Goal: Information Seeking & Learning: Compare options

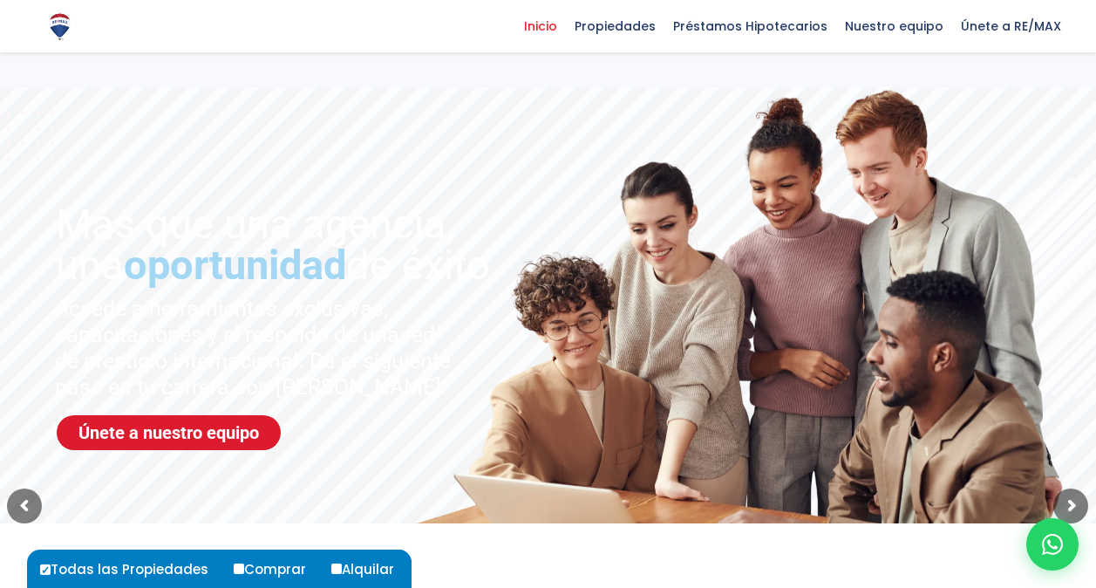
select select
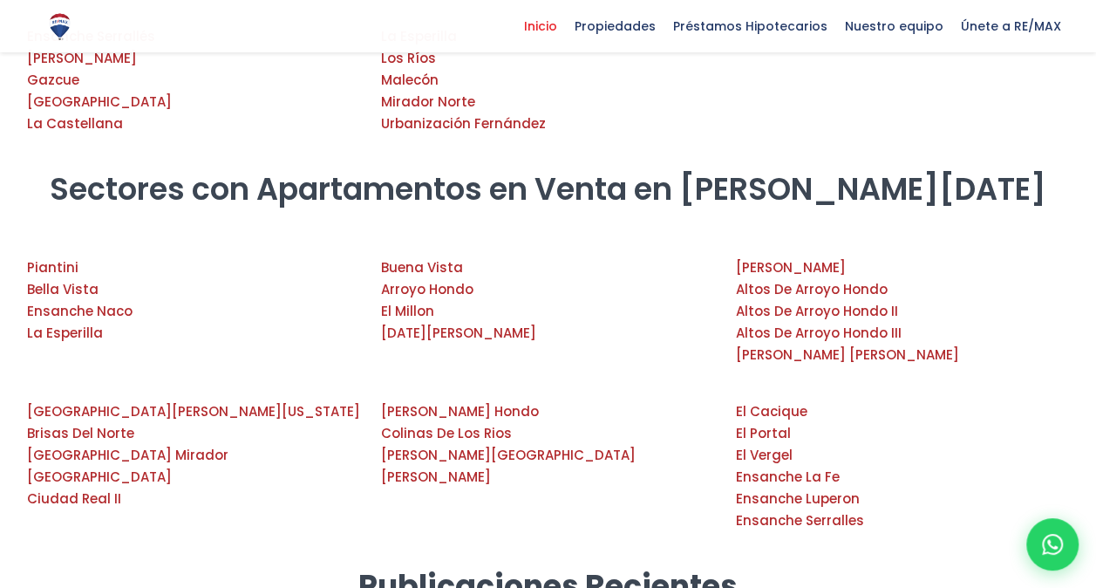
scroll to position [2704, 0]
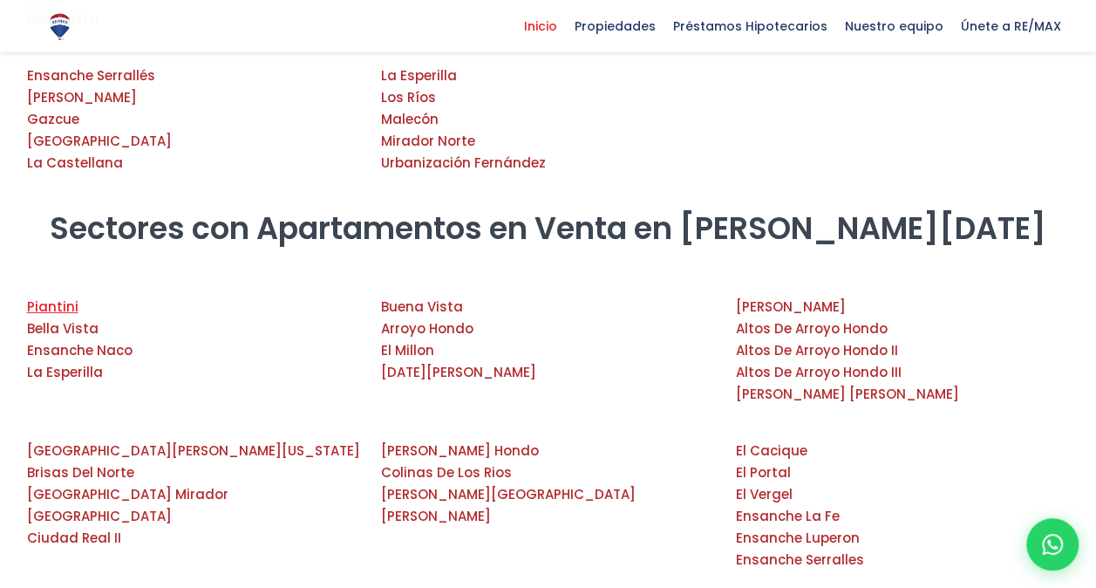
click at [56, 297] on link "Piantini" at bounding box center [52, 306] width 51 height 18
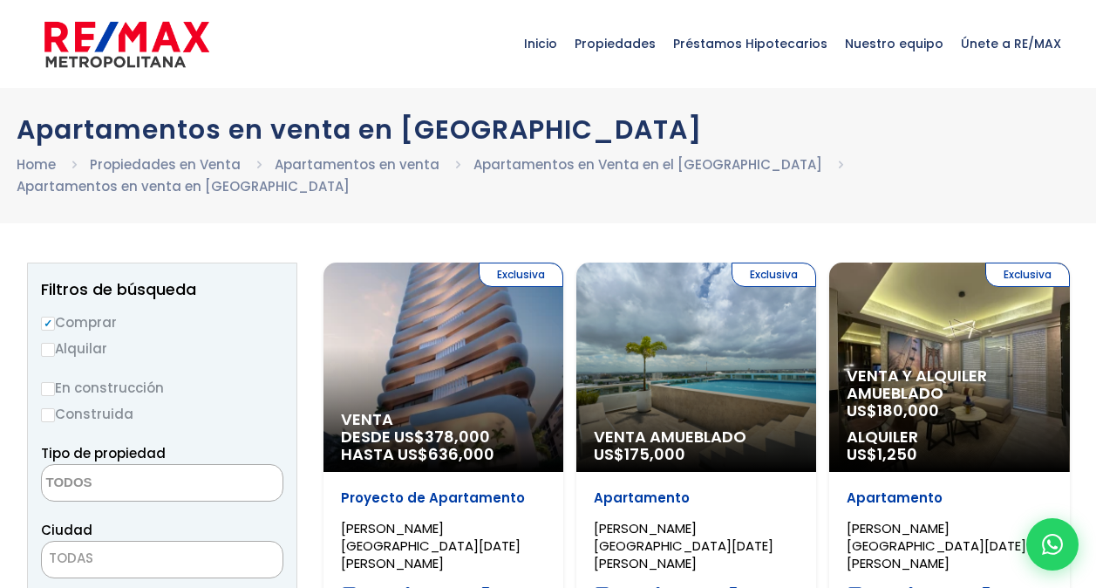
select select
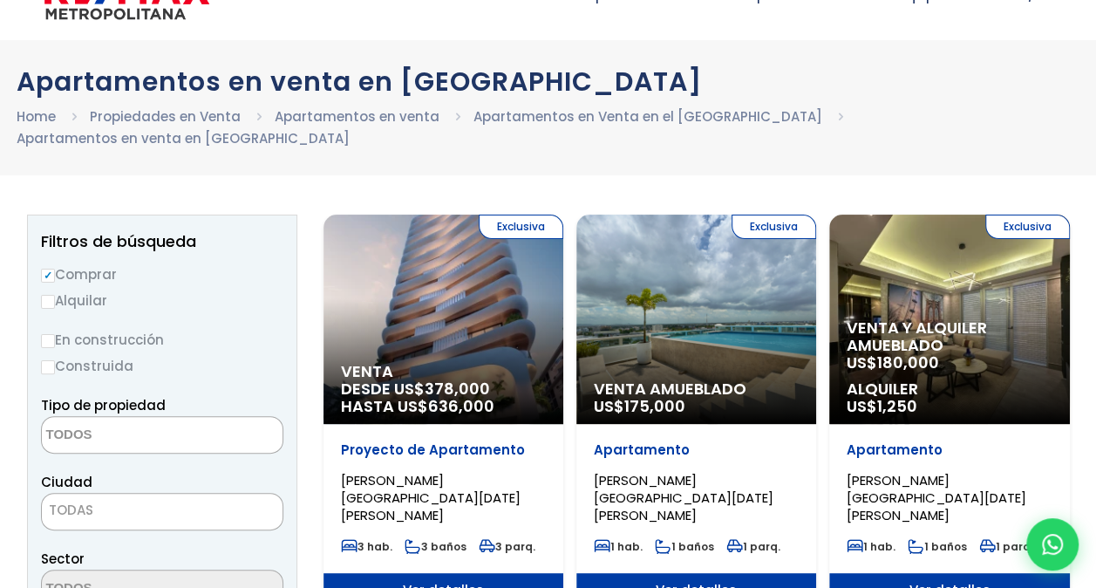
scroll to position [87, 0]
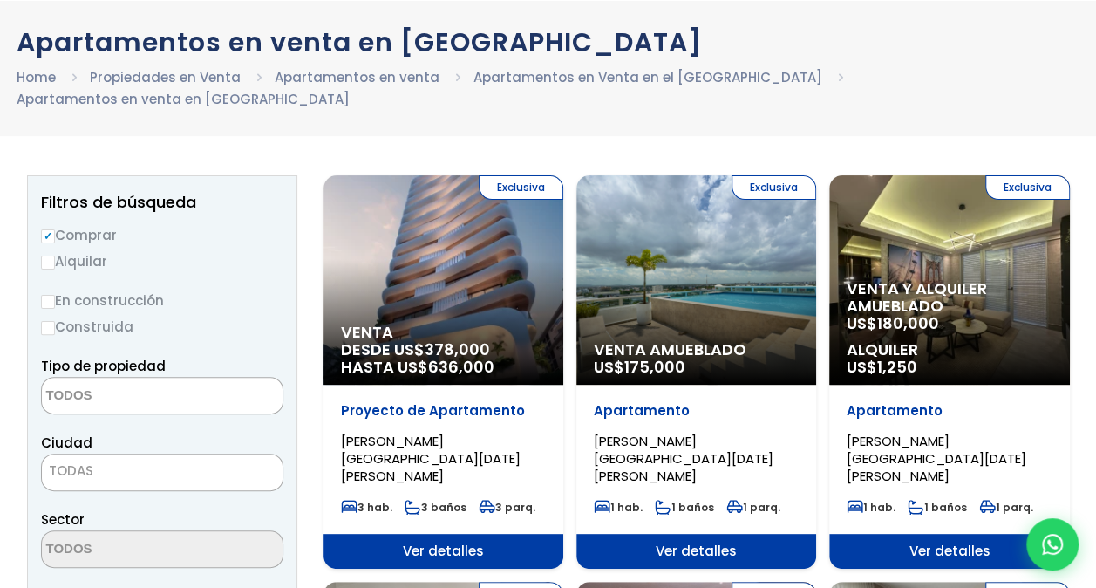
click at [407, 232] on div "Exclusiva Venta DESDE US$ 378,000 HASTA US$ 636,000" at bounding box center [444, 279] width 240 height 209
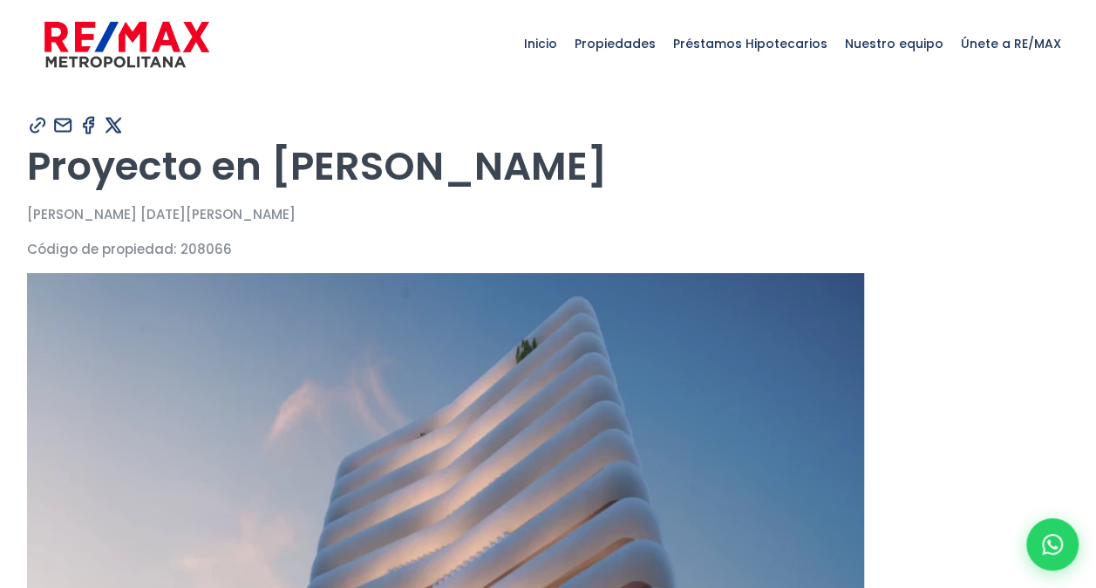
type input "Carolina"
type input "Castillo"
type input "[PERSON_NAME][EMAIL_ADDRESS][DOMAIN_NAME]"
type input "8298570661"
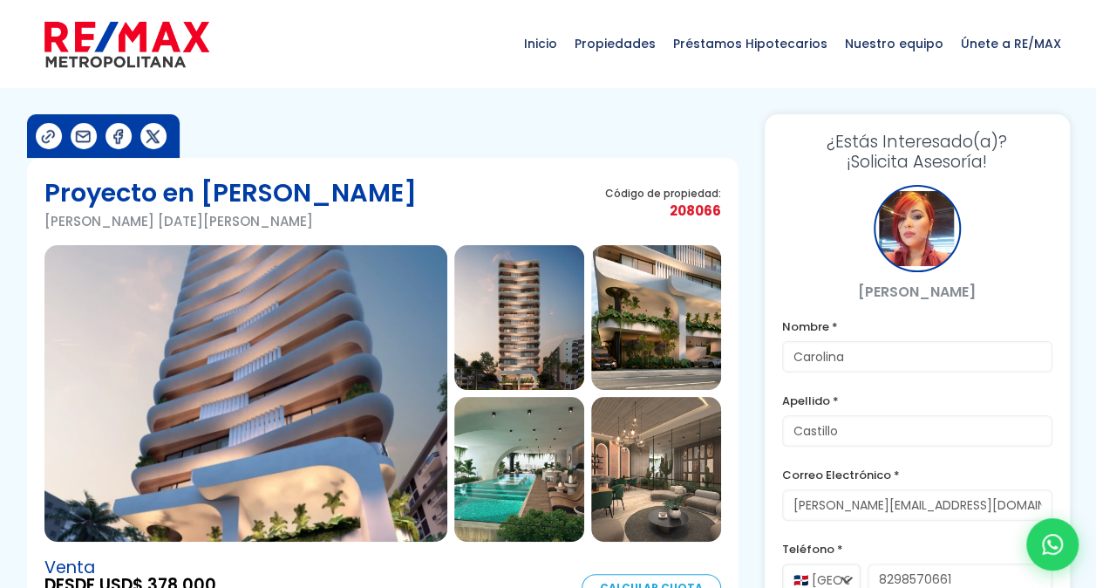
click at [538, 324] on img at bounding box center [519, 317] width 130 height 145
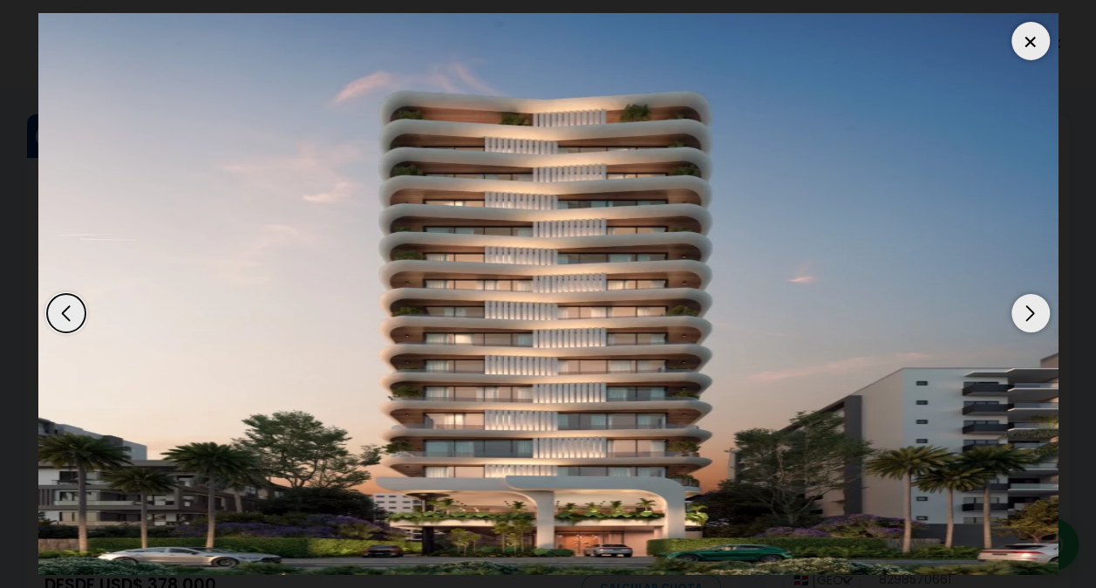
click at [1033, 310] on div "Next slide" at bounding box center [1031, 313] width 38 height 38
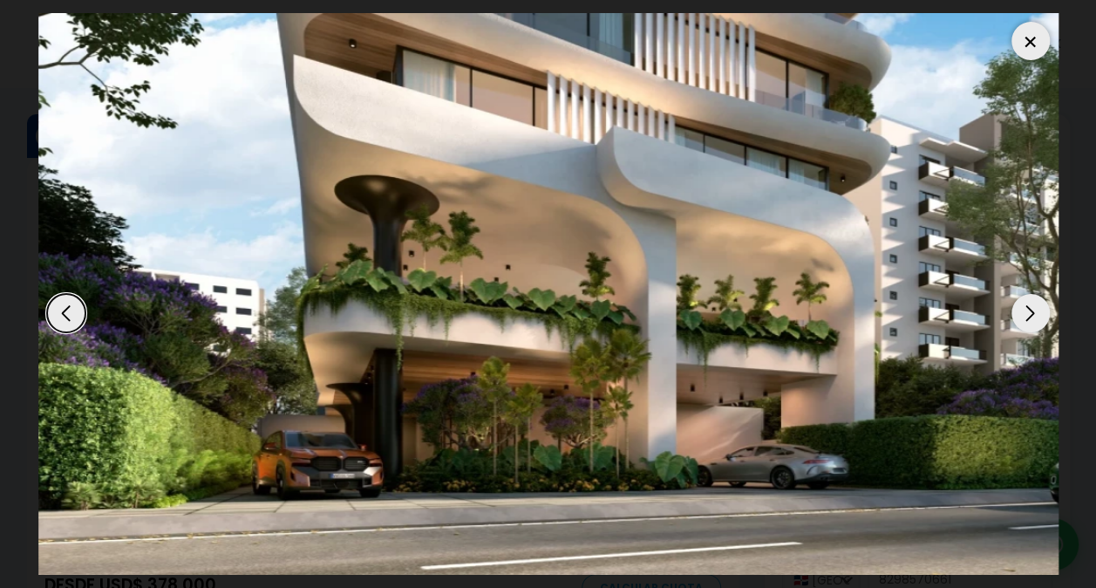
click at [1028, 311] on div "Next slide" at bounding box center [1031, 313] width 38 height 38
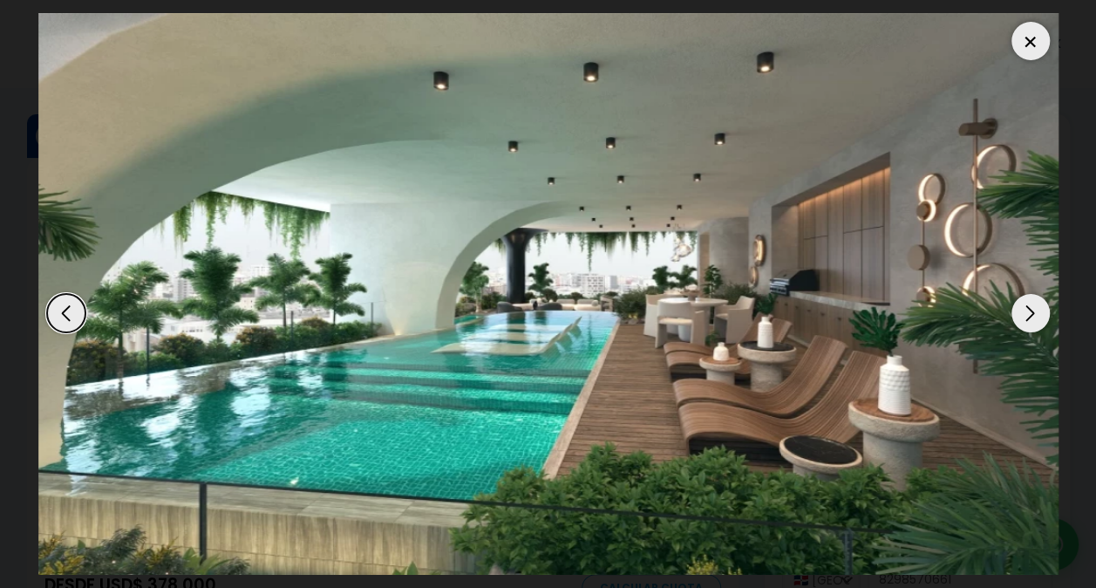
click at [1028, 311] on div "Next slide" at bounding box center [1031, 313] width 38 height 38
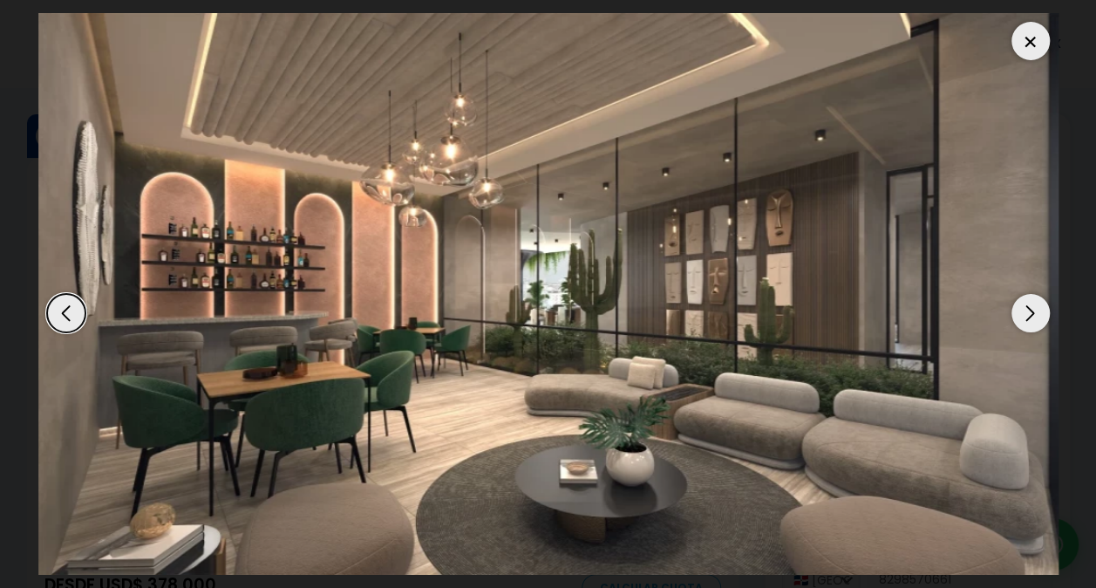
click at [1028, 311] on div "Next slide" at bounding box center [1031, 313] width 38 height 38
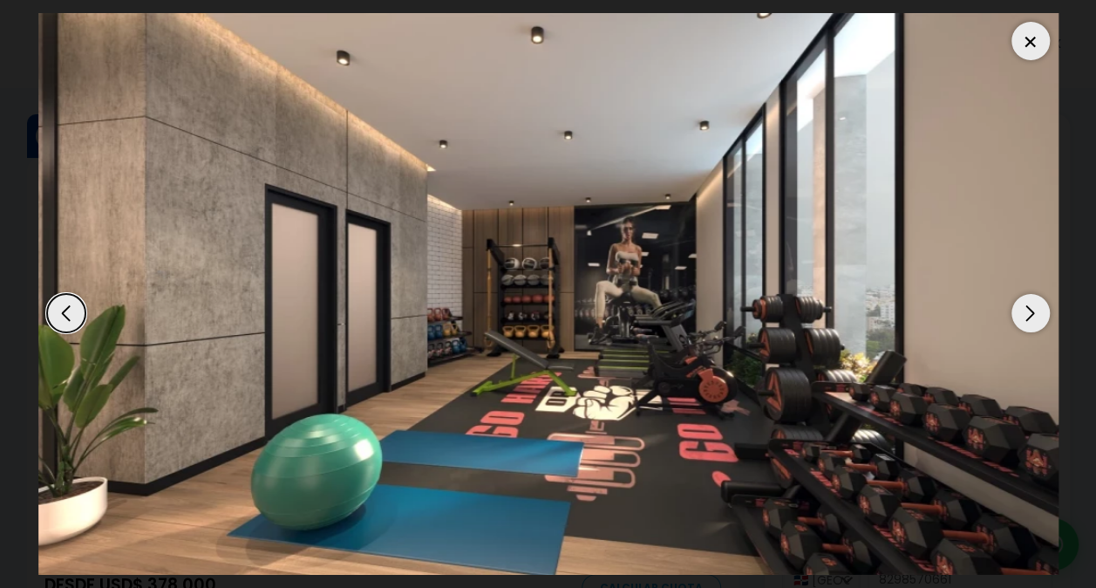
click at [1028, 311] on div "Next slide" at bounding box center [1031, 313] width 38 height 38
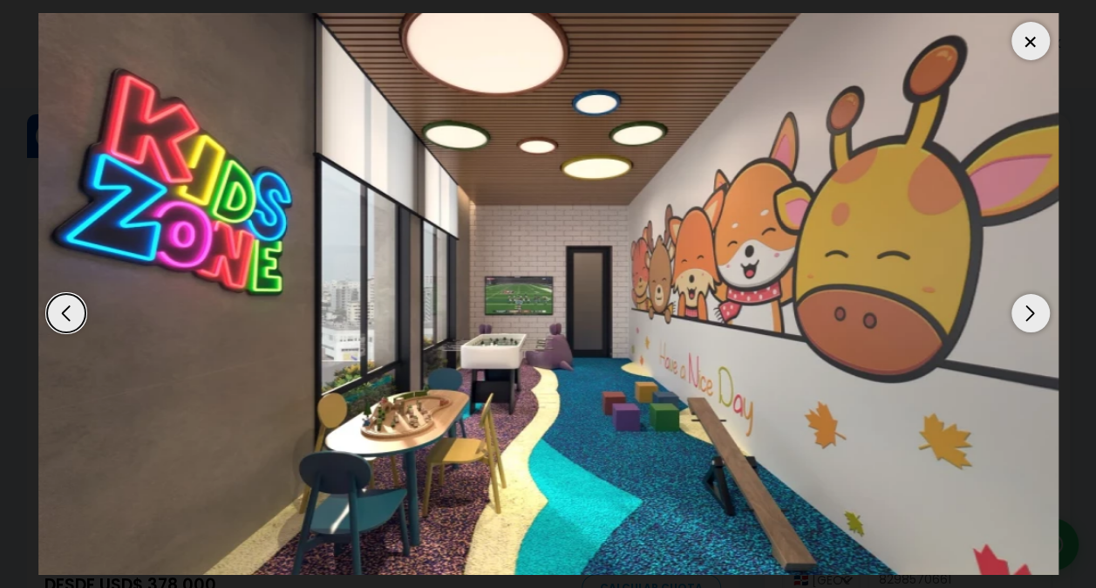
click at [74, 314] on div "Previous slide" at bounding box center [66, 313] width 38 height 38
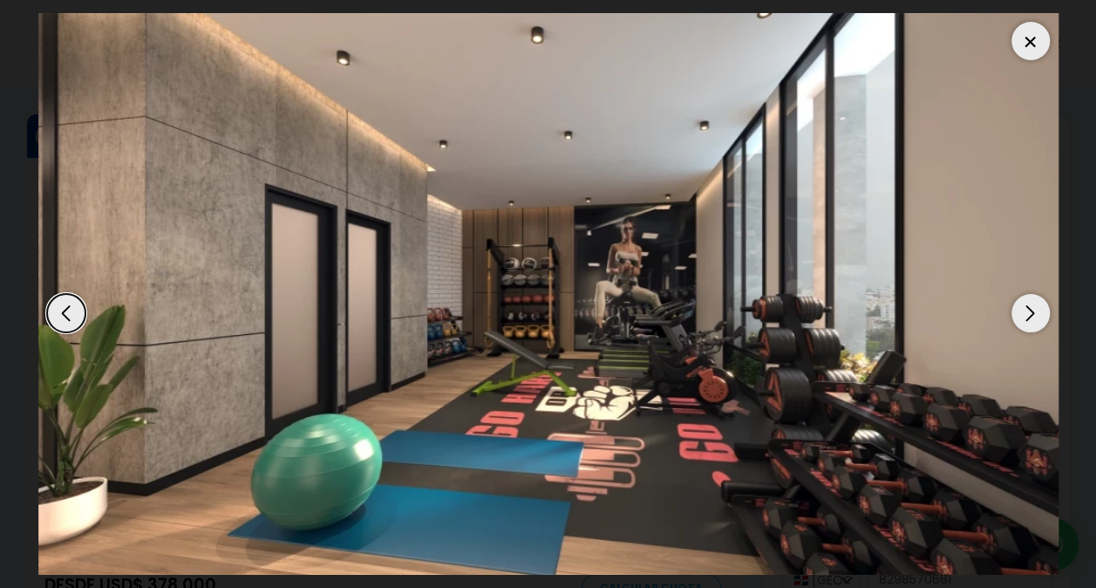
click at [74, 314] on div "Previous slide" at bounding box center [66, 313] width 38 height 38
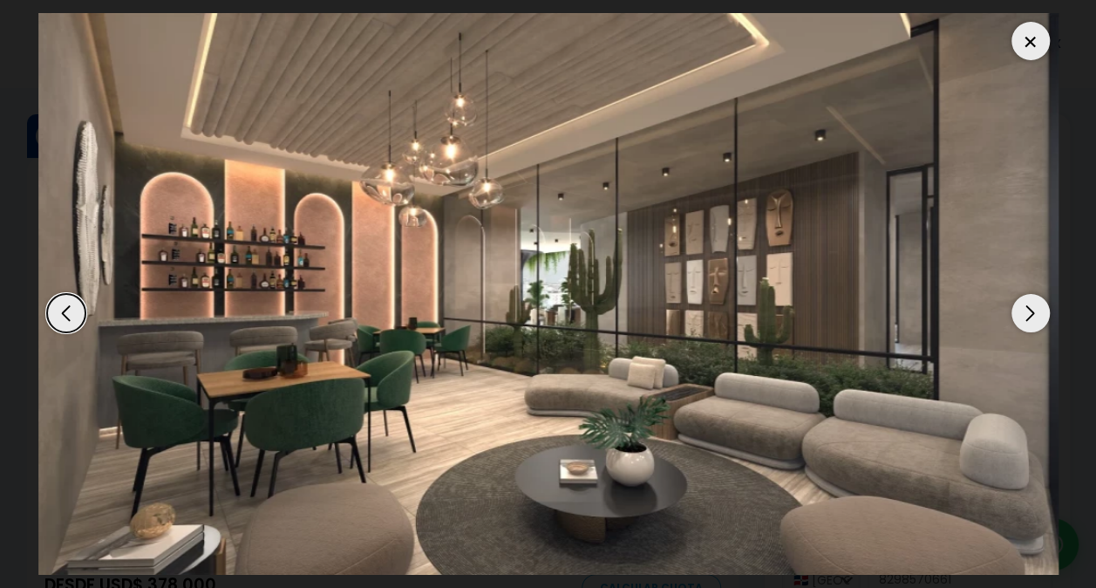
click at [74, 314] on div "Previous slide" at bounding box center [66, 313] width 38 height 38
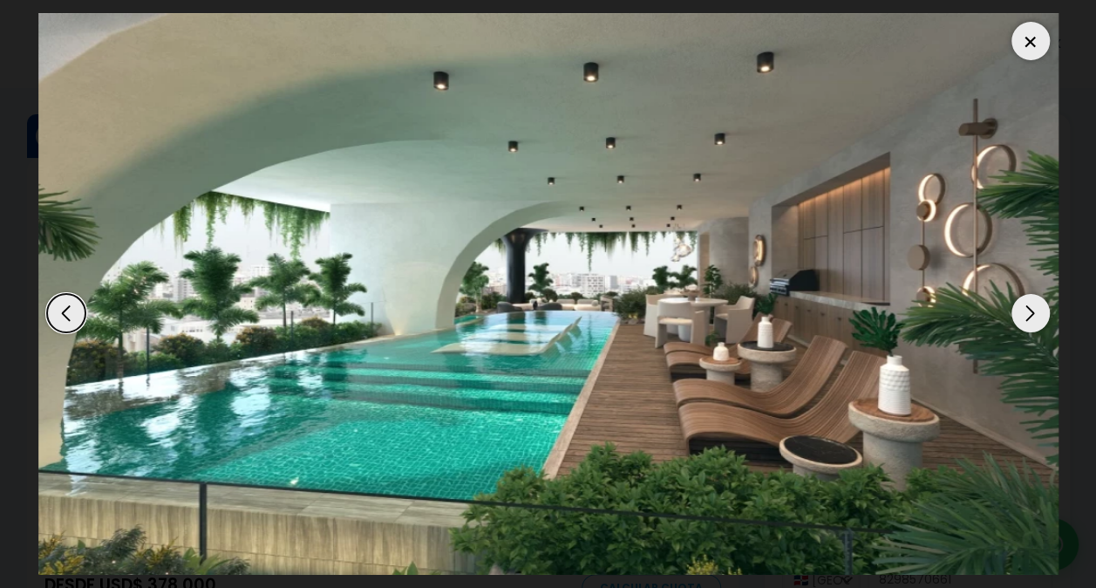
click at [74, 314] on div "Previous slide" at bounding box center [66, 313] width 38 height 38
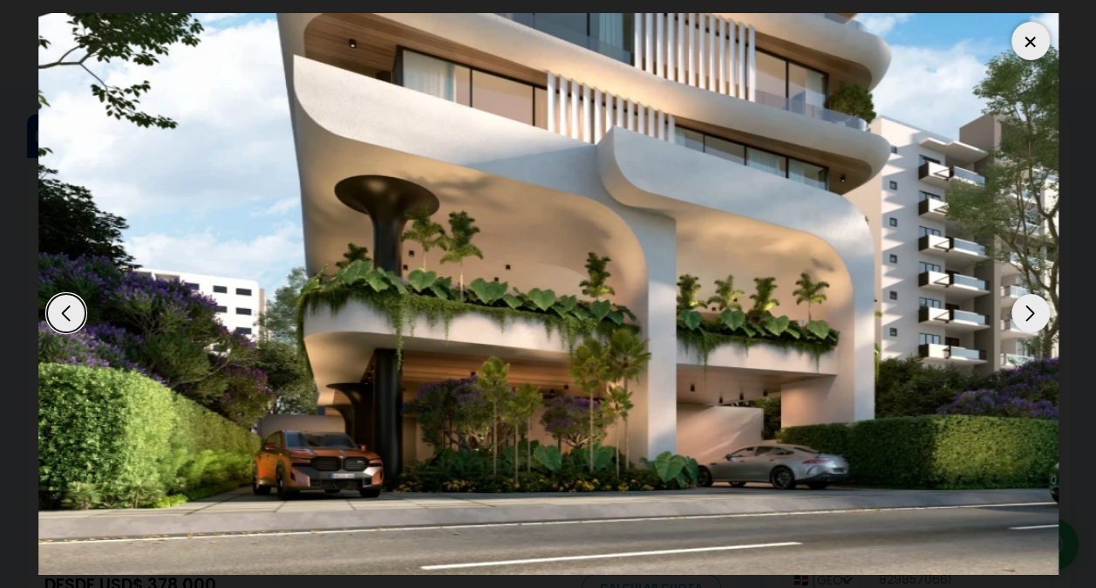
click at [1026, 316] on div "Next slide" at bounding box center [1031, 313] width 38 height 38
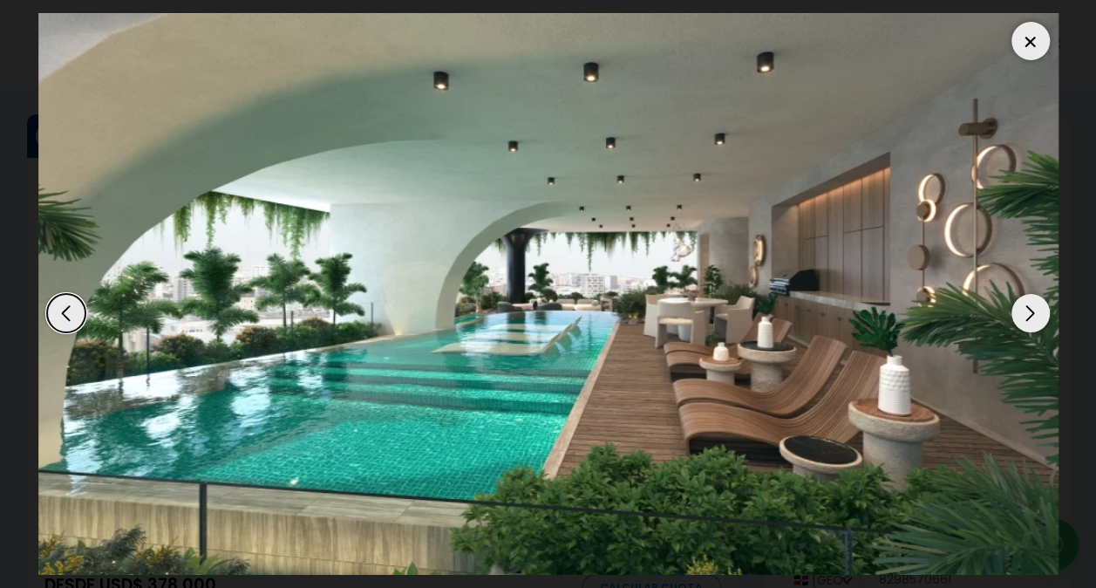
click at [1026, 316] on div "Next slide" at bounding box center [1031, 313] width 38 height 38
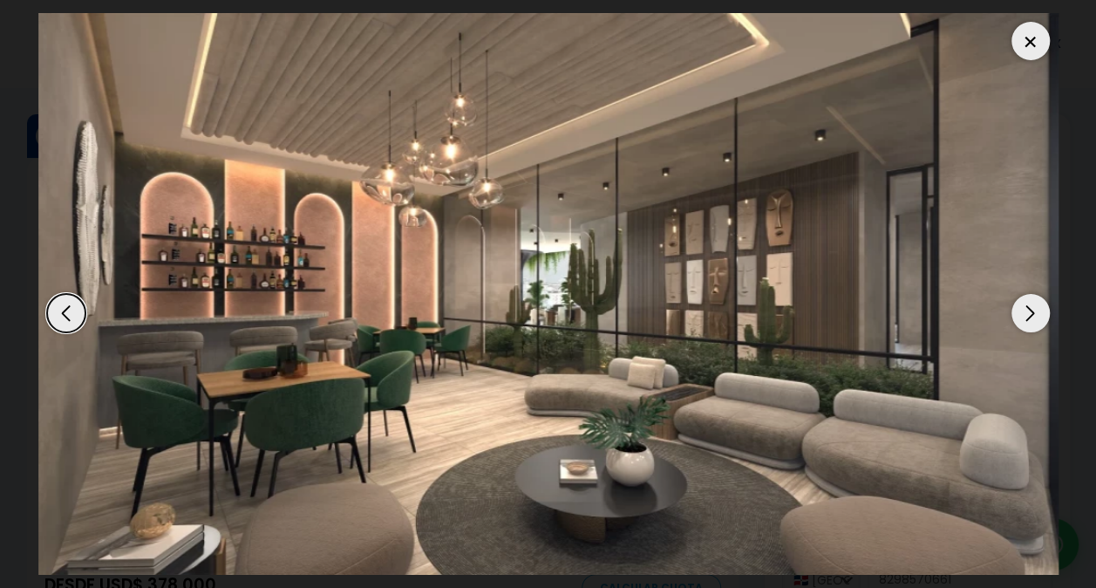
click at [1026, 316] on div "Next slide" at bounding box center [1031, 313] width 38 height 38
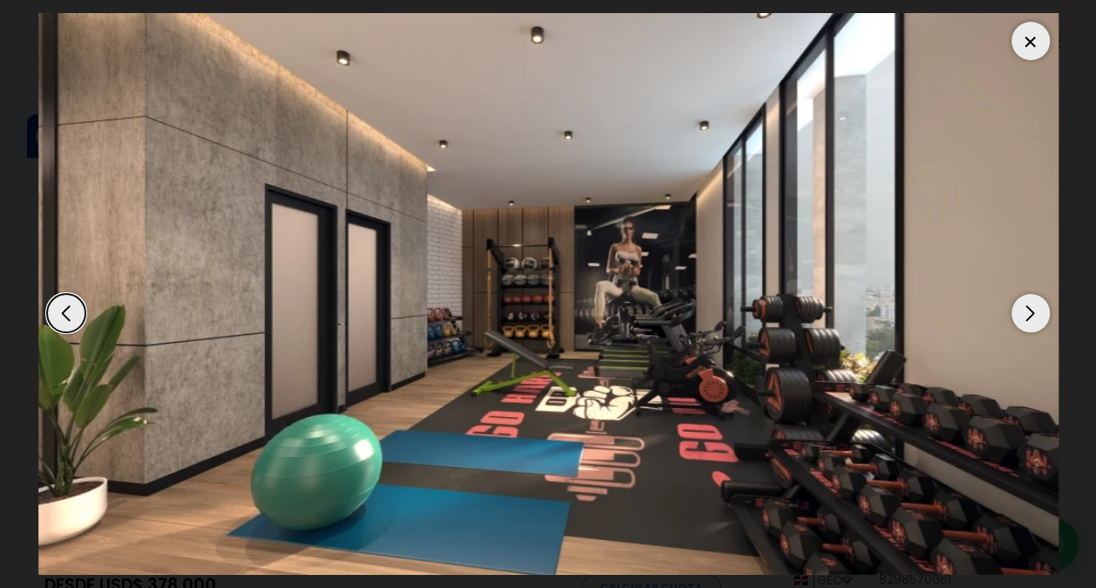
click at [1026, 316] on div "Next slide" at bounding box center [1031, 313] width 38 height 38
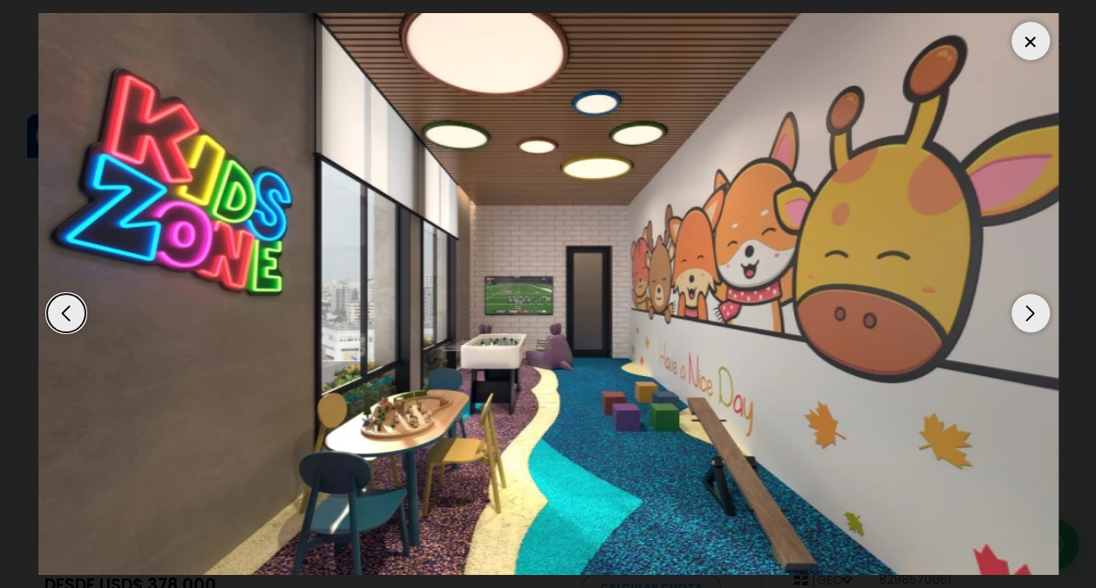
click at [1026, 316] on div "Next slide" at bounding box center [1031, 313] width 38 height 38
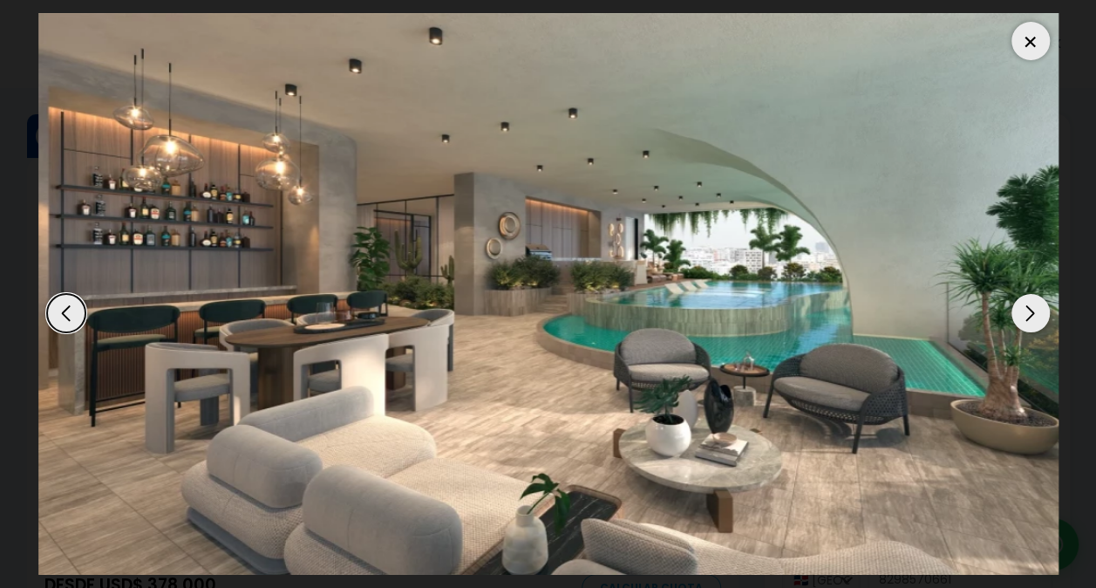
click at [1025, 316] on div "Next slide" at bounding box center [1031, 313] width 38 height 38
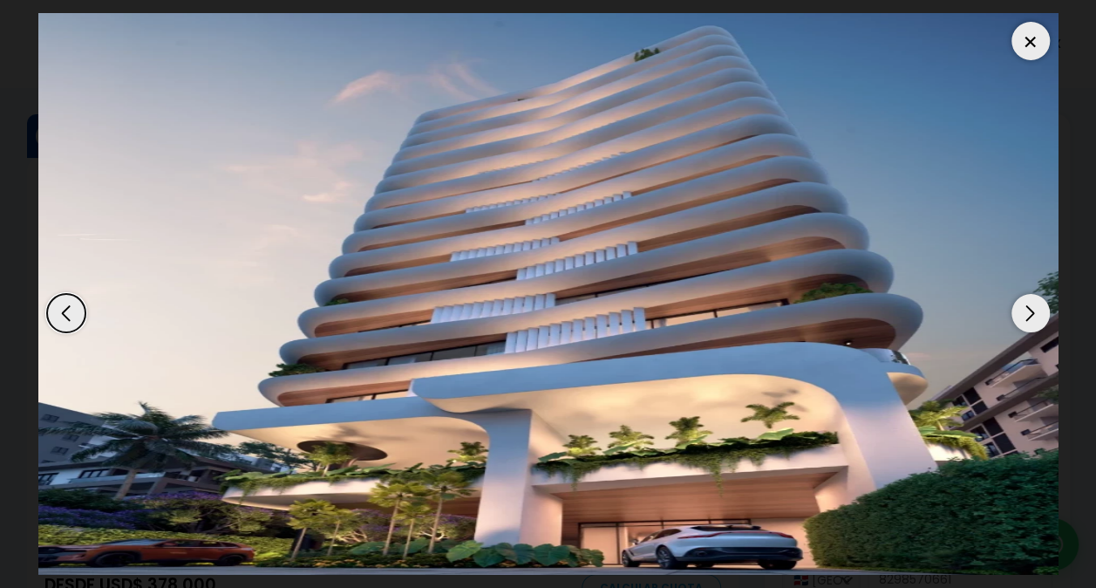
click at [1025, 316] on div "Next slide" at bounding box center [1031, 313] width 38 height 38
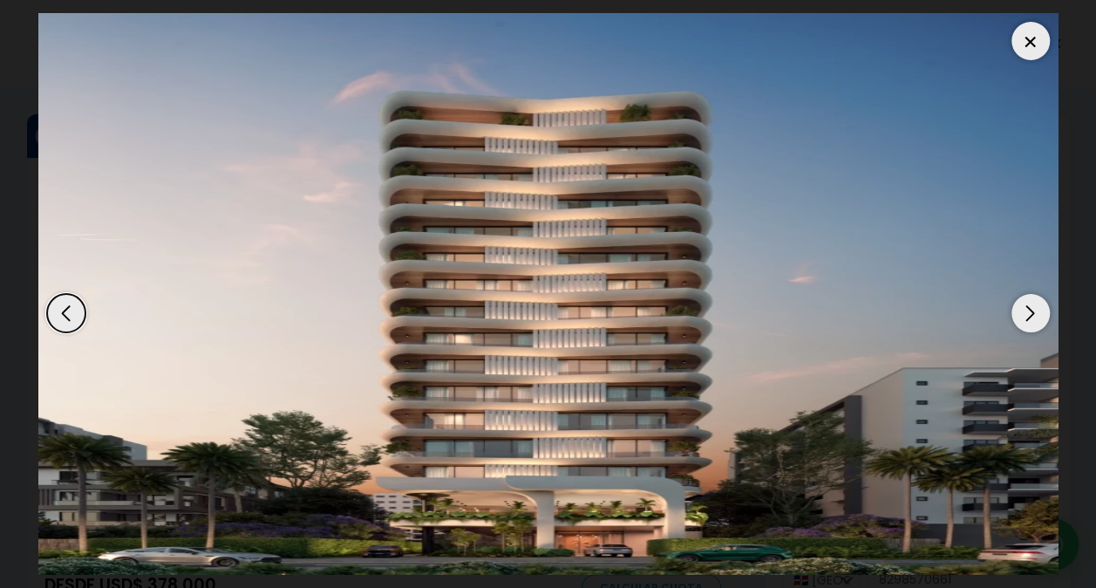
click at [1025, 316] on div "Next slide" at bounding box center [1031, 313] width 38 height 38
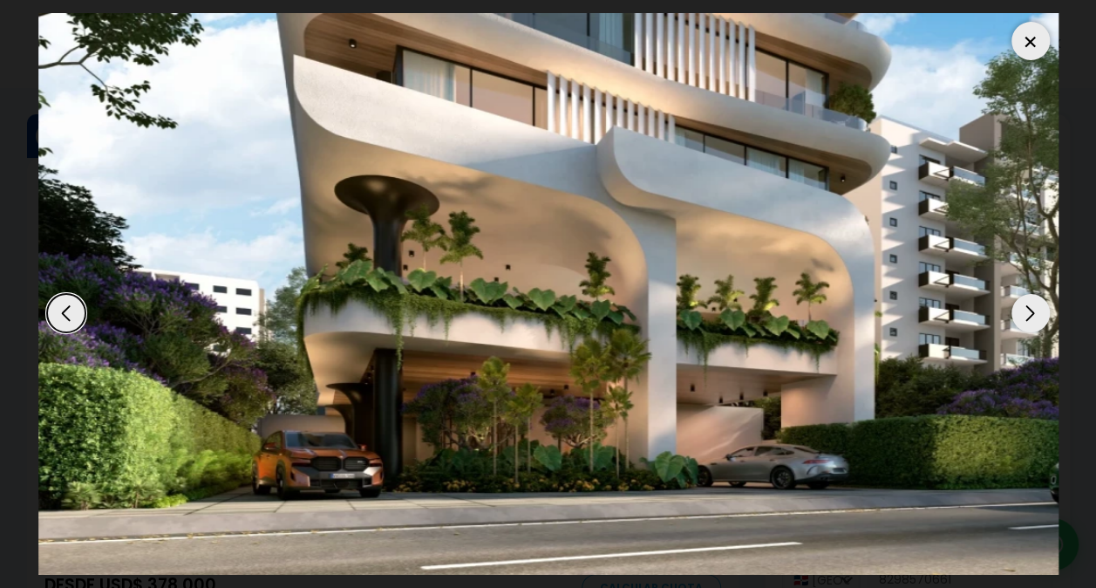
click at [1025, 316] on div "Next slide" at bounding box center [1031, 313] width 38 height 38
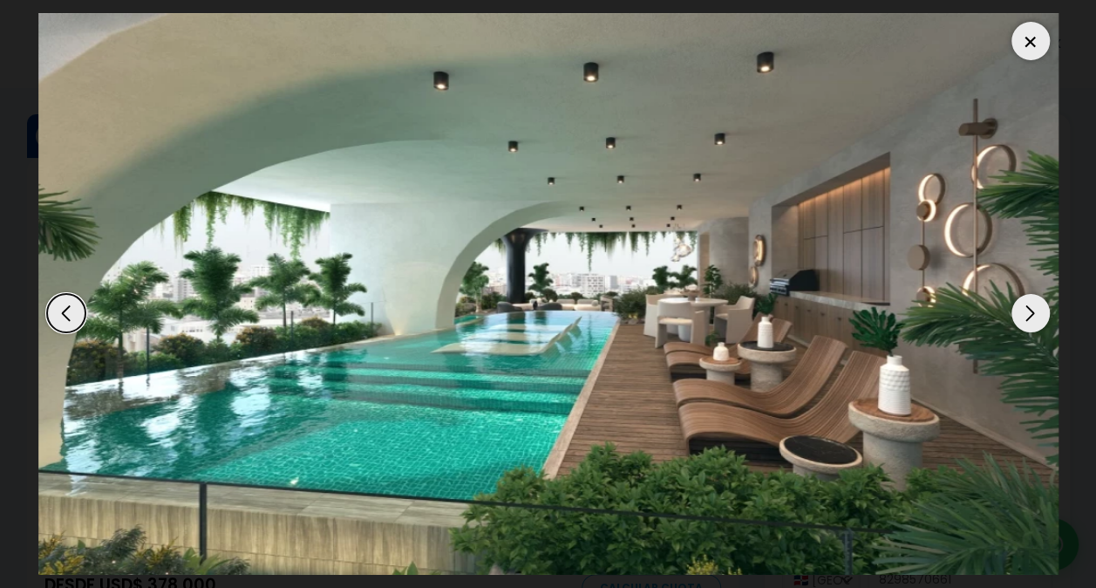
click at [1029, 35] on div at bounding box center [1031, 41] width 38 height 38
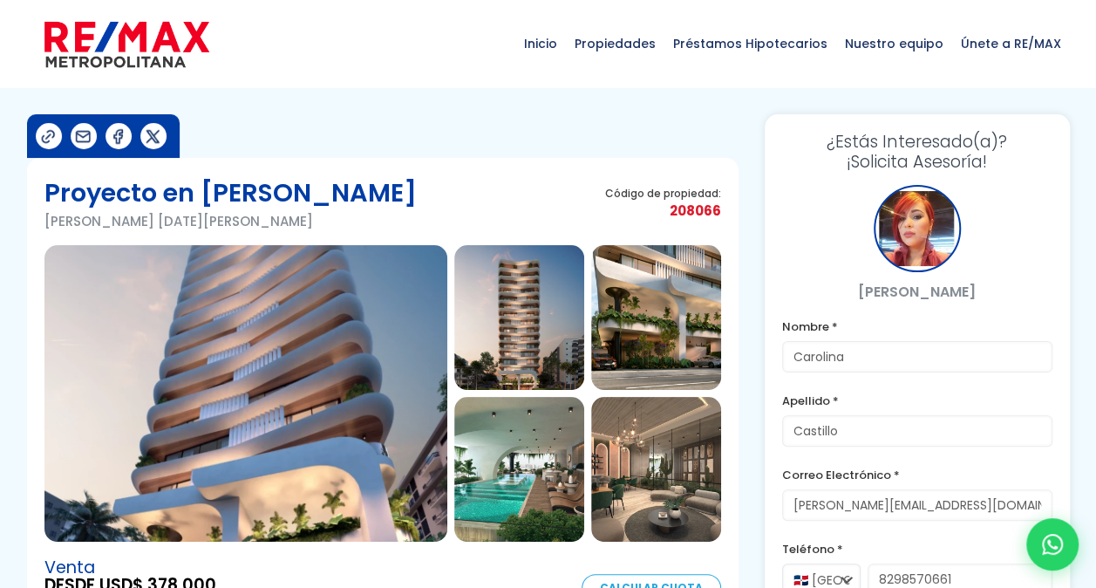
click at [509, 345] on img at bounding box center [519, 317] width 130 height 145
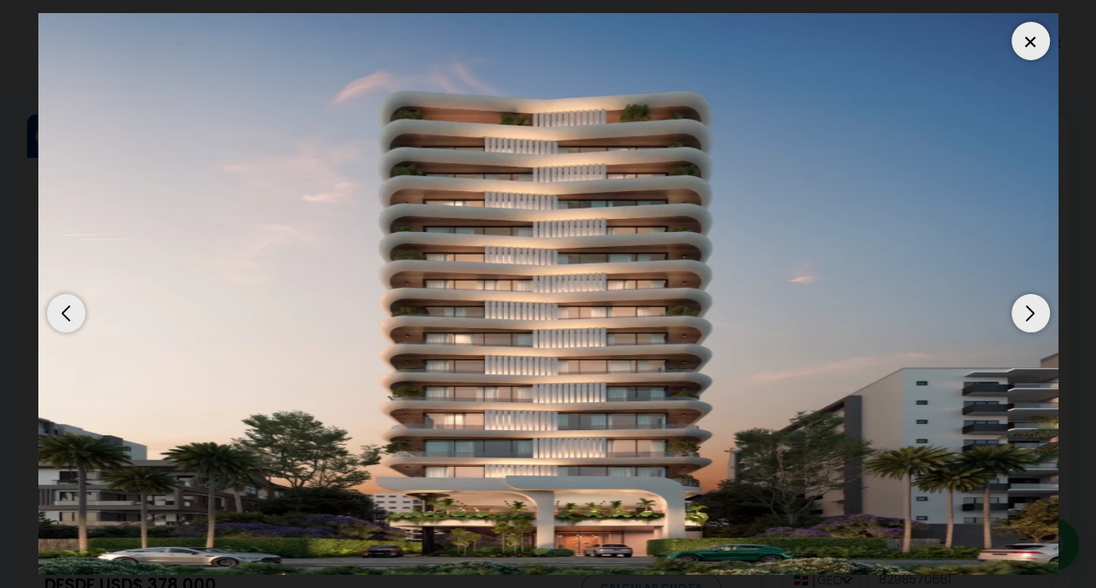
click at [1026, 49] on div at bounding box center [1031, 41] width 38 height 38
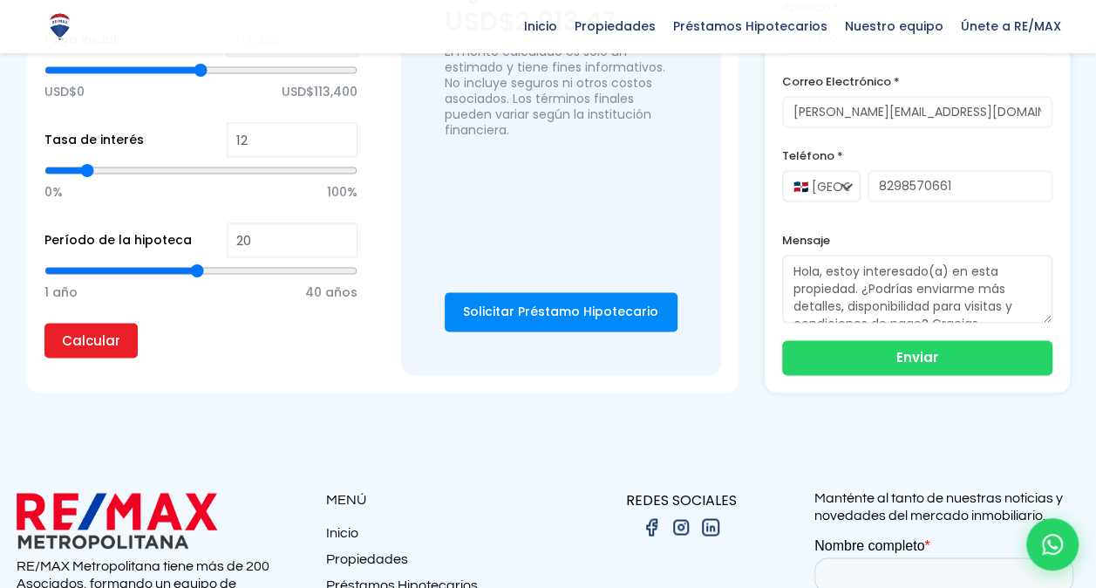
scroll to position [1308, 0]
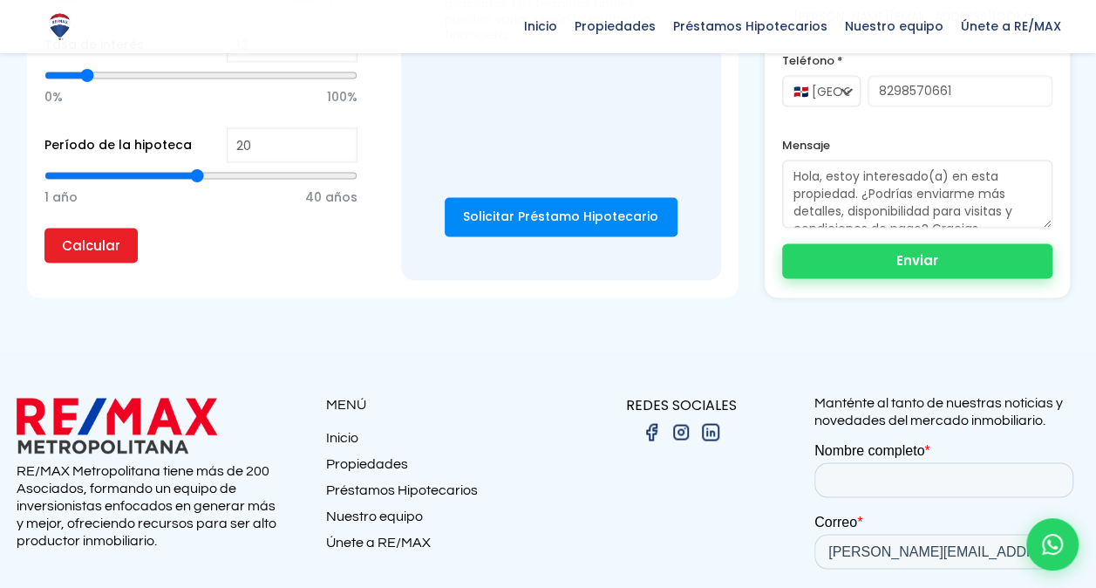
click at [890, 255] on button "Enviar" at bounding box center [917, 260] width 270 height 35
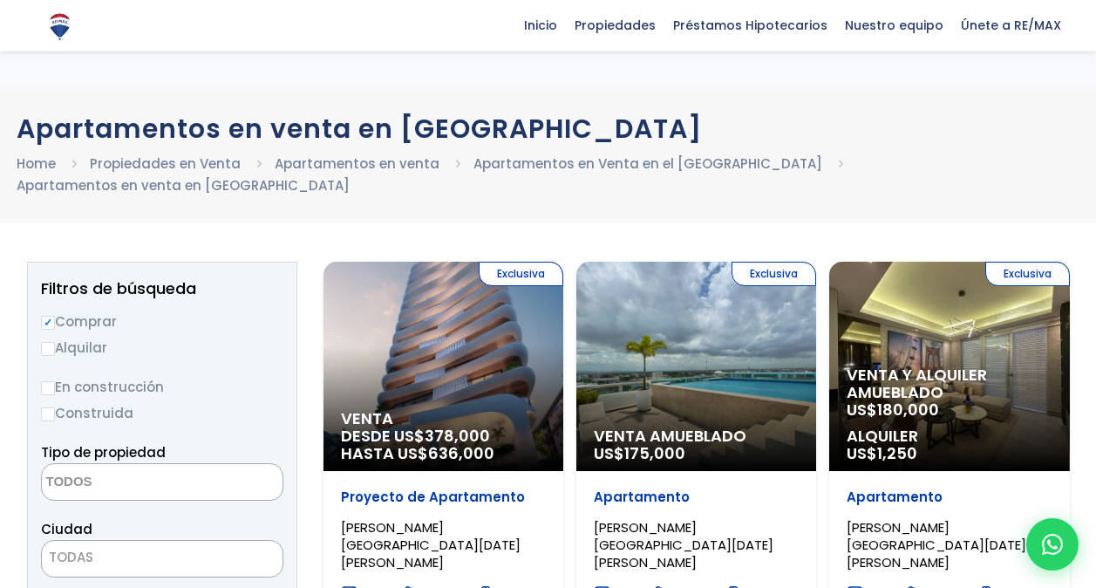
select select
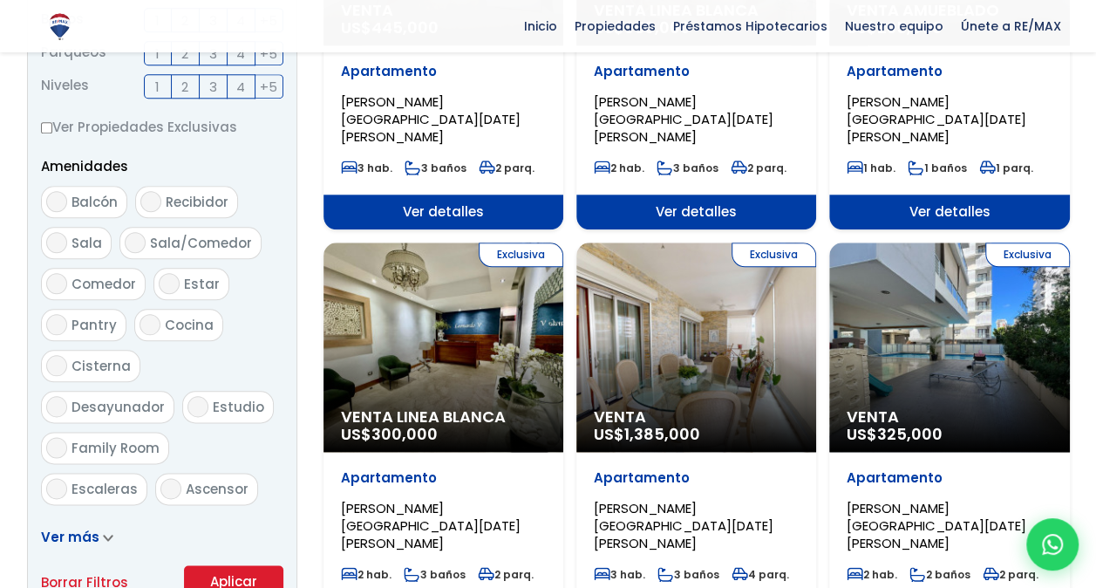
scroll to position [872, 0]
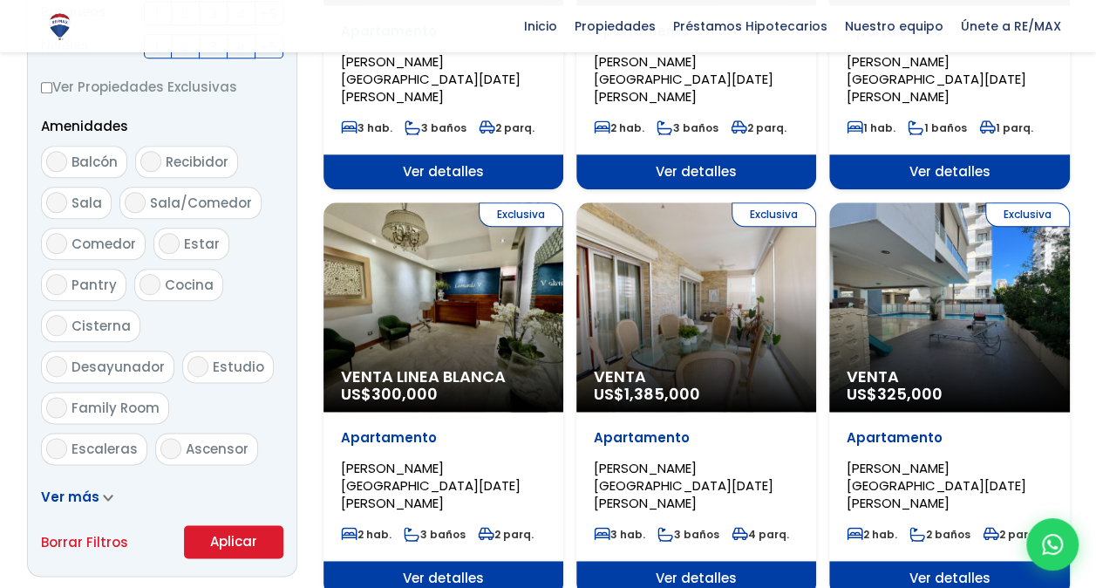
click at [672, 277] on div "Exclusiva Venta US$ 1,385,000" at bounding box center [697, 306] width 240 height 209
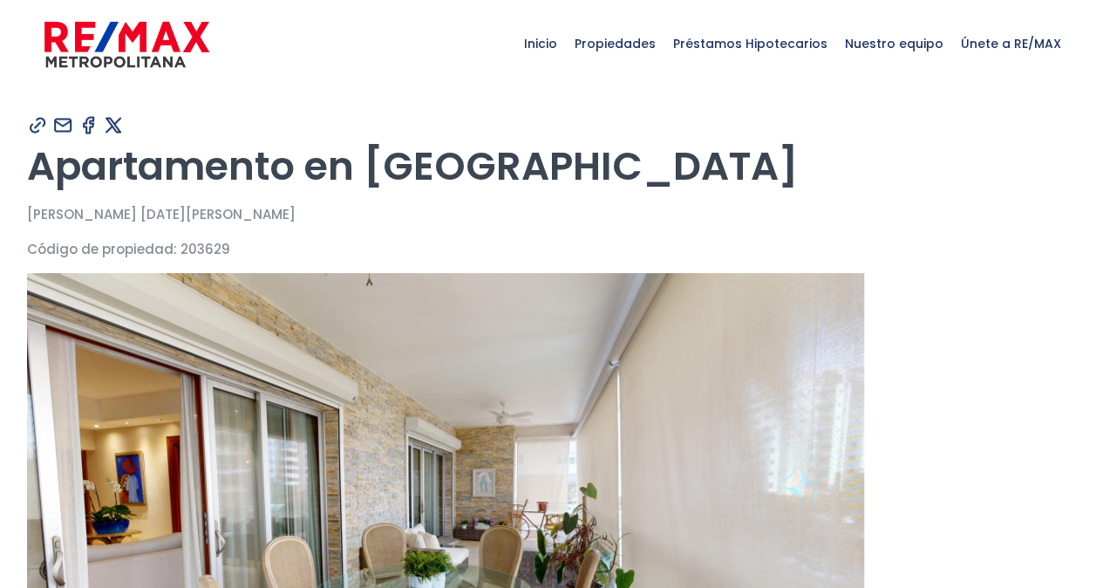
type input "Carolina"
type input "Castillo"
type input "[PERSON_NAME][EMAIL_ADDRESS][DOMAIN_NAME]"
type input "8298570661"
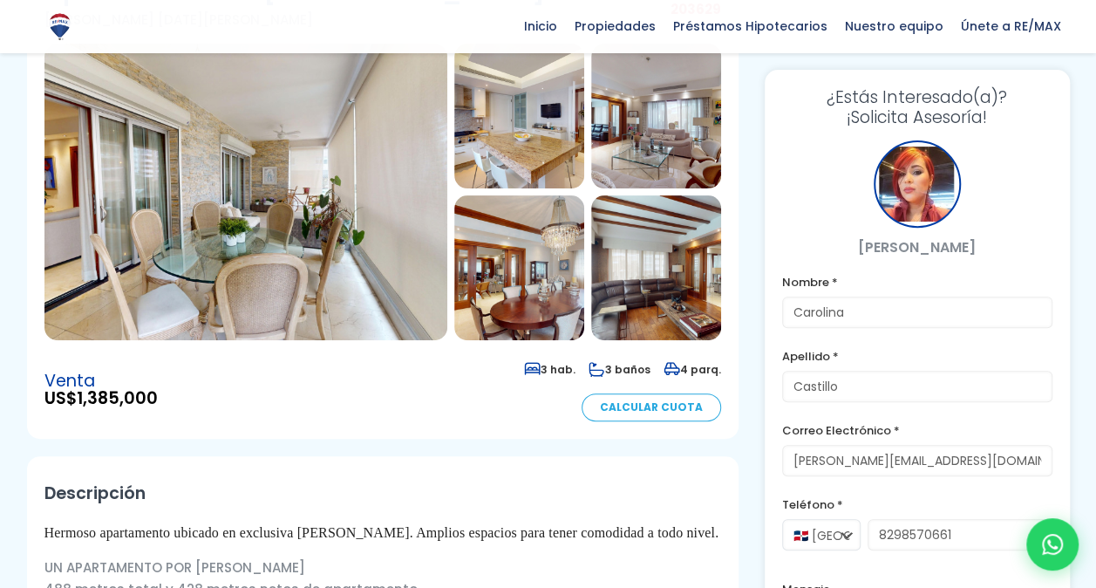
scroll to position [174, 0]
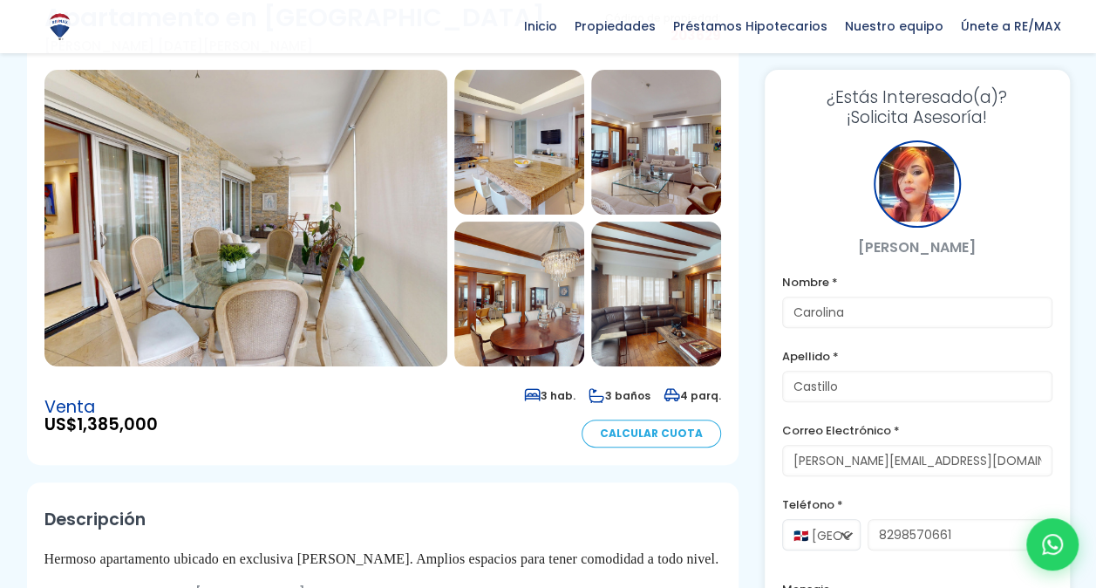
click at [342, 264] on img at bounding box center [245, 218] width 403 height 297
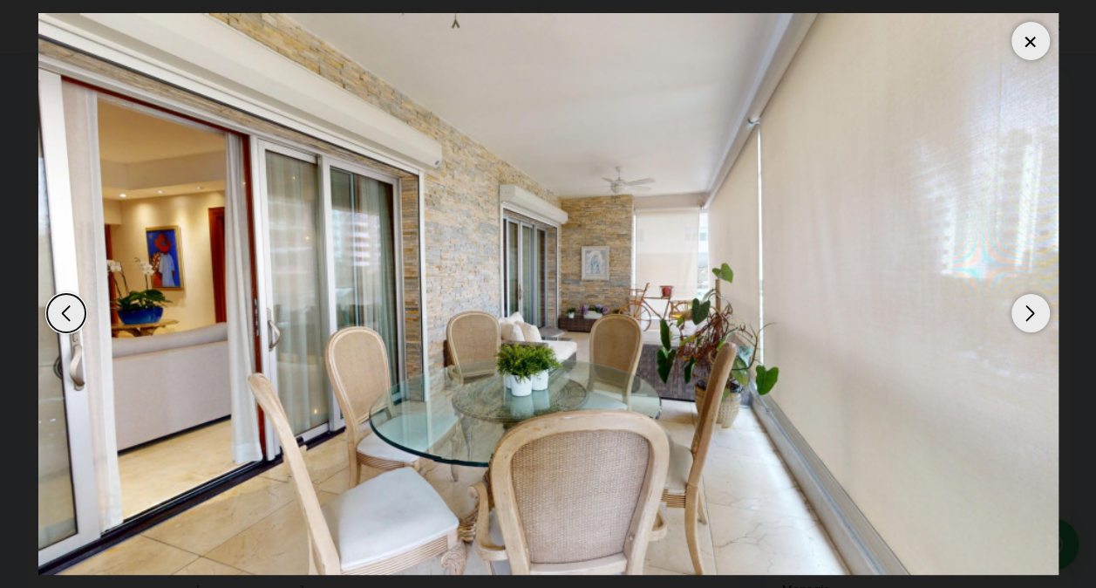
click at [1028, 311] on div "Next slide" at bounding box center [1031, 313] width 38 height 38
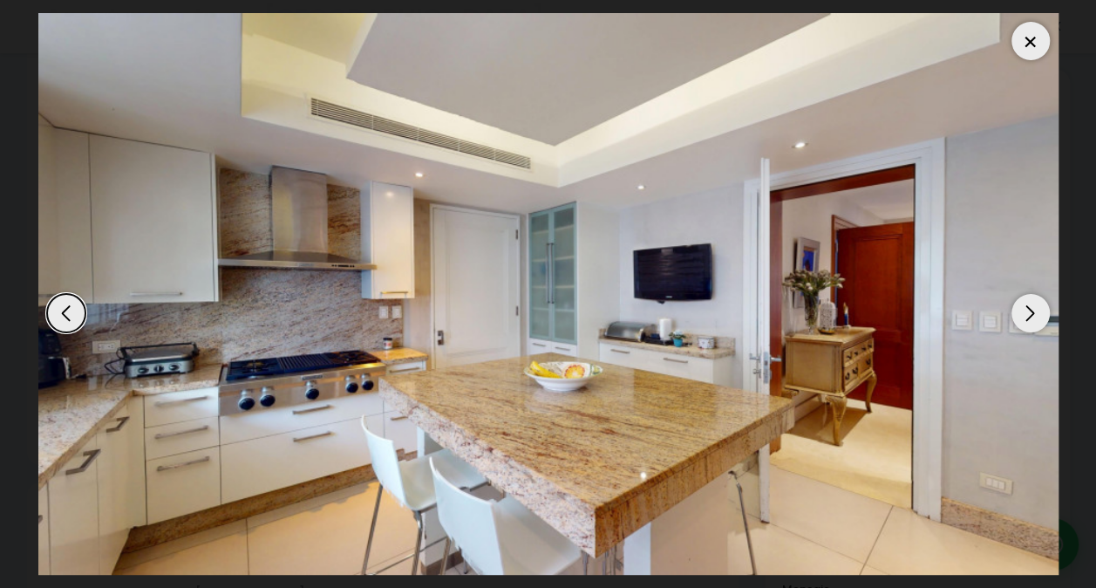
click at [1028, 311] on div "Next slide" at bounding box center [1031, 313] width 38 height 38
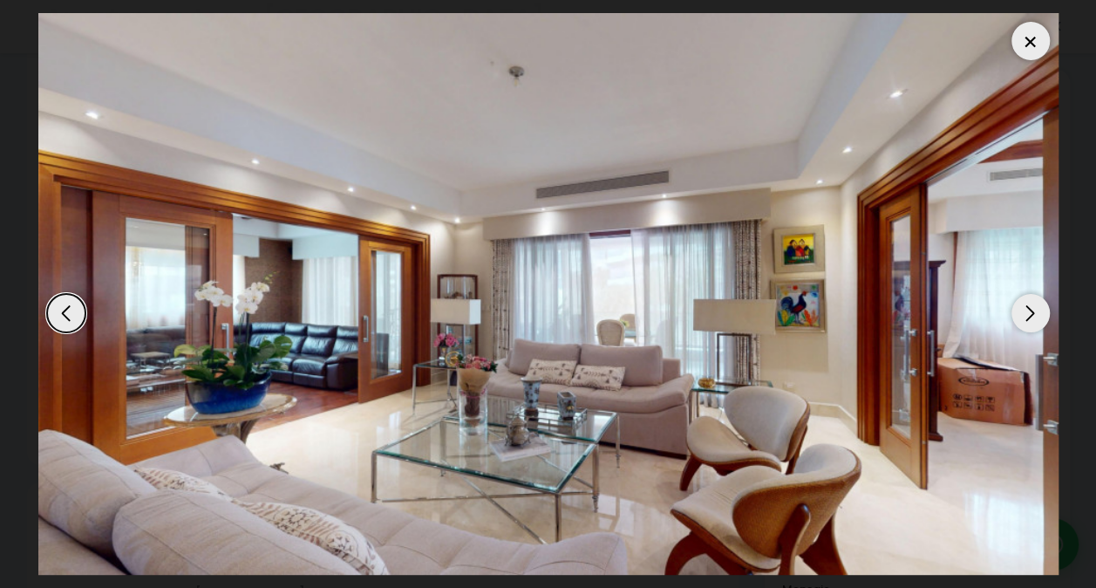
click at [1028, 311] on div "Next slide" at bounding box center [1031, 313] width 38 height 38
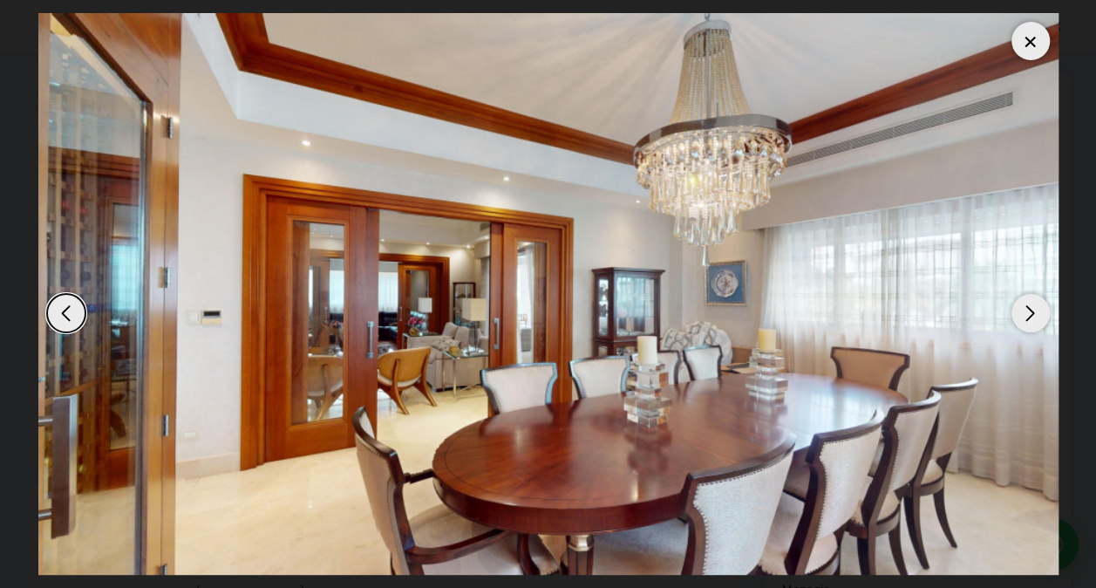
click at [1028, 311] on div "Next slide" at bounding box center [1031, 313] width 38 height 38
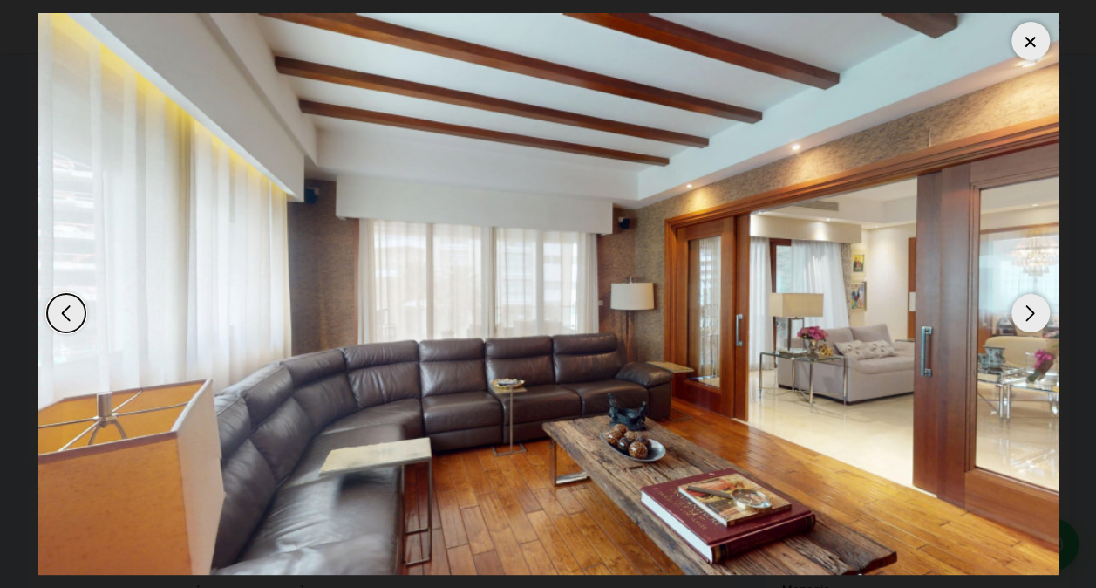
click at [1028, 311] on div "Next slide" at bounding box center [1031, 313] width 38 height 38
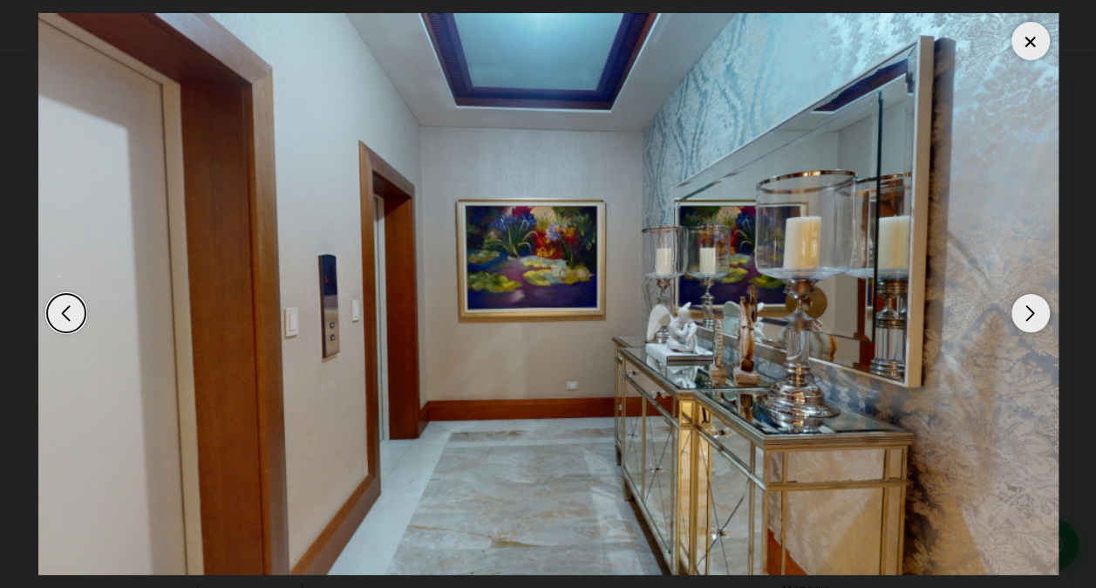
click at [1028, 311] on div "Next slide" at bounding box center [1031, 313] width 38 height 38
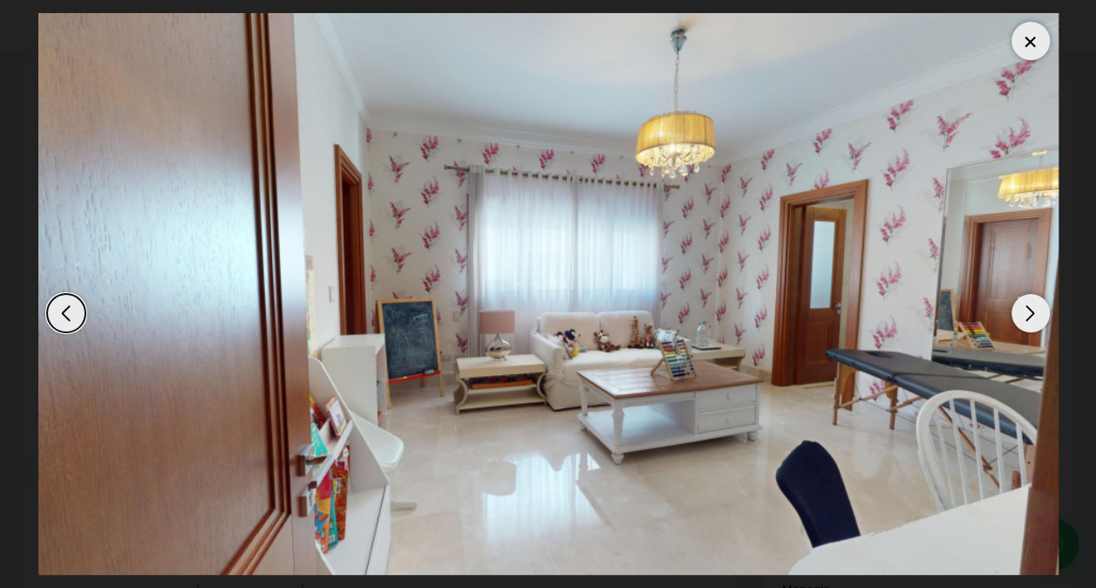
click at [1028, 311] on div "Next slide" at bounding box center [1031, 313] width 38 height 38
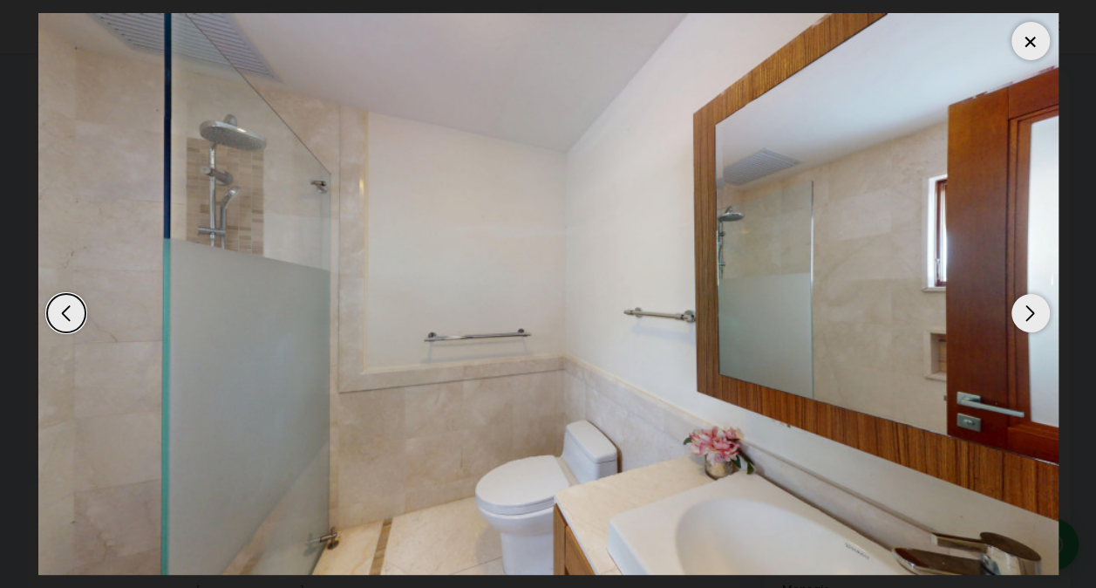
click at [1028, 311] on div "Next slide" at bounding box center [1031, 313] width 38 height 38
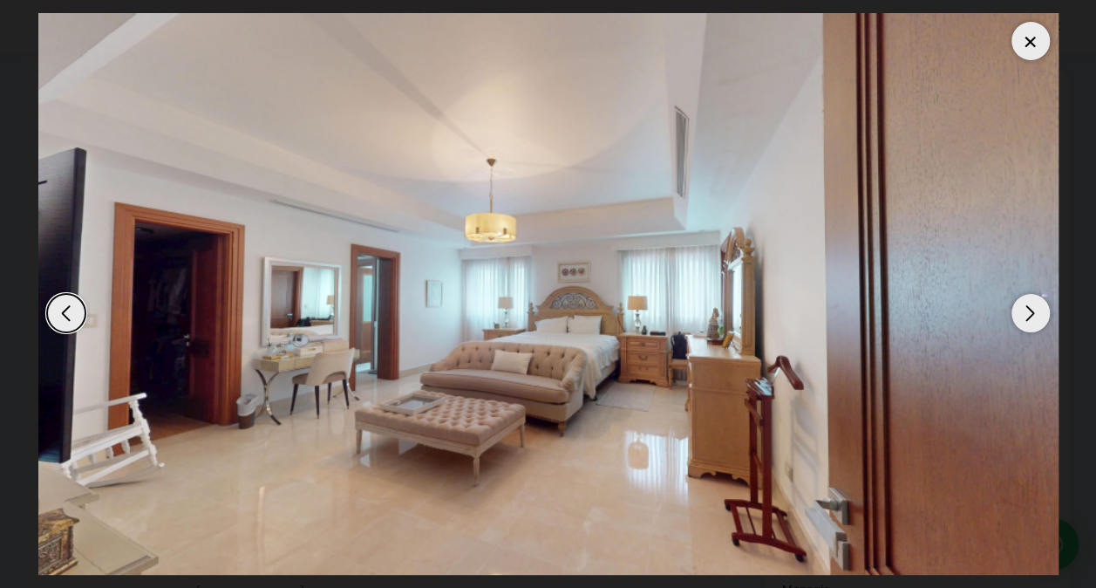
click at [1028, 311] on div "Next slide" at bounding box center [1031, 313] width 38 height 38
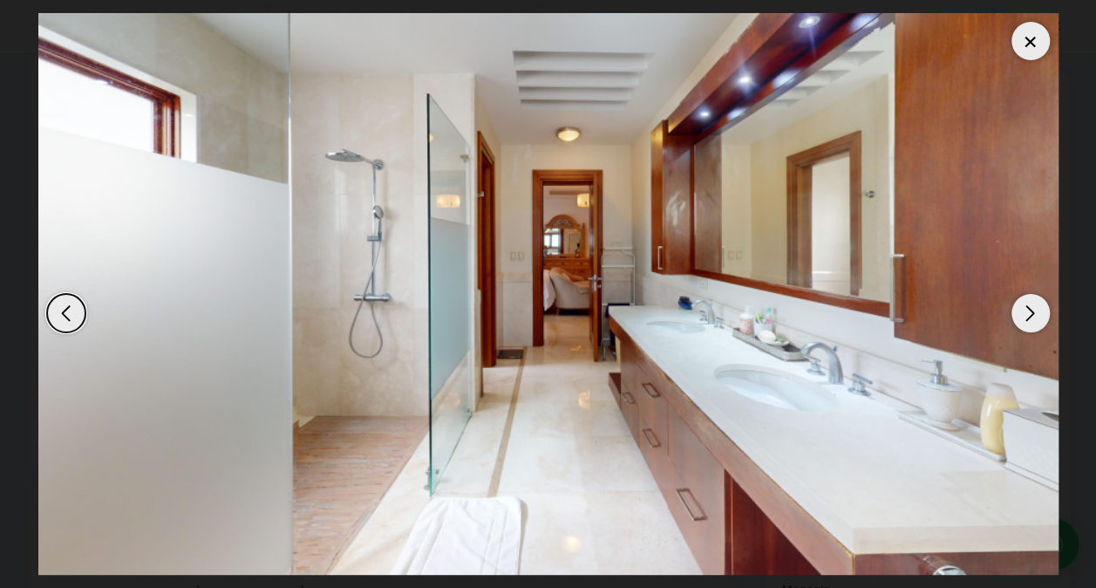
click at [1028, 311] on div "Next slide" at bounding box center [1031, 313] width 38 height 38
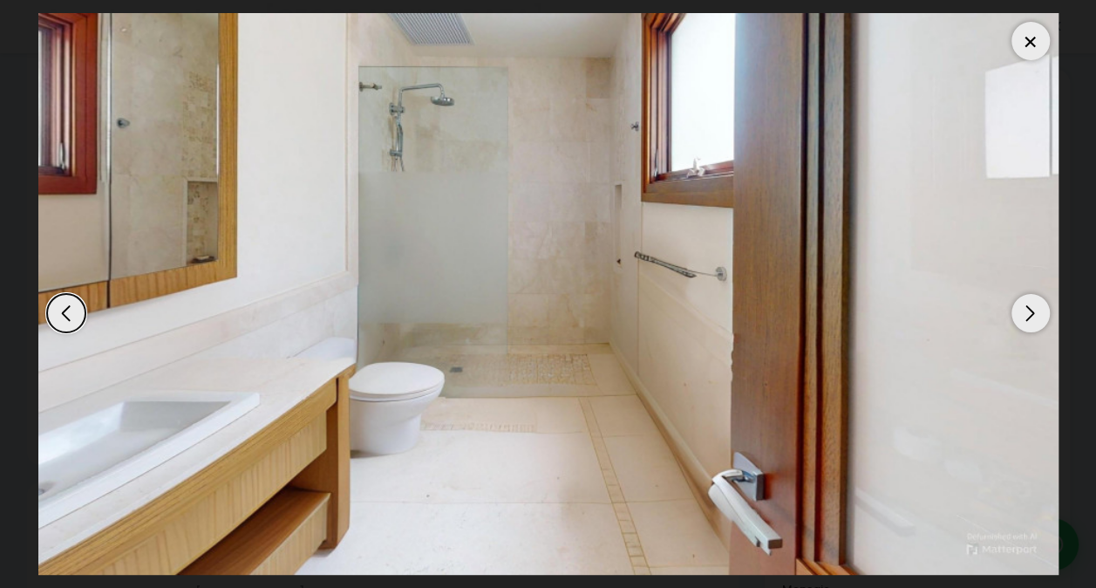
click at [1028, 311] on div "Next slide" at bounding box center [1031, 313] width 38 height 38
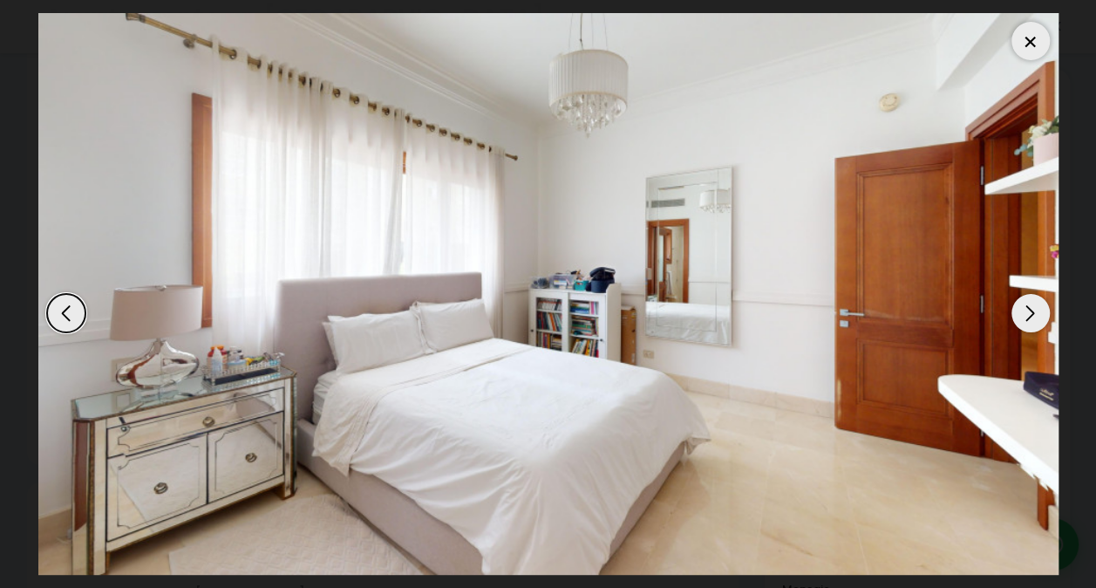
click at [1028, 311] on div "Next slide" at bounding box center [1031, 313] width 38 height 38
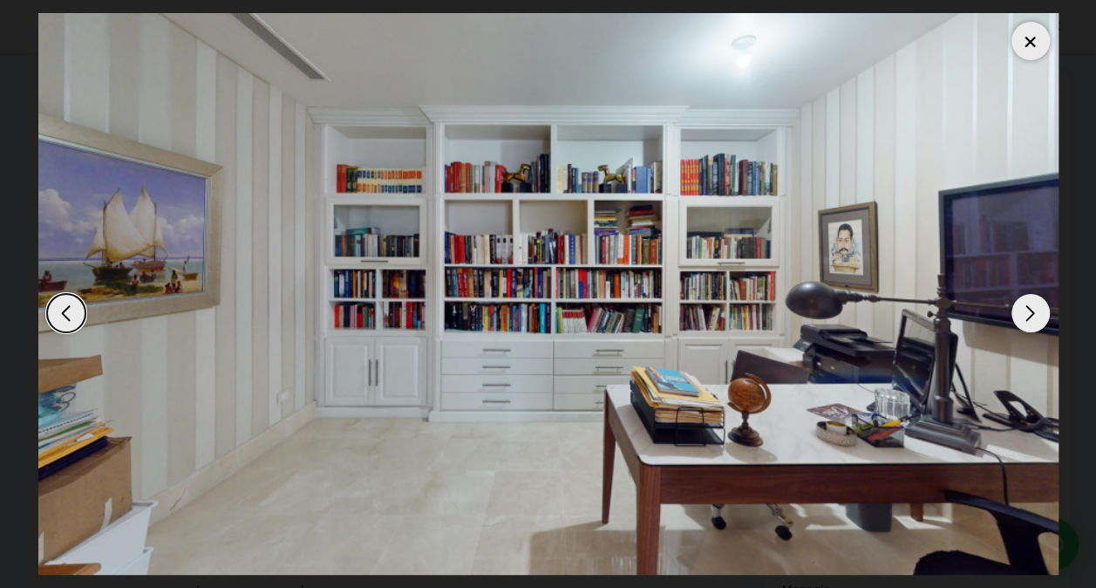
click at [1028, 40] on div at bounding box center [1031, 41] width 38 height 38
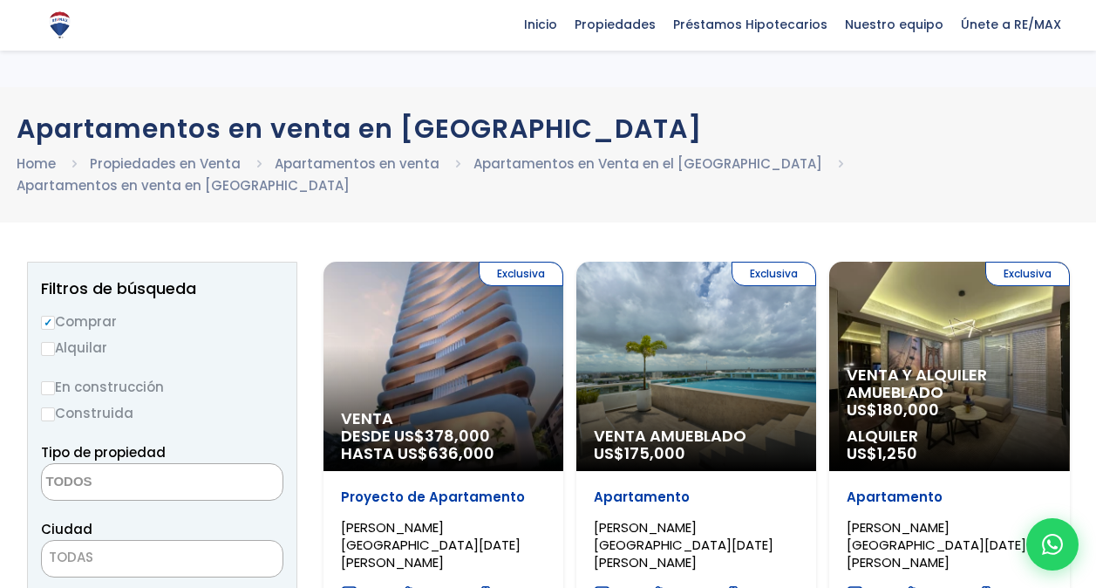
select select
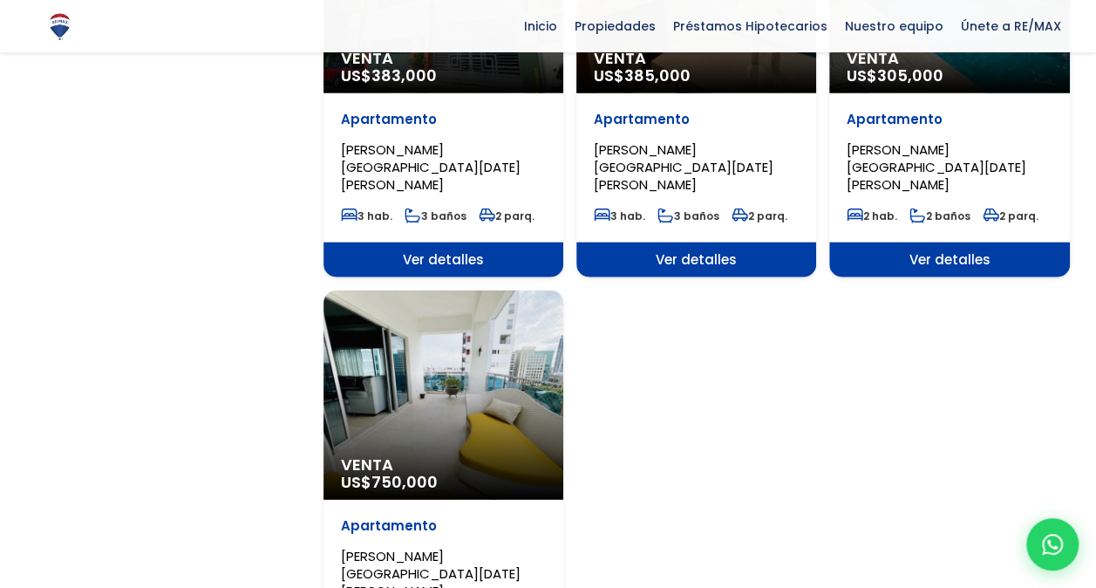
scroll to position [2006, 0]
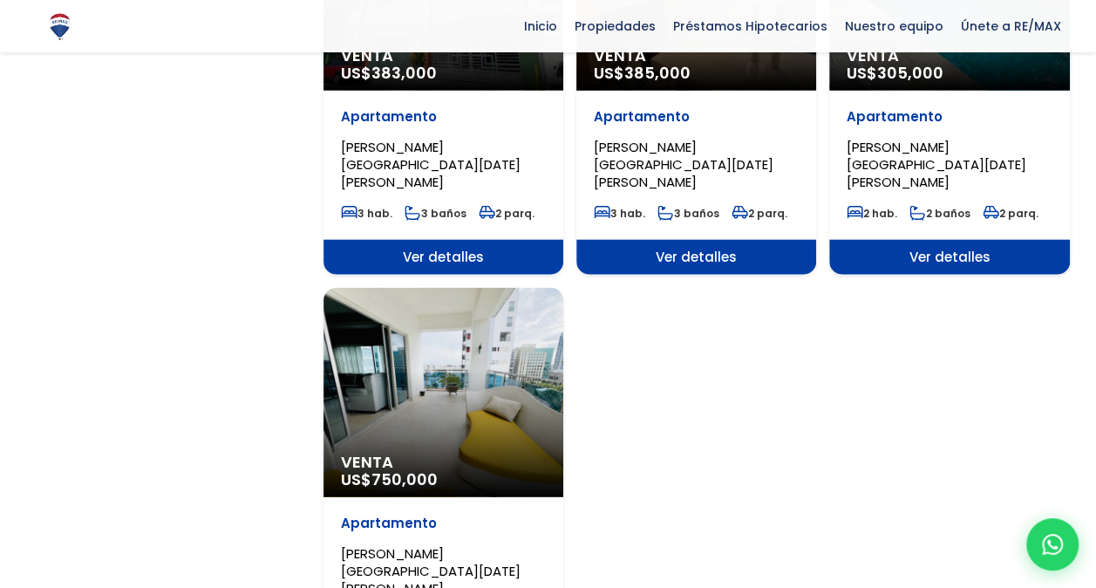
click at [485, 293] on div "Venta US$ 750,000" at bounding box center [444, 392] width 240 height 209
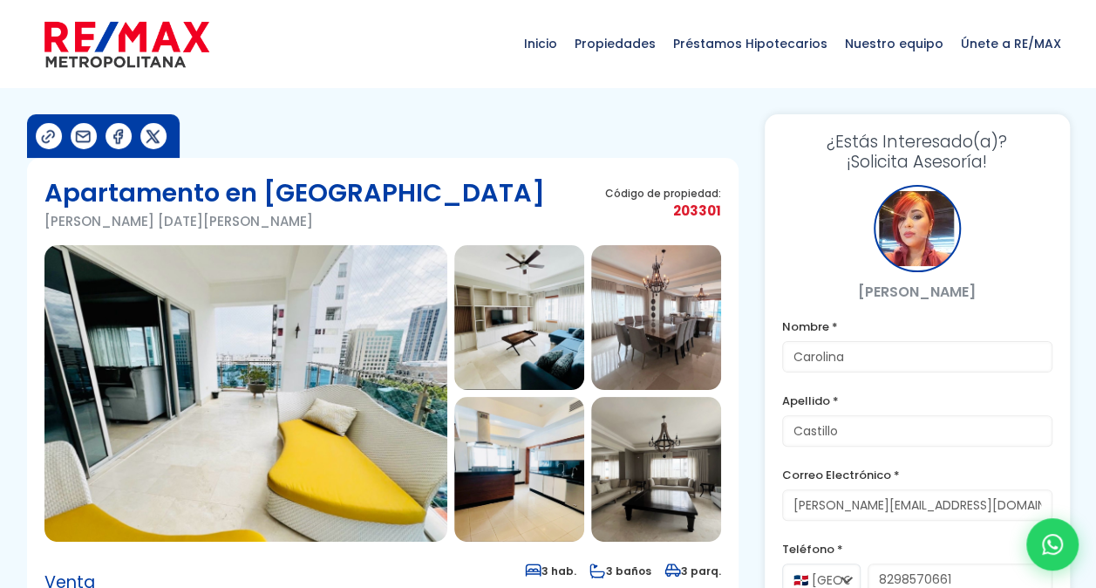
click at [347, 351] on img at bounding box center [245, 393] width 403 height 297
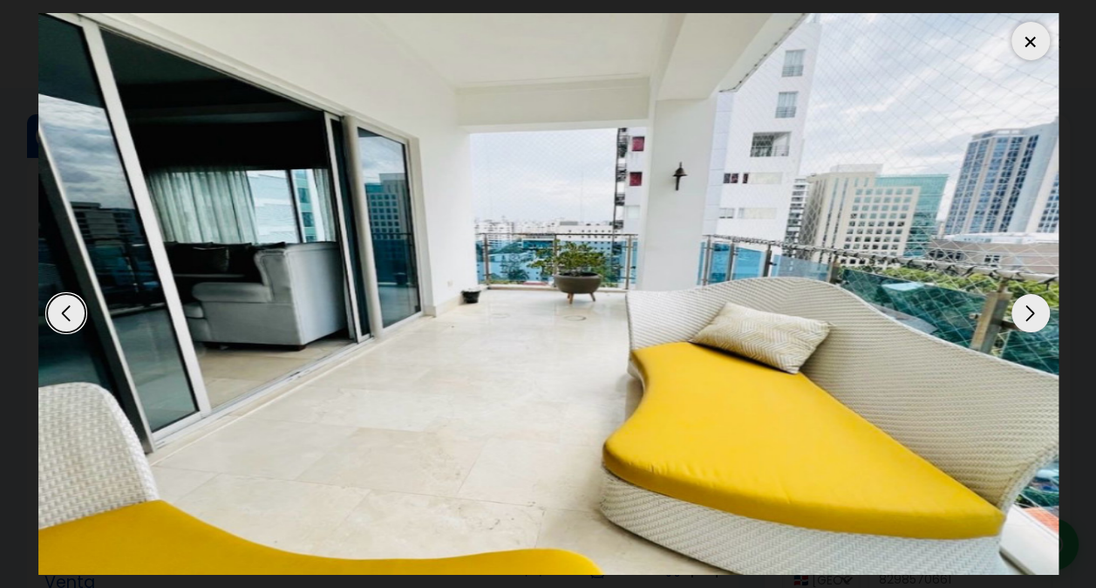
click at [1033, 316] on div "Next slide" at bounding box center [1031, 313] width 38 height 38
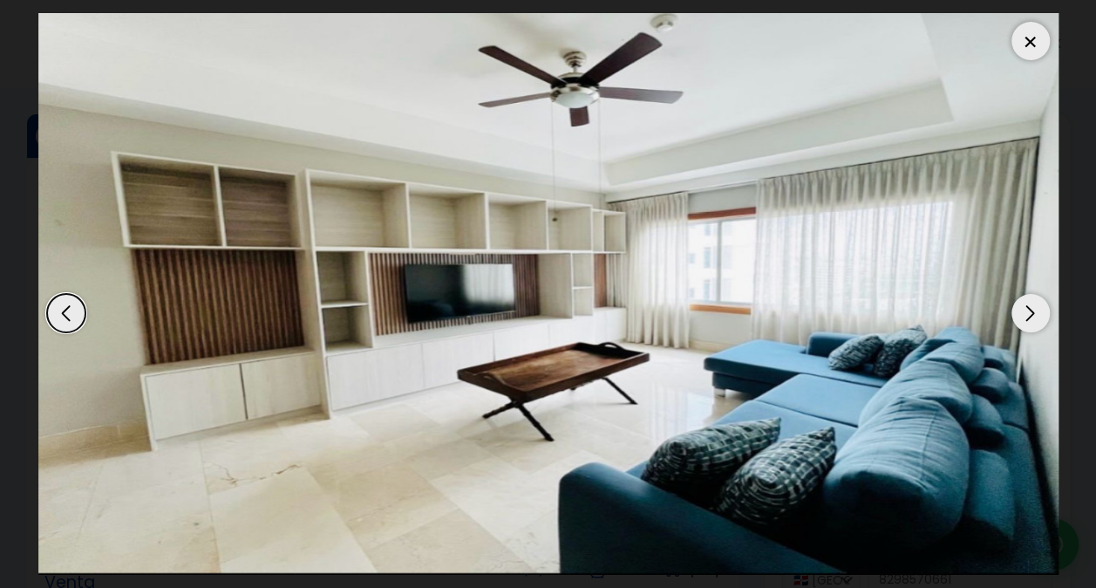
click at [1033, 316] on div "Next slide" at bounding box center [1031, 313] width 38 height 38
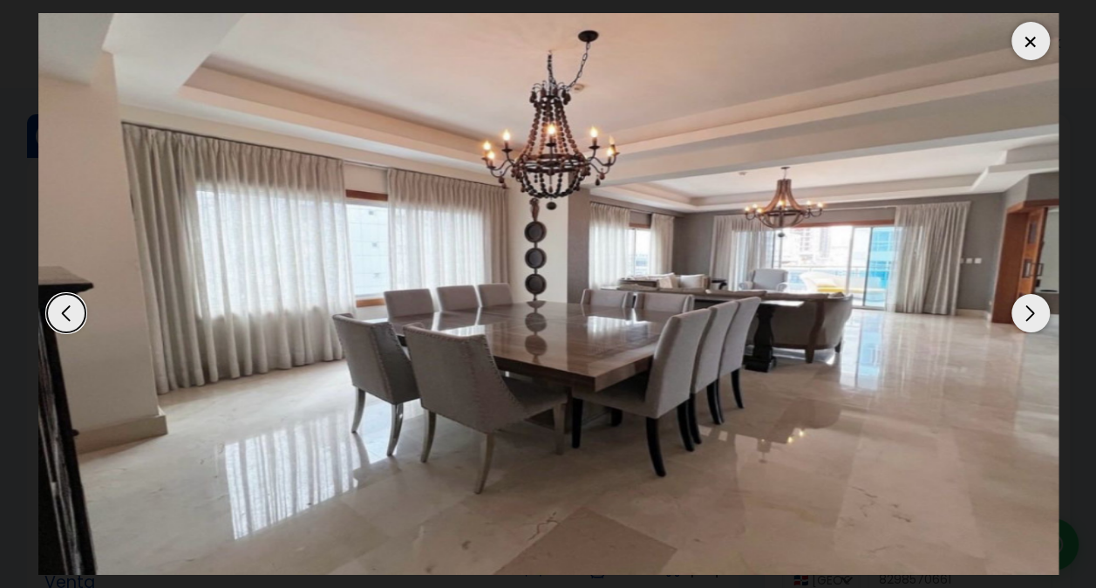
click at [1033, 315] on div "Next slide" at bounding box center [1031, 313] width 38 height 38
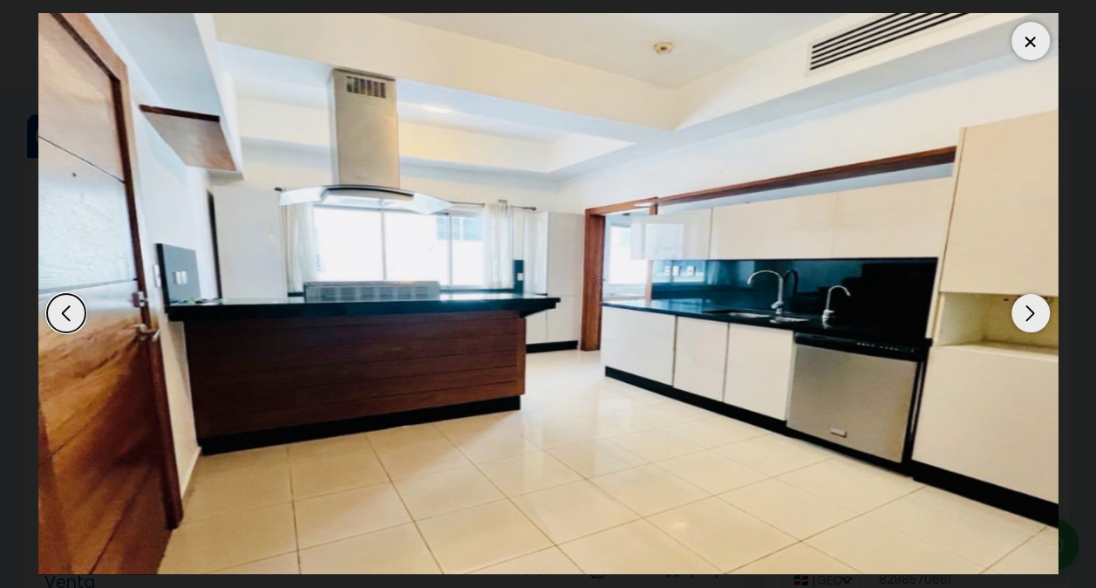
click at [1033, 315] on div "Next slide" at bounding box center [1031, 313] width 38 height 38
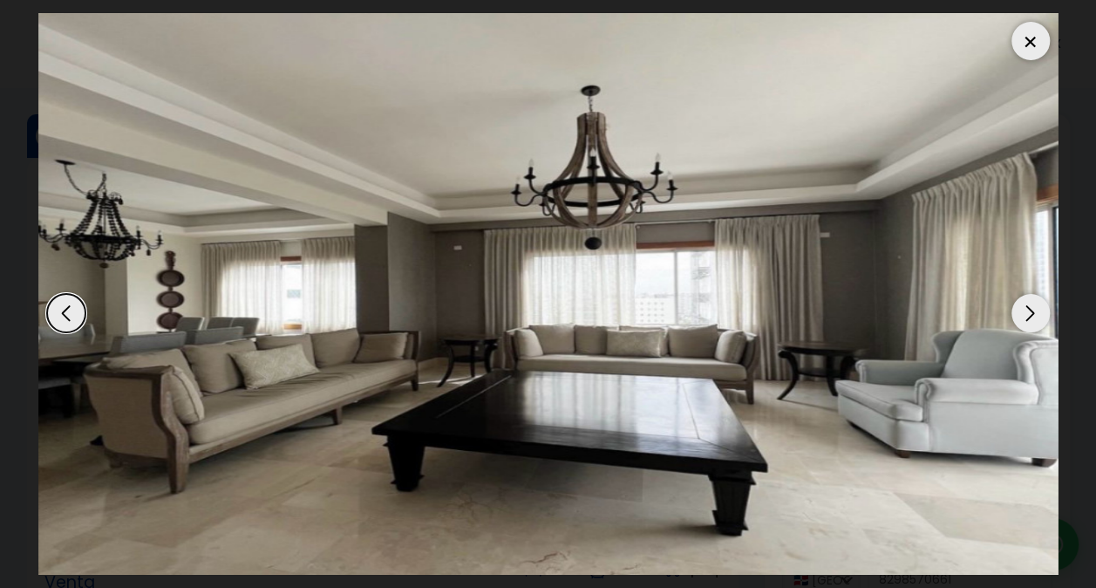
click at [1033, 315] on div "Next slide" at bounding box center [1031, 313] width 38 height 38
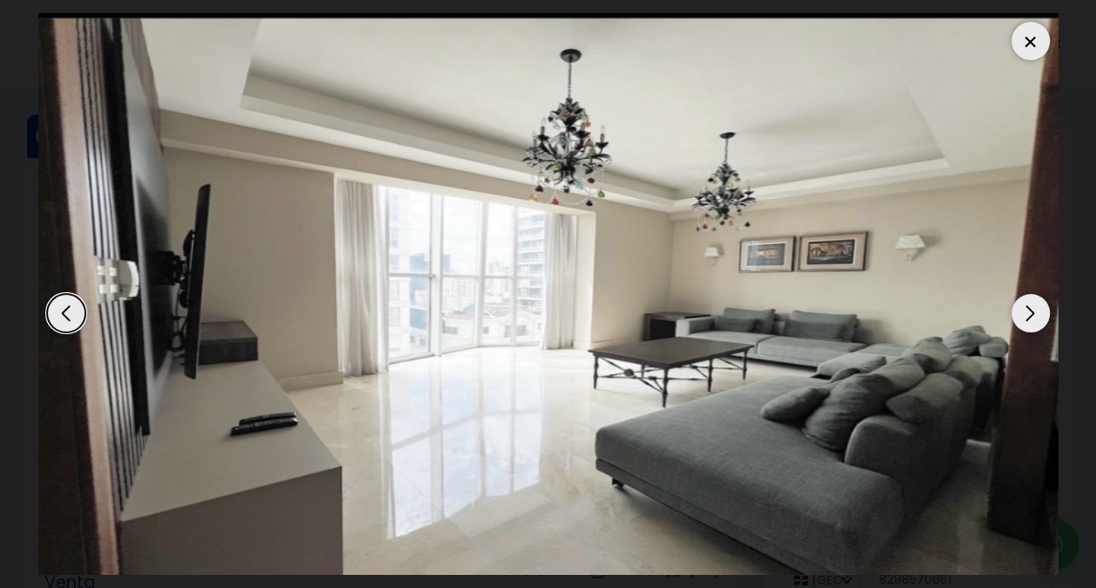
click at [1033, 315] on div "Next slide" at bounding box center [1031, 313] width 38 height 38
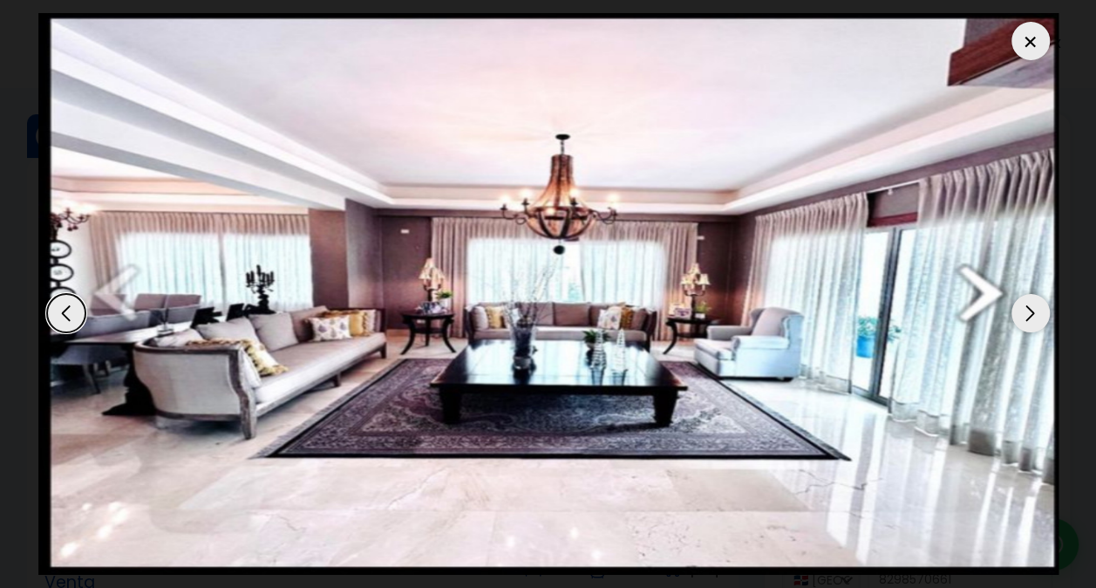
click at [1033, 315] on div "Next slide" at bounding box center [1031, 313] width 38 height 38
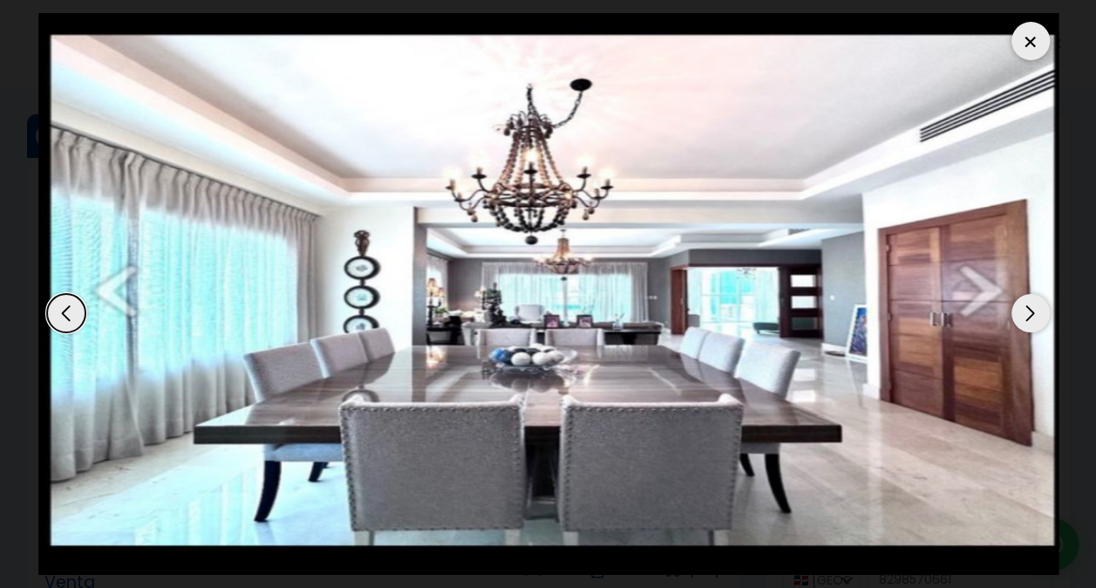
click at [1033, 315] on div "Next slide" at bounding box center [1031, 313] width 38 height 38
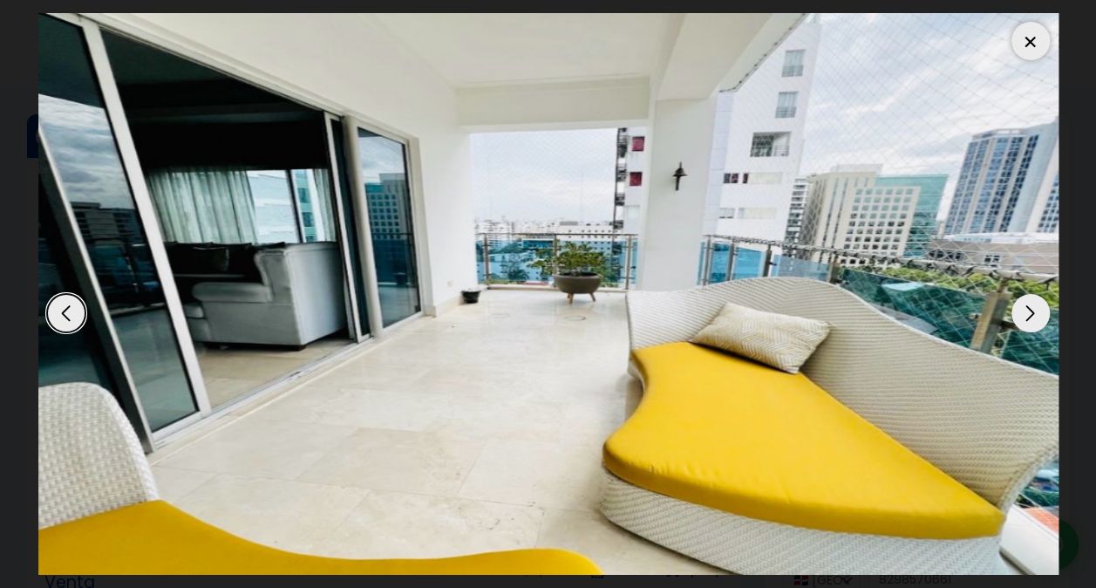
click at [1033, 315] on div "Next slide" at bounding box center [1031, 313] width 38 height 38
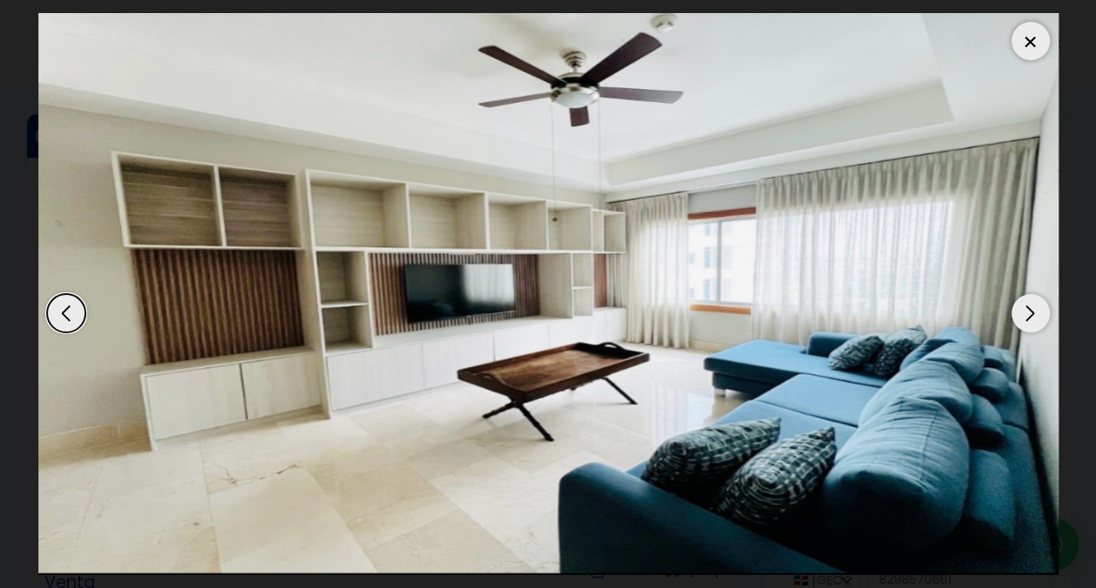
click at [1034, 38] on div at bounding box center [1031, 41] width 38 height 38
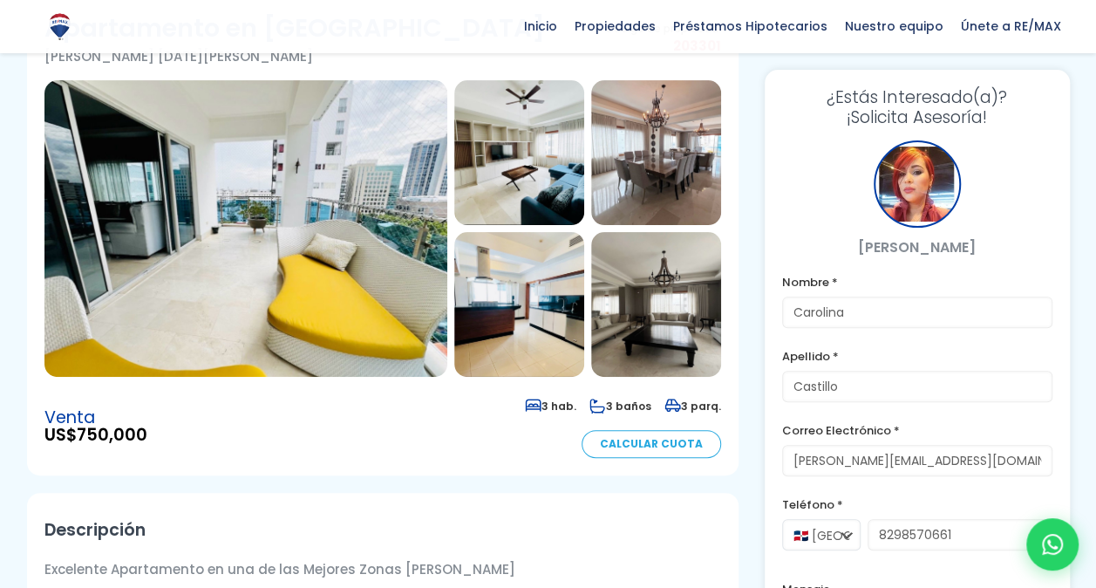
scroll to position [87, 0]
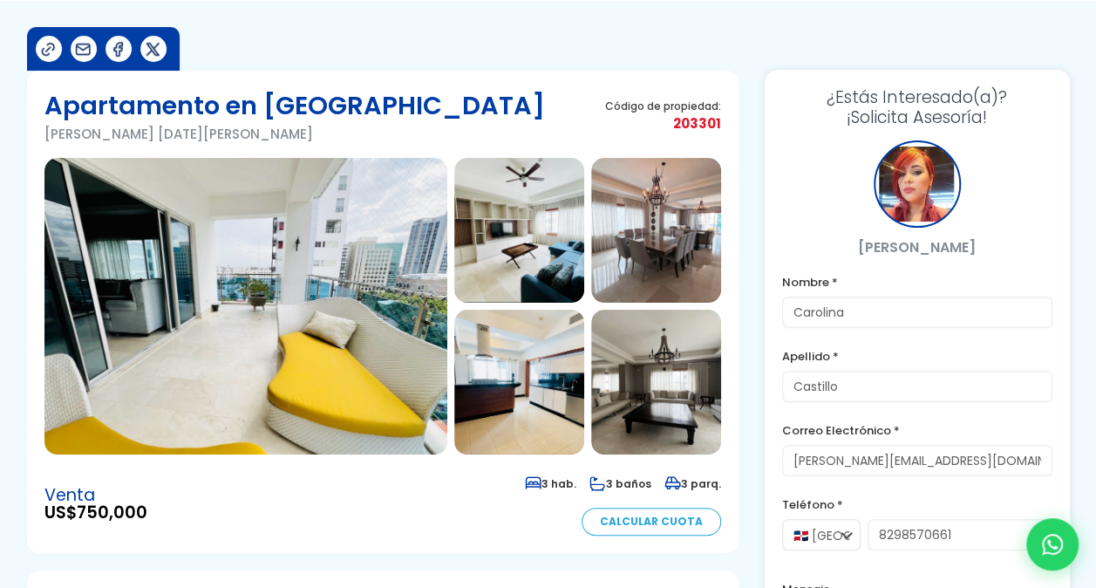
click at [291, 322] on img at bounding box center [245, 306] width 403 height 297
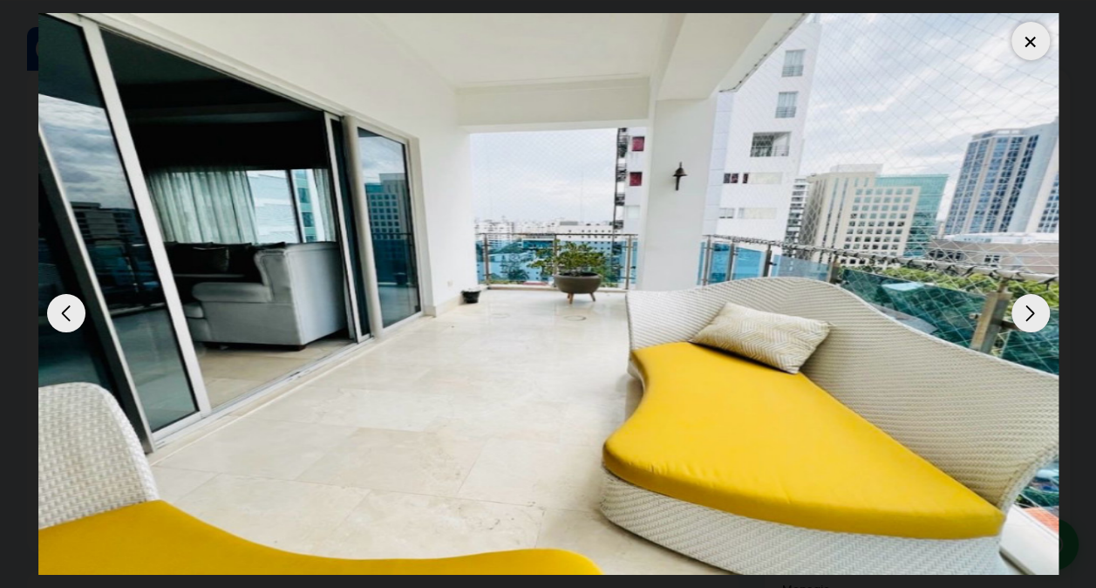
click at [1026, 305] on div "Next slide" at bounding box center [1031, 313] width 38 height 38
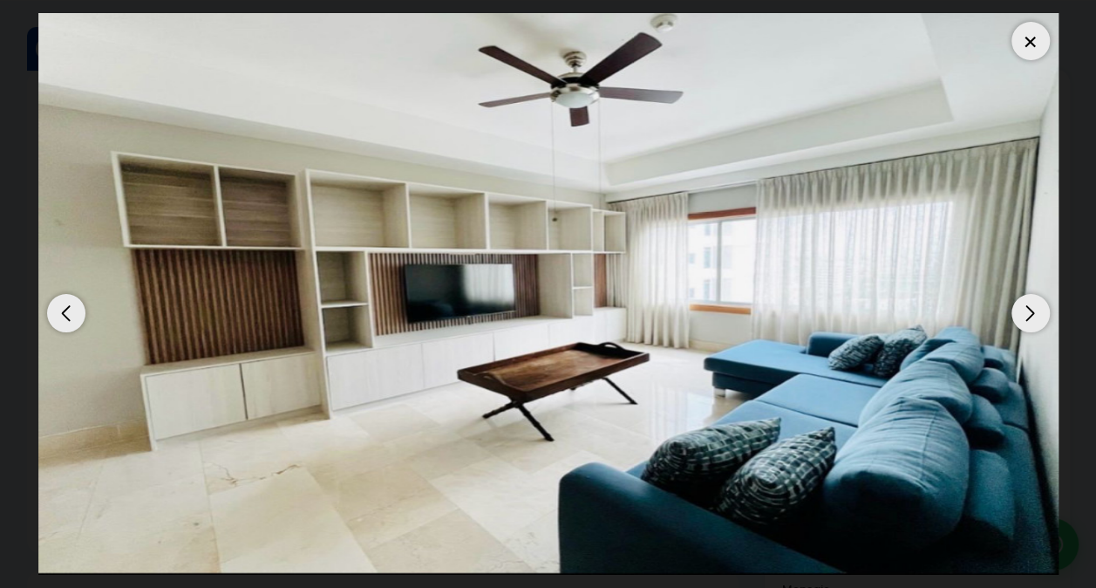
click at [1026, 305] on div "Next slide" at bounding box center [1031, 313] width 38 height 38
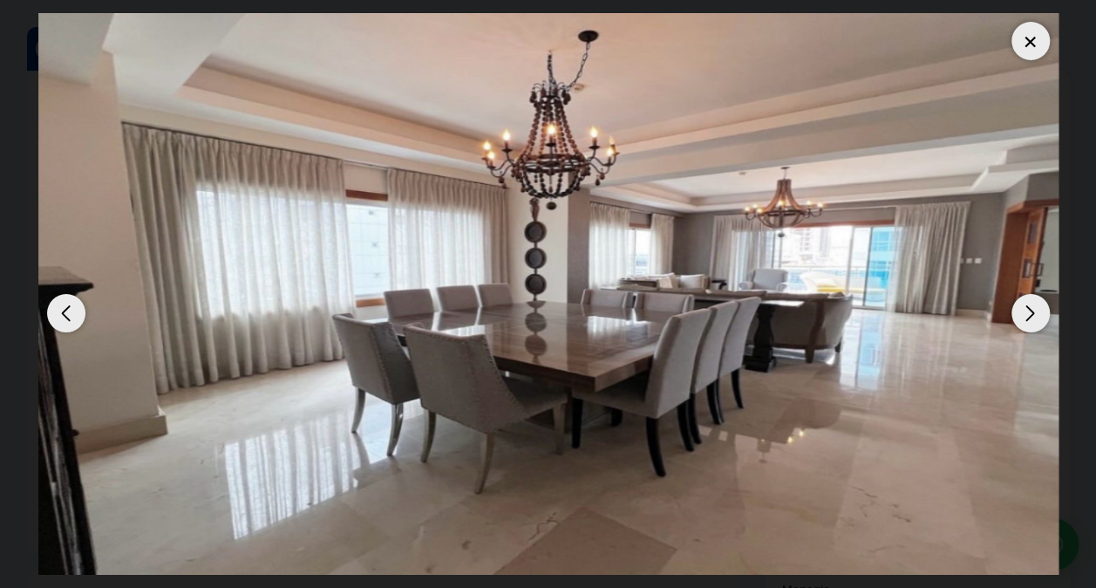
click at [65, 319] on div "Previous slide" at bounding box center [66, 313] width 38 height 38
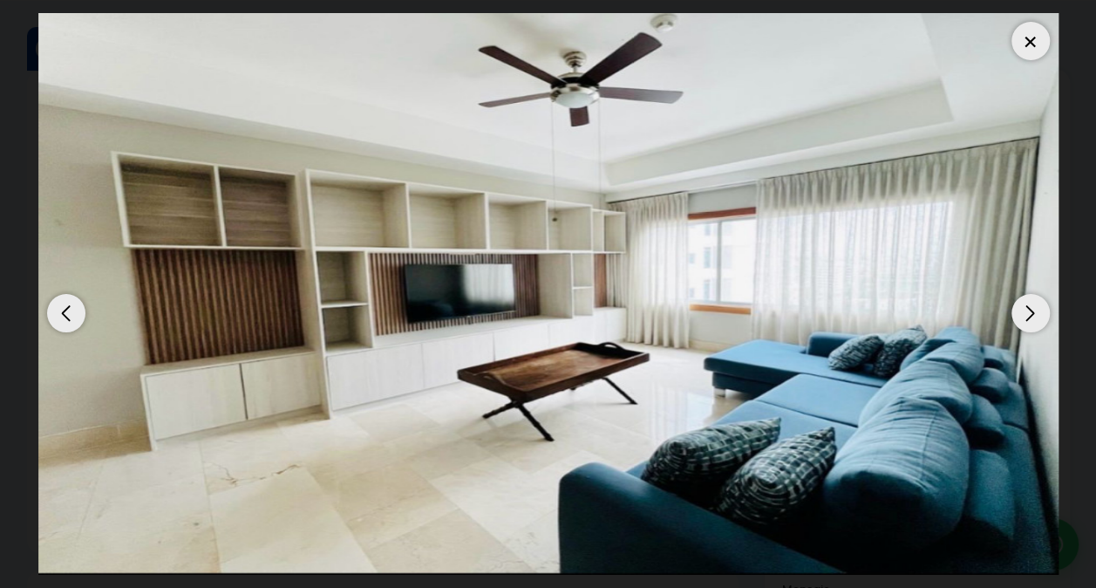
click at [1024, 309] on div "Next slide" at bounding box center [1031, 313] width 38 height 38
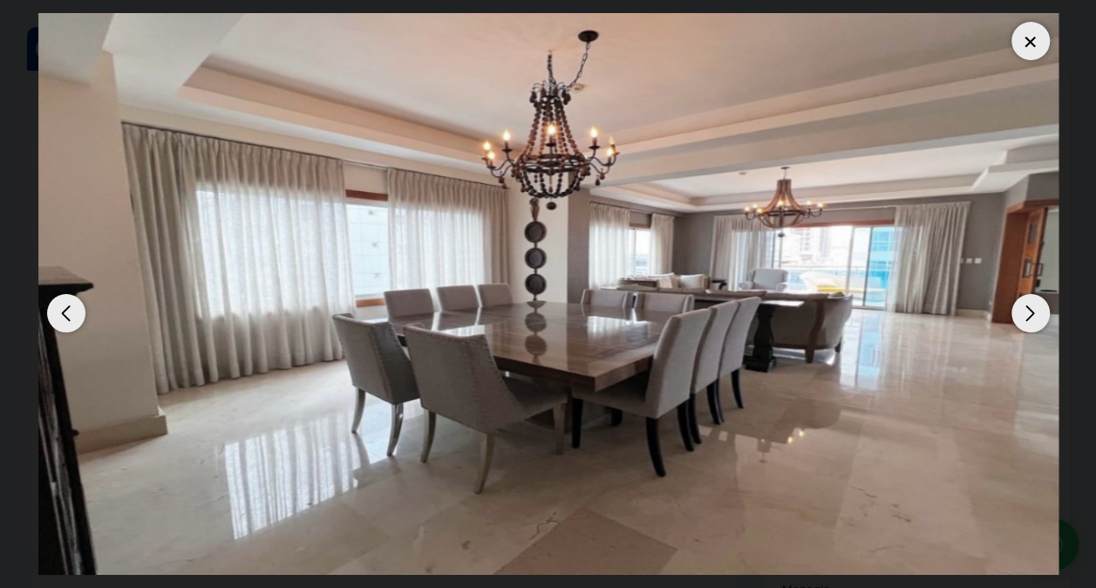
click at [1025, 309] on div "Next slide" at bounding box center [1031, 313] width 38 height 38
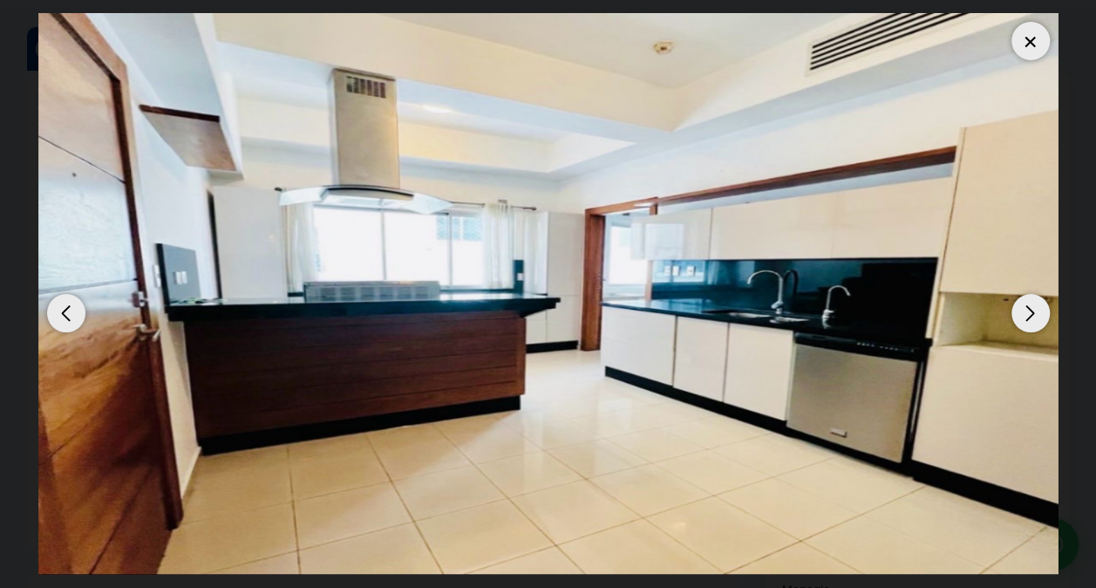
click at [1026, 309] on div "Next slide" at bounding box center [1031, 313] width 38 height 38
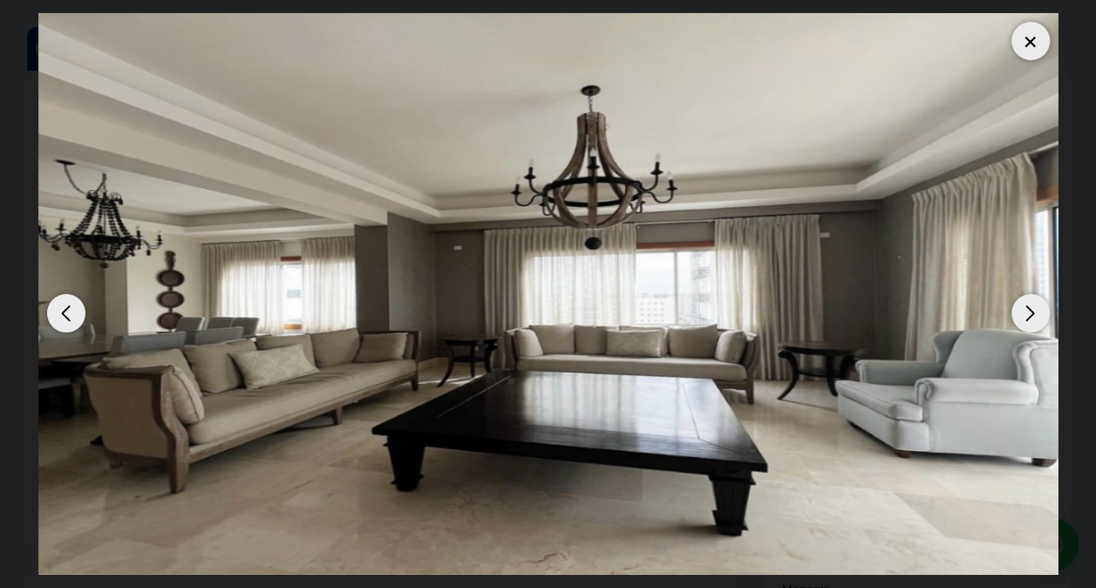
click at [1026, 309] on div "Next slide" at bounding box center [1031, 313] width 38 height 38
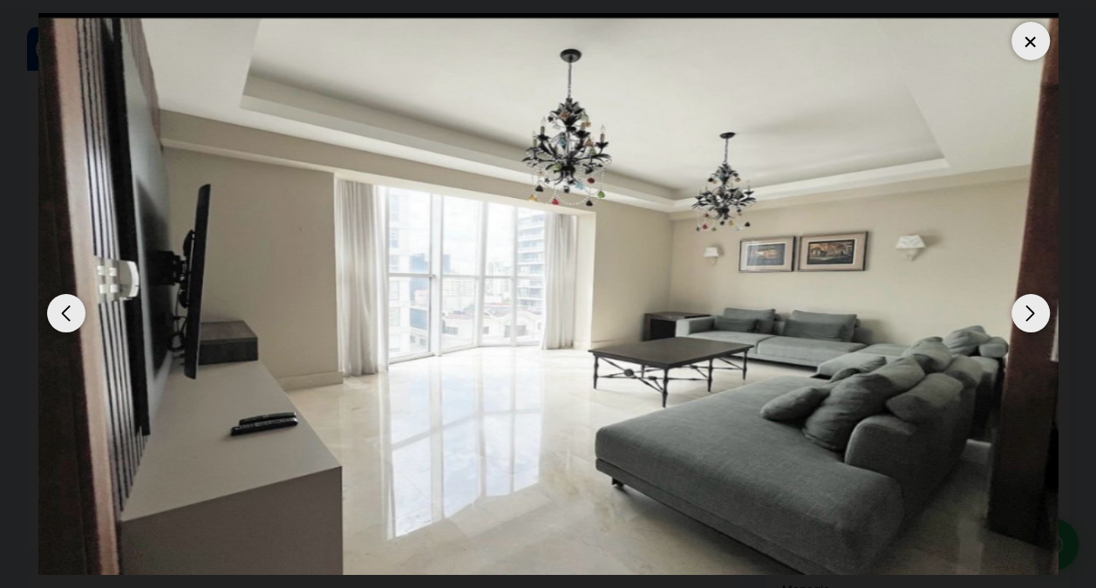
click at [1026, 309] on div "Next slide" at bounding box center [1031, 313] width 38 height 38
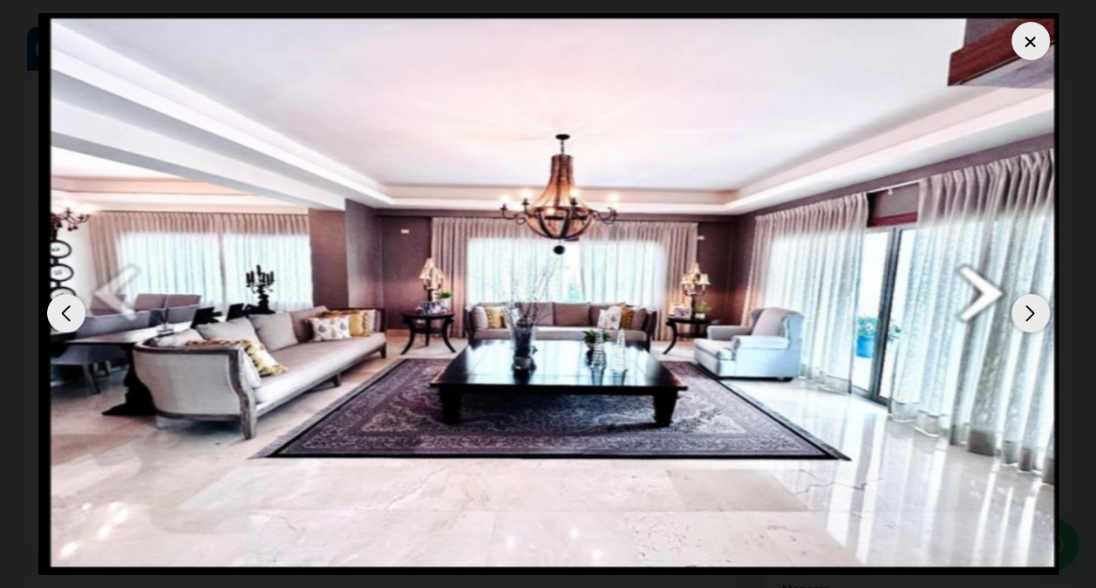
click at [1026, 309] on div "Next slide" at bounding box center [1031, 313] width 38 height 38
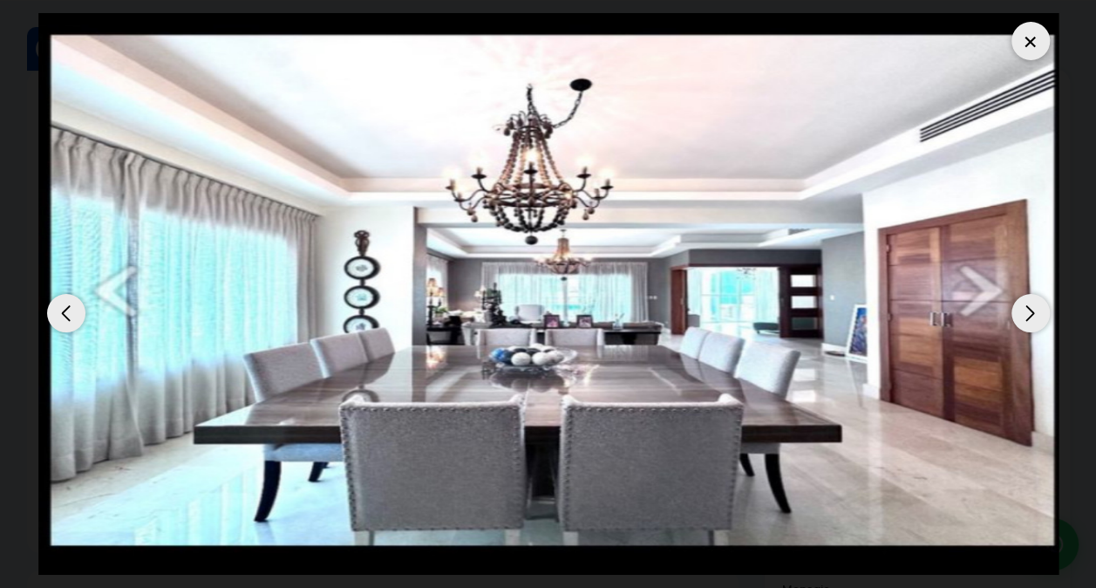
click at [1027, 309] on div "Next slide" at bounding box center [1031, 313] width 38 height 38
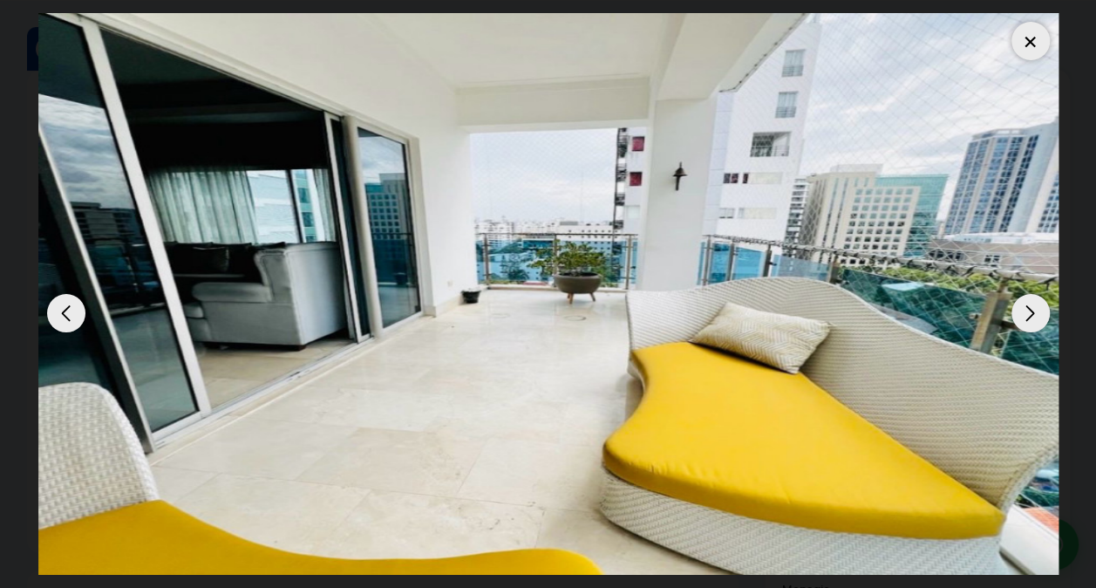
click at [1028, 39] on div at bounding box center [1031, 41] width 38 height 38
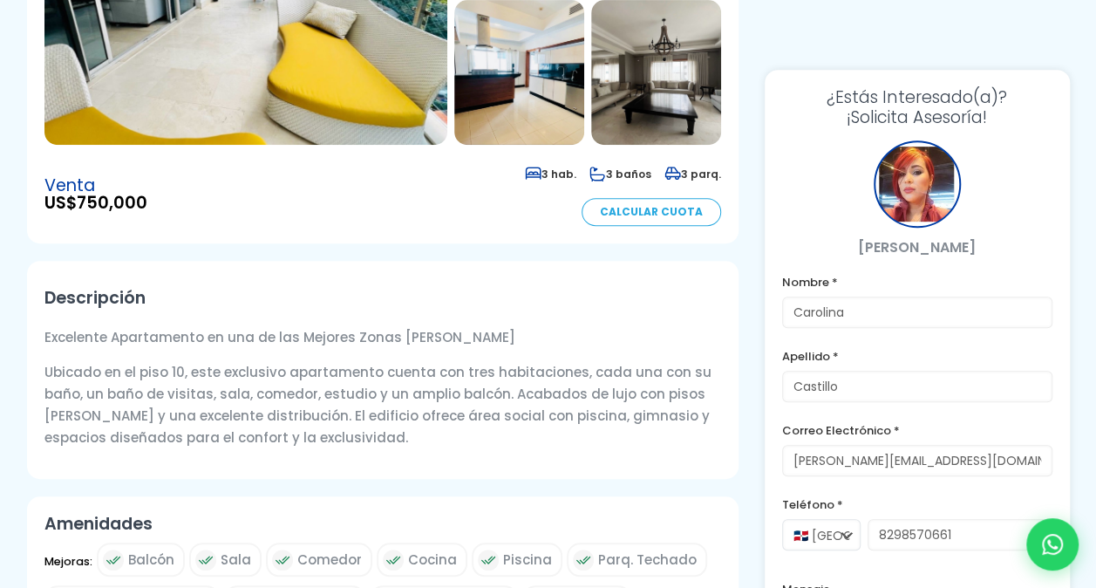
scroll to position [0, 0]
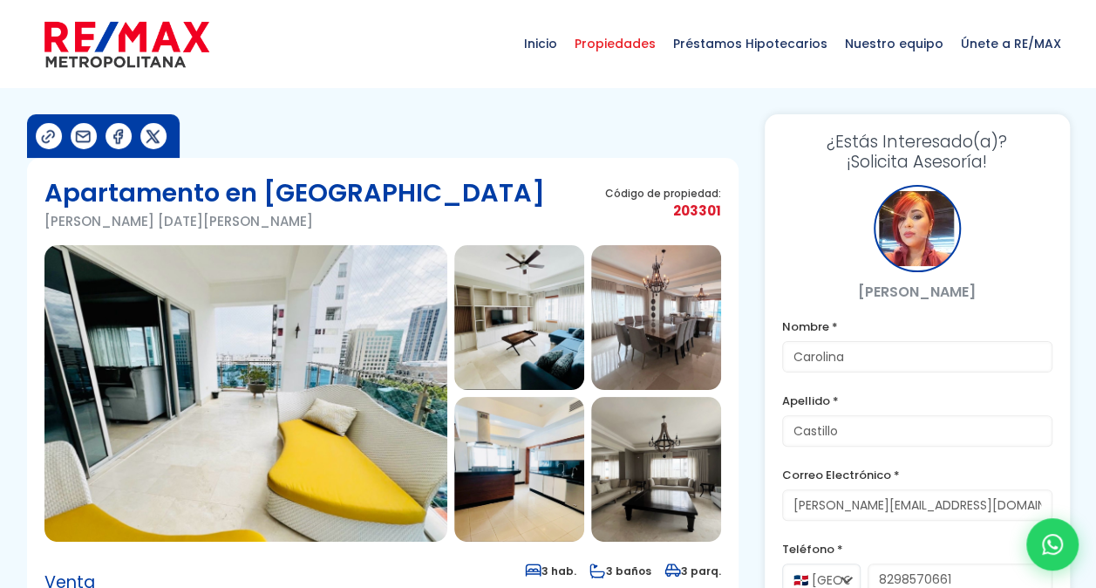
click at [612, 38] on span "Propiedades" at bounding box center [615, 43] width 99 height 52
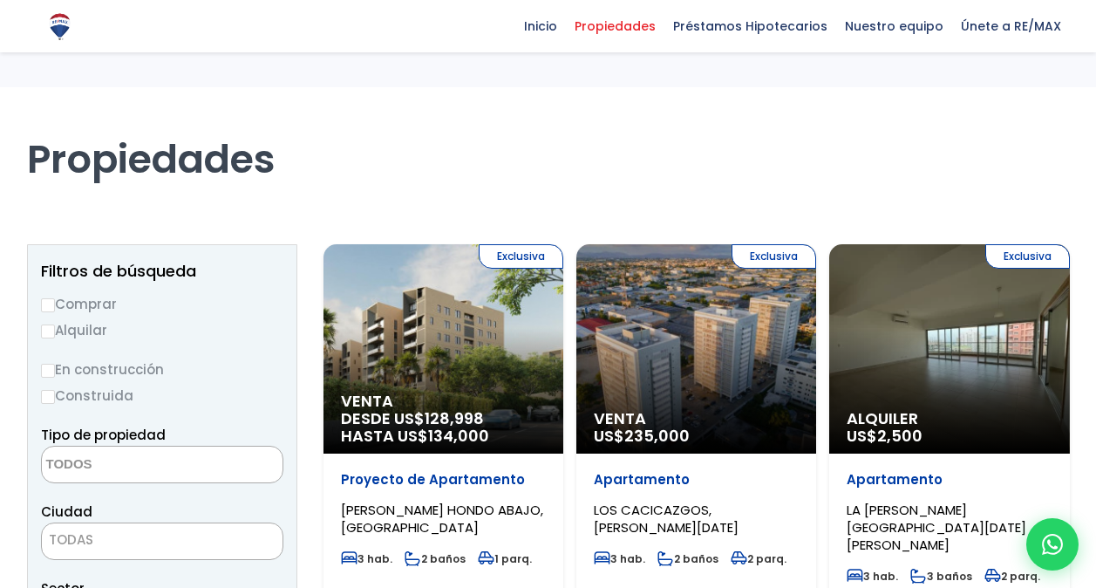
select select
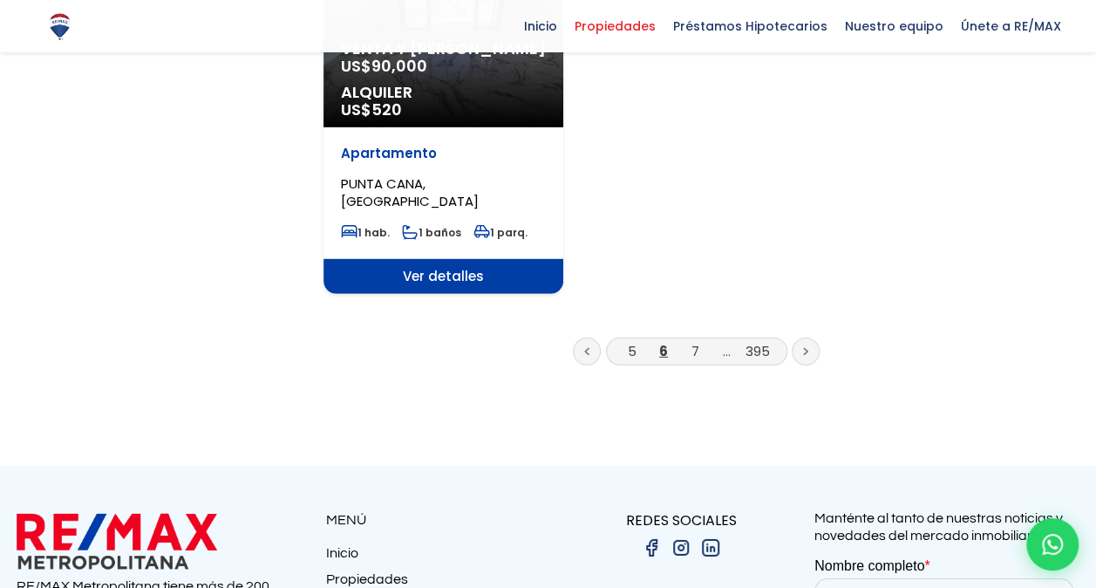
scroll to position [2355, 0]
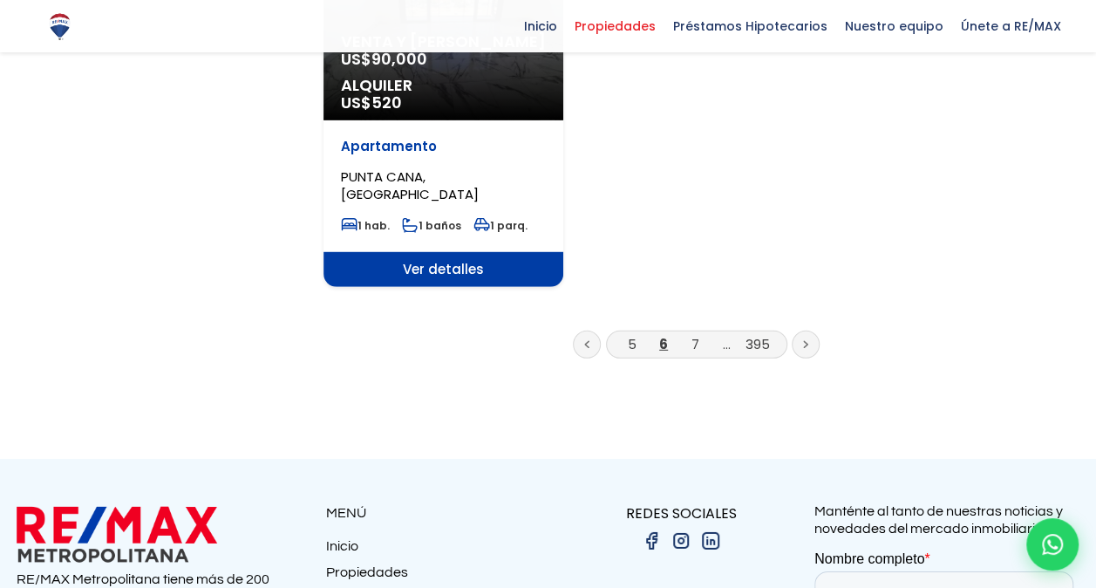
click at [809, 331] on link at bounding box center [806, 345] width 28 height 28
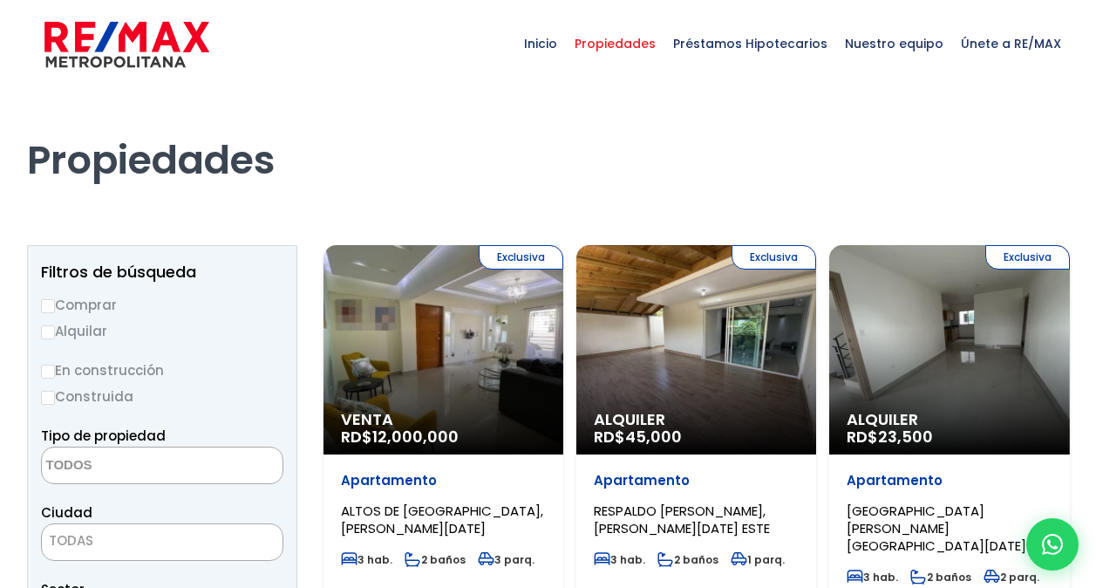
select select
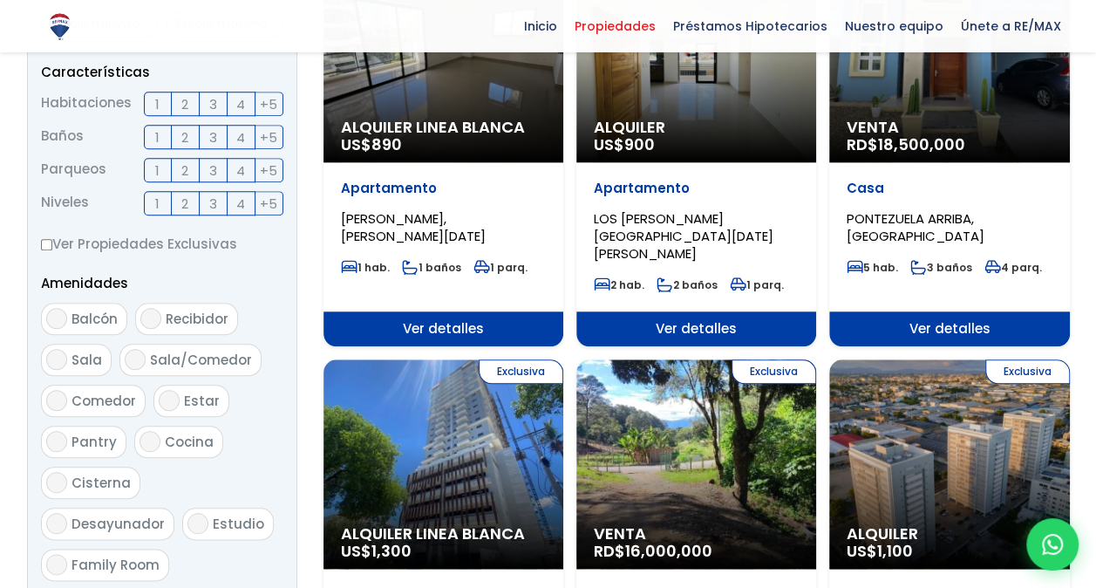
scroll to position [785, 0]
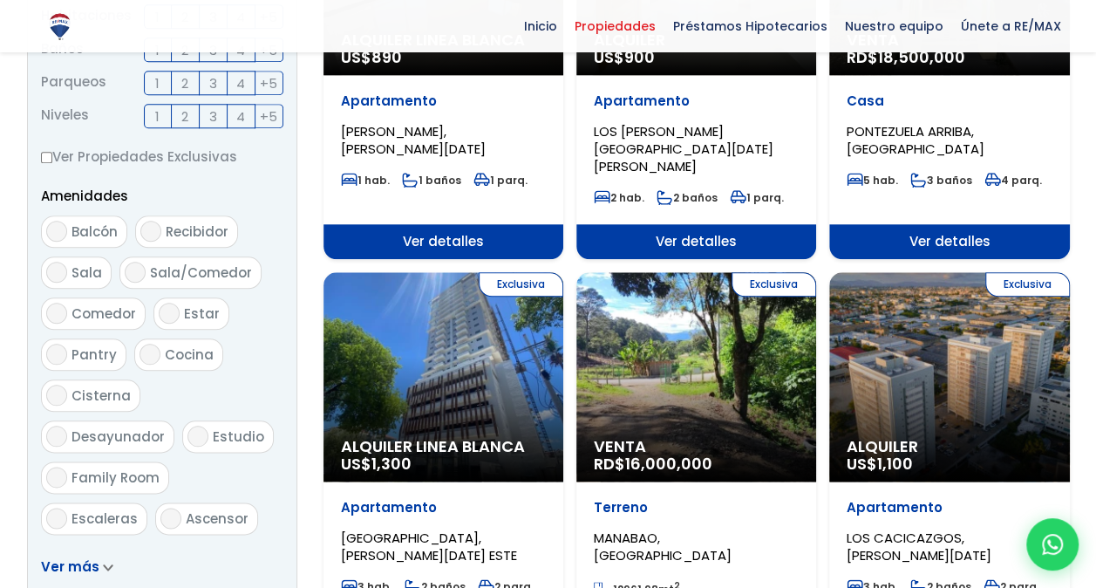
click at [783, 353] on div "Exclusiva Venta RD$ 16,000,000" at bounding box center [697, 376] width 240 height 209
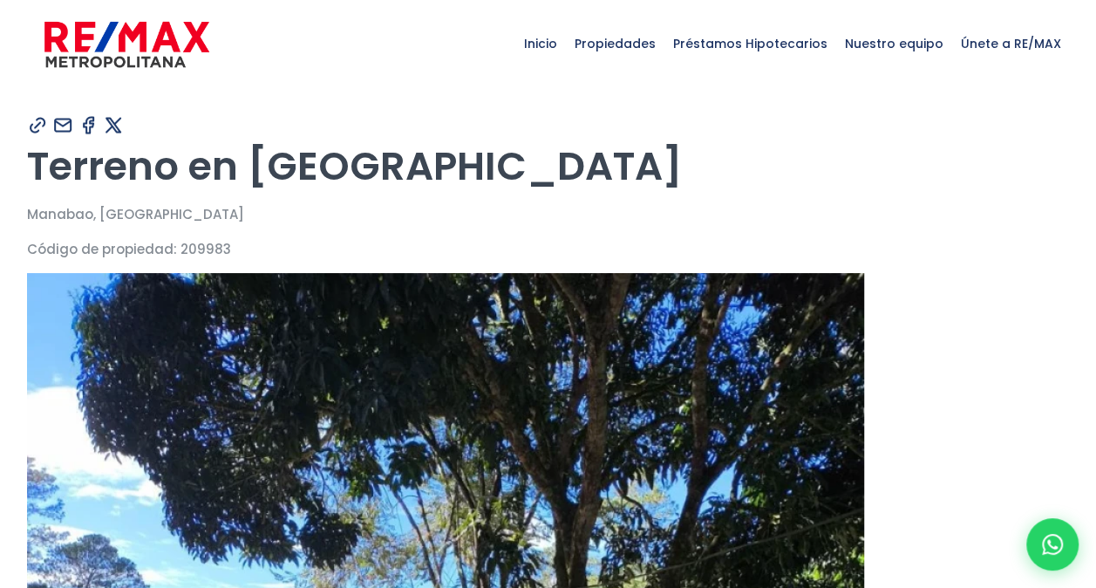
type input "Carolina"
type input "Castillo"
type input "[PERSON_NAME][EMAIL_ADDRESS][DOMAIN_NAME]"
type input "8298570661"
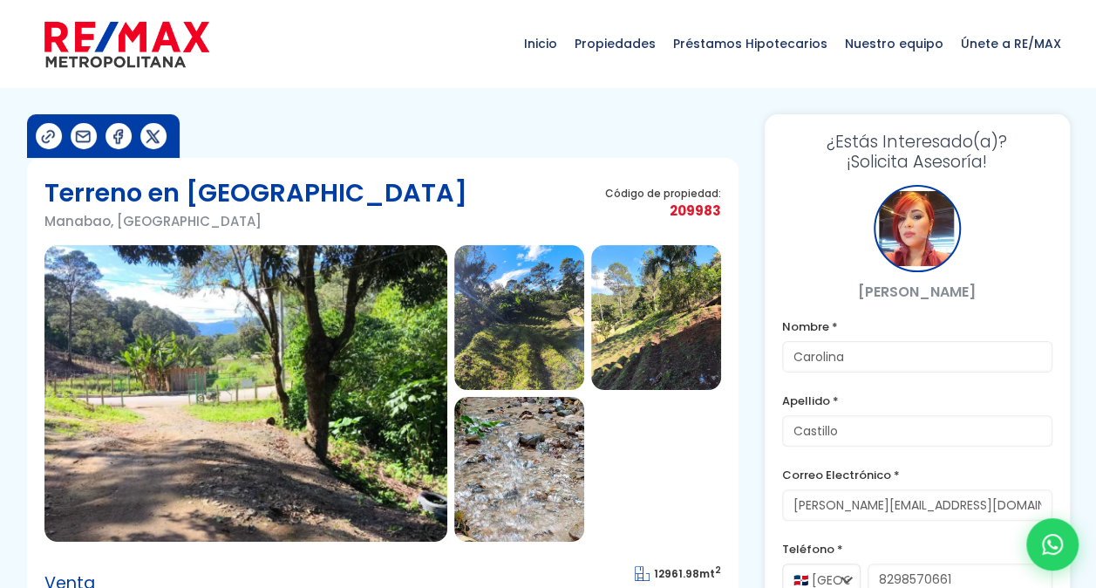
click at [272, 429] on img at bounding box center [245, 393] width 403 height 297
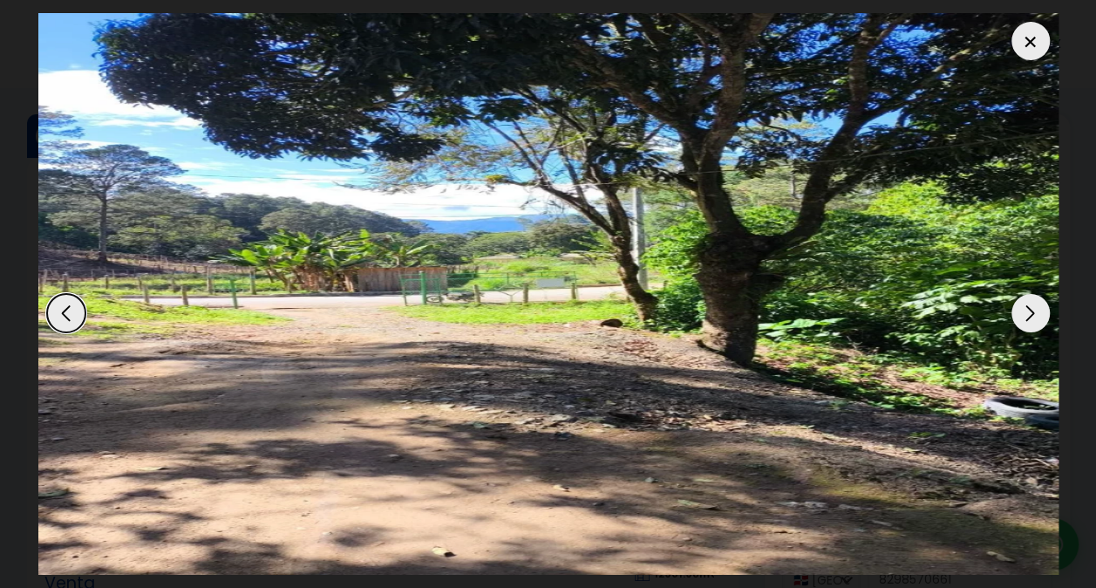
click at [1029, 318] on div "Next slide" at bounding box center [1031, 313] width 38 height 38
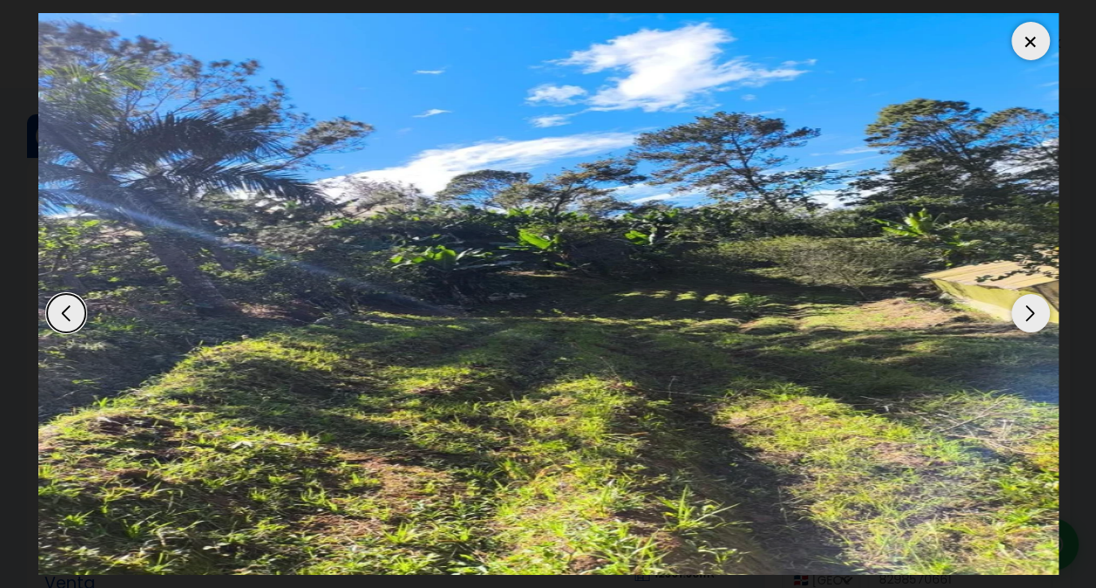
click at [1029, 319] on div "Next slide" at bounding box center [1031, 313] width 38 height 38
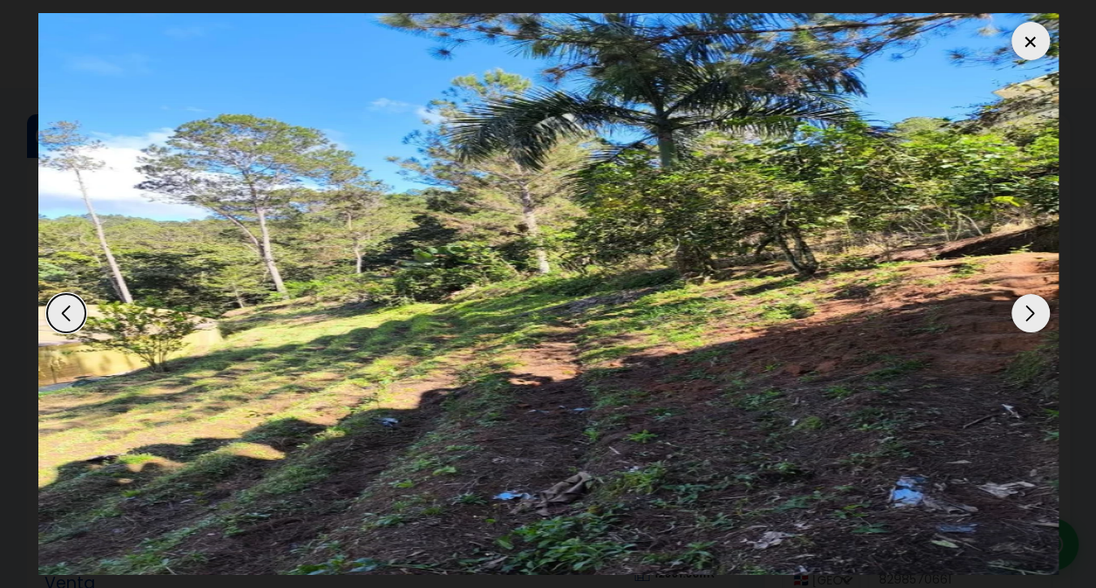
click at [1029, 319] on div "Next slide" at bounding box center [1031, 313] width 38 height 38
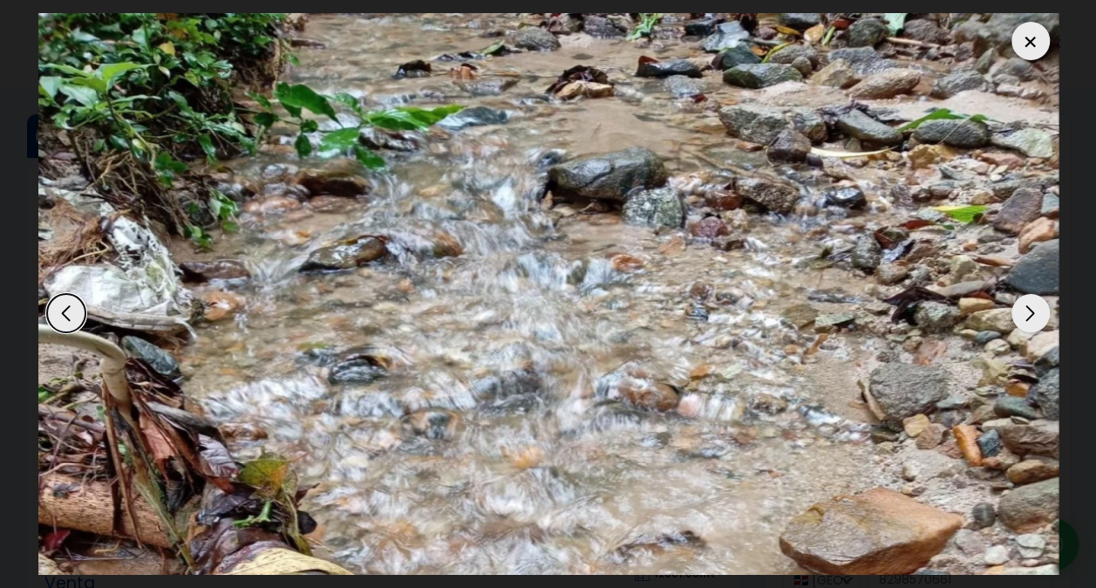
click at [1028, 311] on div "Next slide" at bounding box center [1031, 313] width 38 height 38
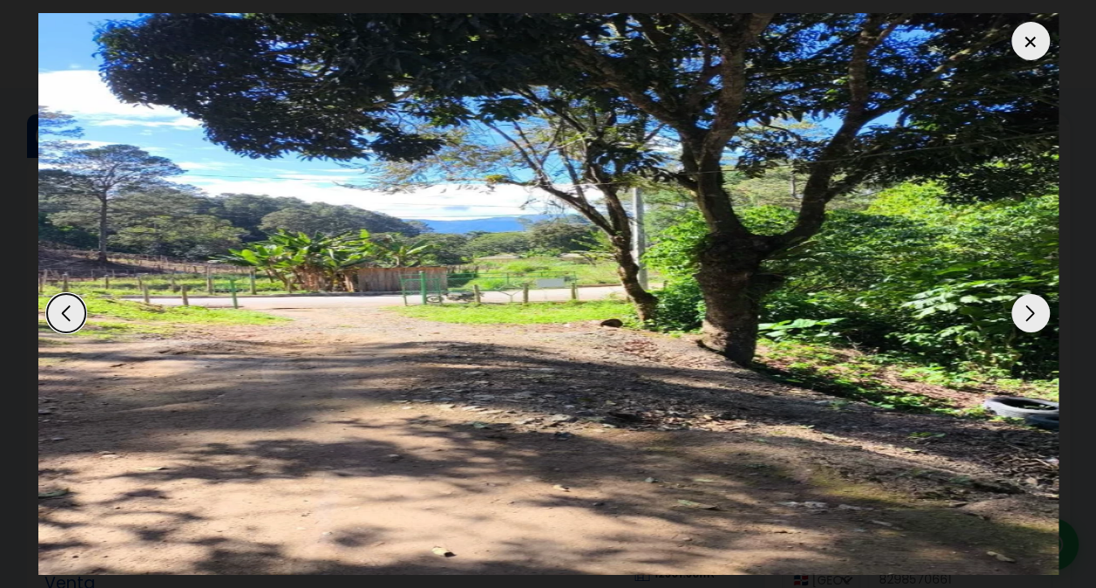
click at [1028, 311] on div "Next slide" at bounding box center [1031, 313] width 38 height 38
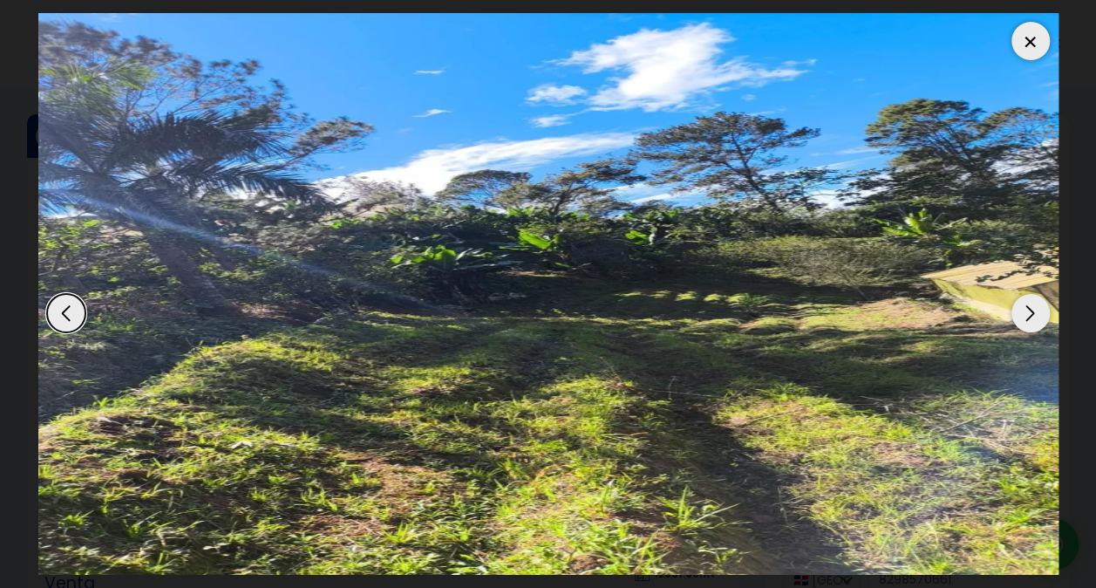
click at [1028, 311] on div "Next slide" at bounding box center [1031, 313] width 38 height 38
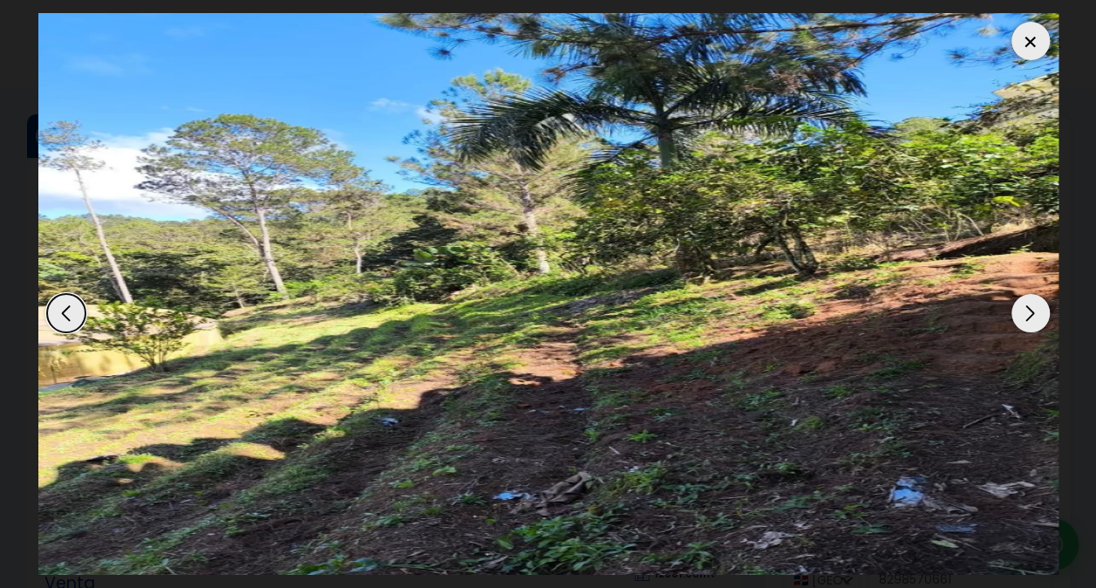
click at [1028, 311] on div "Next slide" at bounding box center [1031, 313] width 38 height 38
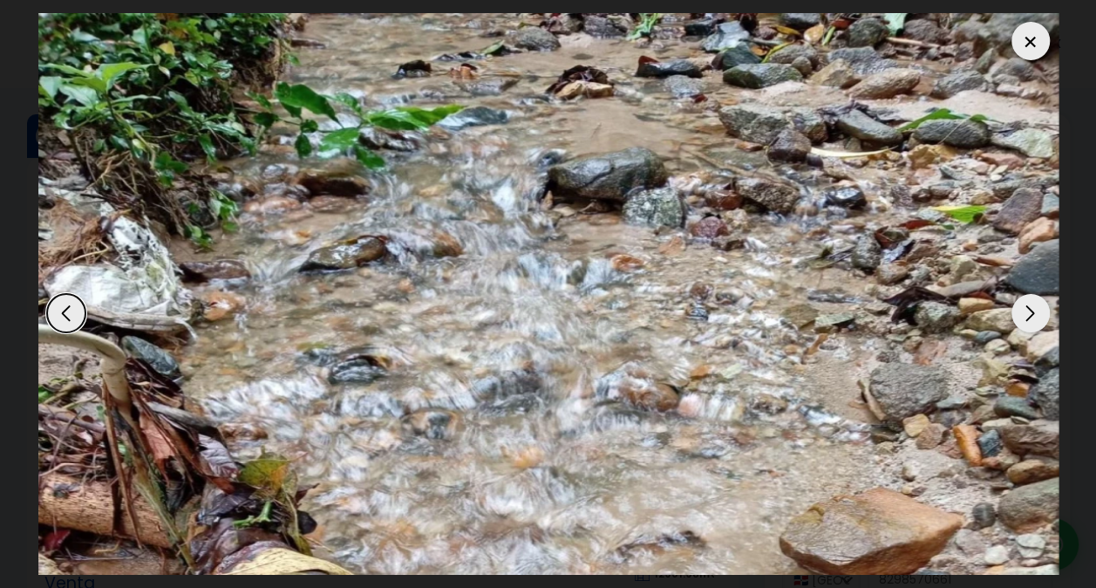
click at [1028, 311] on div "Next slide" at bounding box center [1031, 313] width 38 height 38
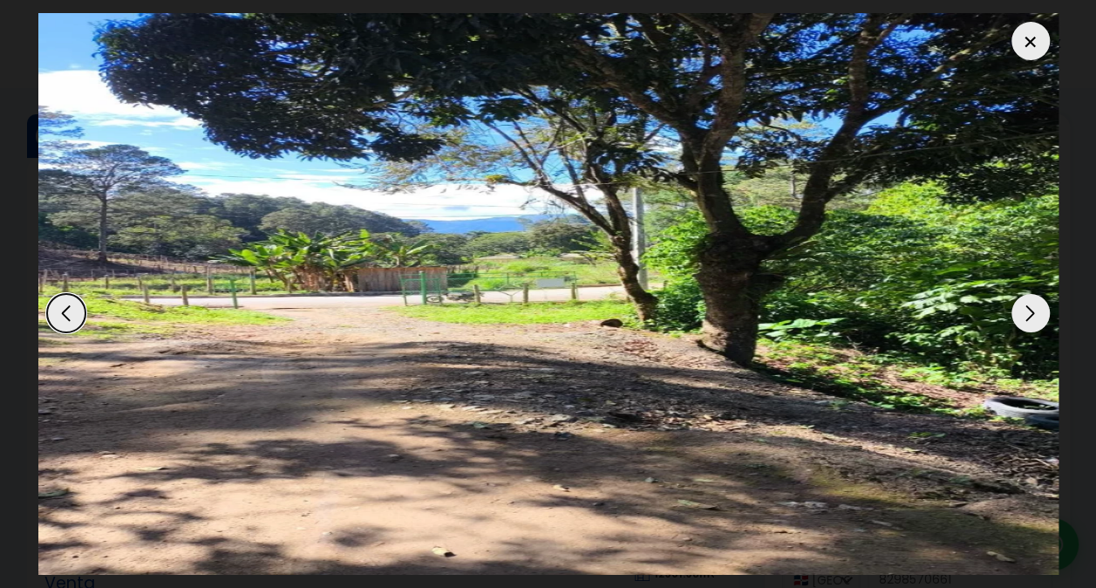
click at [1037, 305] on div "Next slide" at bounding box center [1031, 313] width 38 height 38
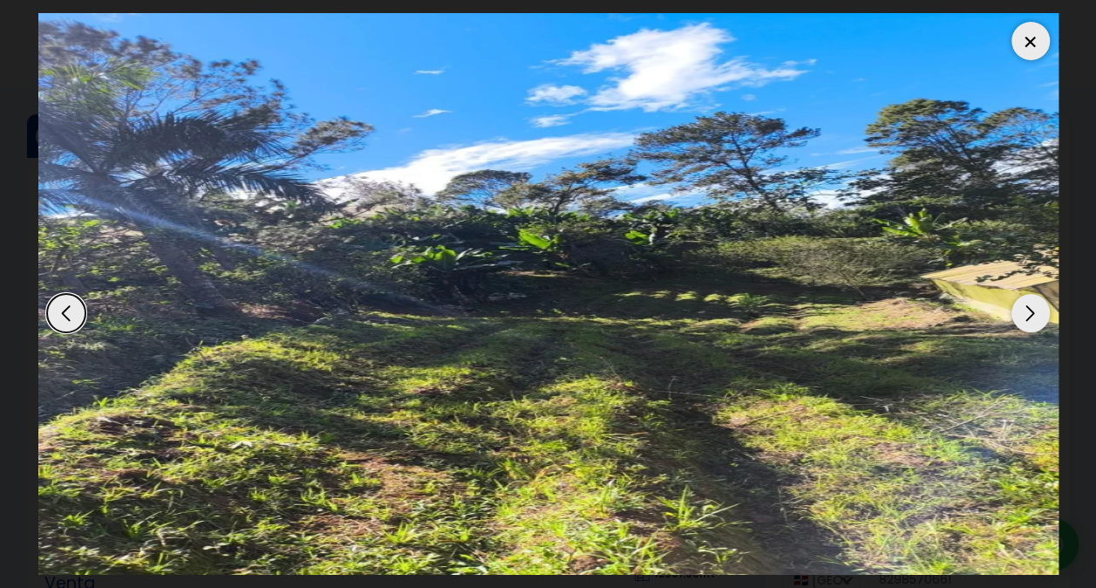
click at [1031, 311] on div "Next slide" at bounding box center [1031, 313] width 38 height 38
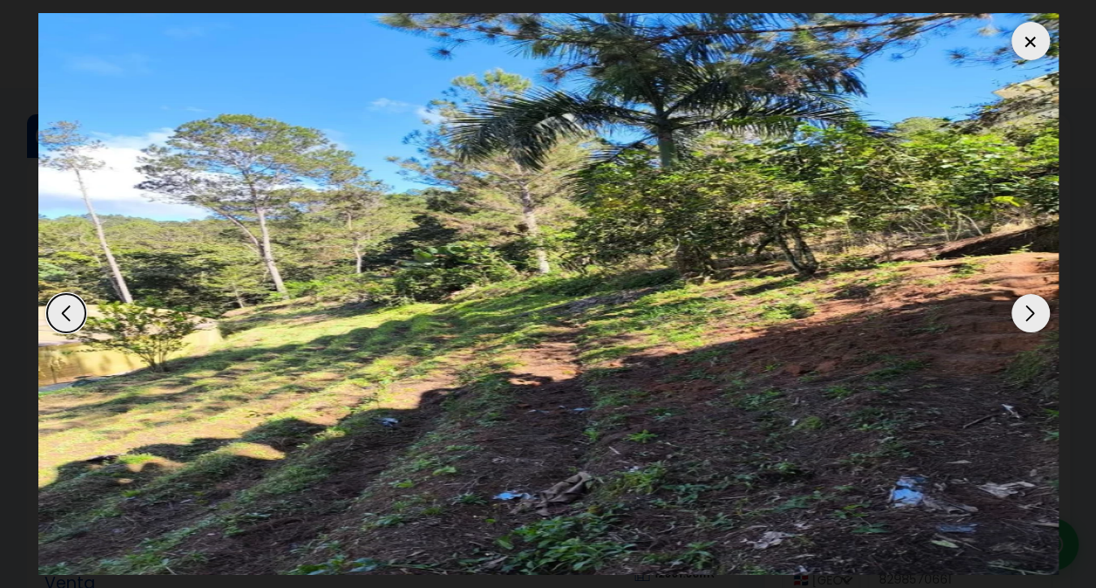
click at [1033, 306] on div "Next slide" at bounding box center [1031, 313] width 38 height 38
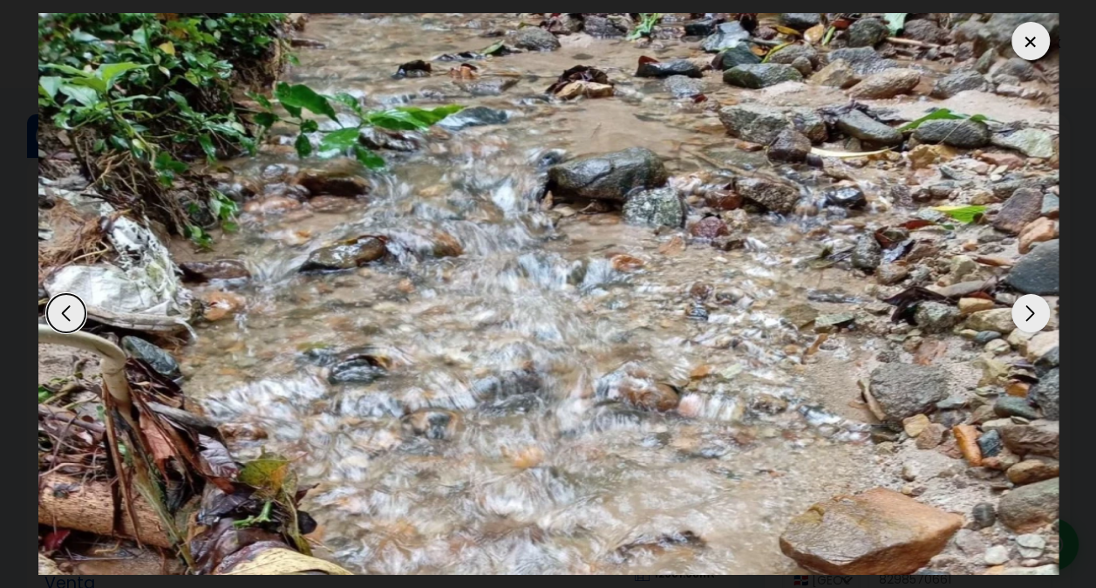
click at [1033, 311] on div "Next slide" at bounding box center [1031, 313] width 38 height 38
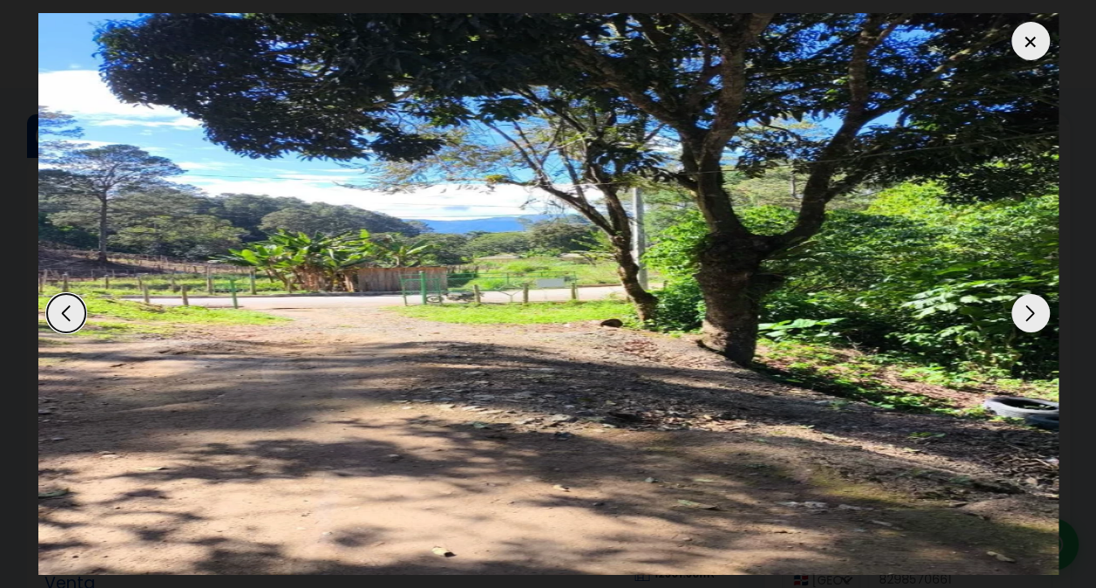
click at [1034, 47] on div at bounding box center [1031, 41] width 38 height 38
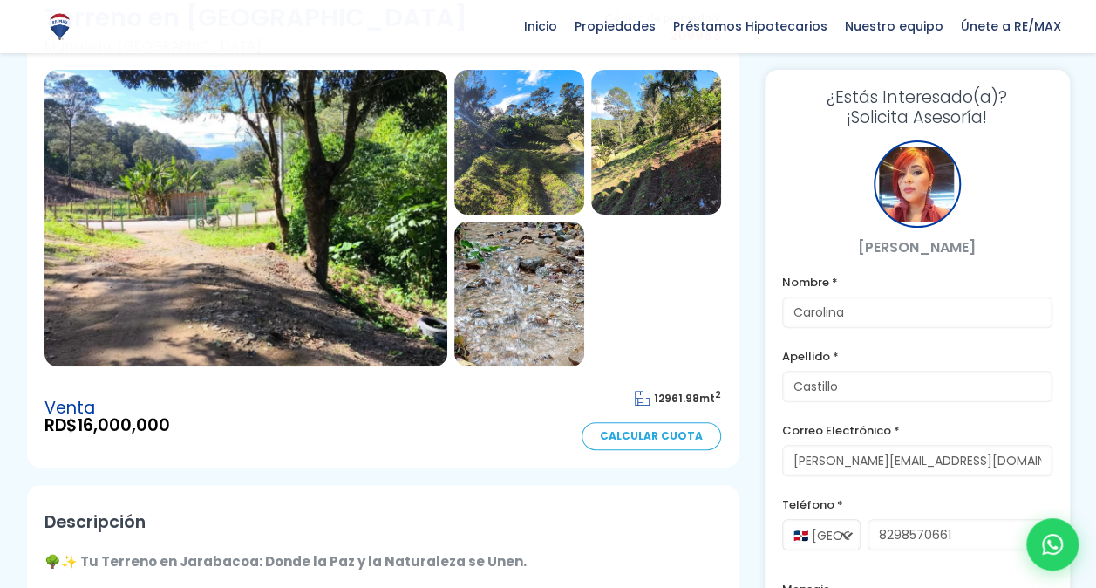
scroll to position [87, 0]
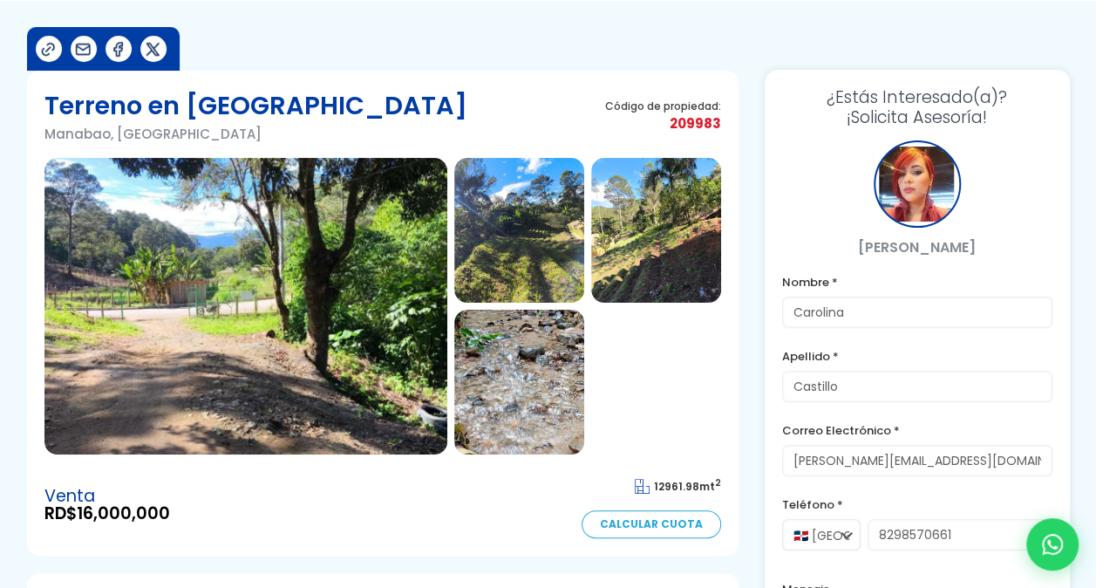
click at [344, 234] on img at bounding box center [245, 306] width 403 height 297
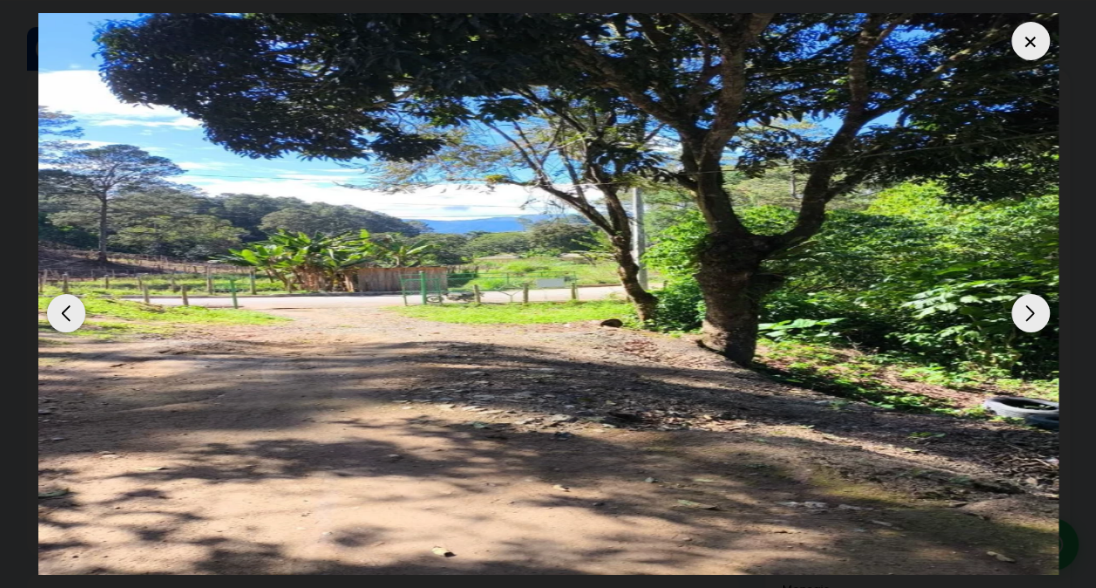
click at [1024, 304] on div "Next slide" at bounding box center [1031, 313] width 38 height 38
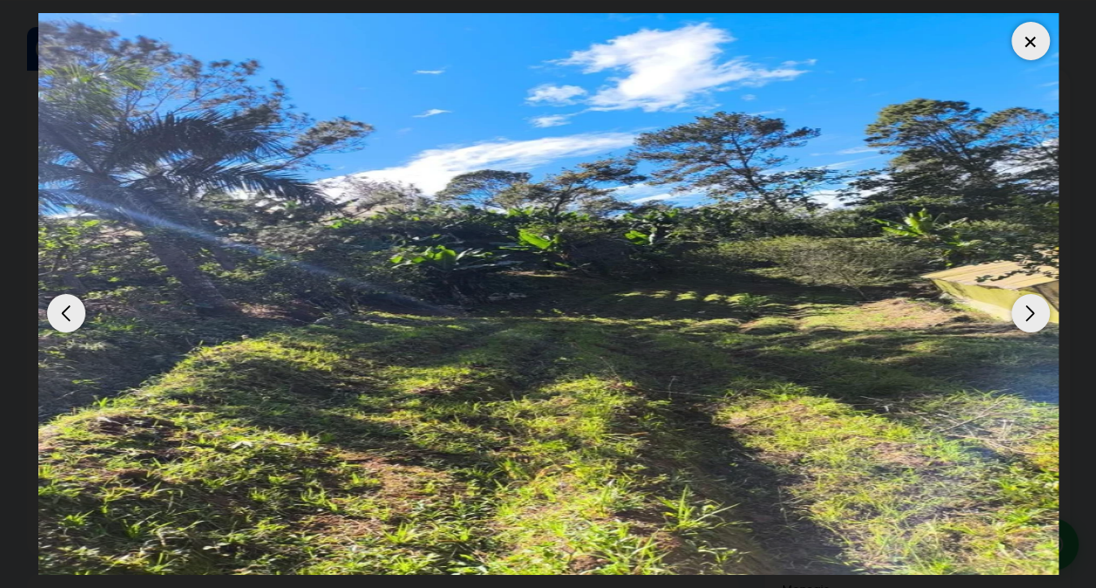
click at [1024, 304] on div "Next slide" at bounding box center [1031, 313] width 38 height 38
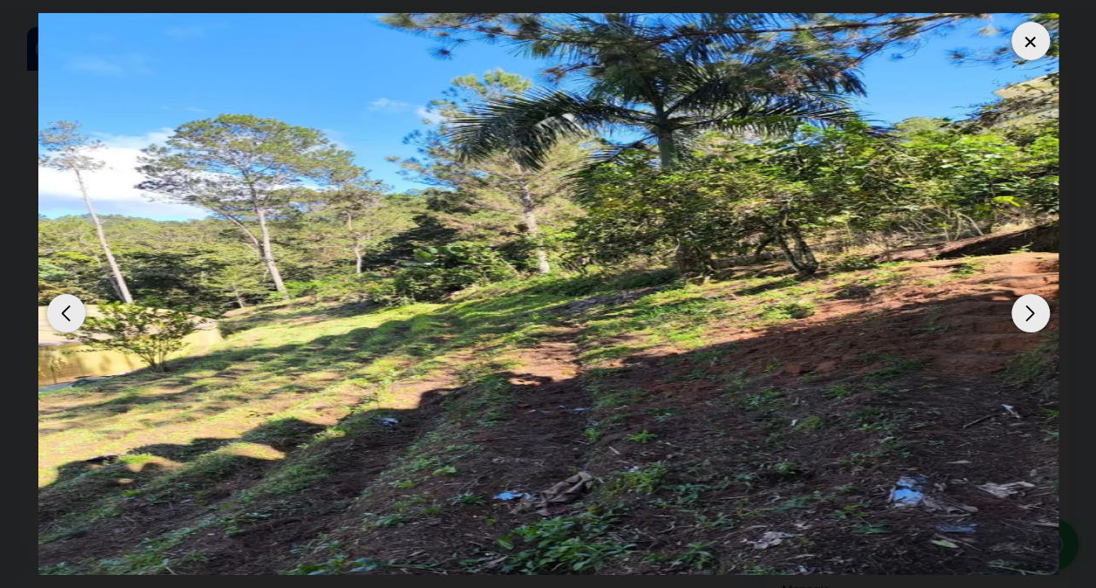
click at [1024, 304] on div "Next slide" at bounding box center [1031, 313] width 38 height 38
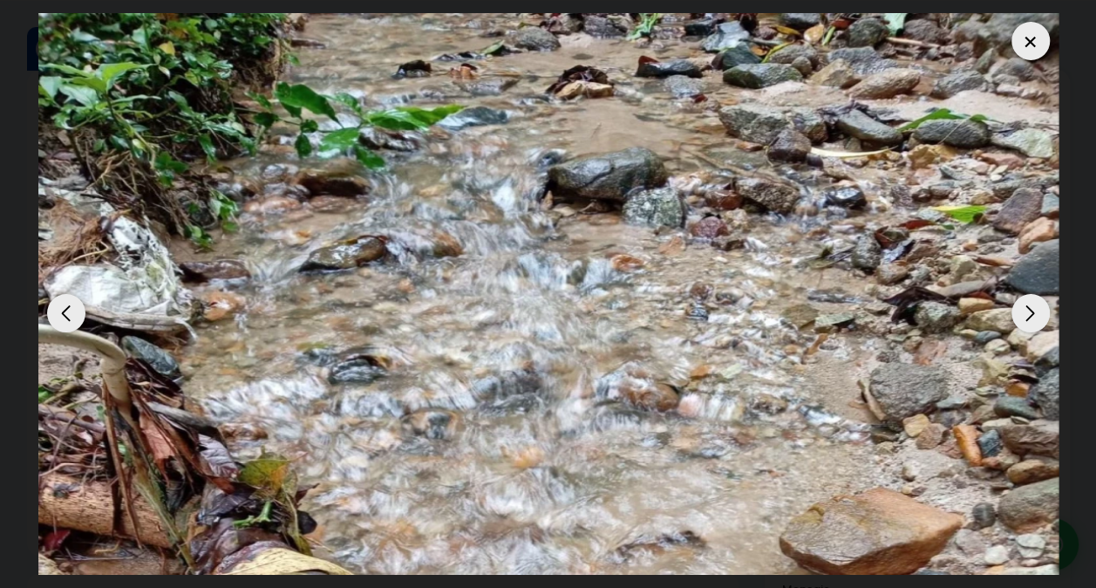
click at [1024, 304] on div "Next slide" at bounding box center [1031, 313] width 38 height 38
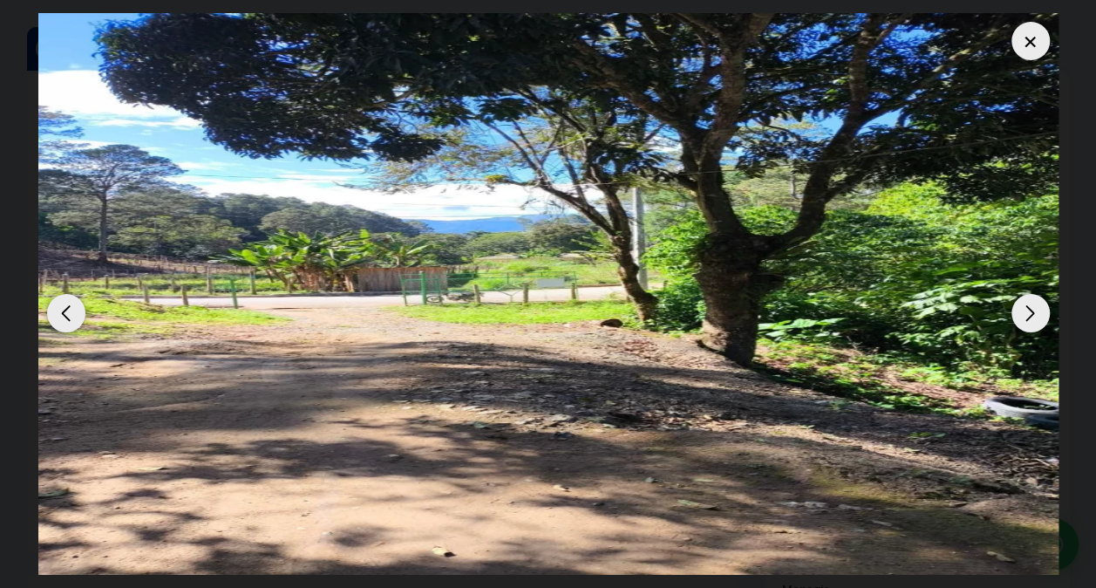
click at [1024, 304] on div "Next slide" at bounding box center [1031, 313] width 38 height 38
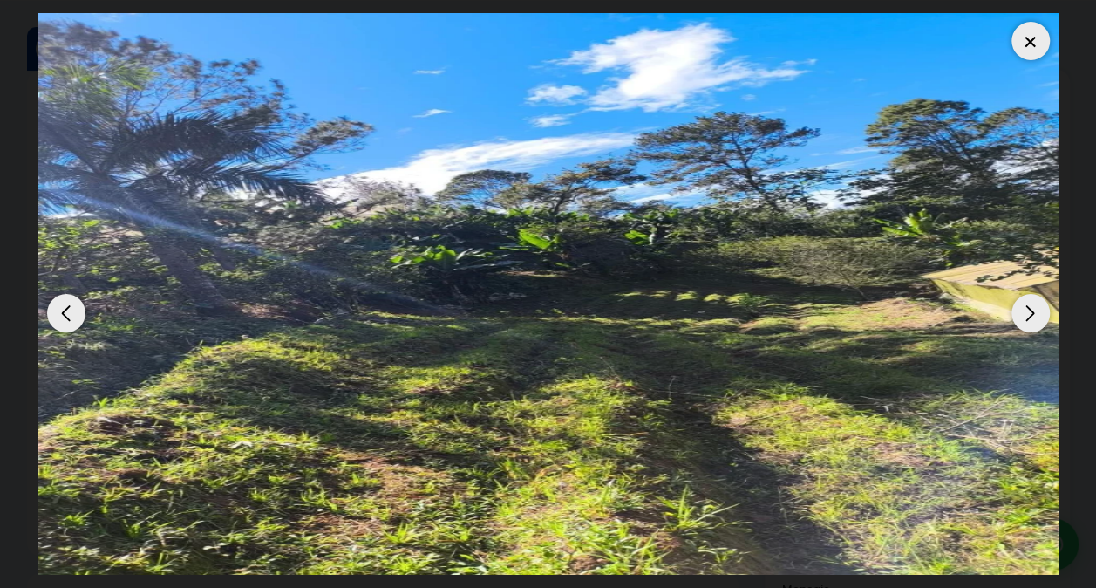
click at [1024, 304] on div "Next slide" at bounding box center [1031, 313] width 38 height 38
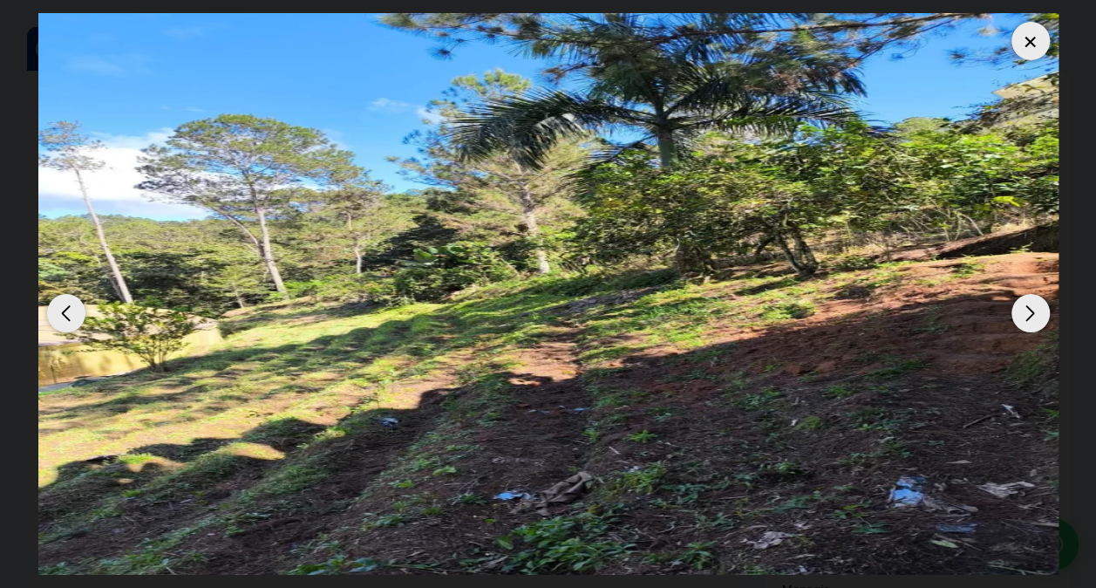
click at [1024, 304] on div "Next slide" at bounding box center [1031, 313] width 38 height 38
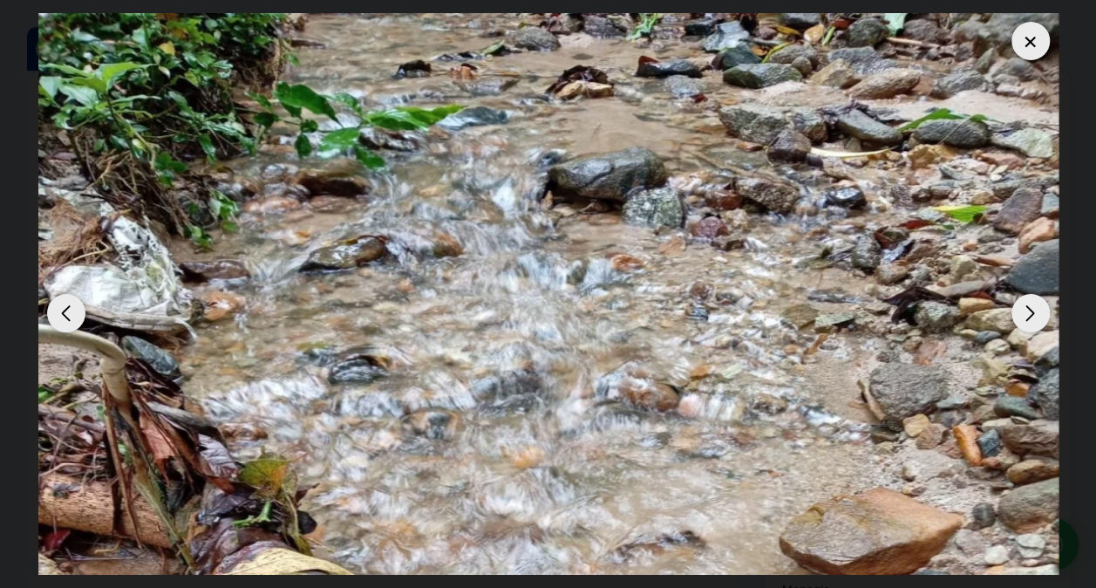
click at [1024, 304] on div "Next slide" at bounding box center [1031, 313] width 38 height 38
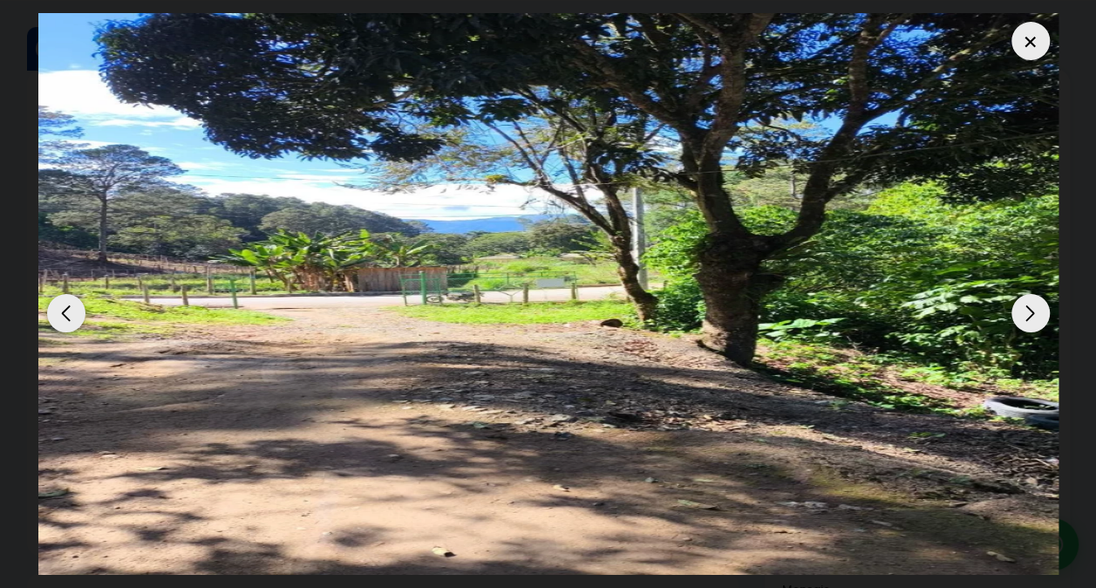
click at [1028, 38] on div at bounding box center [1031, 41] width 38 height 38
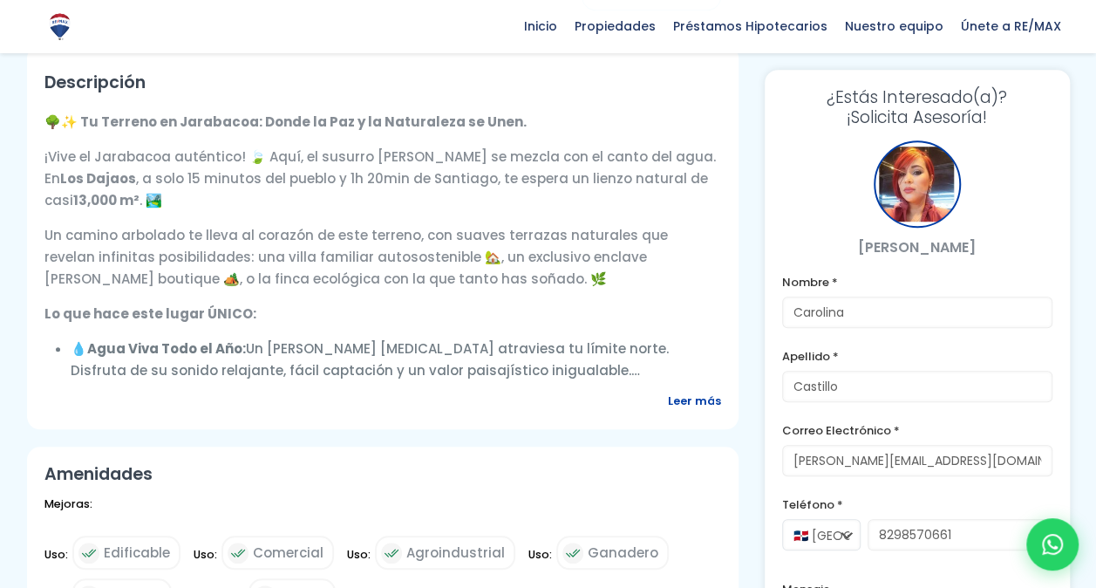
scroll to position [611, 0]
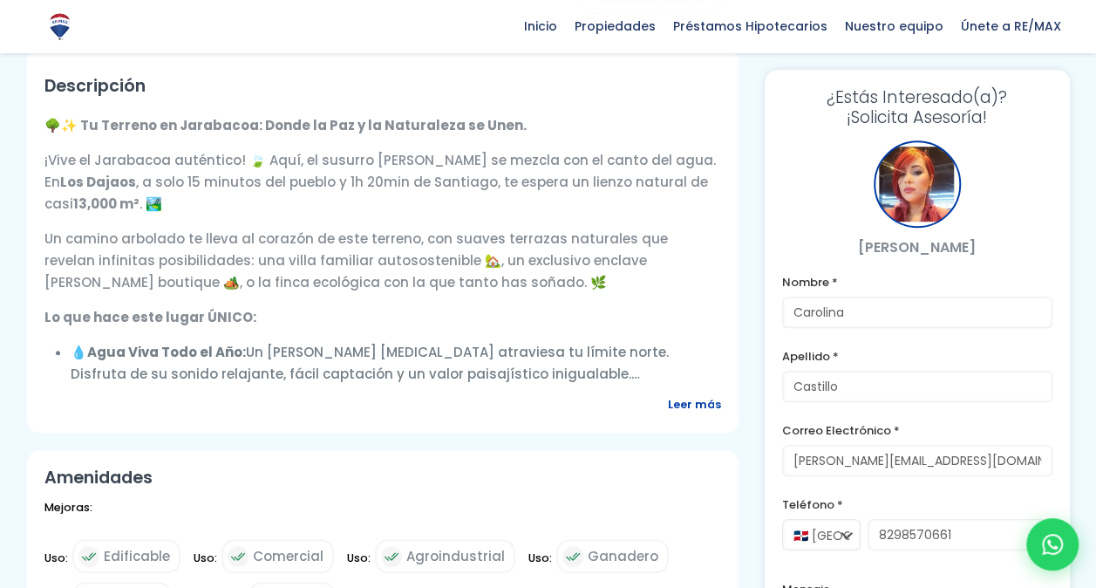
click at [689, 406] on span "Leer más" at bounding box center [694, 404] width 53 height 22
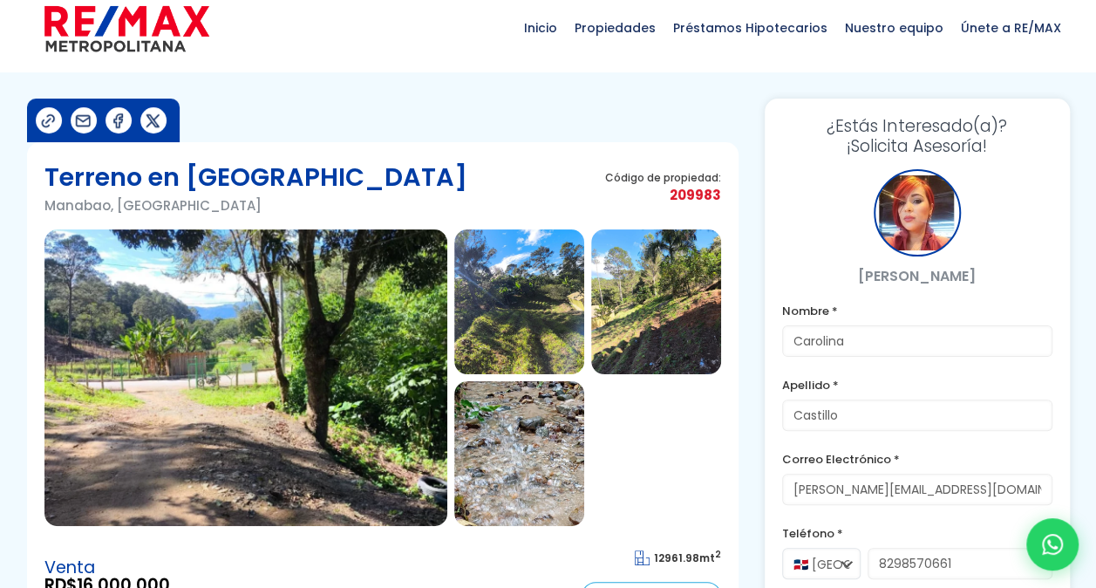
scroll to position [0, 0]
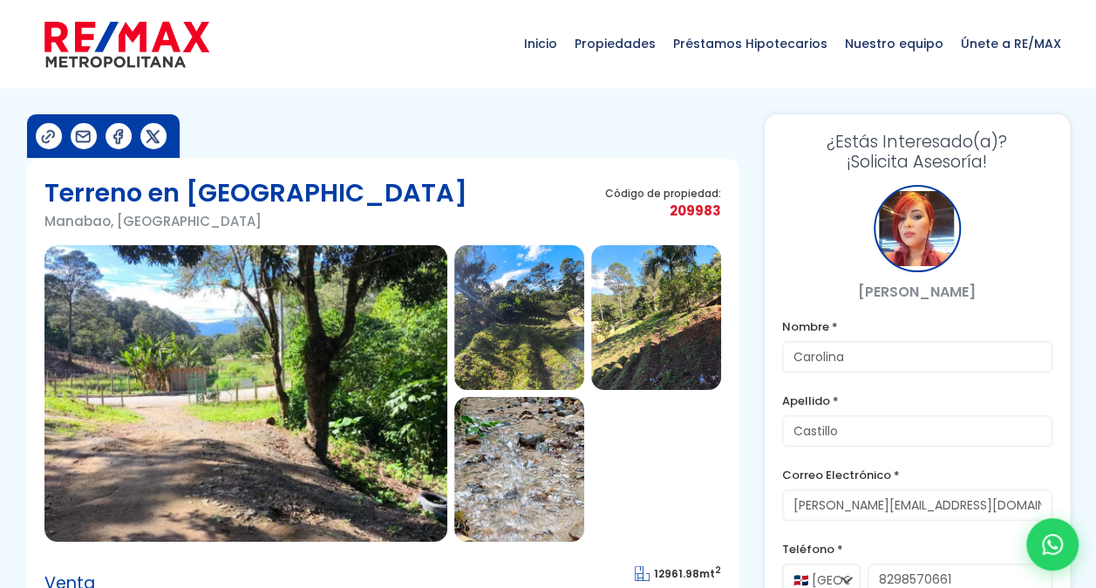
click at [311, 404] on img at bounding box center [245, 393] width 403 height 297
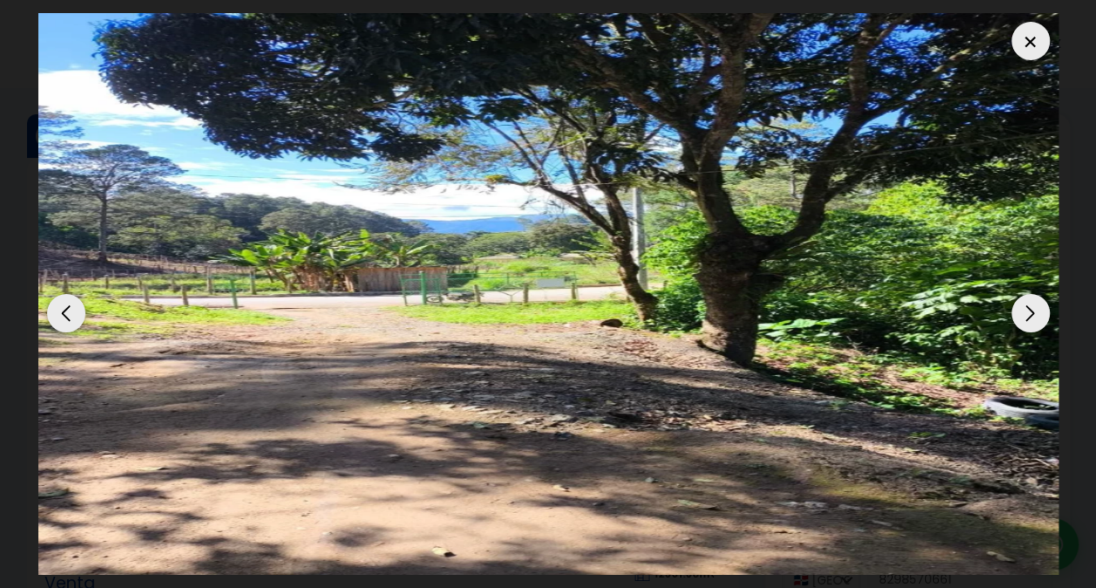
click at [1027, 307] on div "Next slide" at bounding box center [1031, 313] width 38 height 38
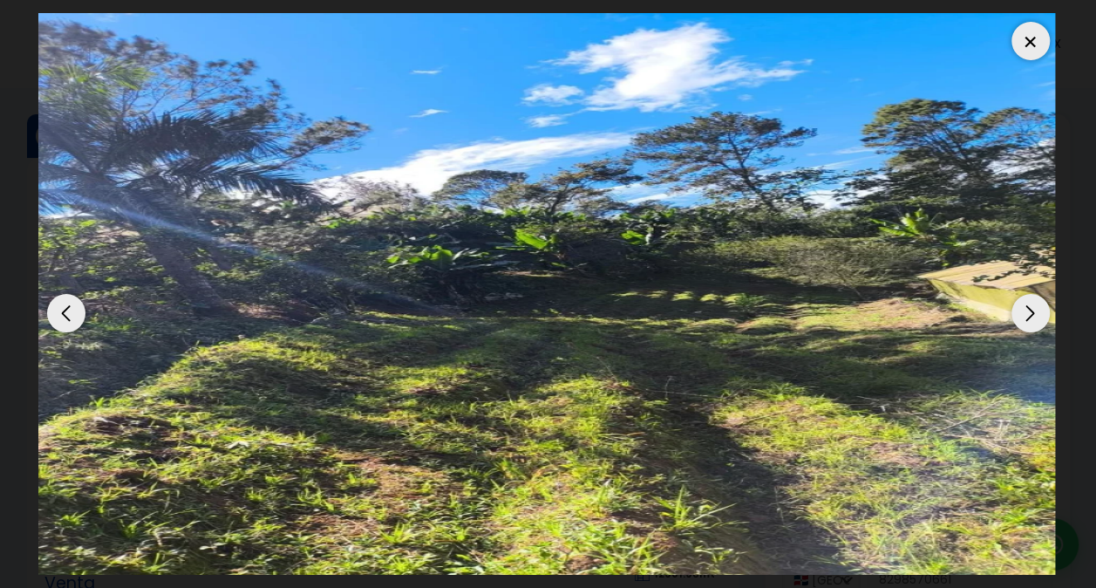
click at [1033, 315] on div "Next slide" at bounding box center [1031, 313] width 38 height 38
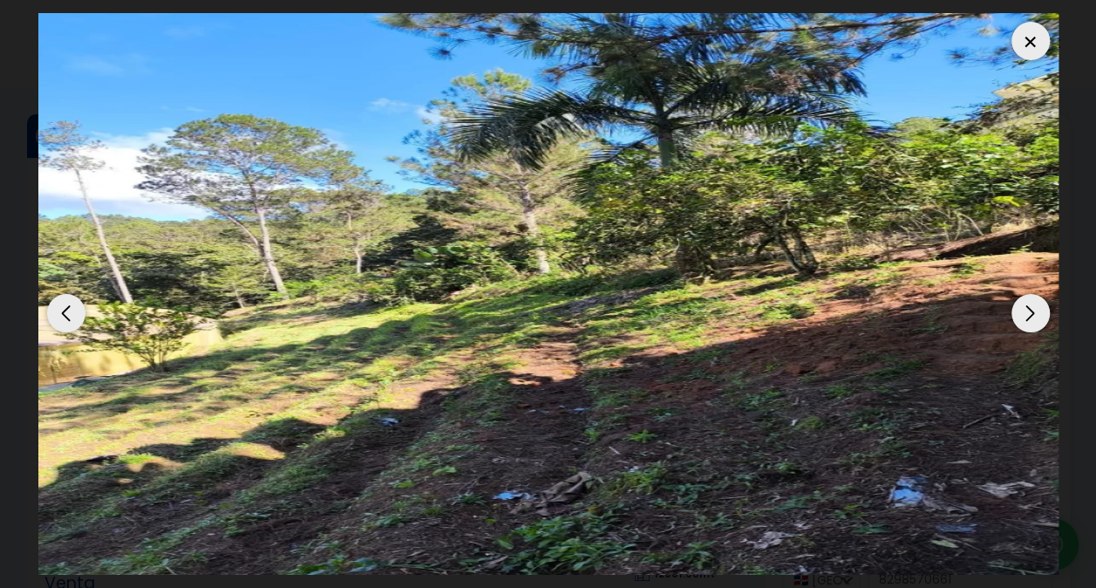
click at [1033, 315] on div "Next slide" at bounding box center [1031, 313] width 38 height 38
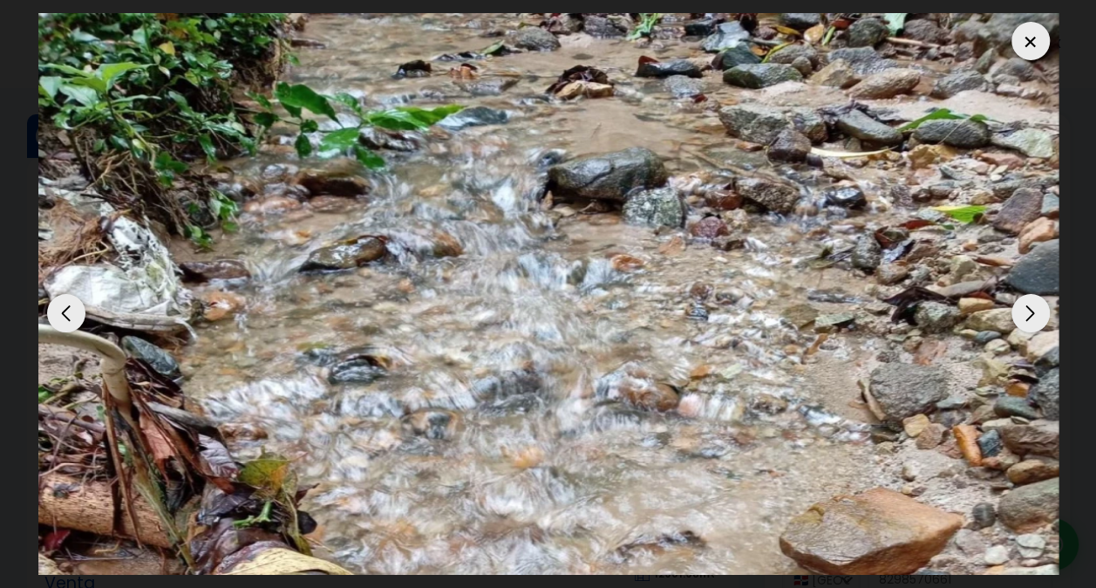
click at [1033, 314] on div "Next slide" at bounding box center [1031, 313] width 38 height 38
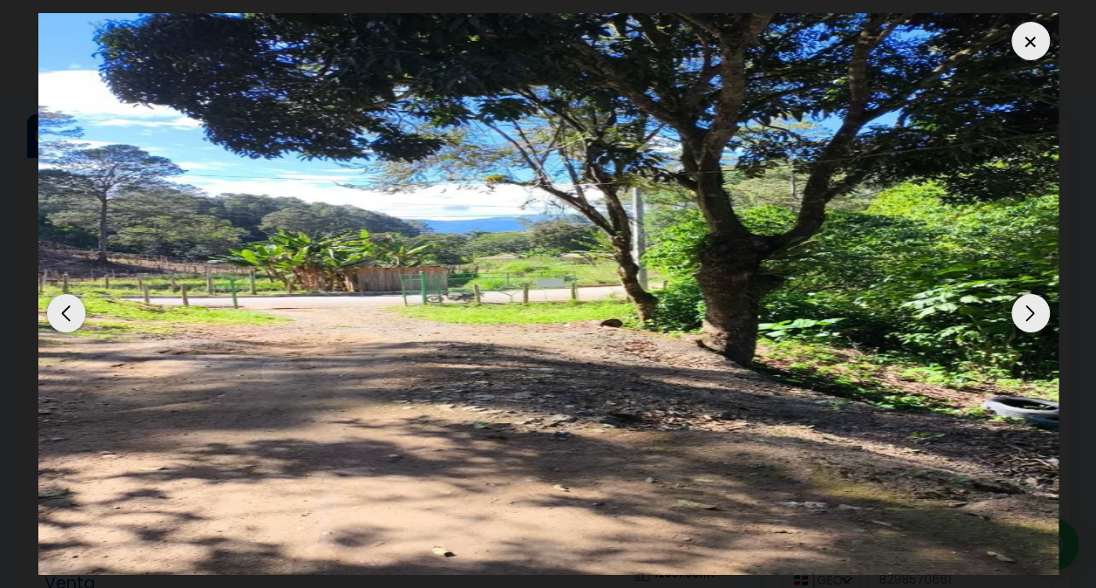
click at [1033, 314] on div "Next slide" at bounding box center [1031, 313] width 38 height 38
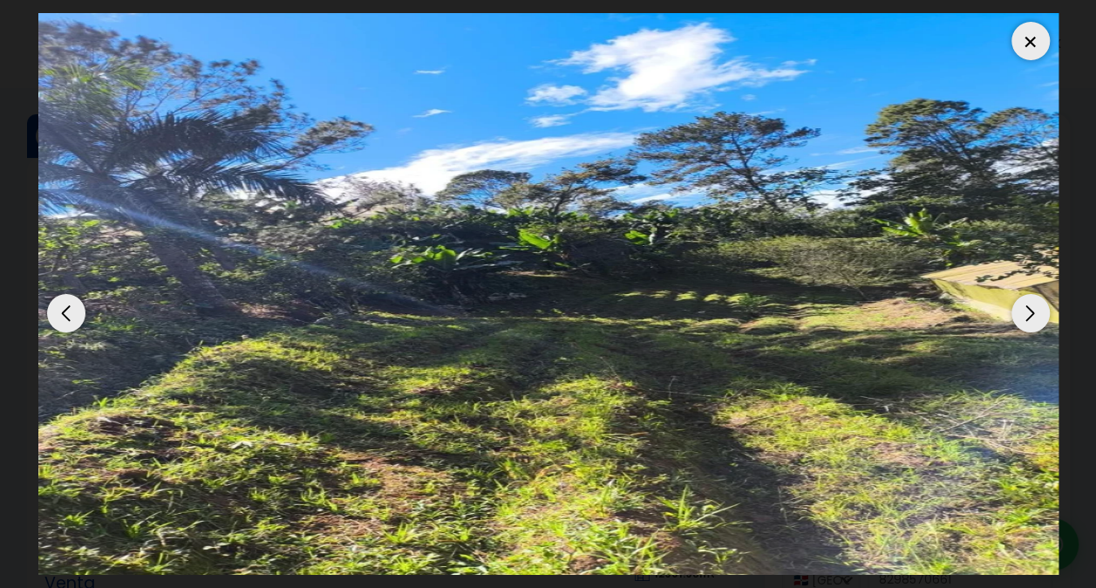
click at [1028, 34] on div at bounding box center [1031, 41] width 38 height 38
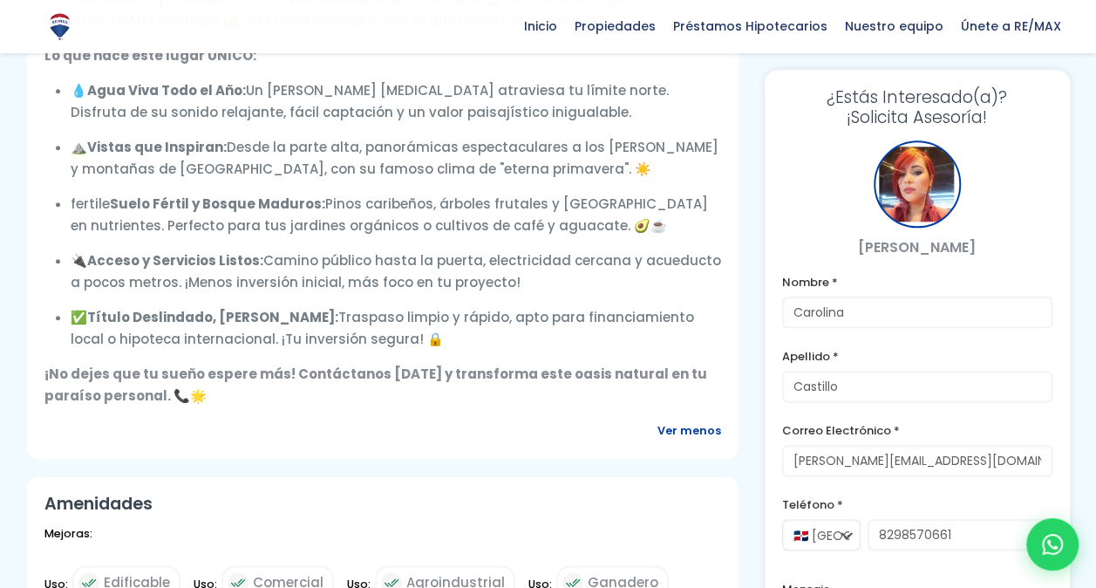
scroll to position [960, 0]
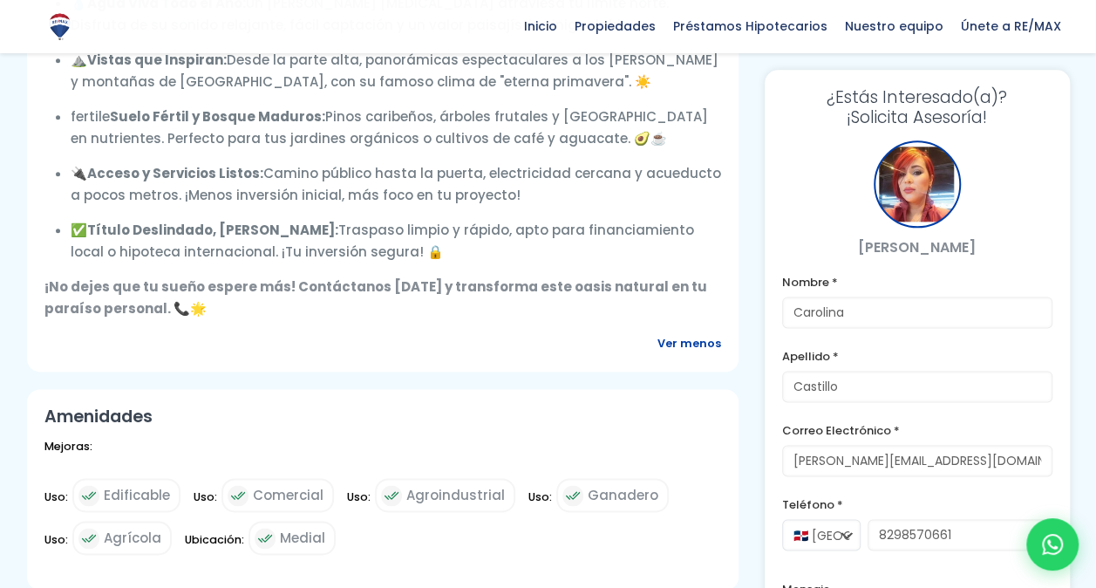
click at [680, 338] on span "Ver menos" at bounding box center [690, 343] width 64 height 22
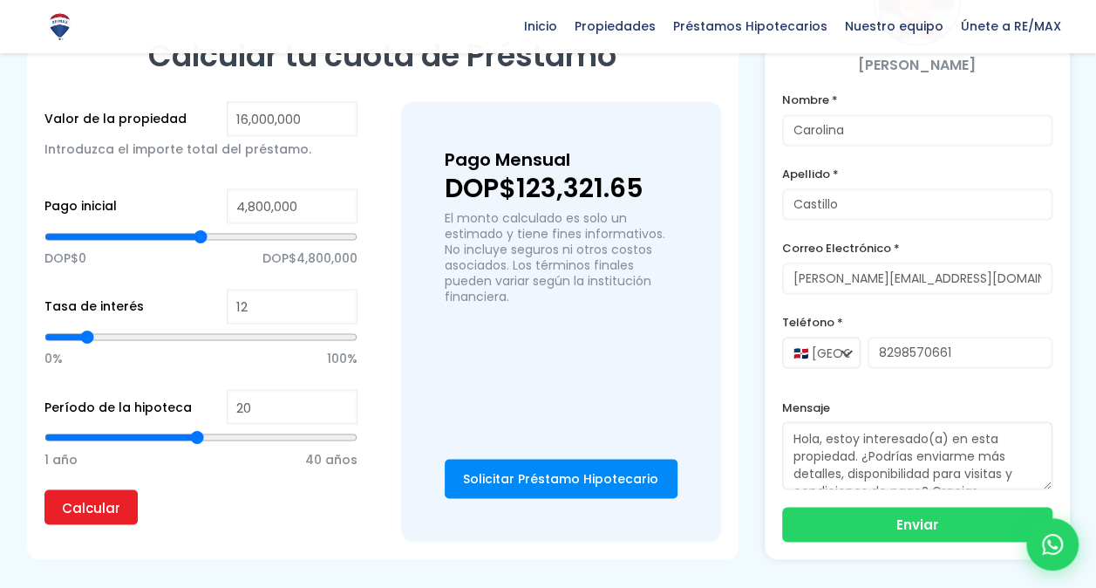
scroll to position [1221, 0]
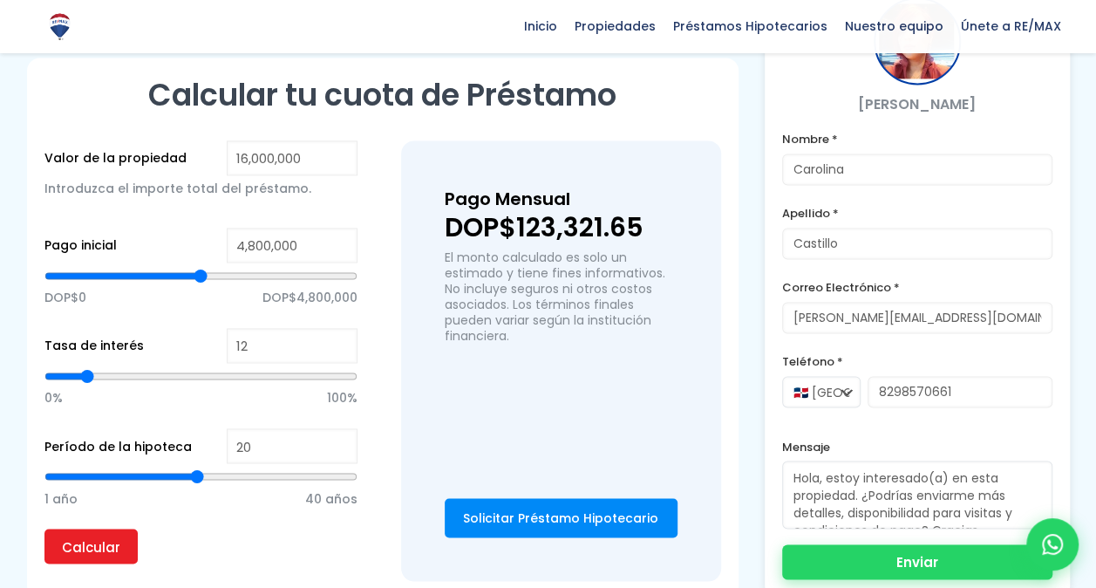
click at [919, 557] on button "Enviar" at bounding box center [917, 561] width 270 height 35
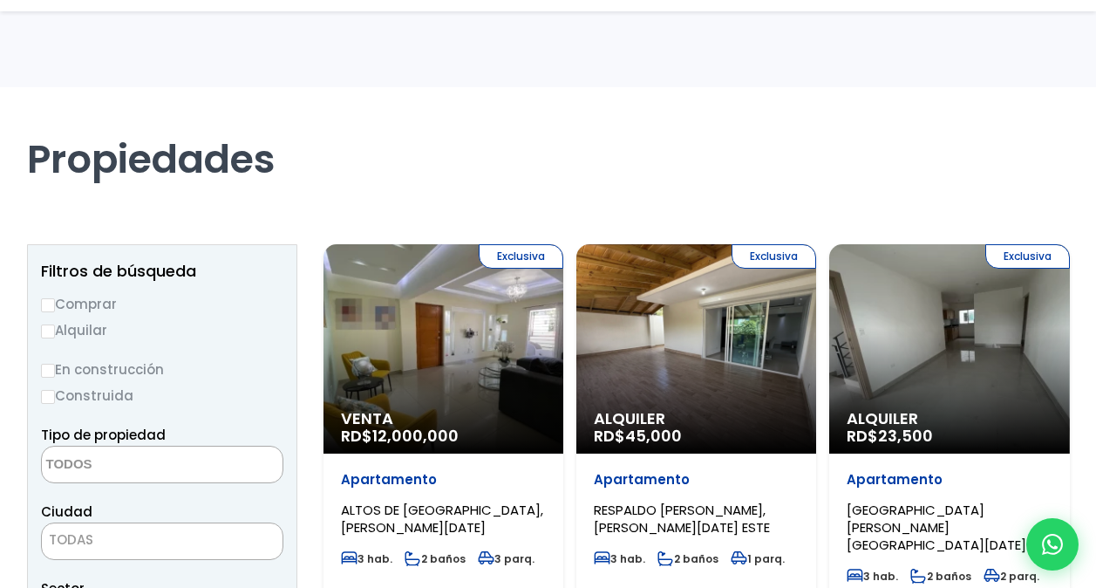
select select
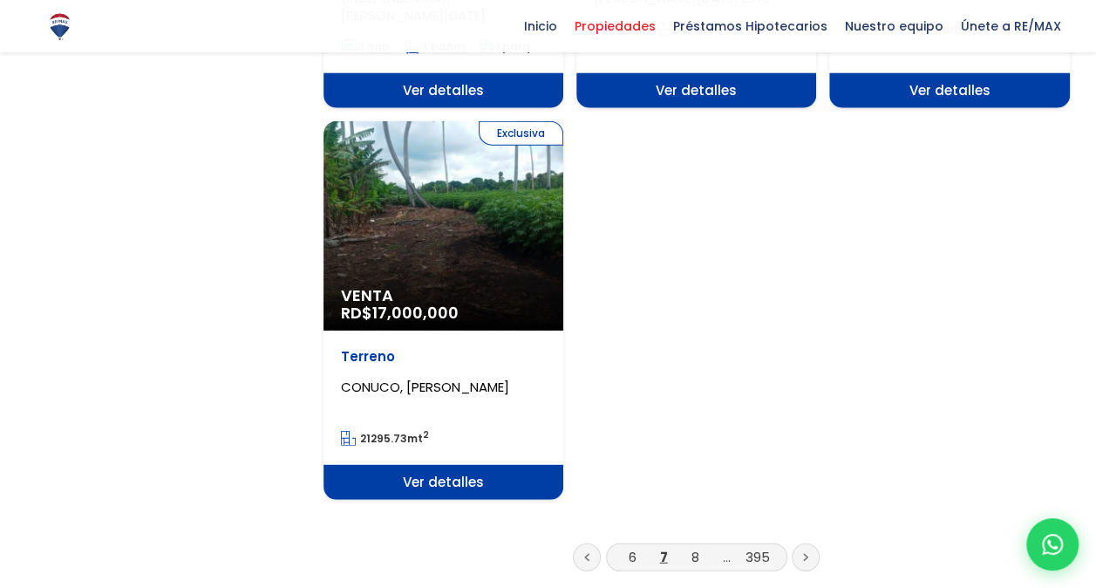
scroll to position [2181, 0]
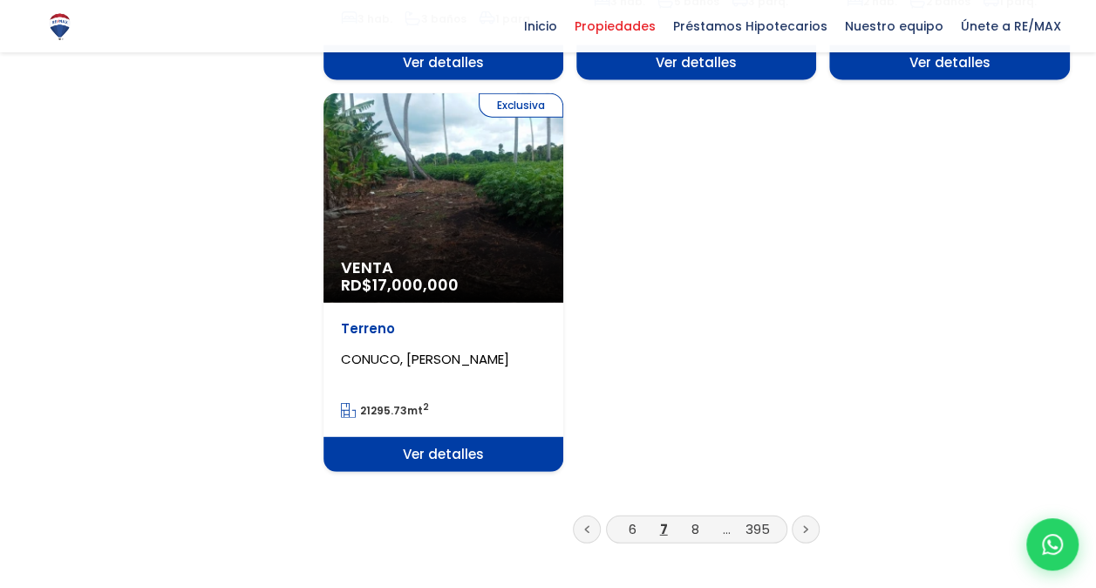
click at [811, 516] on link at bounding box center [806, 530] width 28 height 28
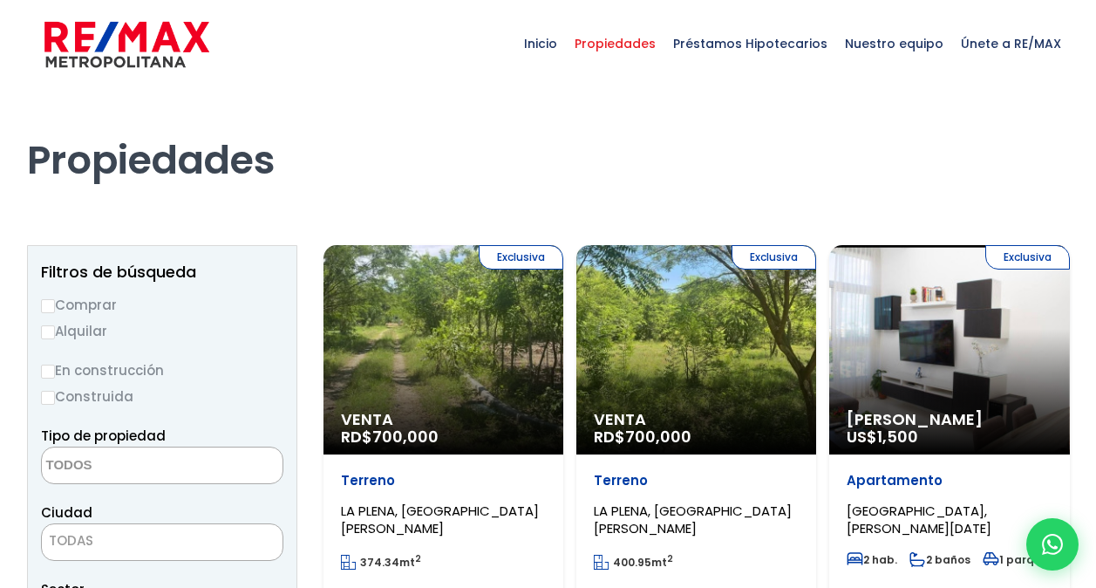
select select
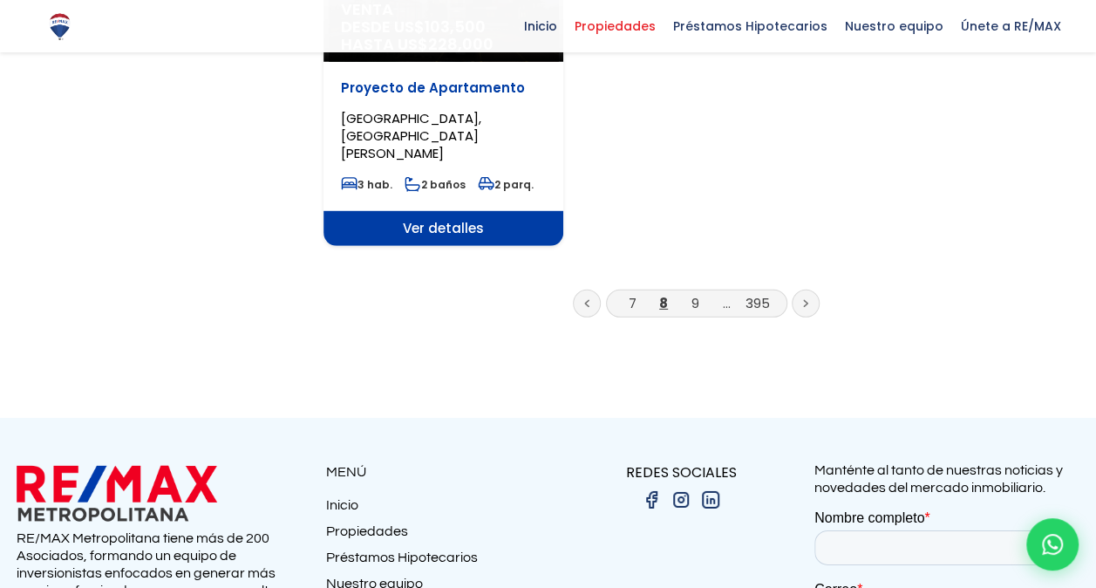
scroll to position [2442, 0]
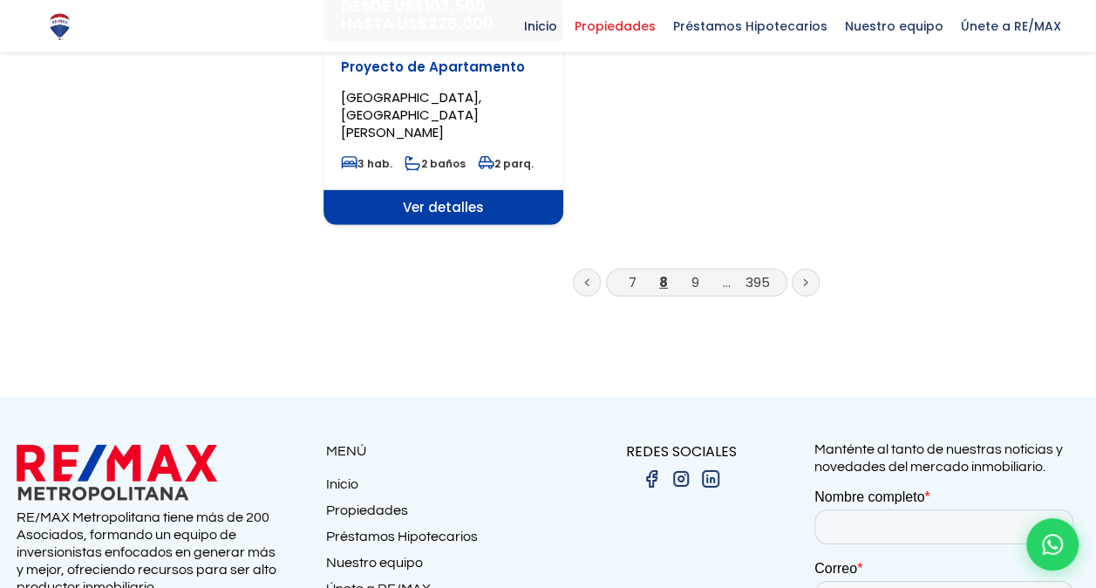
click at [806, 278] on icon at bounding box center [805, 282] width 5 height 9
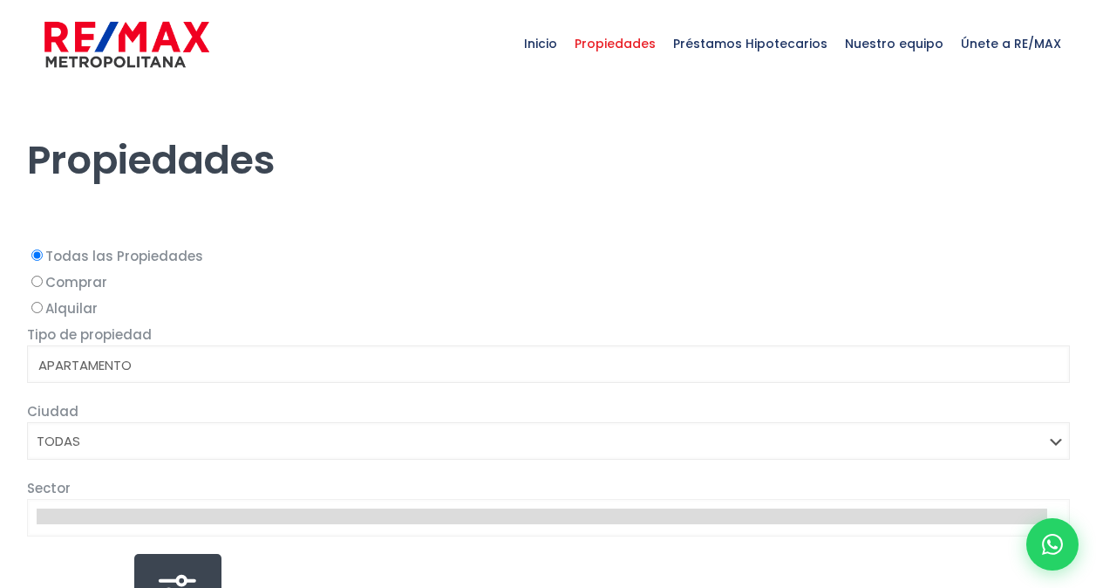
select select
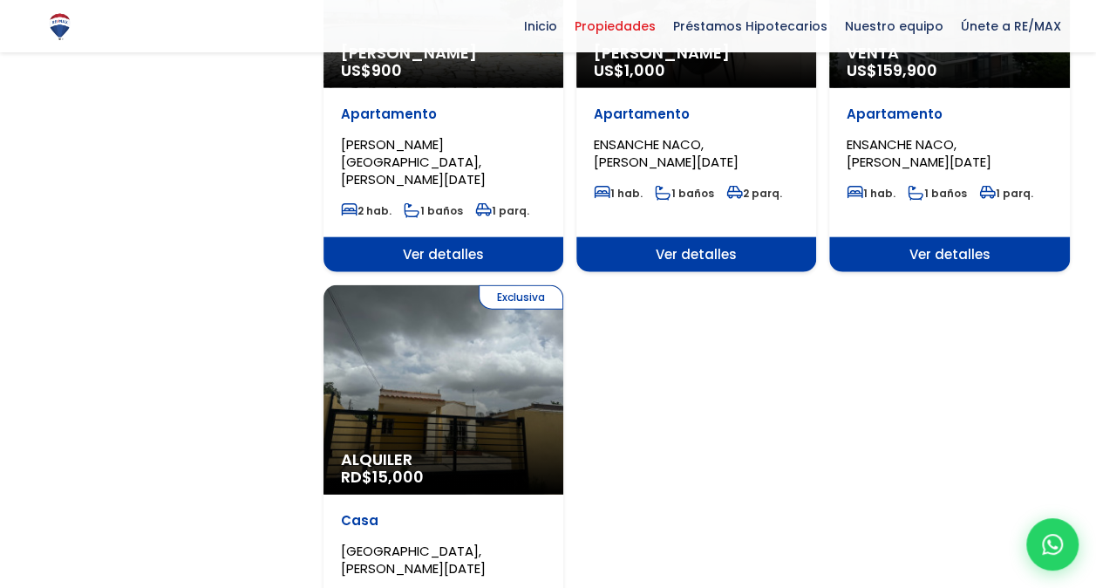
scroll to position [2093, 0]
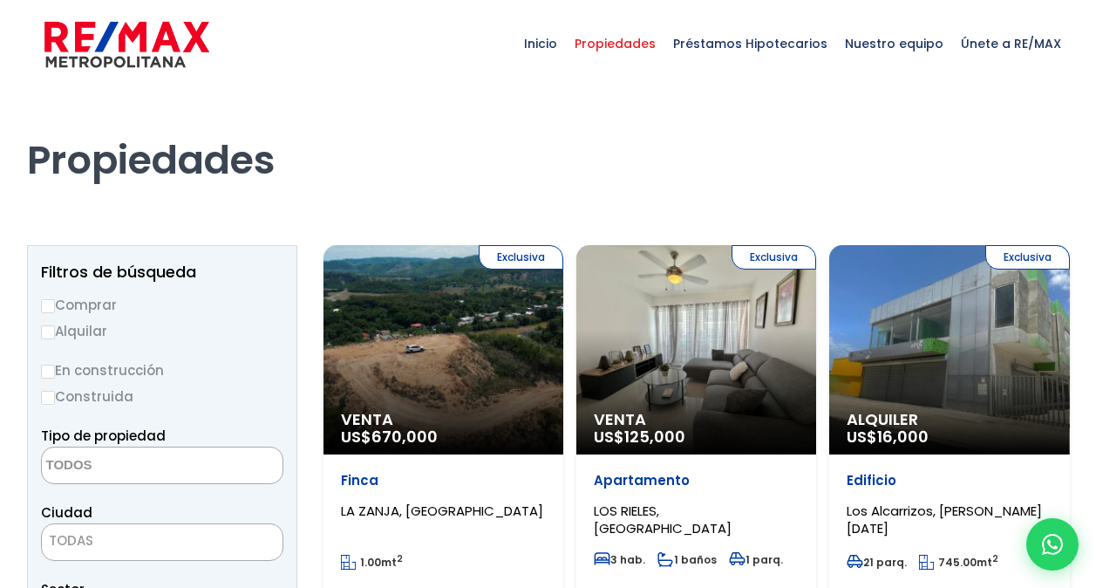
select select
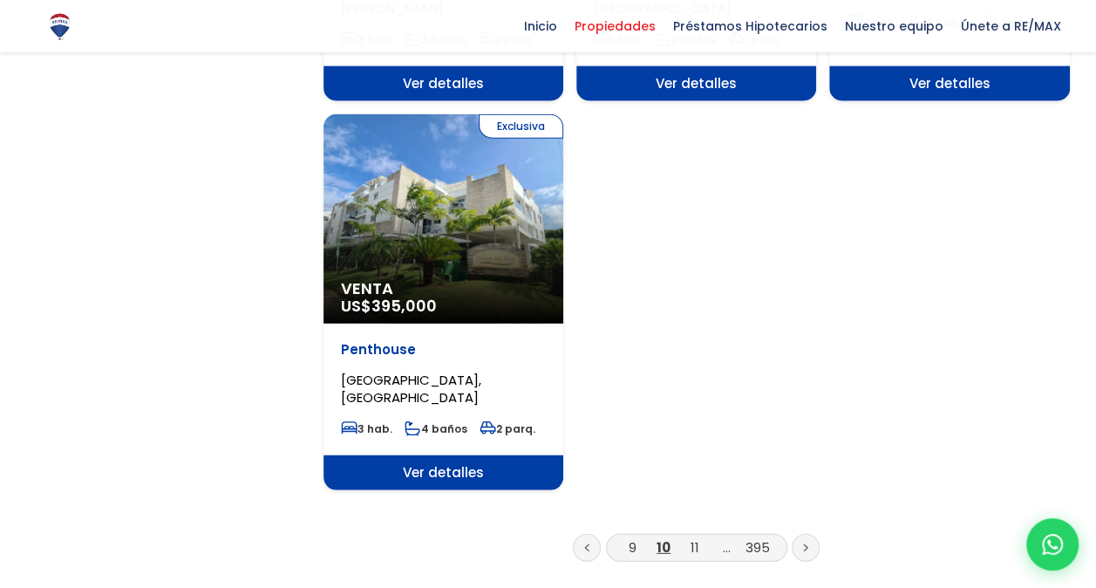
scroll to position [2181, 0]
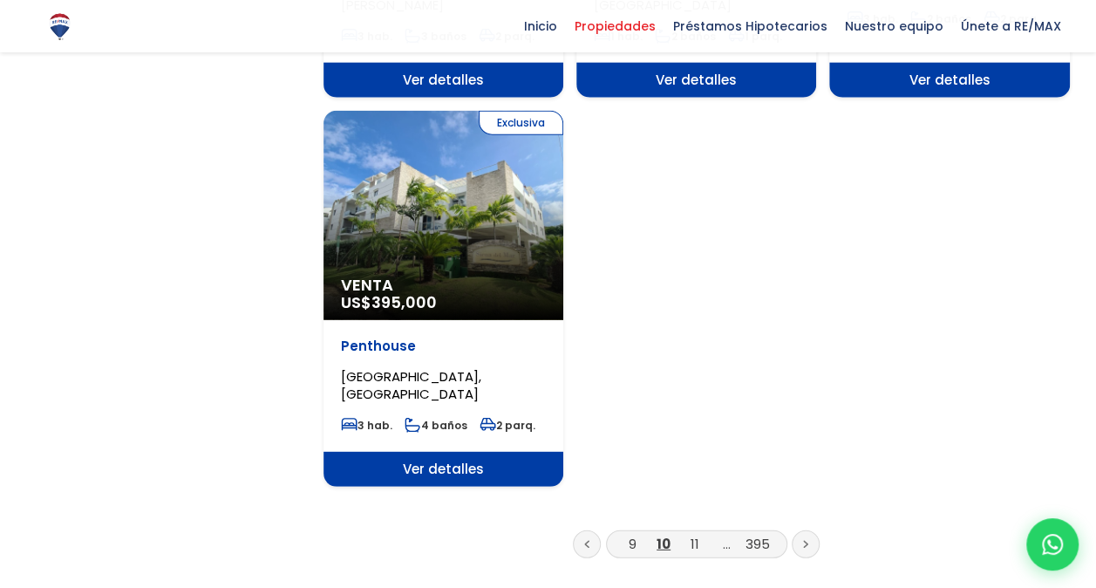
click at [803, 540] on icon at bounding box center [805, 544] width 5 height 9
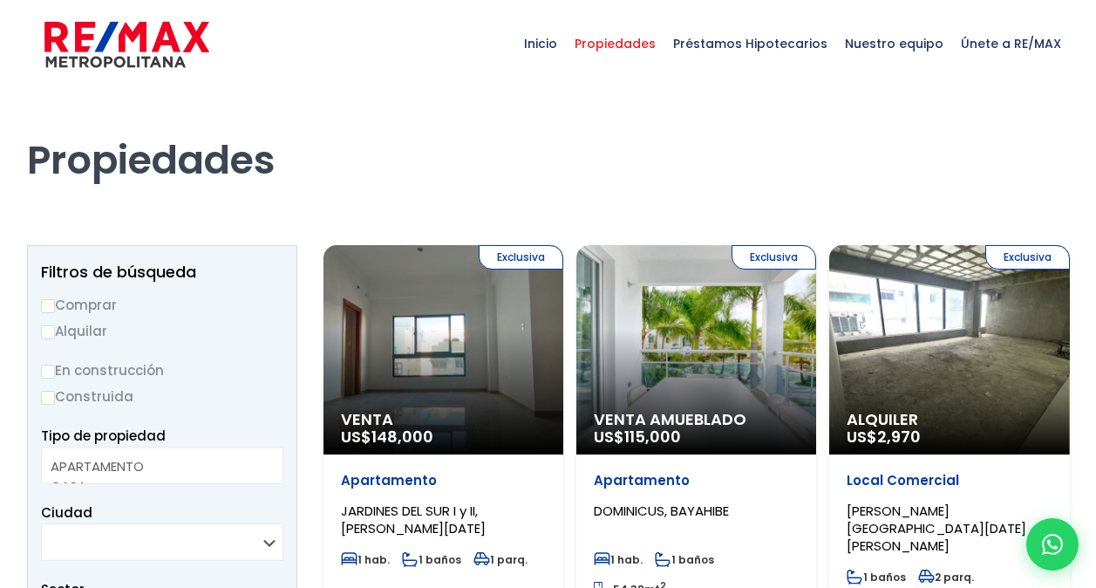
select select
click at [476, 326] on div "Exclusiva Venta US$ 148,000" at bounding box center [444, 349] width 240 height 209
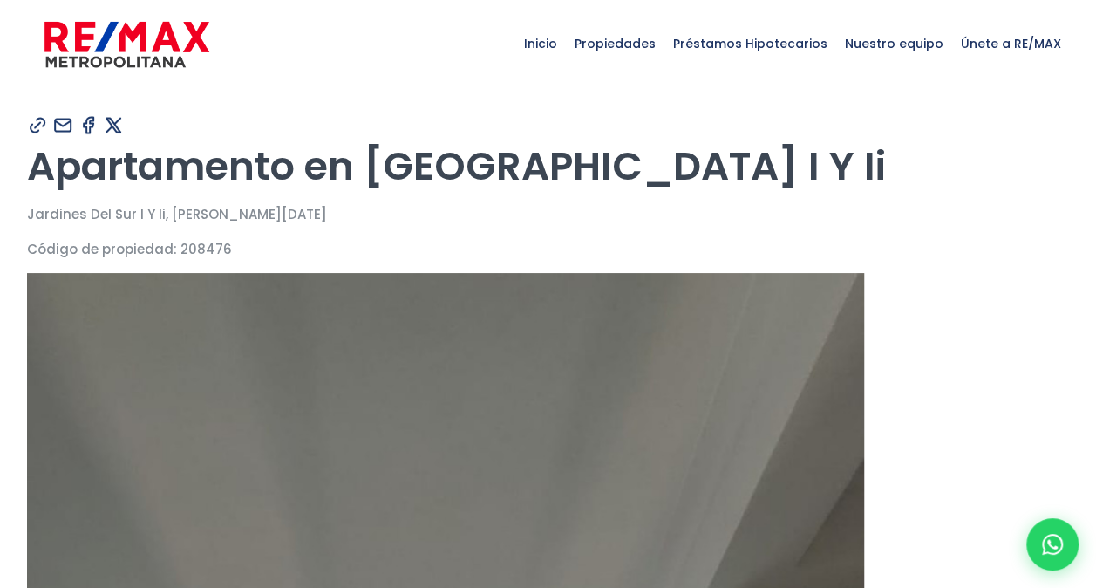
type input "Carolina"
type input "Castillo"
type input "[PERSON_NAME][EMAIL_ADDRESS][DOMAIN_NAME]"
type input "8298570661"
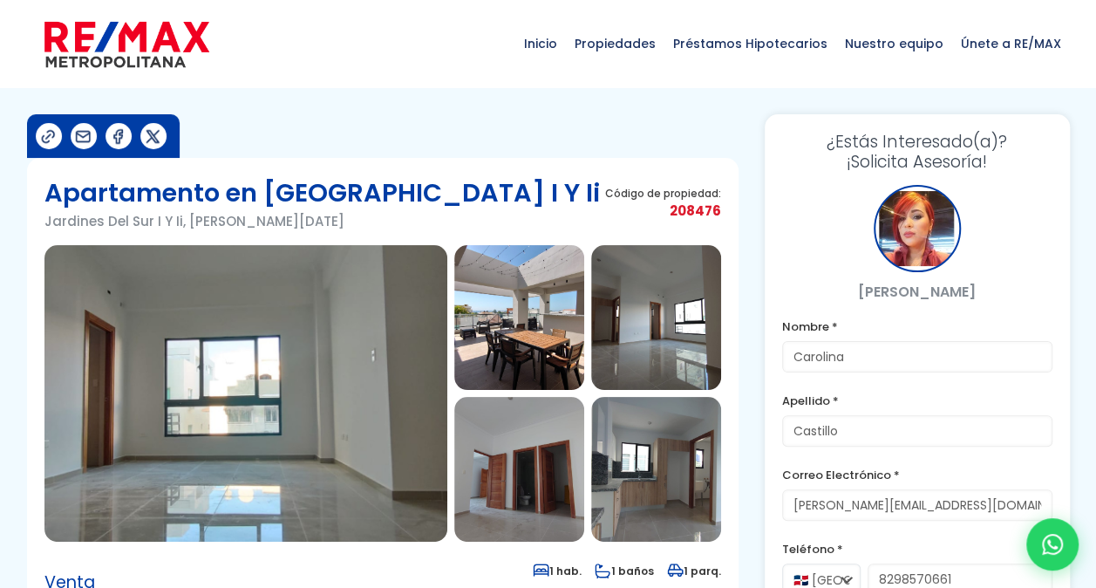
click at [548, 318] on img at bounding box center [519, 317] width 130 height 145
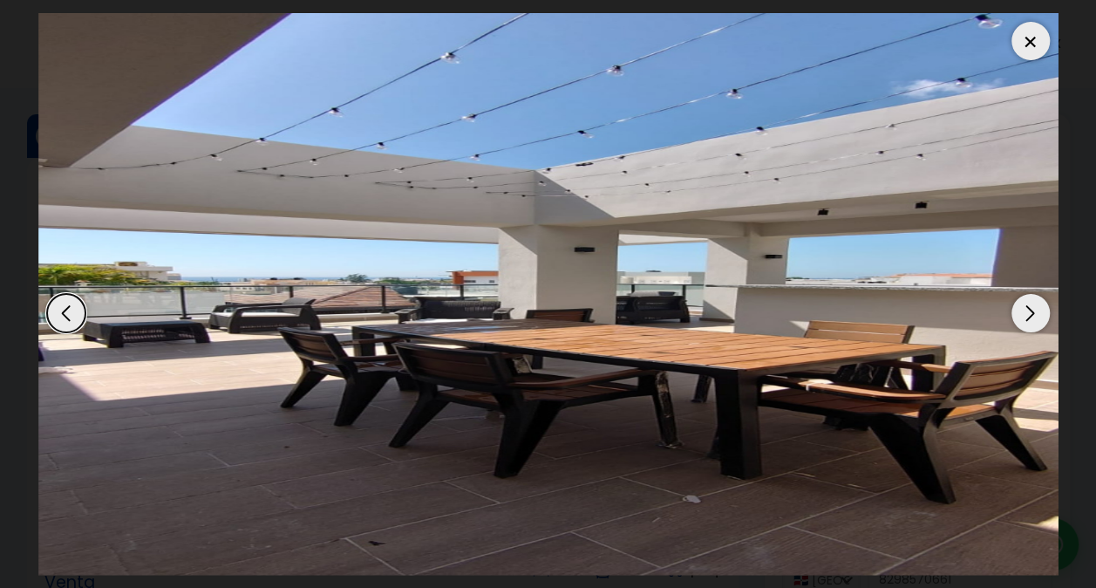
click at [1036, 305] on div "Next slide" at bounding box center [1031, 313] width 38 height 38
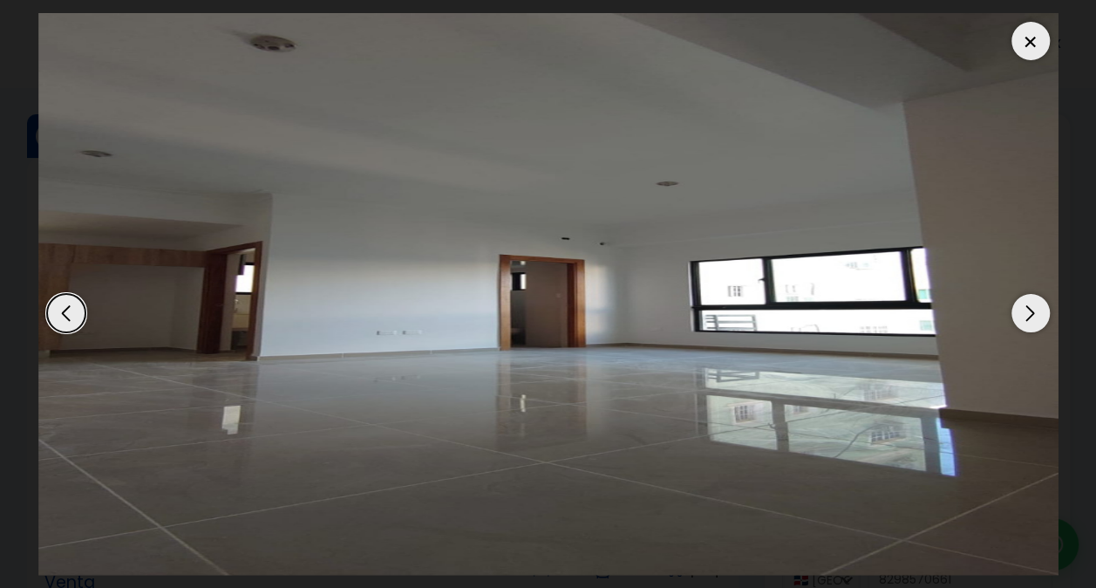
click at [1036, 305] on div "Next slide" at bounding box center [1031, 313] width 38 height 38
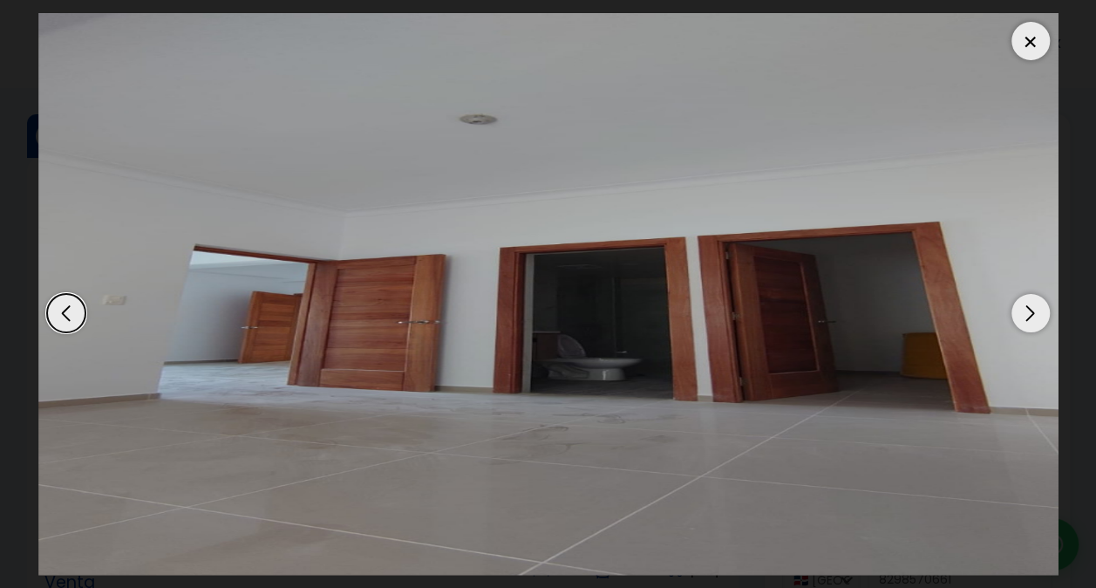
click at [1036, 305] on div "Next slide" at bounding box center [1031, 313] width 38 height 38
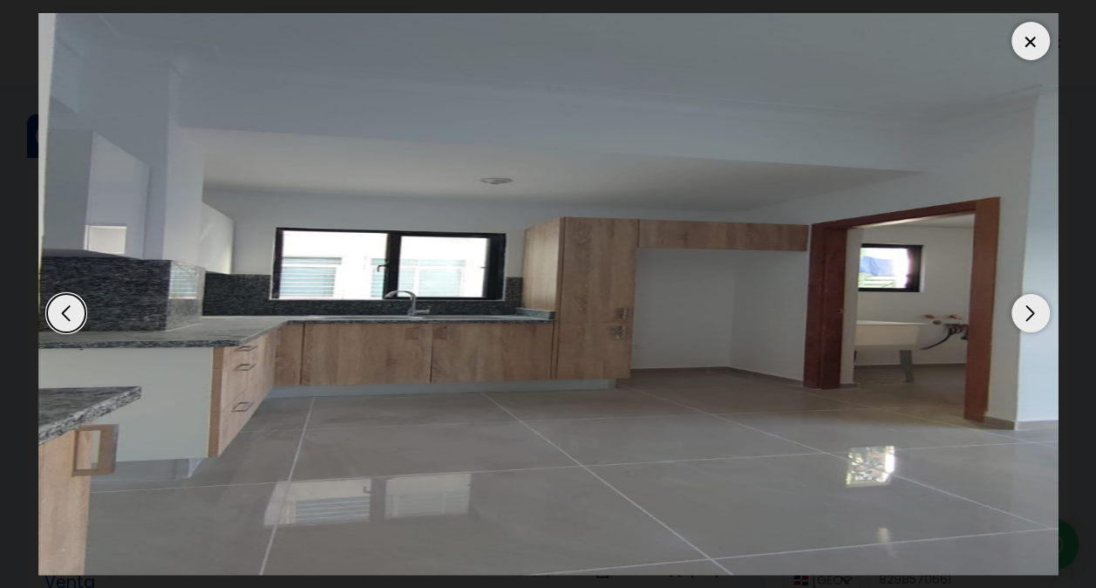
click at [1036, 305] on div "Next slide" at bounding box center [1031, 313] width 38 height 38
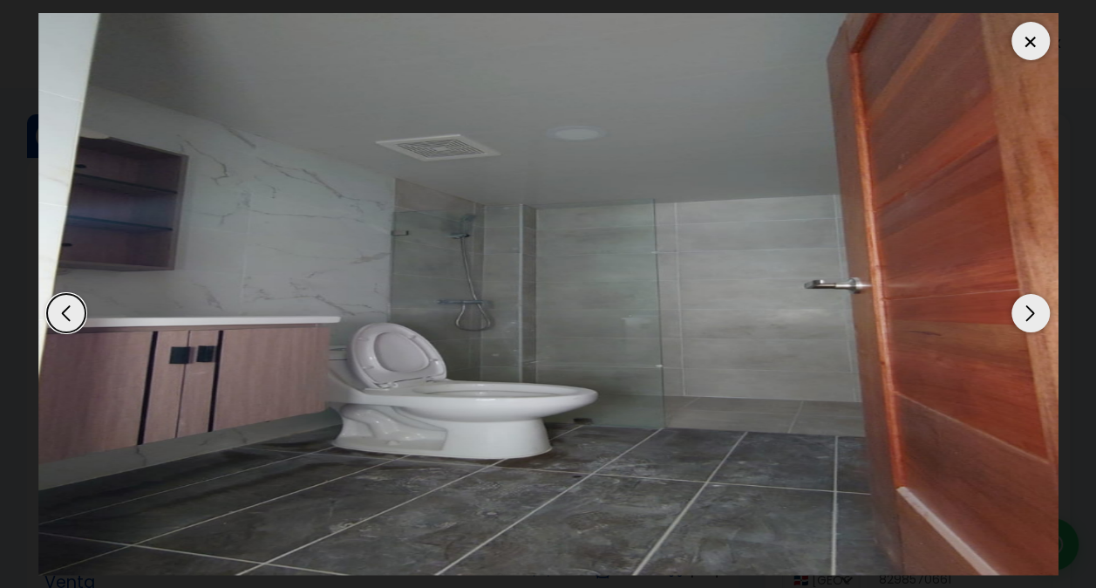
click at [1036, 305] on div "Next slide" at bounding box center [1031, 313] width 38 height 38
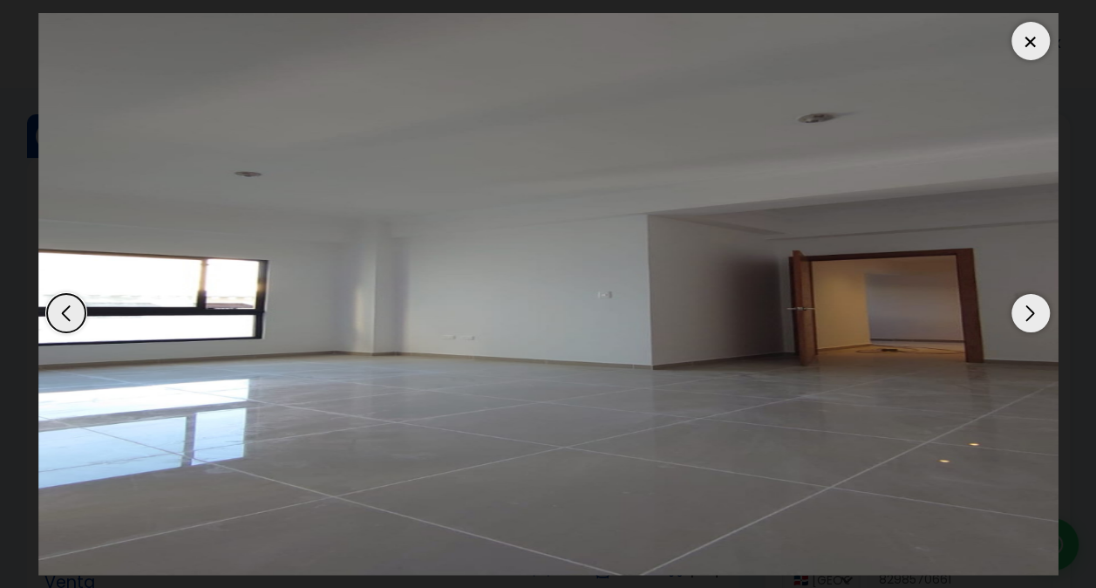
click at [1036, 305] on div "Next slide" at bounding box center [1031, 313] width 38 height 38
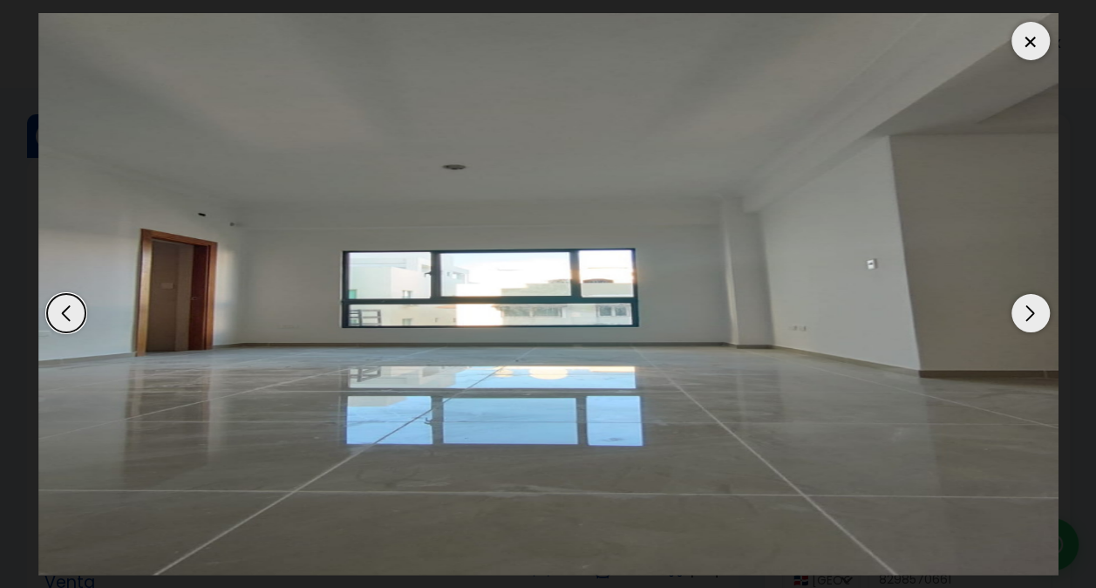
click at [1036, 305] on div "Next slide" at bounding box center [1031, 313] width 38 height 38
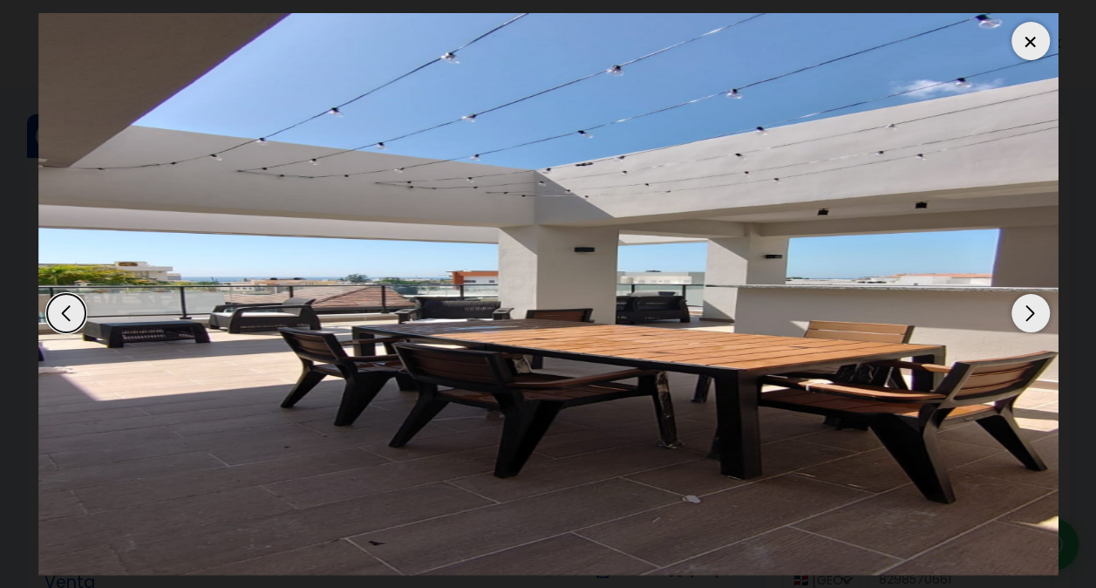
click at [1029, 35] on div at bounding box center [1031, 41] width 38 height 38
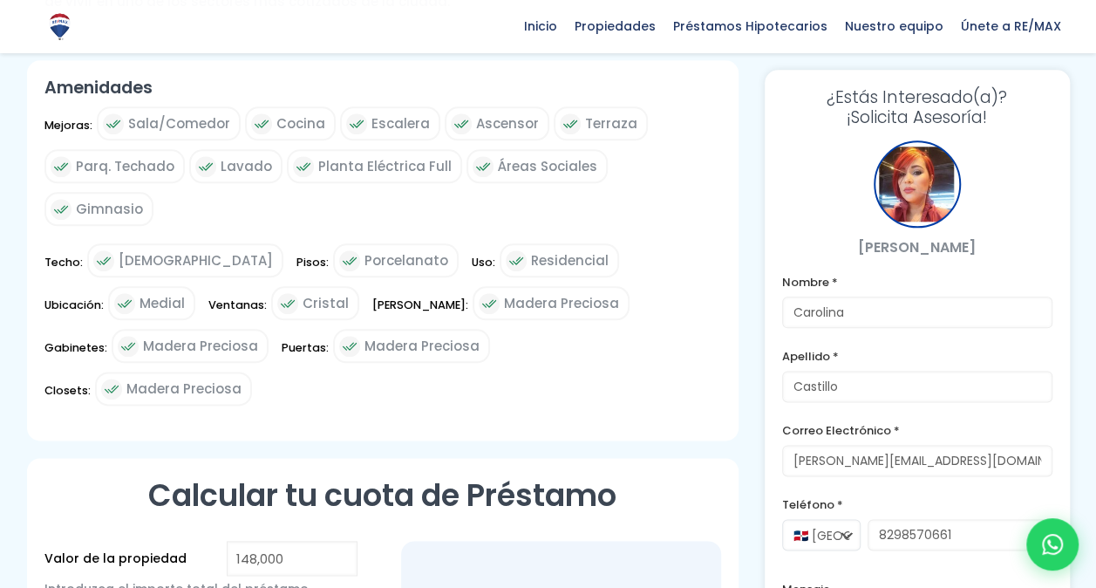
scroll to position [1308, 0]
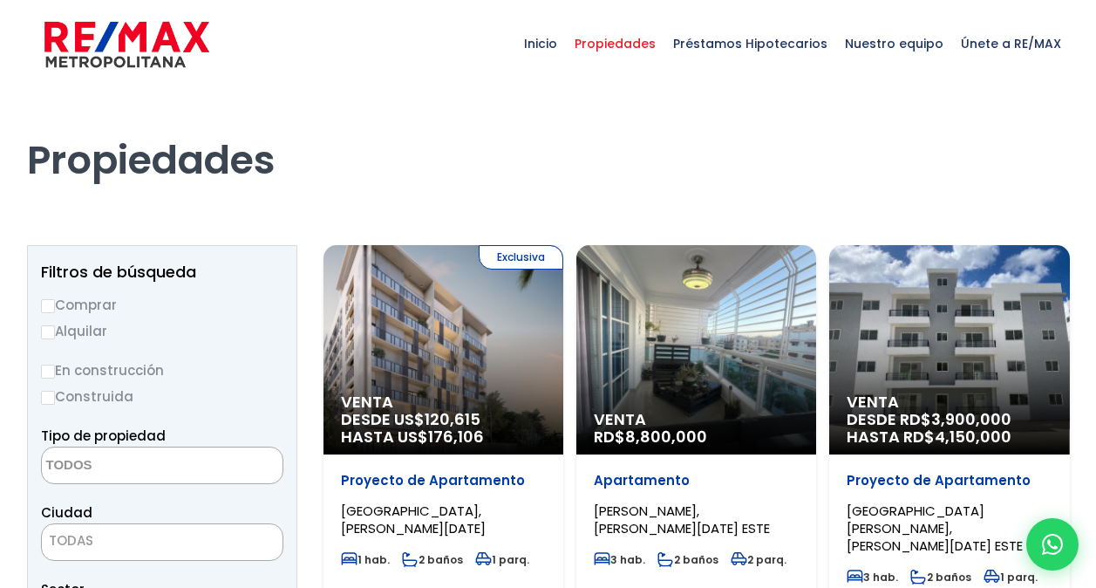
select select
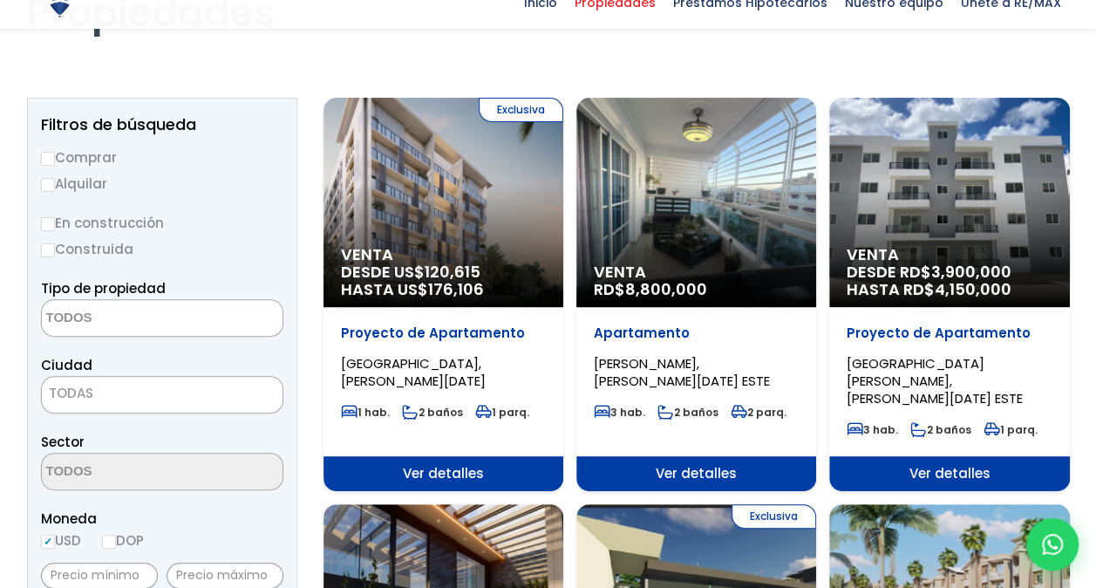
scroll to position [174, 0]
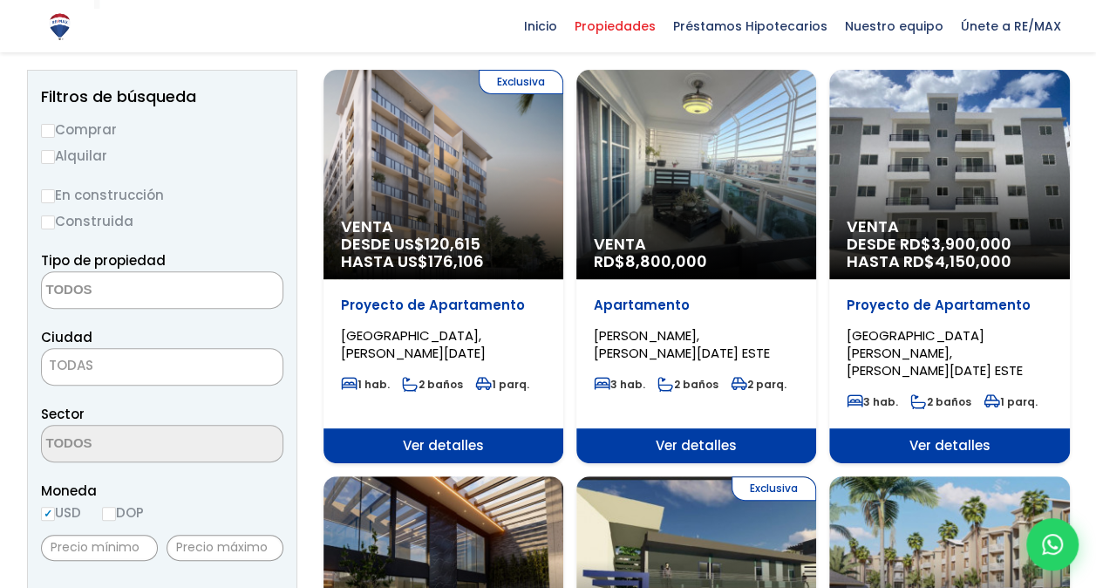
click at [52, 131] on input "Comprar" at bounding box center [48, 131] width 14 height 14
radio input "true"
click at [127, 293] on textarea "Search" at bounding box center [126, 291] width 169 height 38
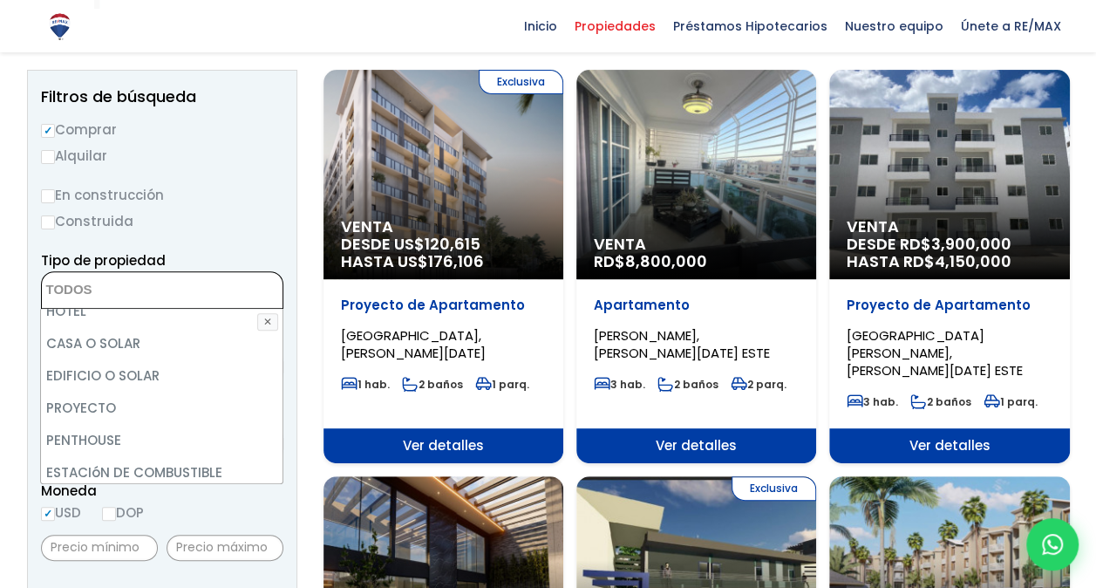
scroll to position [342, 0]
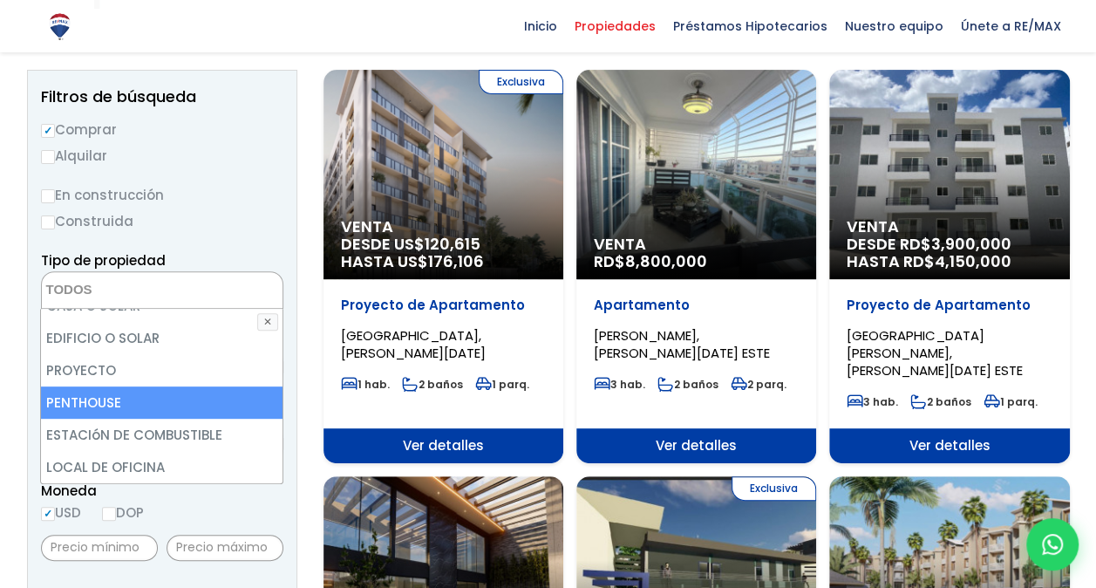
click at [113, 398] on li "PENTHOUSE" at bounding box center [162, 402] width 242 height 32
select select "penthouse"
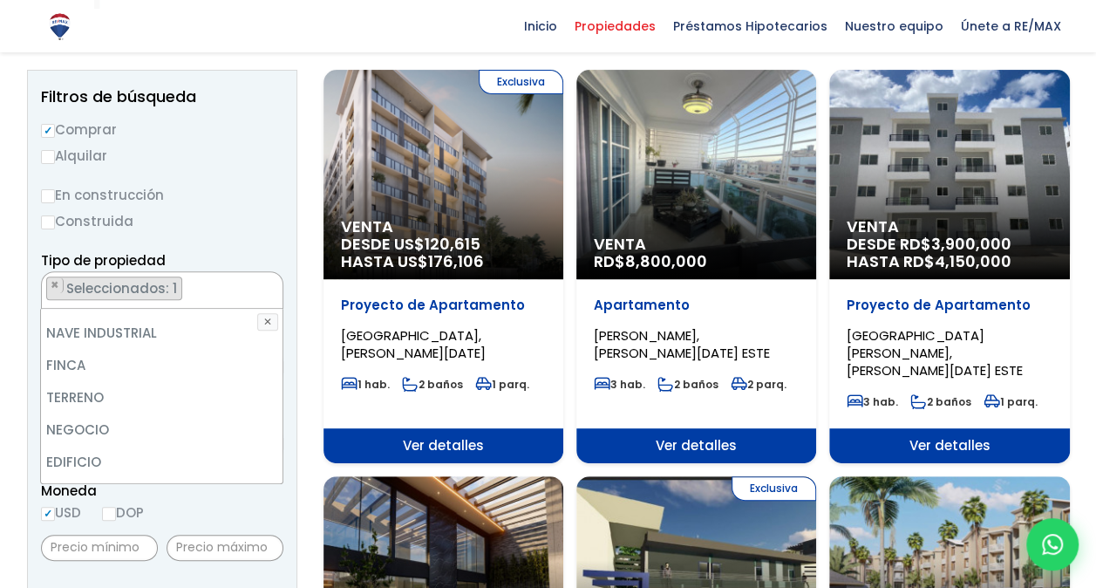
scroll to position [80, 0]
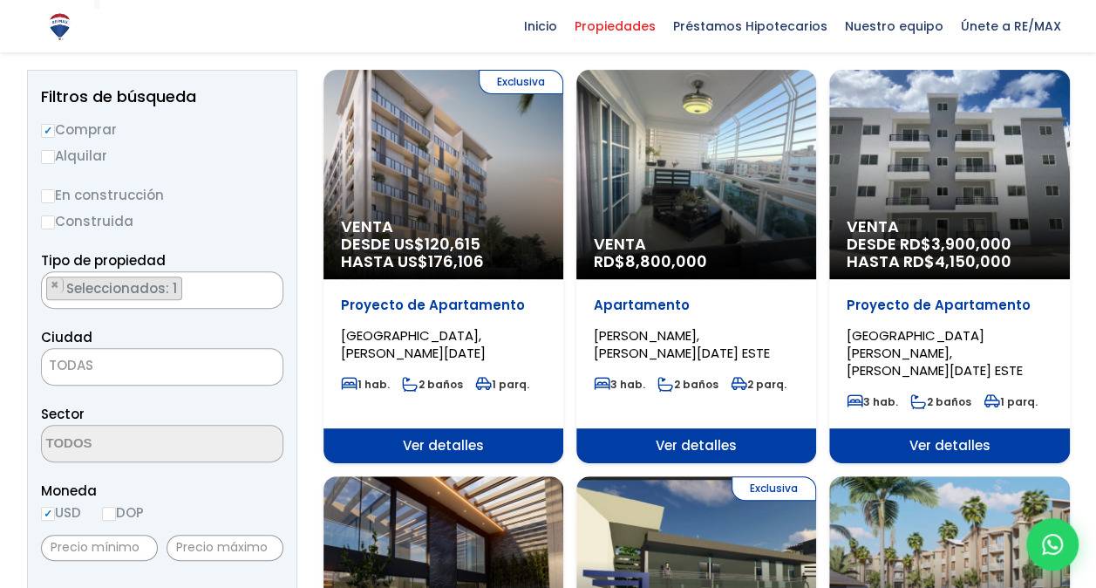
click at [154, 356] on span "TODAS" at bounding box center [162, 365] width 241 height 24
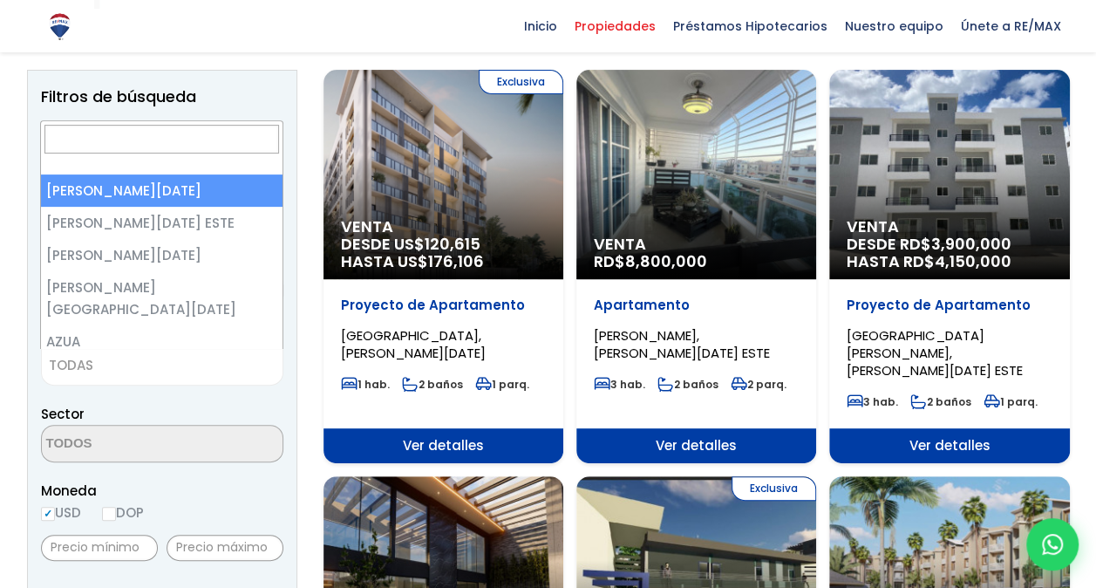
select select "1"
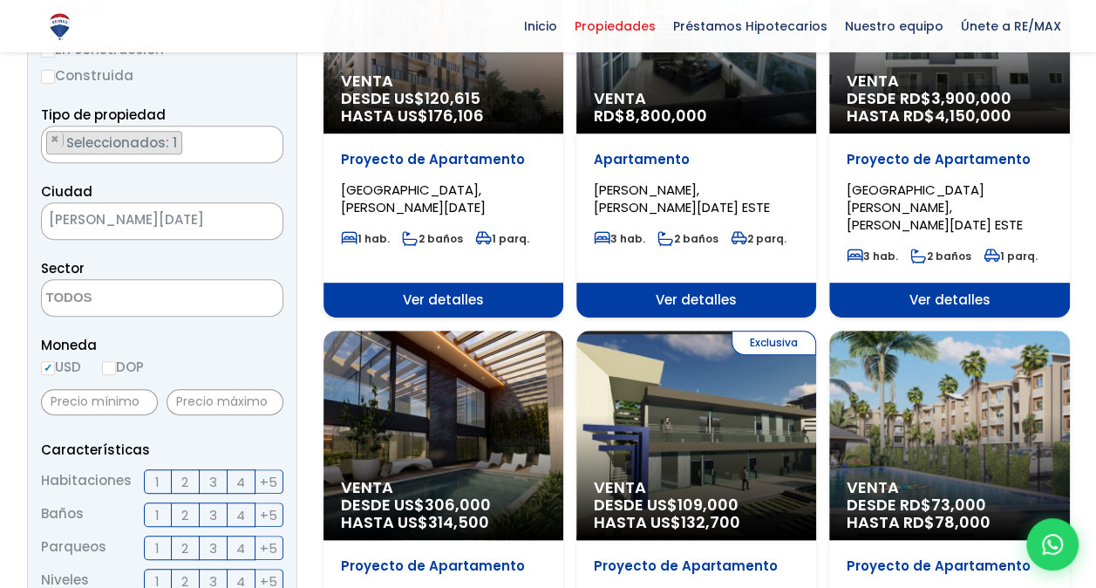
scroll to position [349, 0]
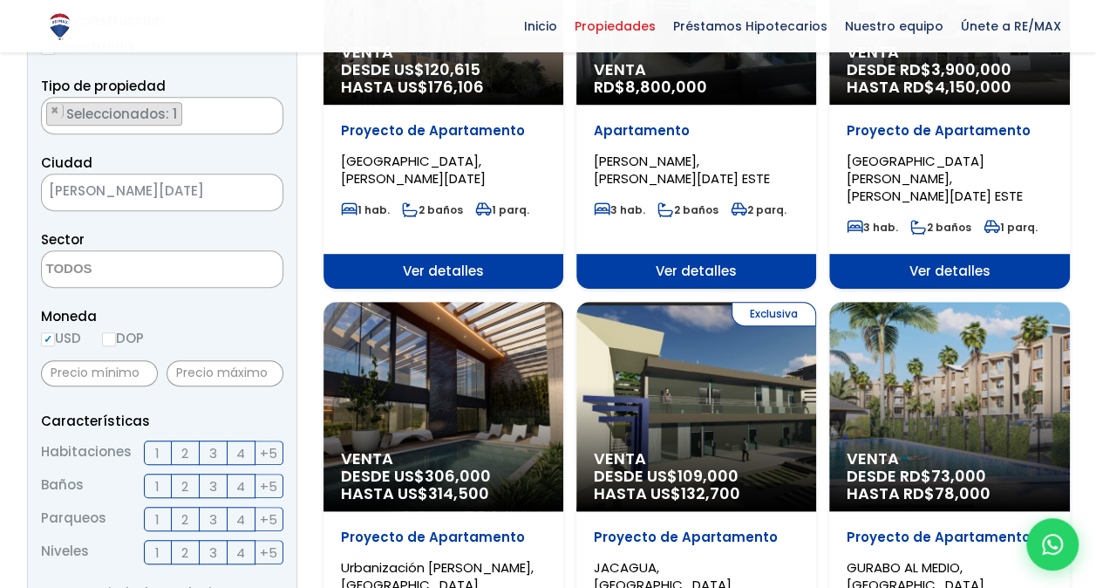
click at [168, 271] on textarea "Search" at bounding box center [126, 270] width 169 height 38
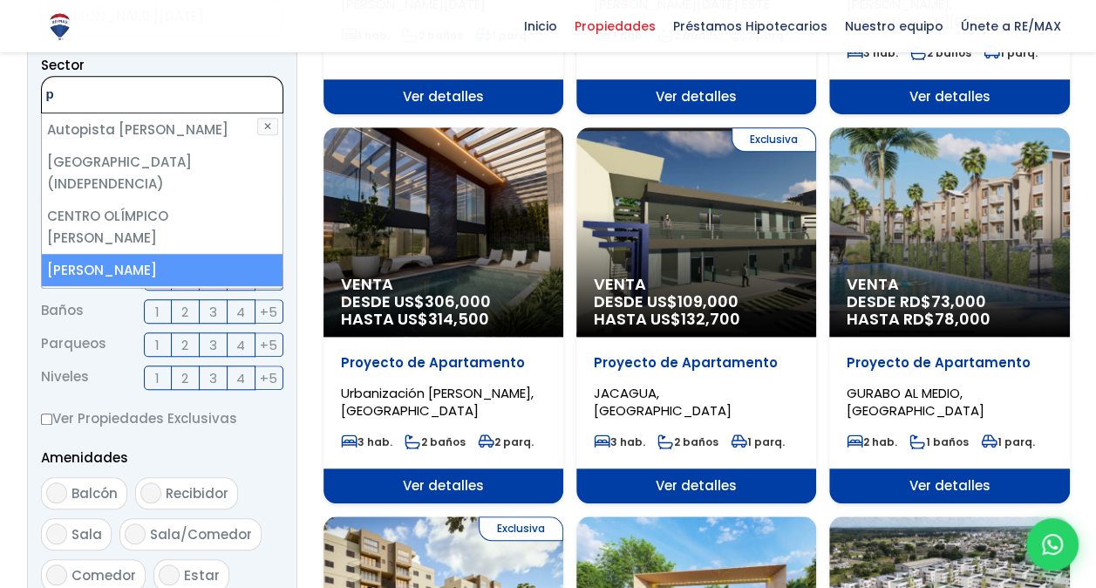
scroll to position [504, 0]
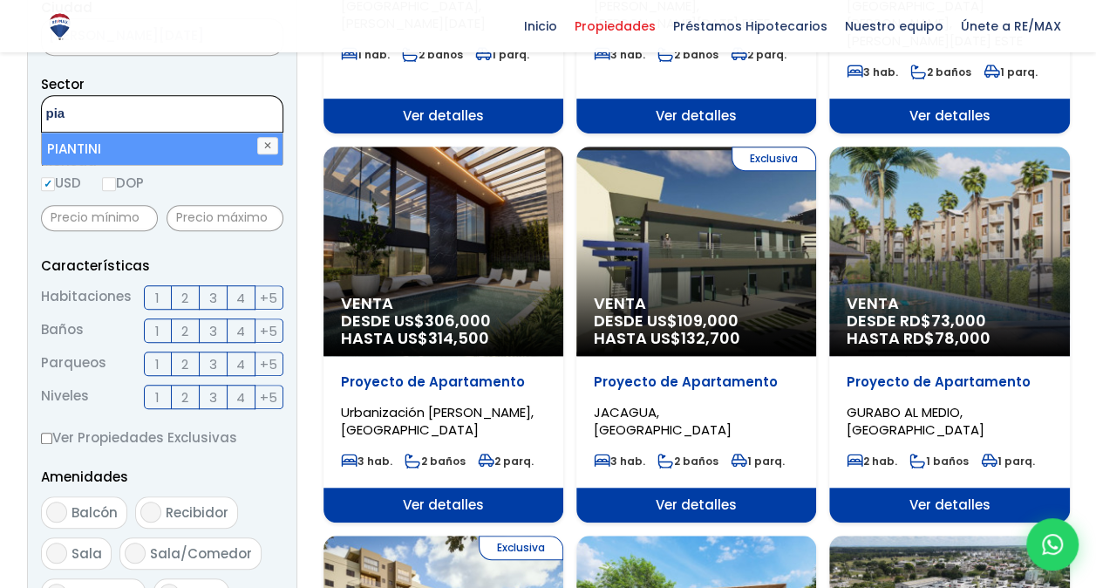
type textarea "pia"
click at [89, 150] on li "PIANTINI" at bounding box center [163, 149] width 242 height 32
select select "156"
click at [211, 120] on ul "× Seleccionados: 1" at bounding box center [151, 115] width 219 height 38
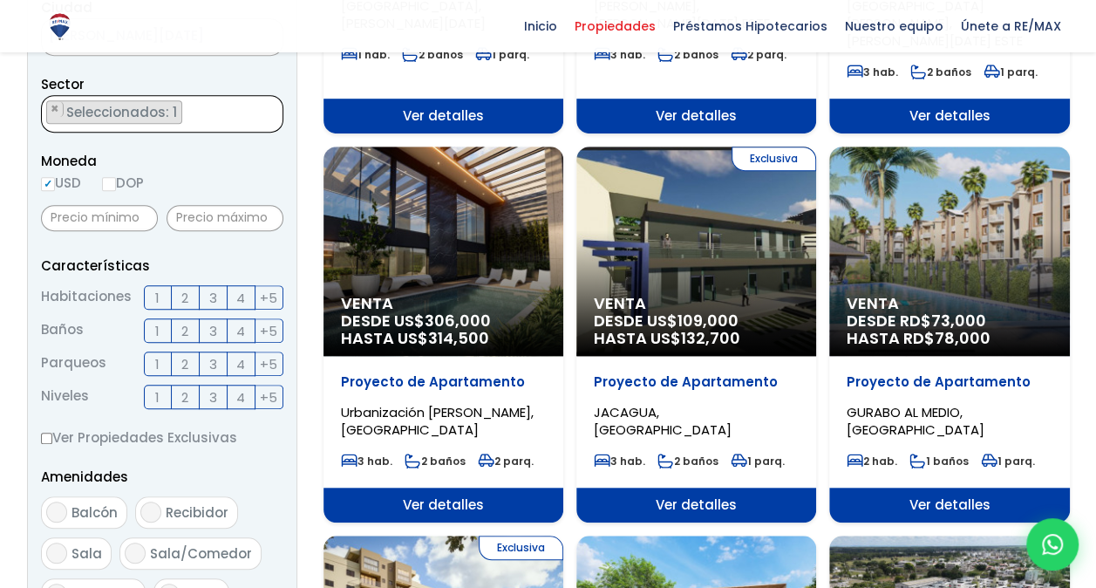
scroll to position [495, 0]
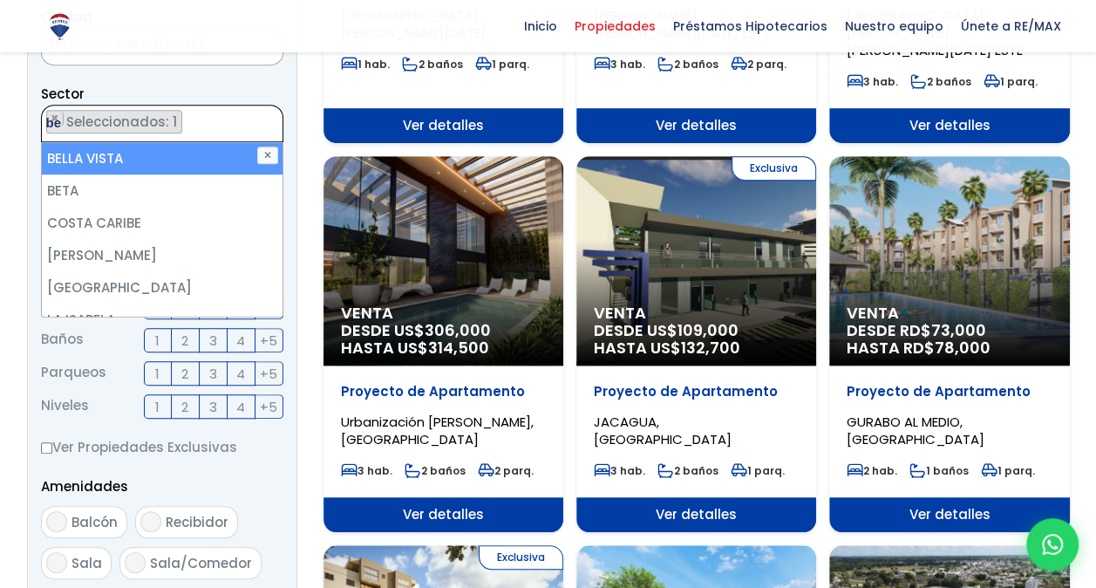
type textarea "be"
click at [204, 160] on li "BELLA VISTA" at bounding box center [163, 158] width 242 height 32
select select "150"
click at [216, 120] on ul "× Seleccionados: 2 × Seleccionados: 2" at bounding box center [151, 125] width 219 height 38
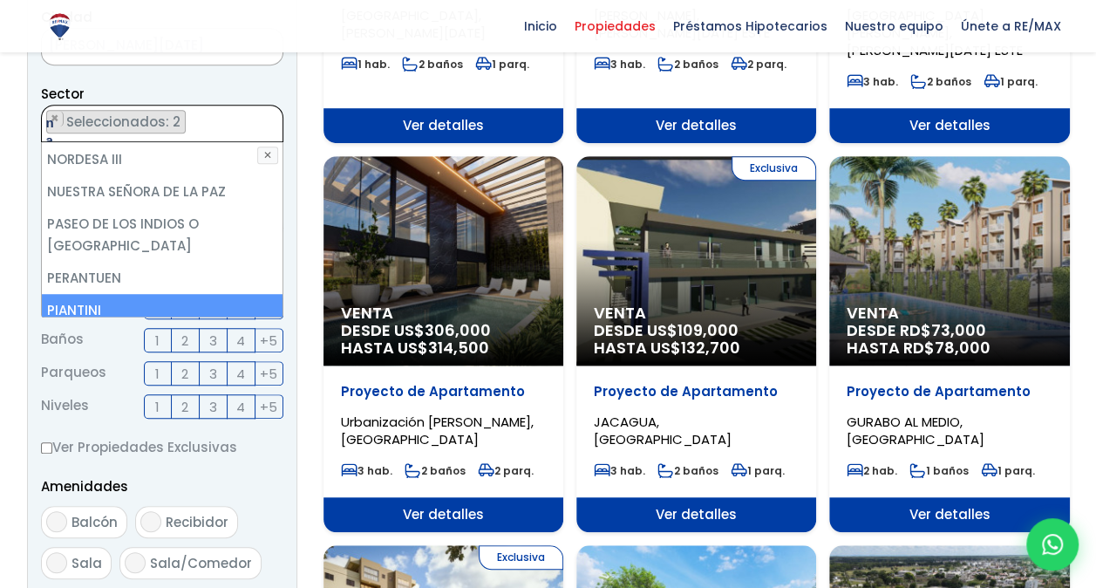
scroll to position [0, 0]
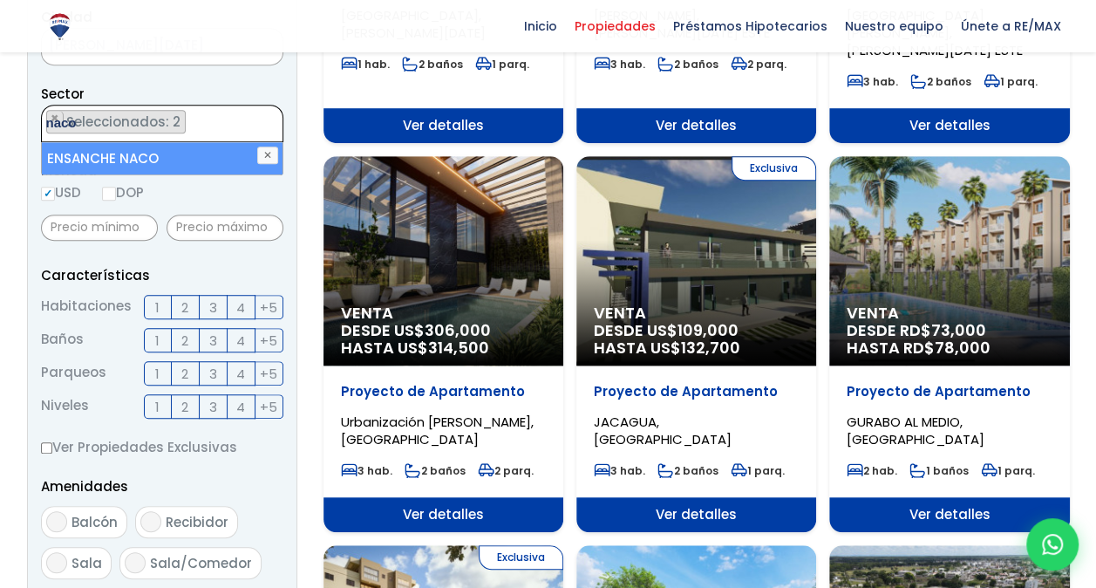
type textarea "naco"
click at [178, 152] on li "ENSANCHE NACO" at bounding box center [163, 158] width 242 height 32
click at [250, 89] on div "Sector 16 DE AGOSTO 24 DE ABRIL 27 DE FEBRERO 30 DE MAYO AESA ALFIMAR ALTOS DE …" at bounding box center [162, 112] width 242 height 59
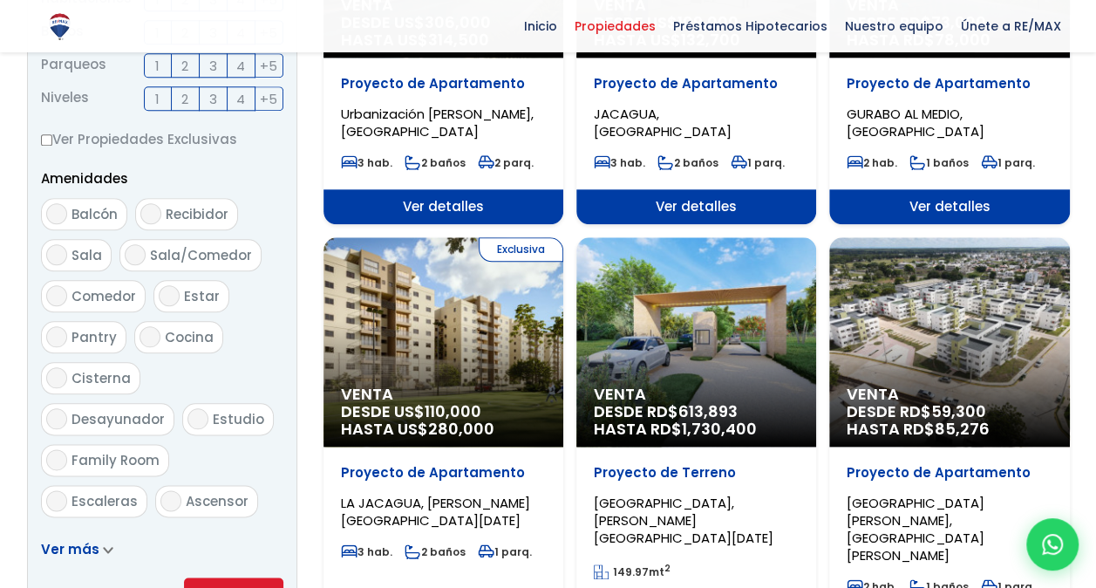
scroll to position [844, 0]
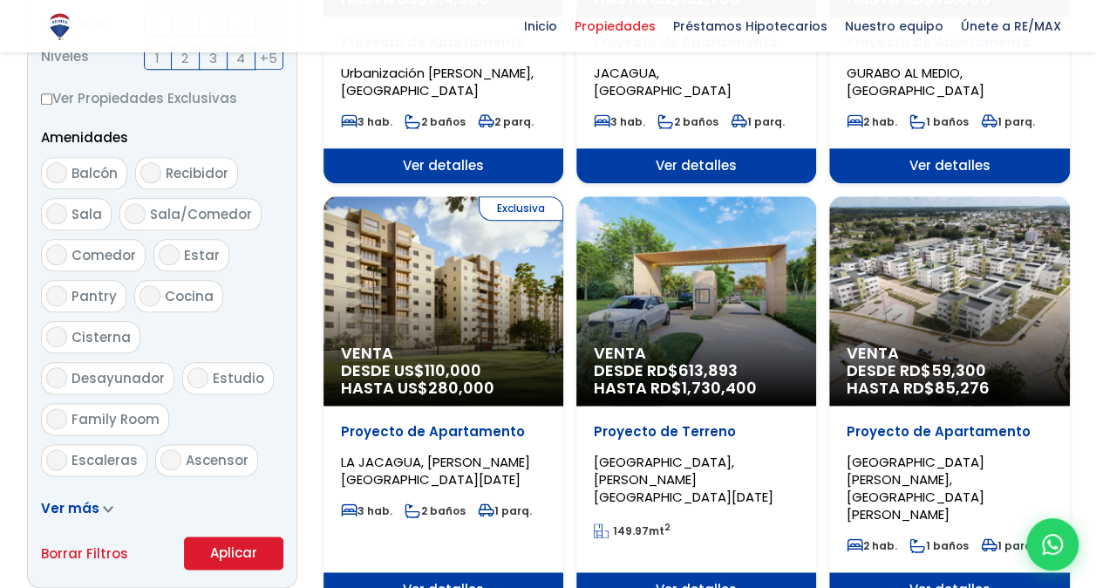
click at [248, 548] on button "Aplicar" at bounding box center [233, 552] width 99 height 33
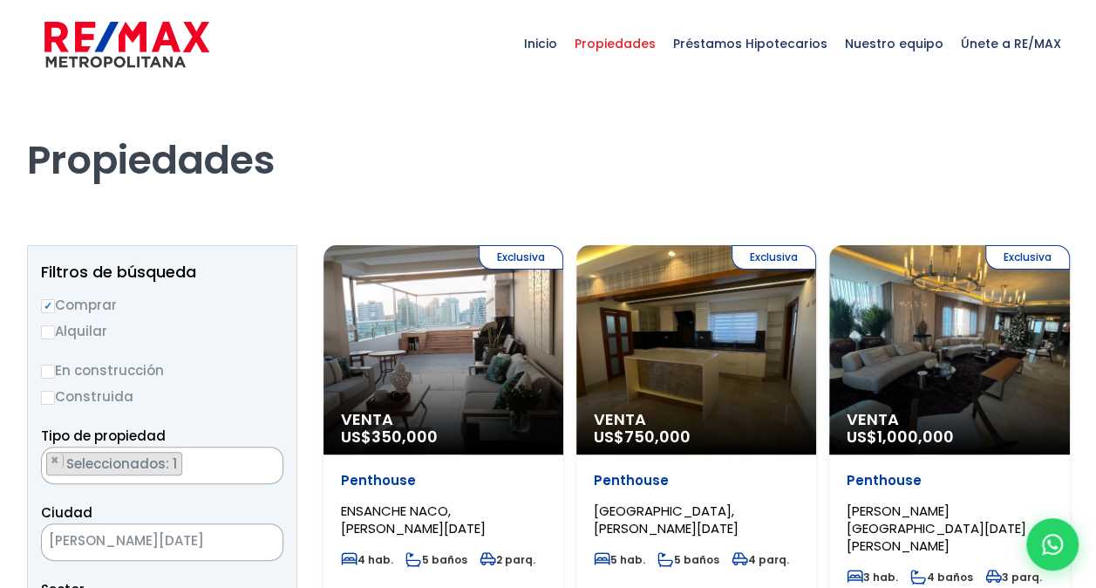
scroll to position [3875, 0]
select select "150"
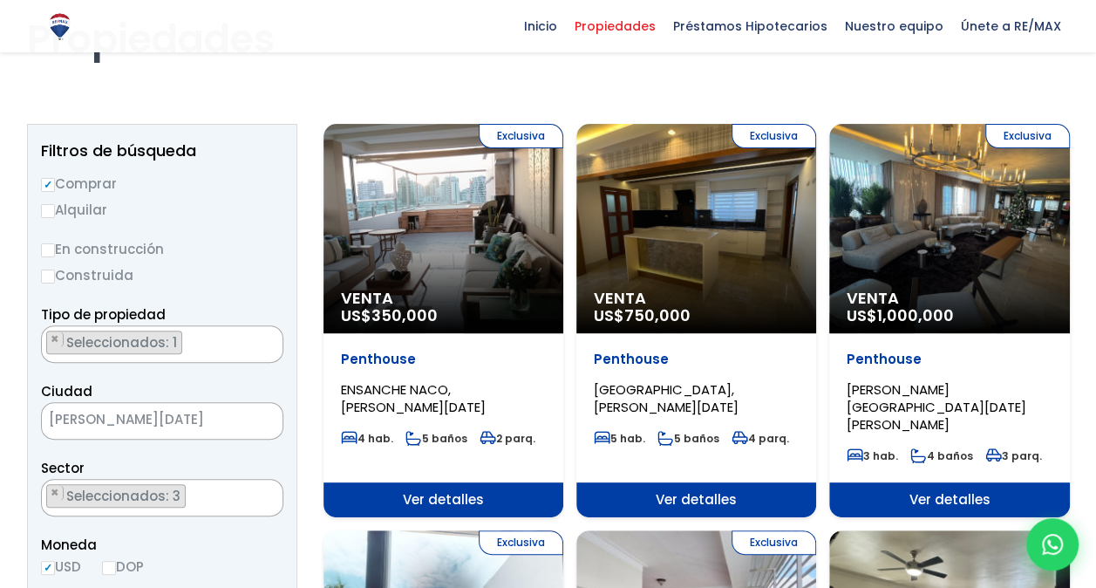
scroll to position [87, 0]
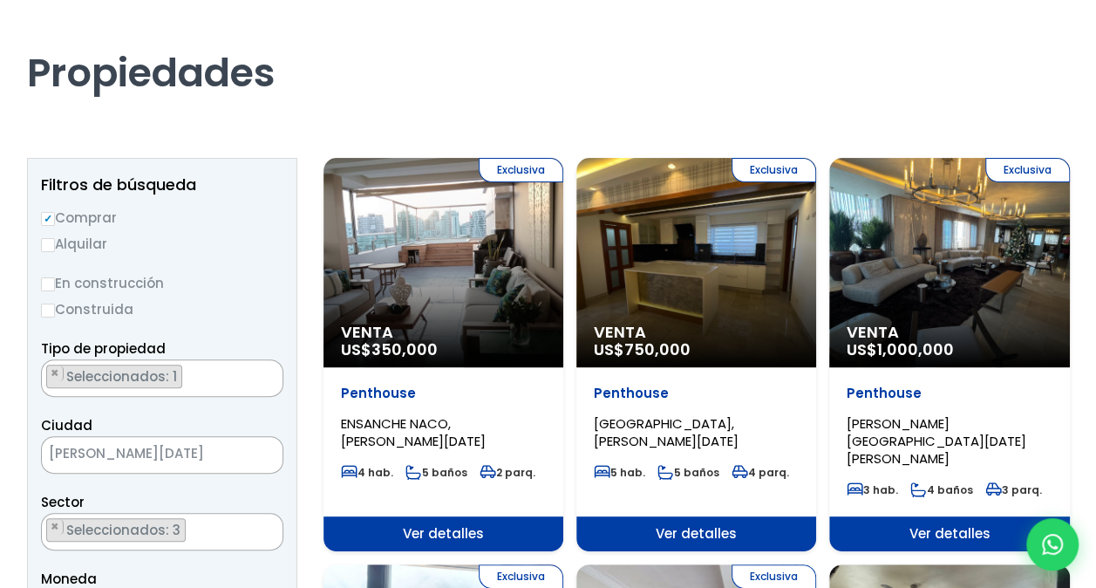
click at [966, 234] on div "Exclusiva Venta US$ 1,000,000" at bounding box center [950, 262] width 240 height 209
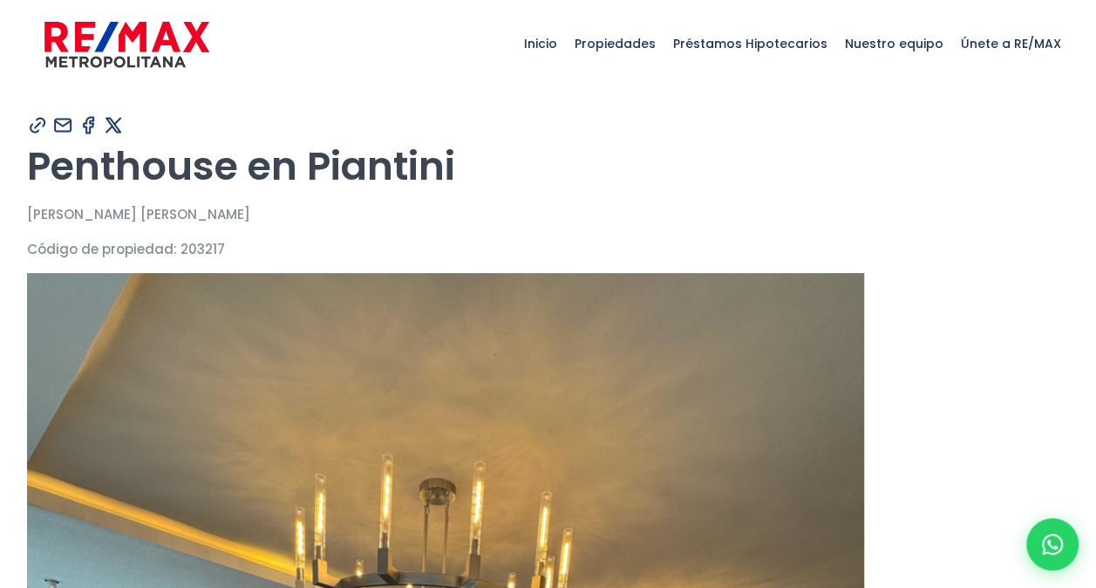
type input "Carolina"
type input "Castillo"
type input "[PERSON_NAME][EMAIL_ADDRESS][DOMAIN_NAME]"
type input "8298570661"
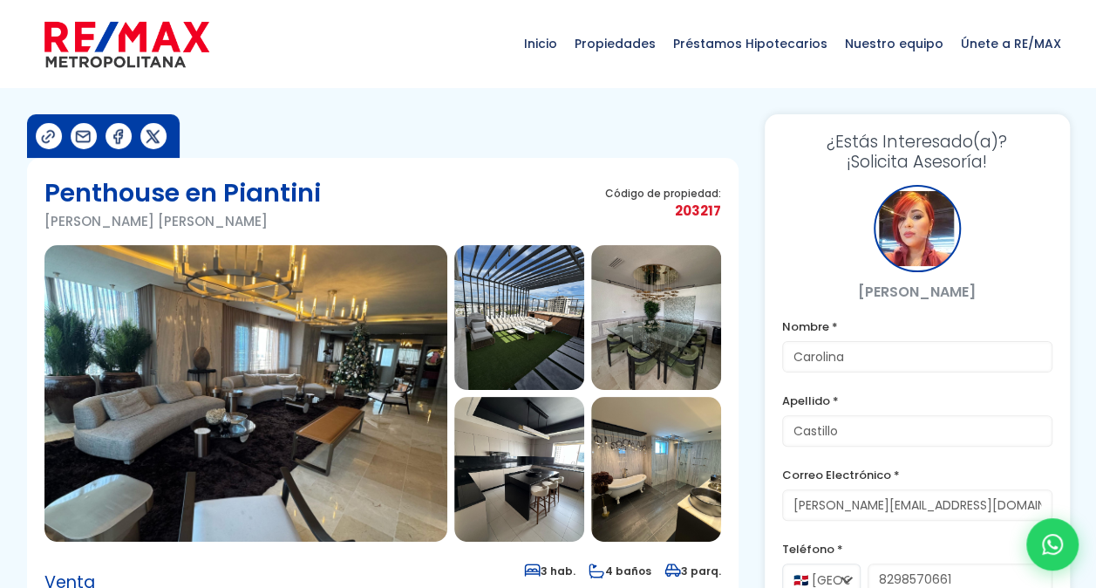
click at [307, 341] on img at bounding box center [245, 393] width 403 height 297
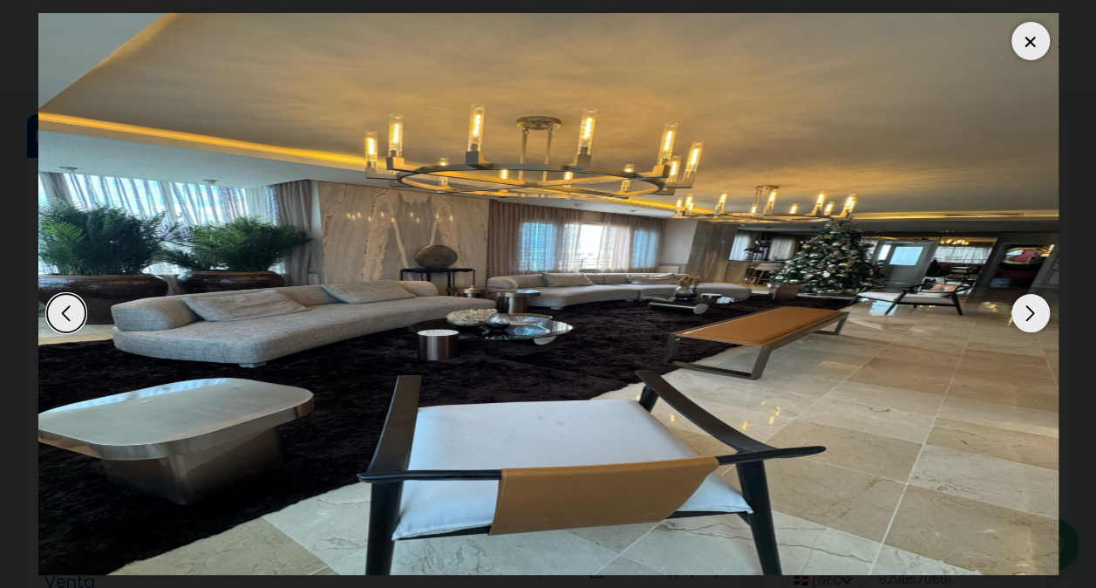
click at [1029, 305] on div "Next slide" at bounding box center [1031, 313] width 38 height 38
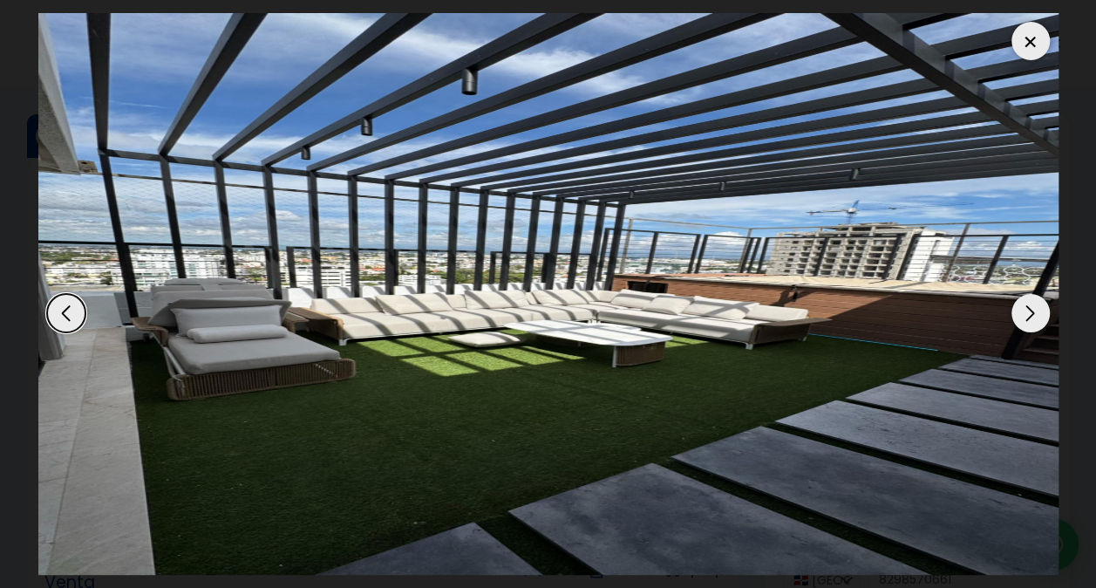
click at [1029, 317] on div "Next slide" at bounding box center [1031, 313] width 38 height 38
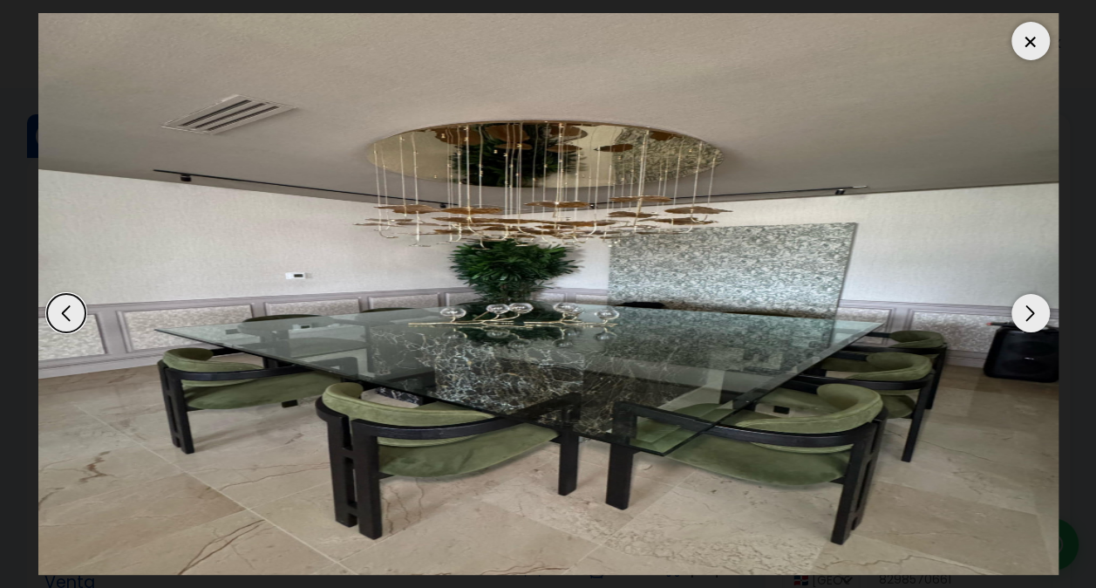
click at [1029, 317] on div "Next slide" at bounding box center [1031, 313] width 38 height 38
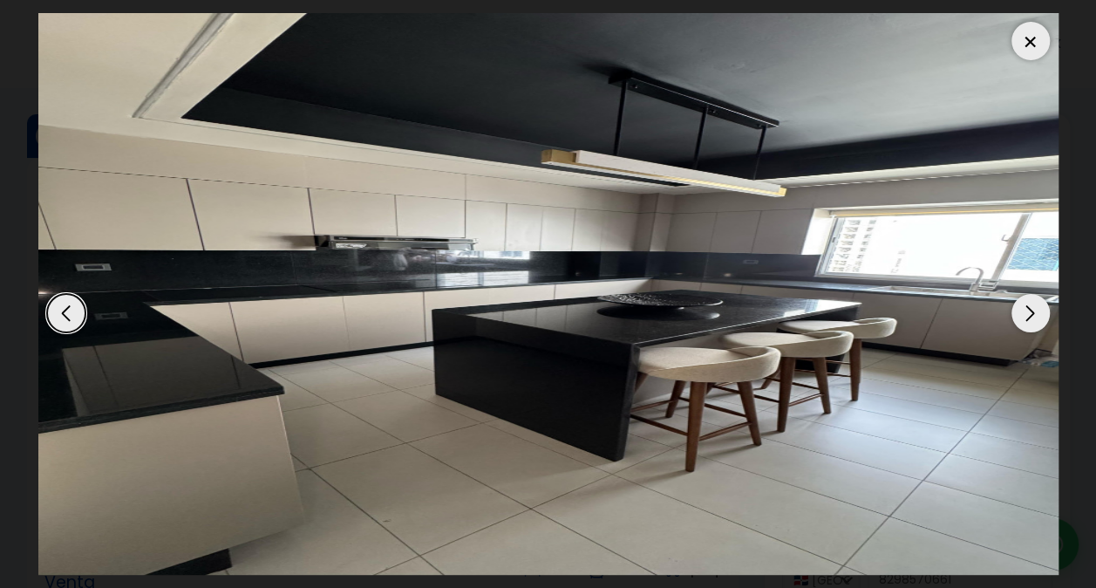
click at [1029, 317] on div "Next slide" at bounding box center [1031, 313] width 38 height 38
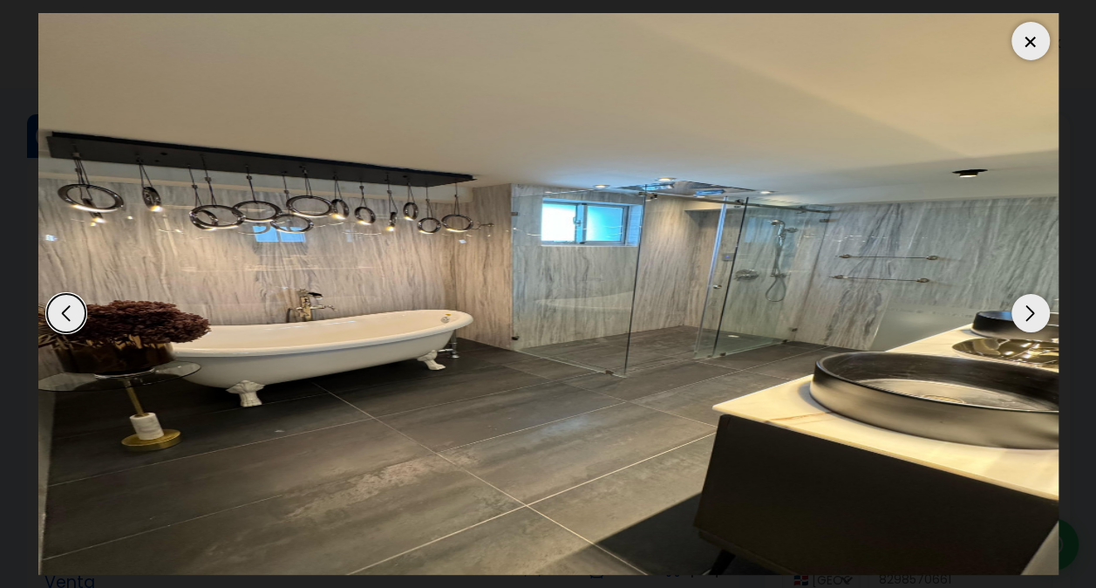
click at [1029, 317] on div "Next slide" at bounding box center [1031, 313] width 38 height 38
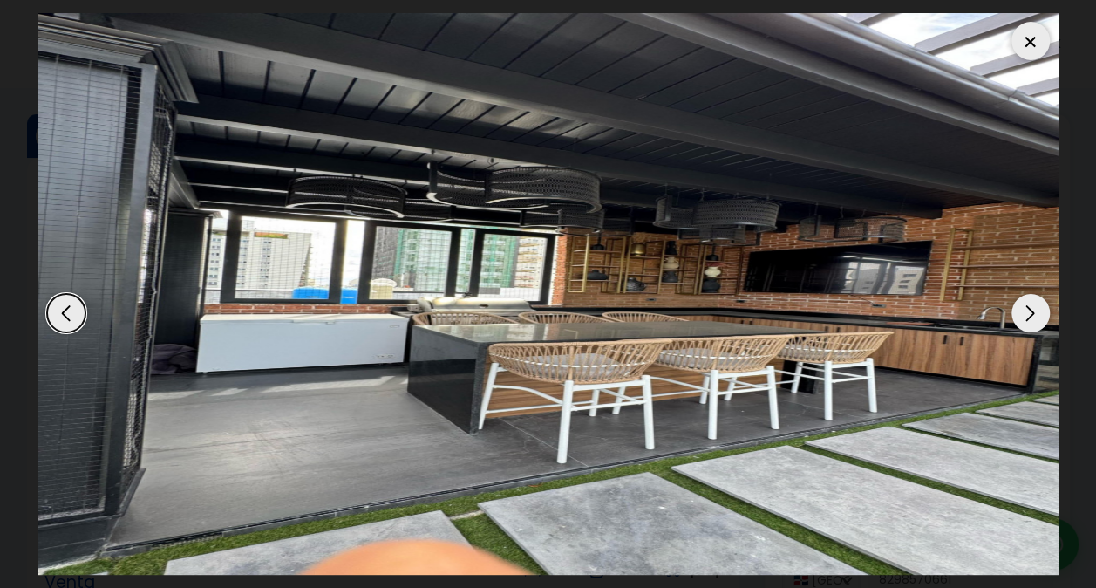
click at [1029, 317] on div "Next slide" at bounding box center [1031, 313] width 38 height 38
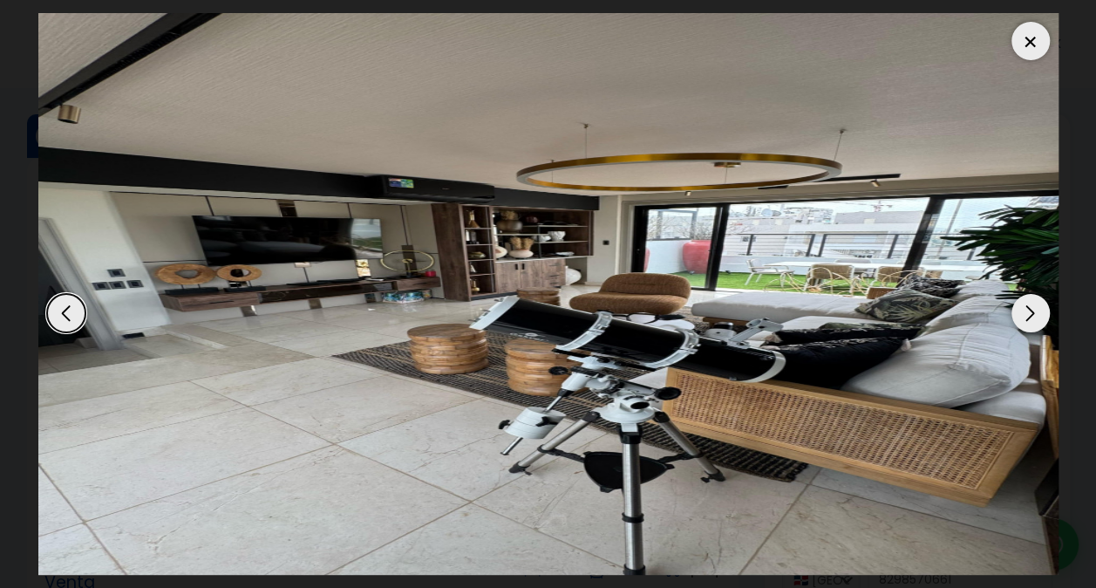
click at [1037, 314] on div "Next slide" at bounding box center [1031, 313] width 38 height 38
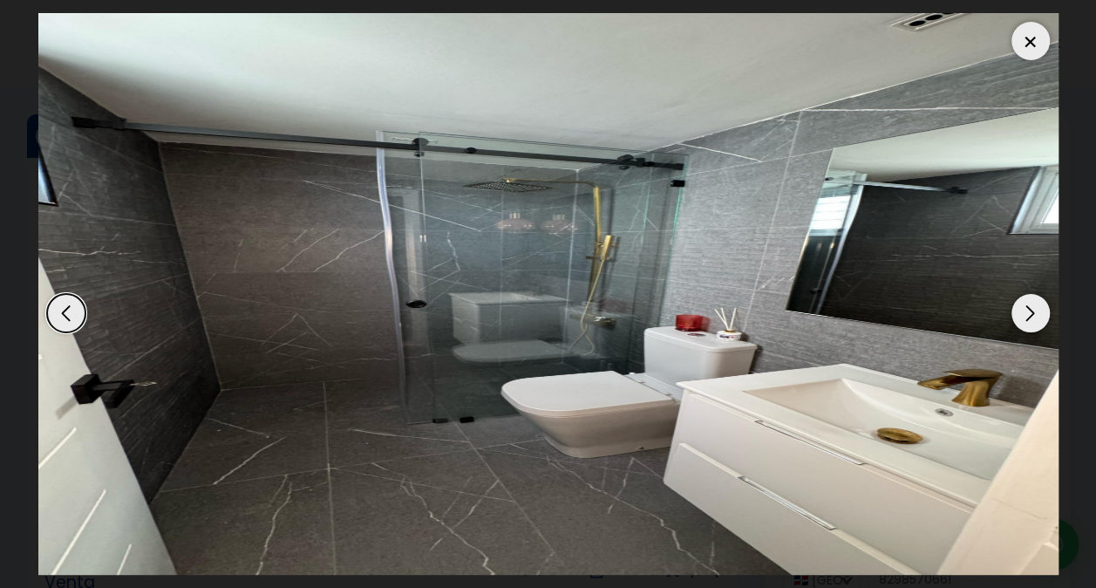
click at [1037, 314] on div "Next slide" at bounding box center [1031, 313] width 38 height 38
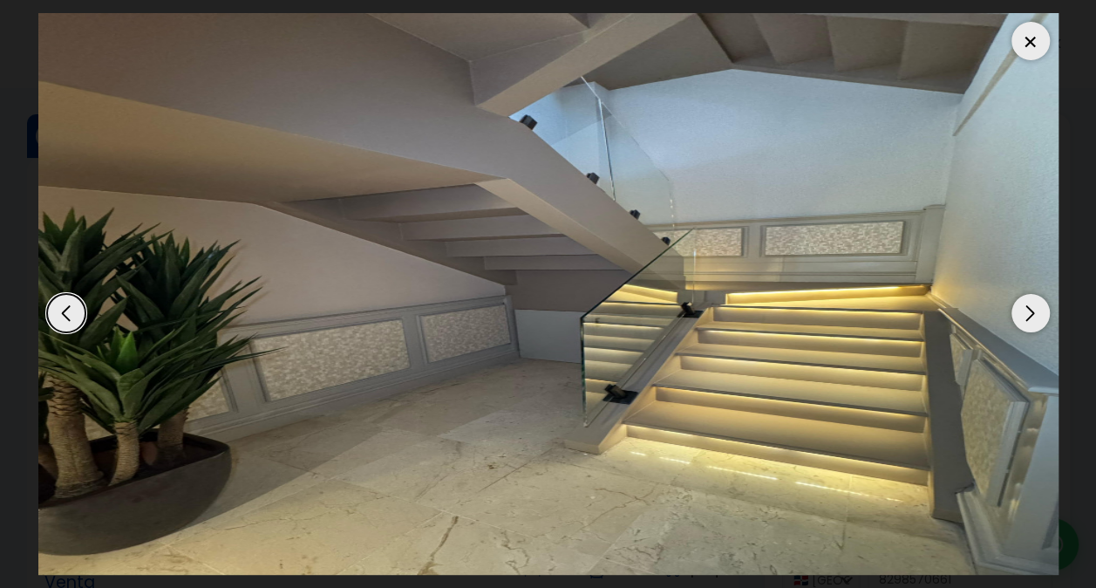
click at [1028, 317] on div "Next slide" at bounding box center [1031, 313] width 38 height 38
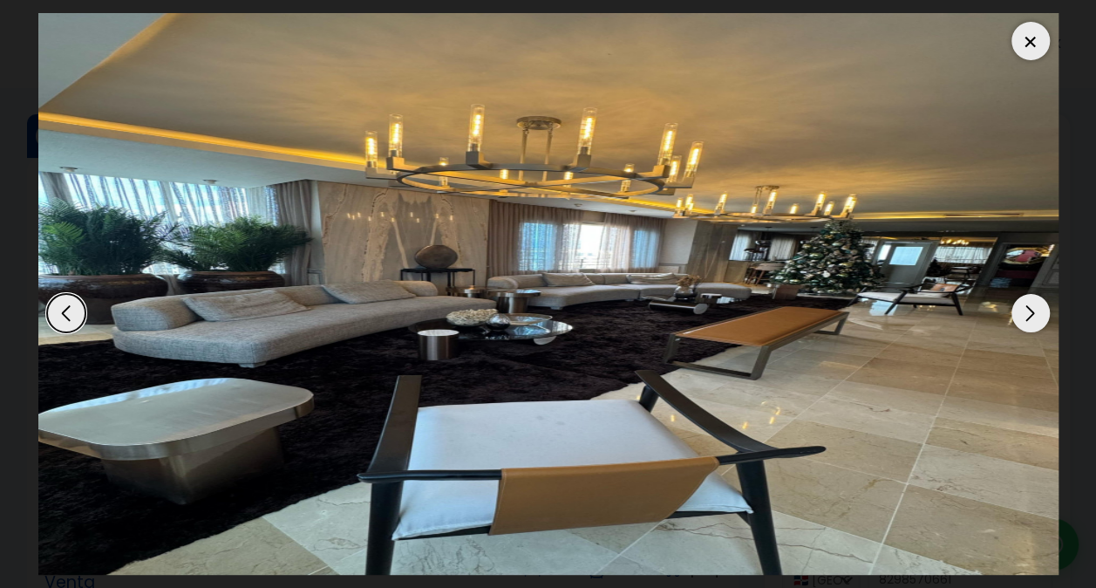
click at [1028, 317] on div "Next slide" at bounding box center [1031, 313] width 38 height 38
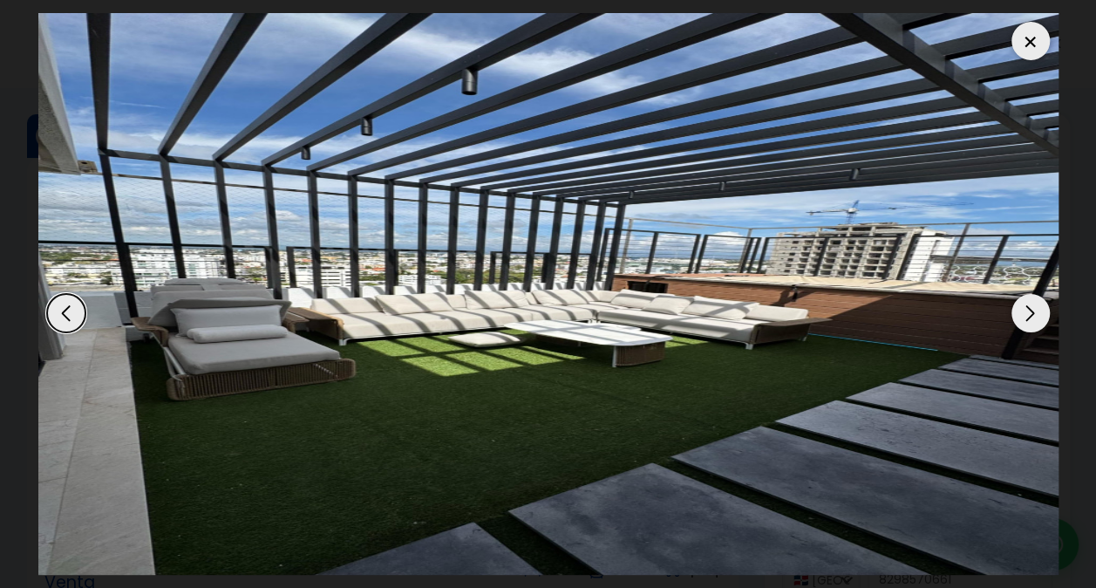
click at [1028, 317] on div "Next slide" at bounding box center [1031, 313] width 38 height 38
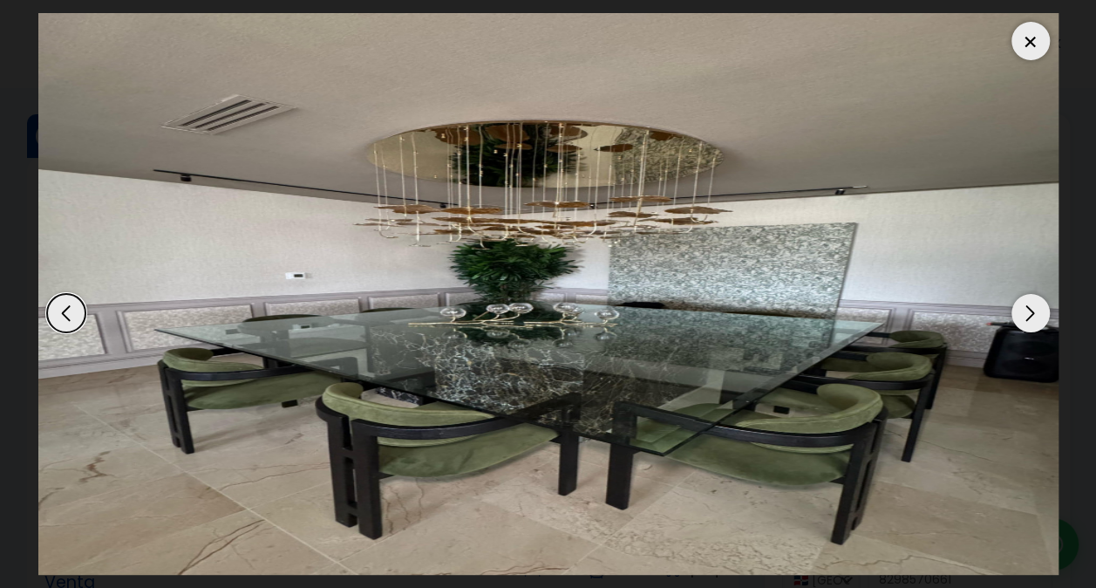
click at [1021, 49] on div at bounding box center [1031, 41] width 38 height 38
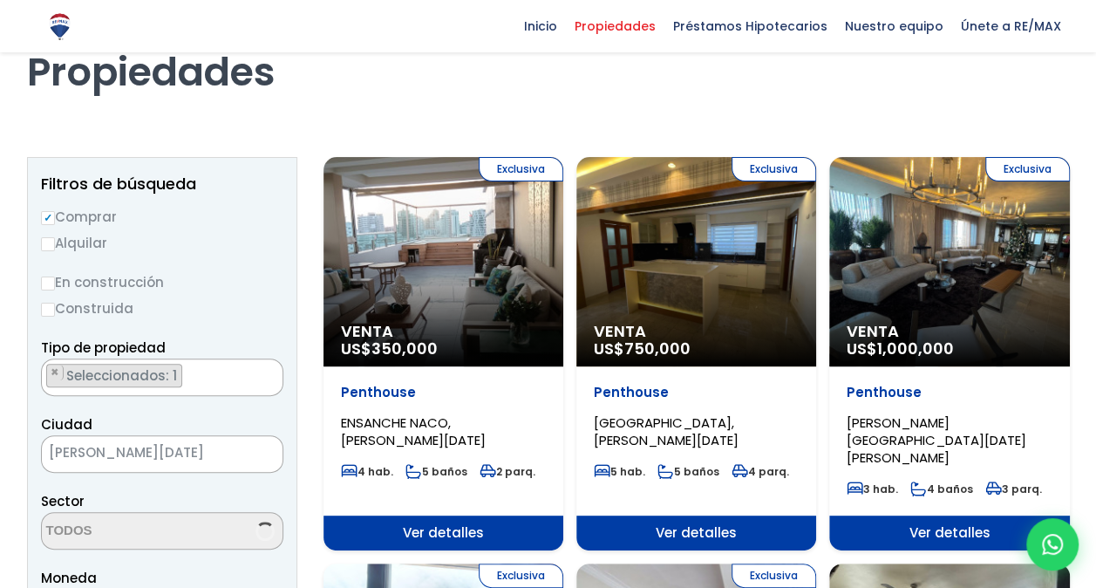
select select "150"
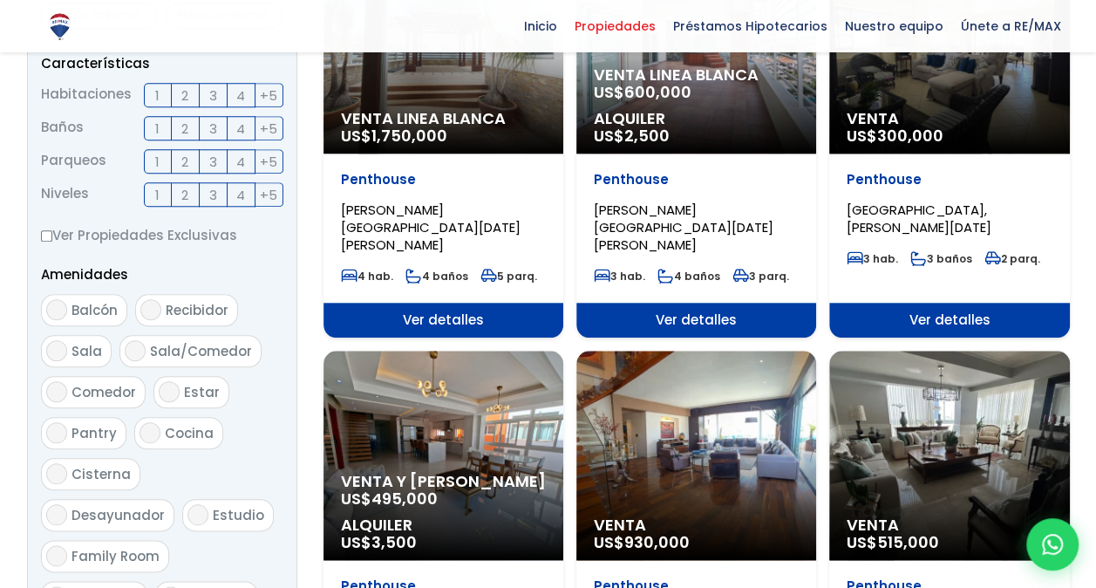
scroll to position [785, 0]
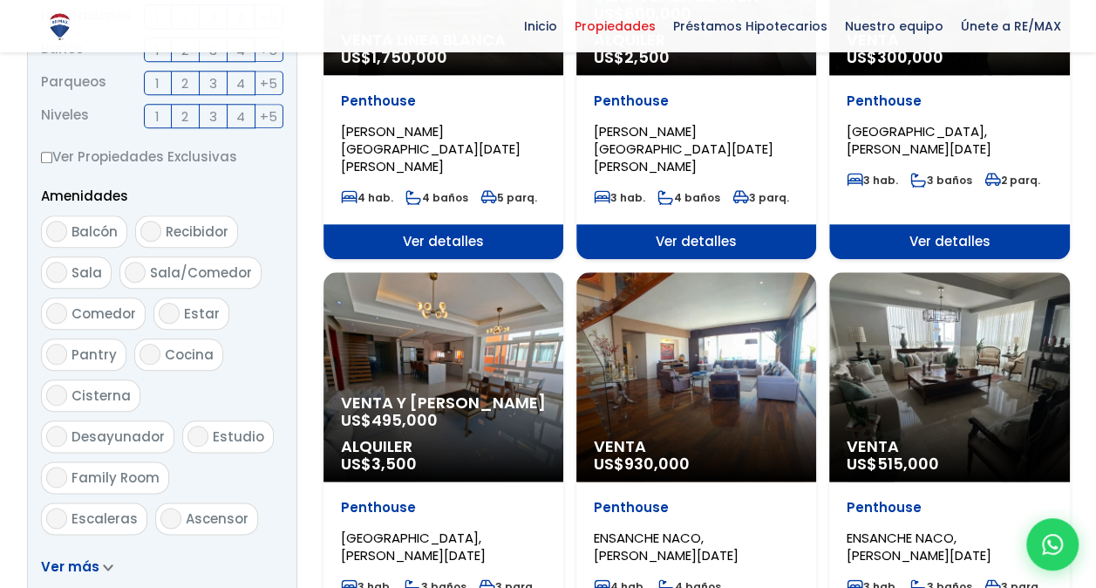
click at [712, 338] on div "Venta US$ 930,000" at bounding box center [697, 376] width 240 height 209
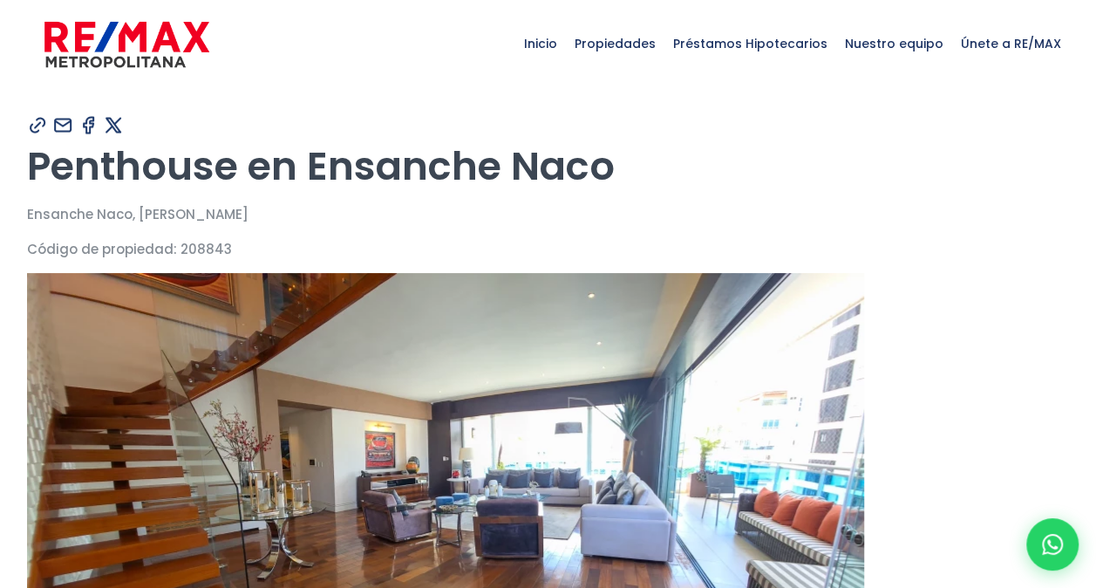
type input "Carolina"
type input "Castillo"
type input "[PERSON_NAME][EMAIL_ADDRESS][DOMAIN_NAME]"
type input "8298570661"
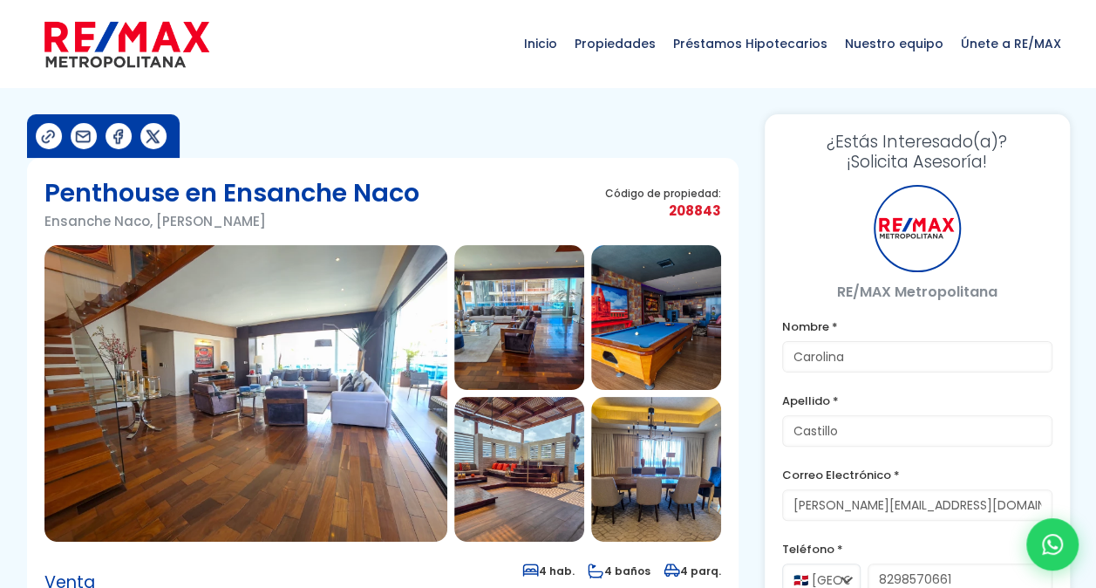
click at [298, 431] on img at bounding box center [245, 393] width 403 height 297
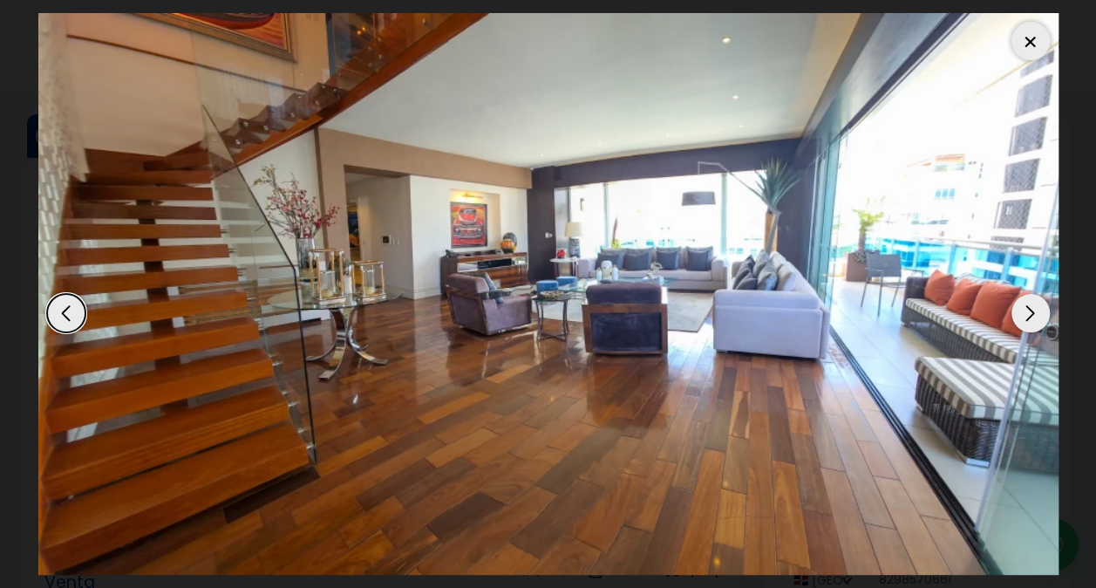
click at [1033, 309] on div "Next slide" at bounding box center [1031, 313] width 38 height 38
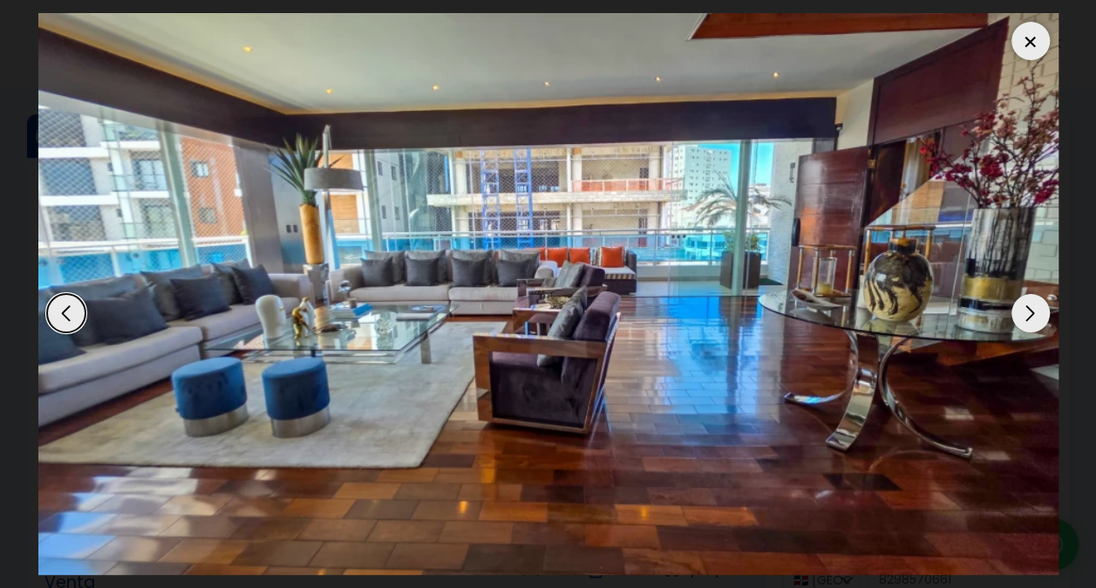
click at [1033, 309] on div "Next slide" at bounding box center [1031, 313] width 38 height 38
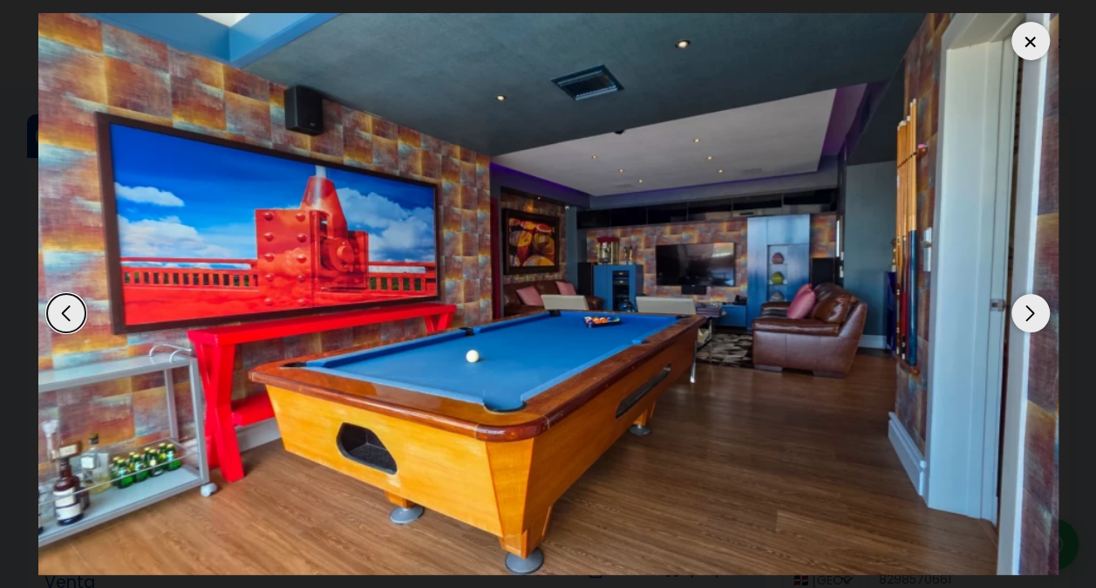
click at [1033, 309] on div "Next slide" at bounding box center [1031, 313] width 38 height 38
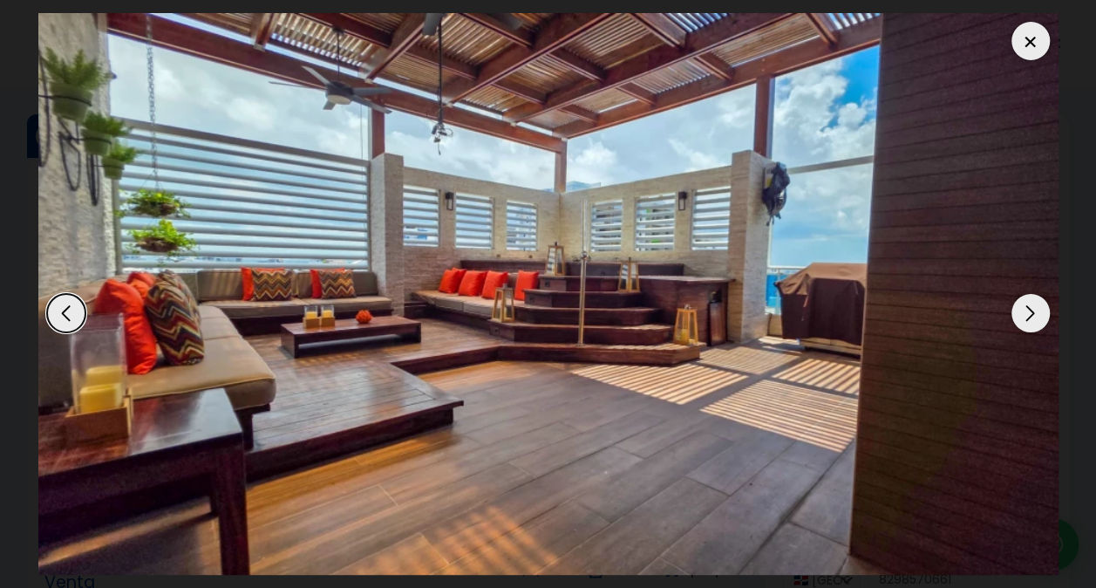
click at [65, 311] on div "Previous slide" at bounding box center [66, 313] width 38 height 38
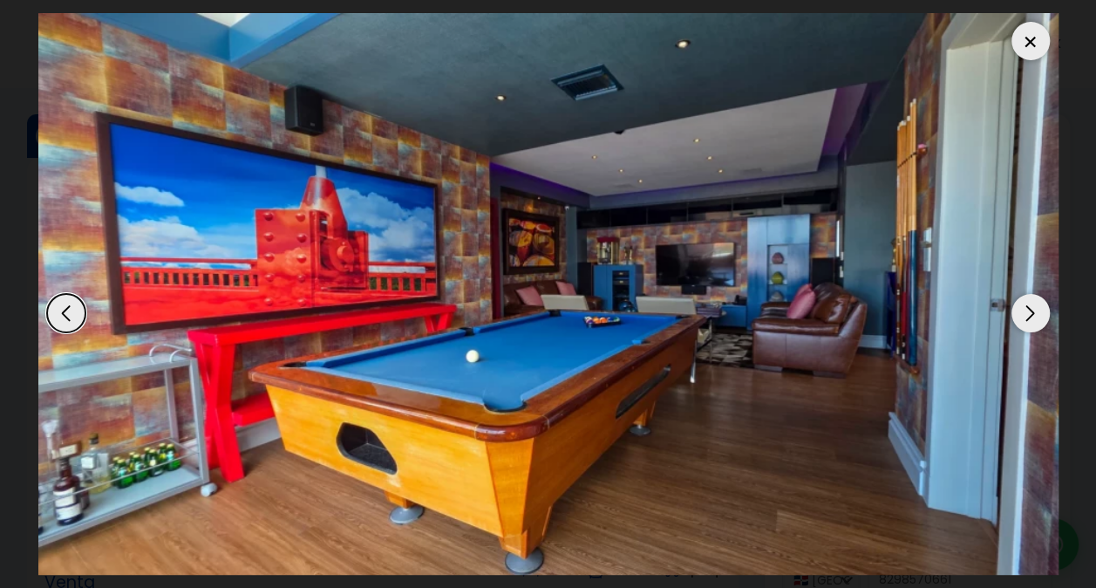
click at [1037, 318] on div "Next slide" at bounding box center [1031, 313] width 38 height 38
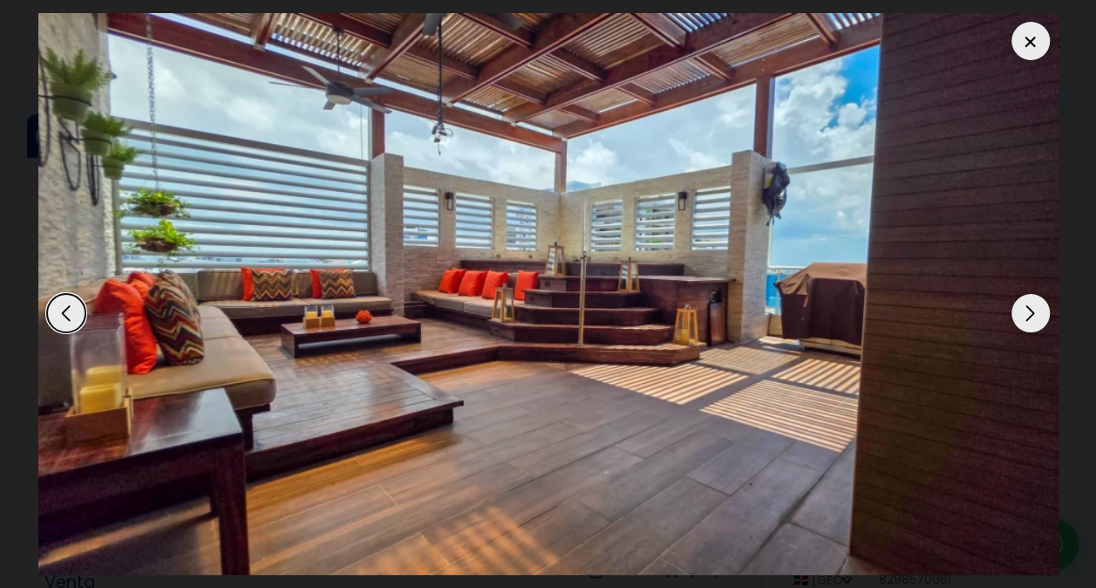
click at [1022, 311] on div "Next slide" at bounding box center [1031, 313] width 38 height 38
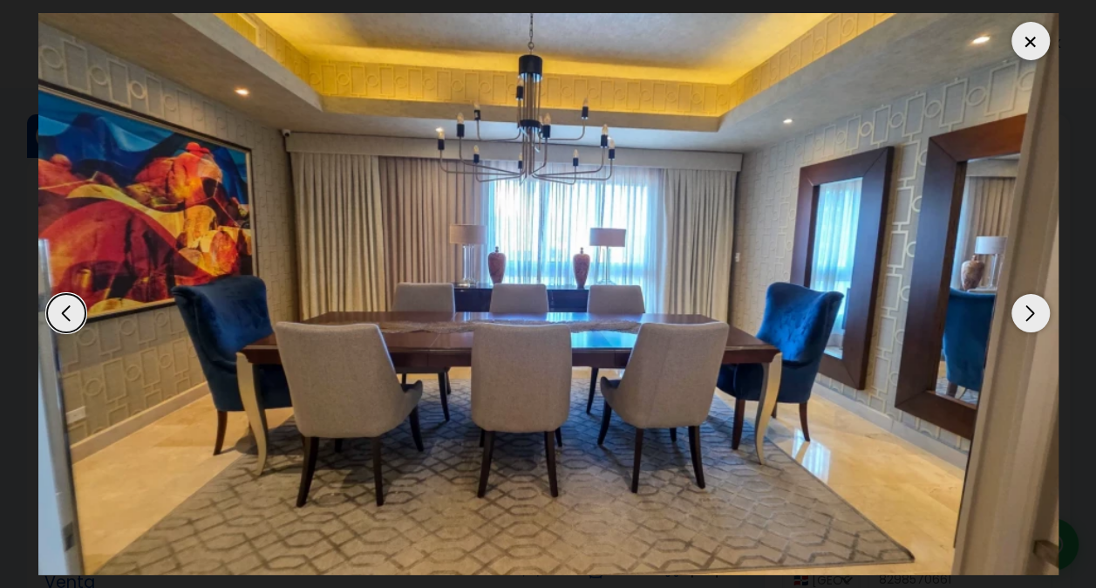
click at [1022, 311] on div "Next slide" at bounding box center [1031, 313] width 38 height 38
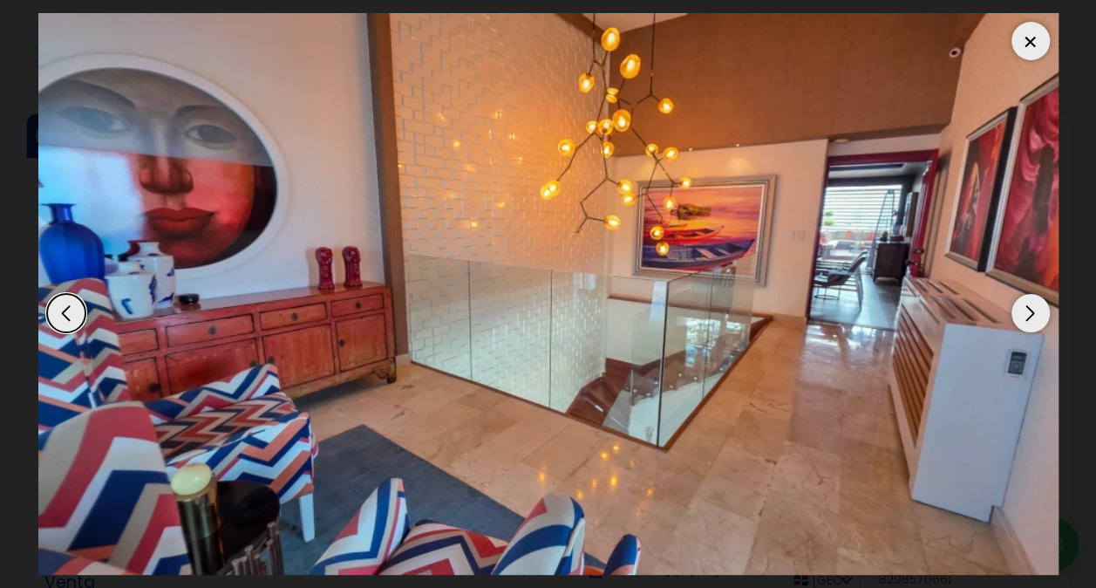
click at [1022, 311] on div "Next slide" at bounding box center [1031, 313] width 38 height 38
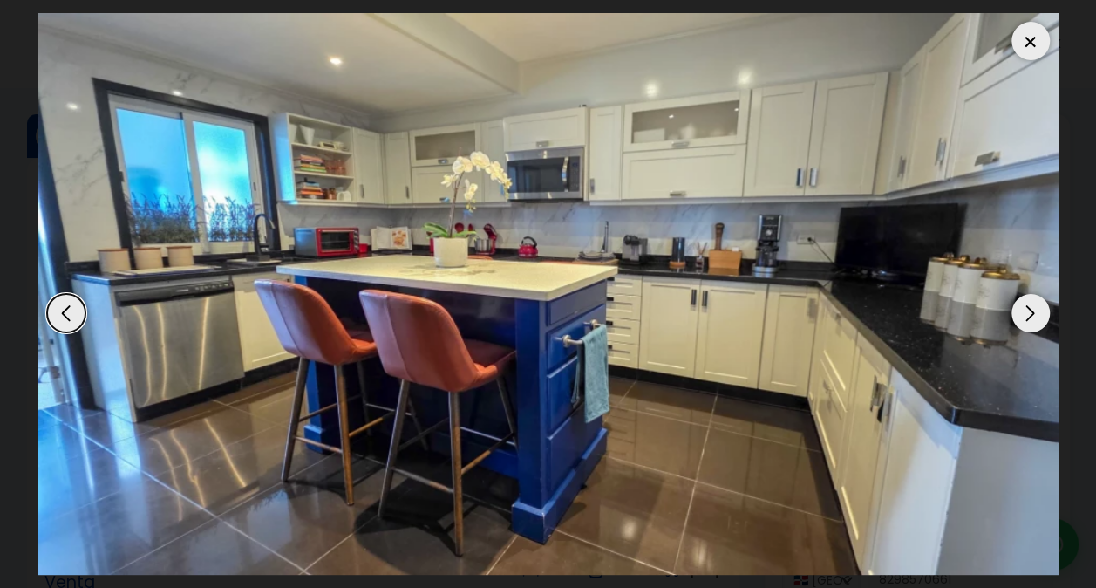
click at [1022, 311] on div "Next slide" at bounding box center [1031, 313] width 38 height 38
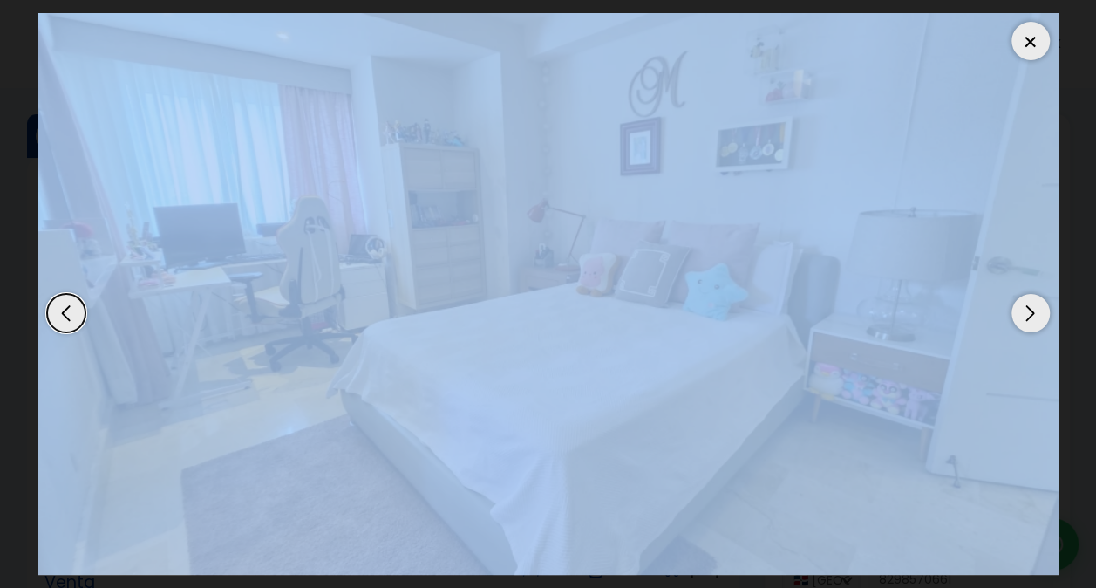
drag, startPoint x: 1022, startPoint y: 311, endPoint x: 914, endPoint y: 382, distance: 129.2
click at [914, 382] on div at bounding box center [548, 294] width 1021 height 562
click at [1014, 177] on img "8 / 16" at bounding box center [548, 294] width 1021 height 562
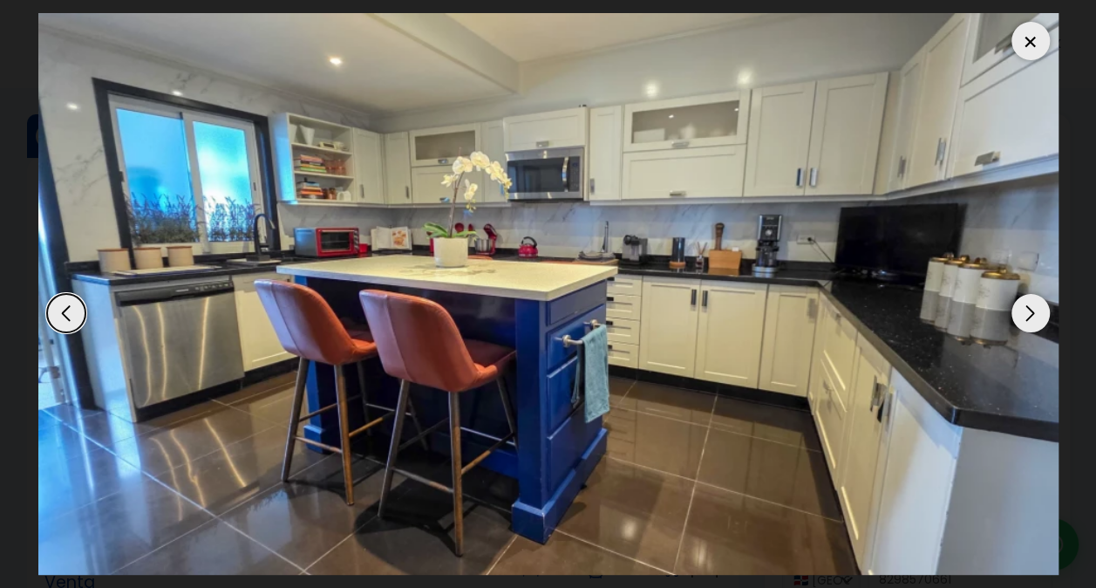
click at [1037, 309] on div "Next slide" at bounding box center [1031, 313] width 38 height 38
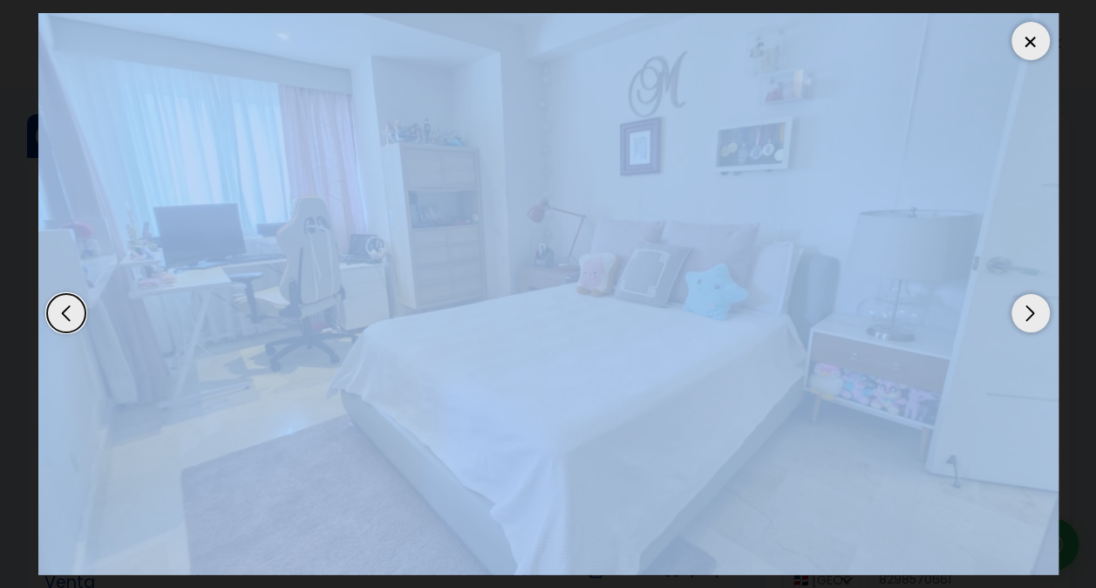
click at [1037, 309] on div "Next slide" at bounding box center [1031, 313] width 38 height 38
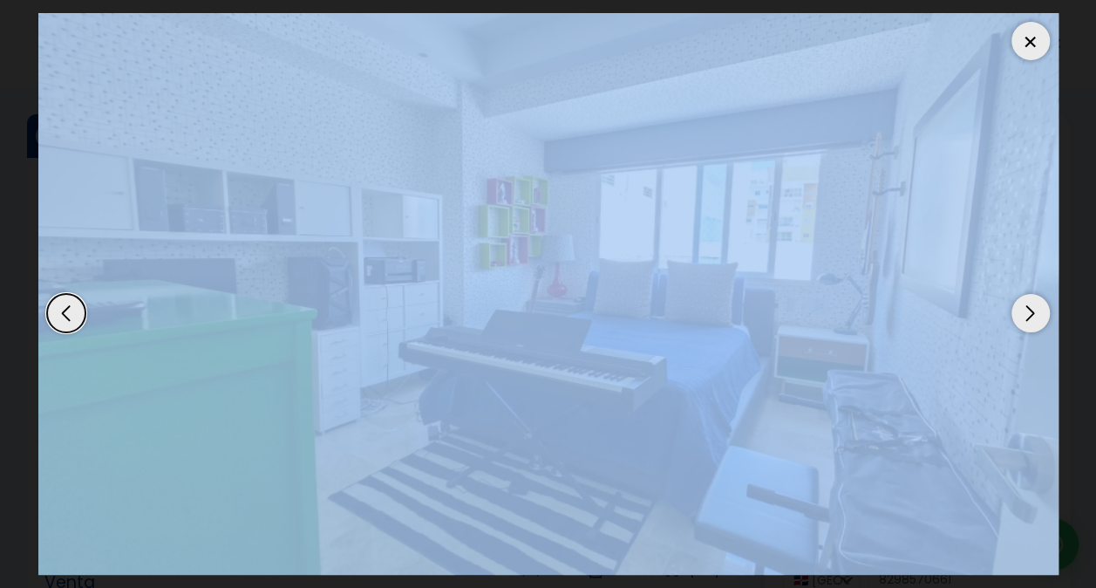
click at [1037, 309] on div "Next slide" at bounding box center [1031, 313] width 38 height 38
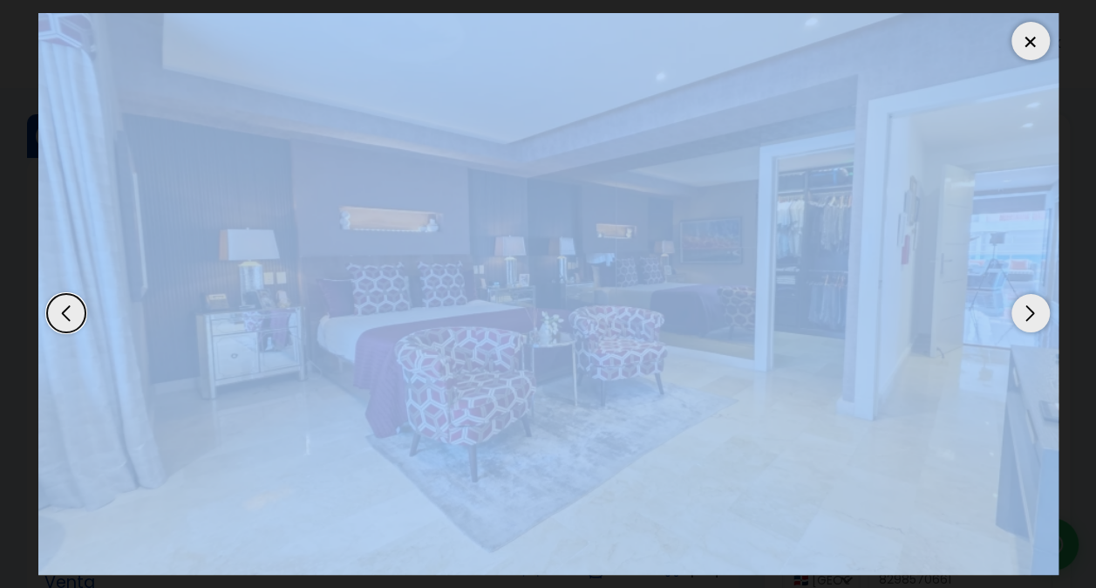
click at [65, 309] on div "Previous slide" at bounding box center [66, 313] width 38 height 38
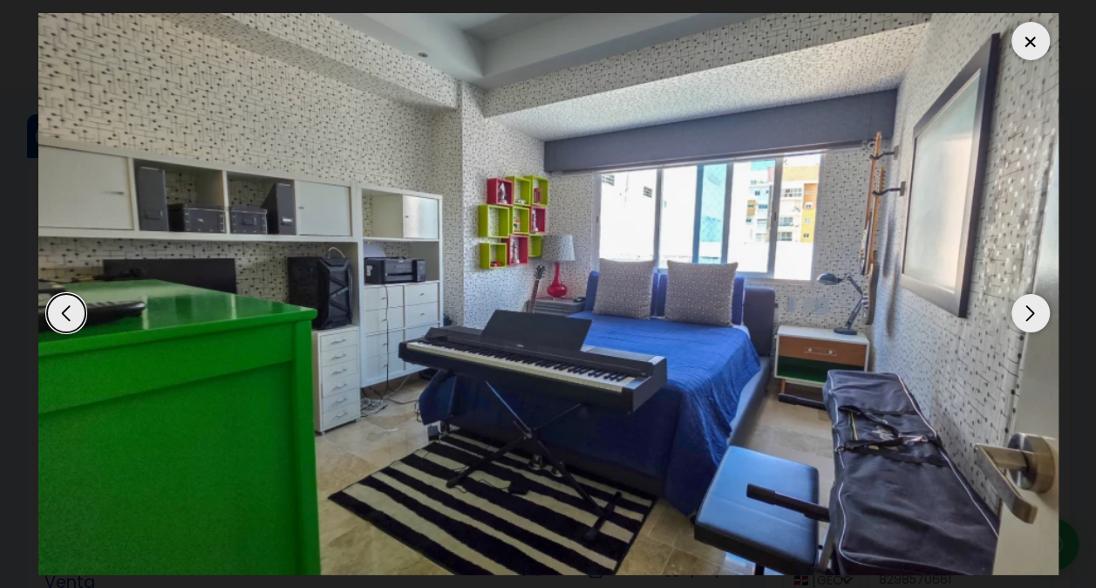
click at [65, 309] on div "Previous slide" at bounding box center [66, 313] width 38 height 38
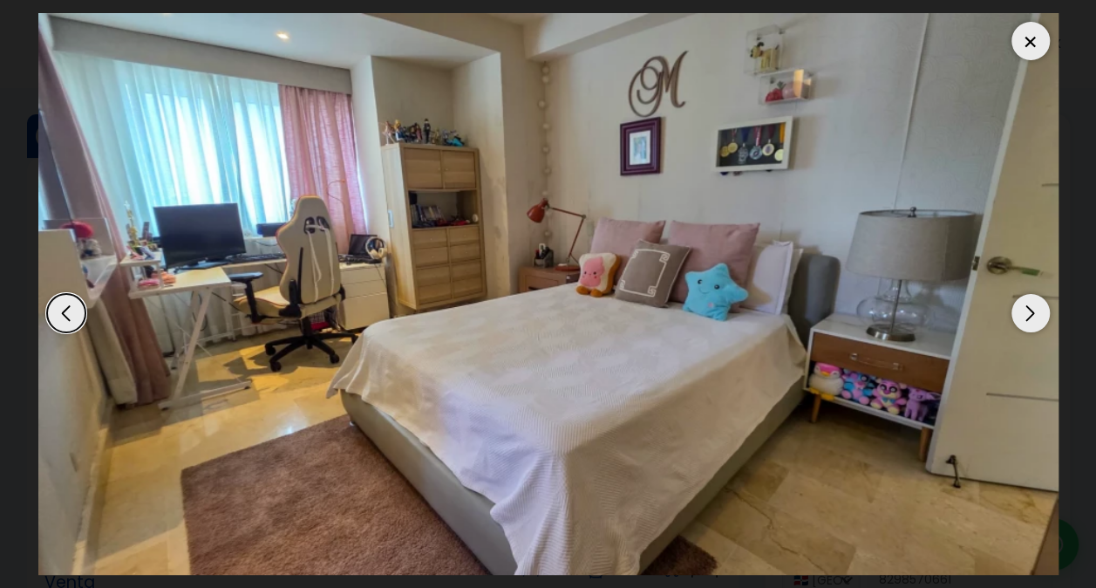
click at [65, 309] on div "Previous slide" at bounding box center [66, 313] width 38 height 38
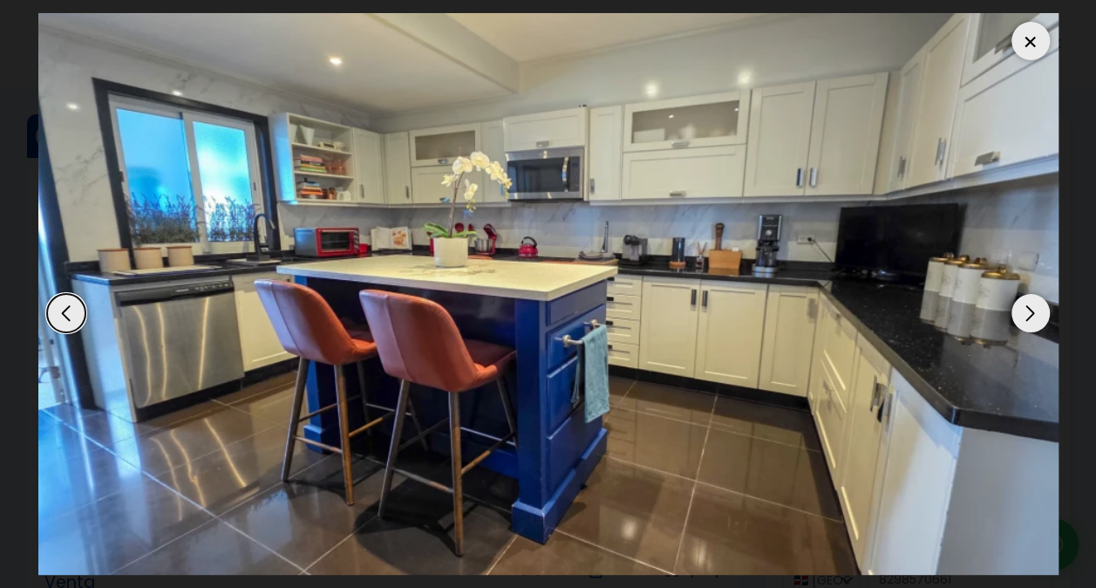
click at [1022, 318] on div "Next slide" at bounding box center [1031, 313] width 38 height 38
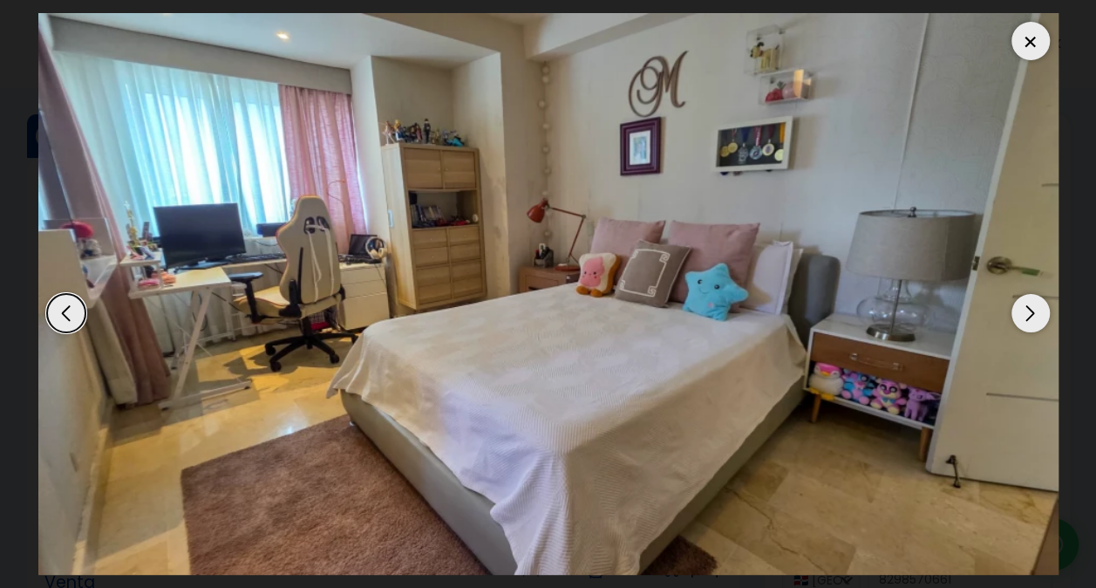
click at [1022, 318] on div "Next slide" at bounding box center [1031, 313] width 38 height 38
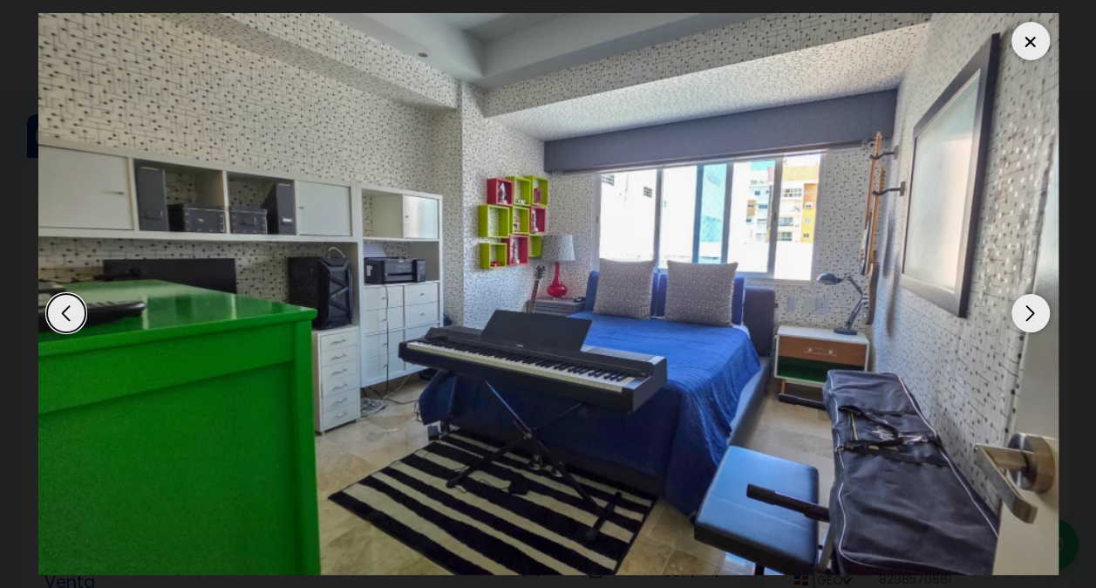
click at [1022, 318] on div "Next slide" at bounding box center [1031, 313] width 38 height 38
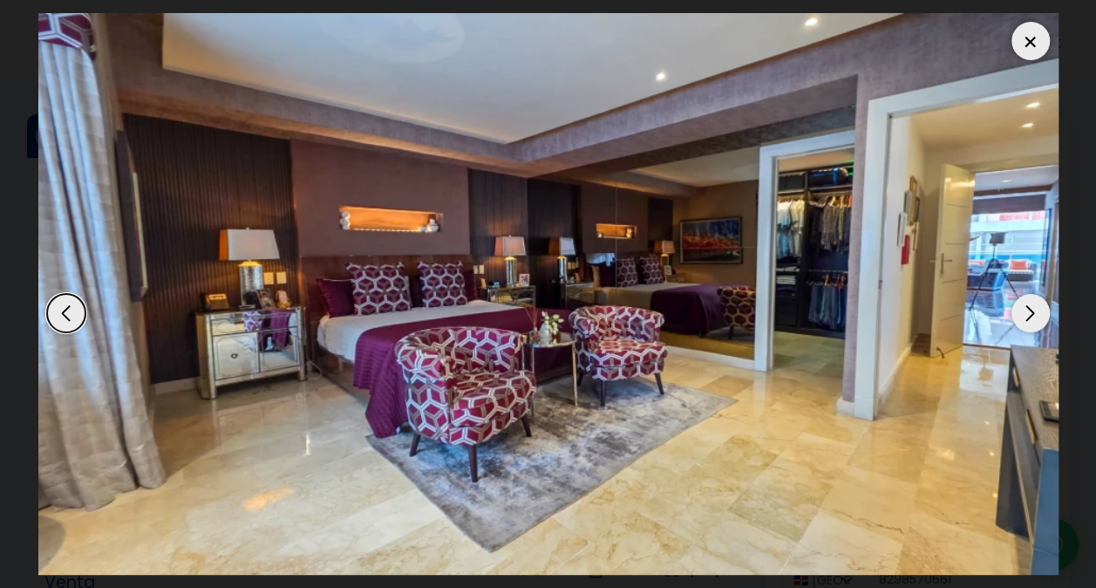
click at [1022, 318] on div "Next slide" at bounding box center [1031, 313] width 38 height 38
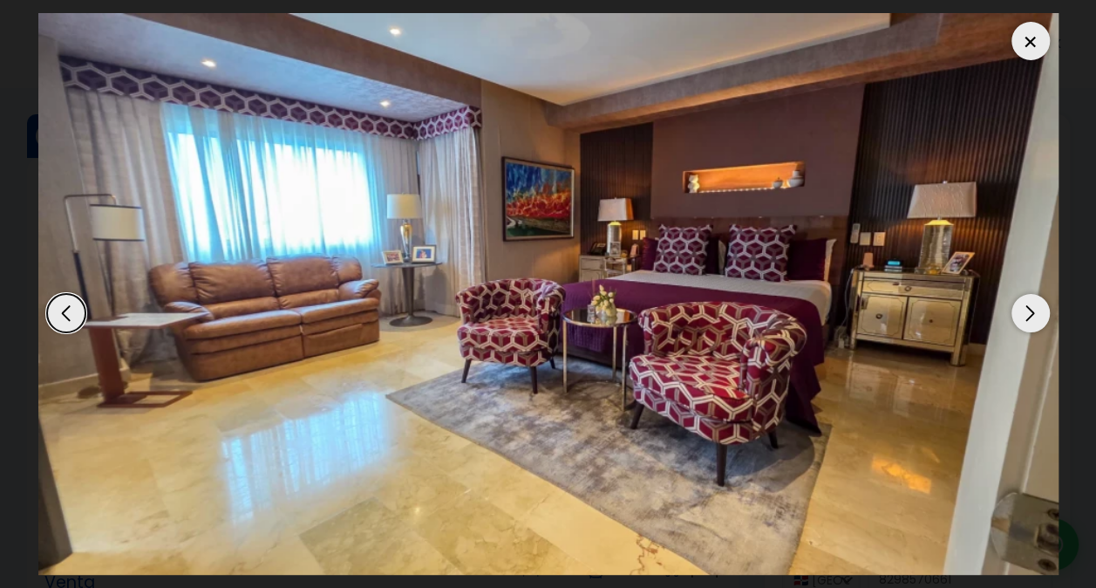
click at [1022, 318] on div "Next slide" at bounding box center [1031, 313] width 38 height 38
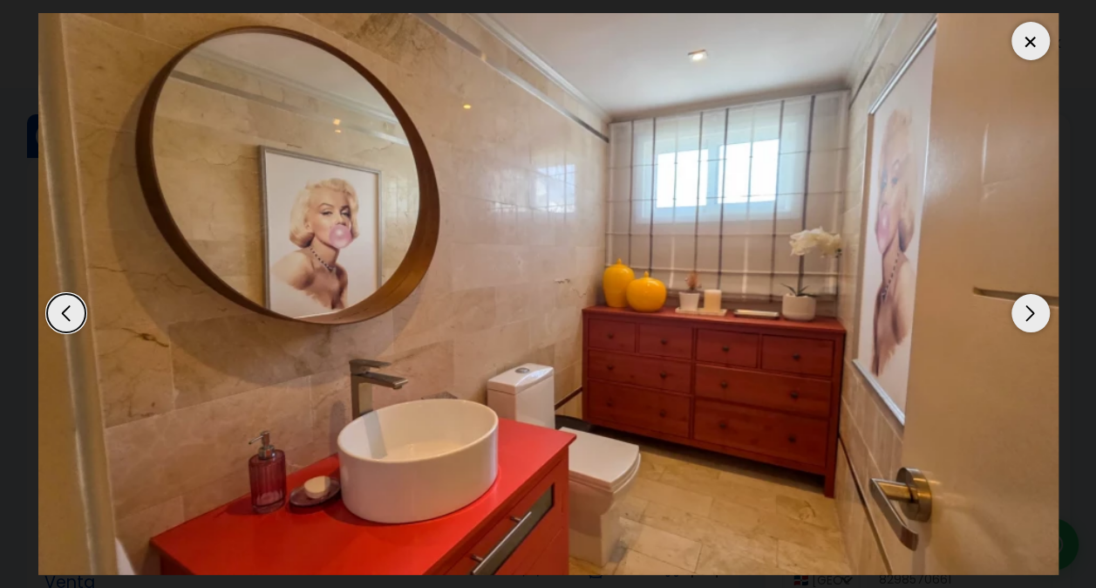
click at [1022, 318] on div "Next slide" at bounding box center [1031, 313] width 38 height 38
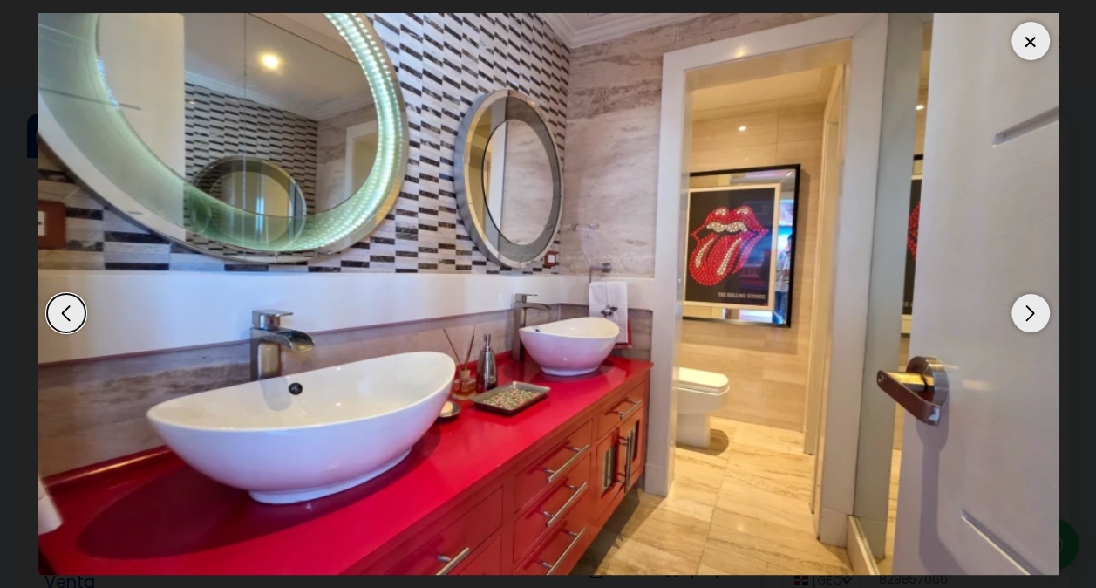
click at [1022, 318] on div "Next slide" at bounding box center [1031, 313] width 38 height 38
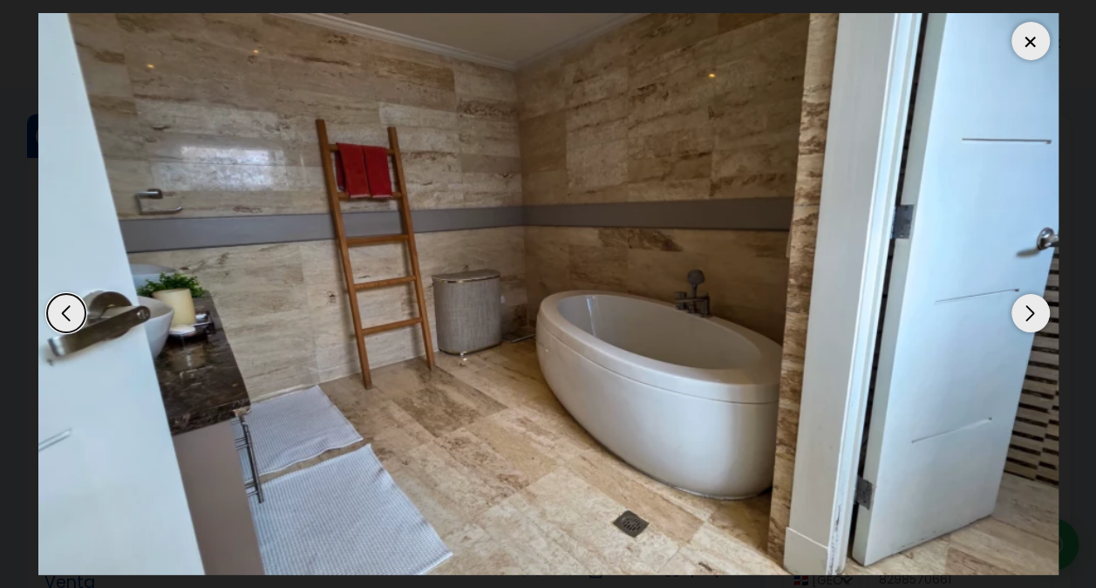
click at [1028, 309] on div "Next slide" at bounding box center [1031, 313] width 38 height 38
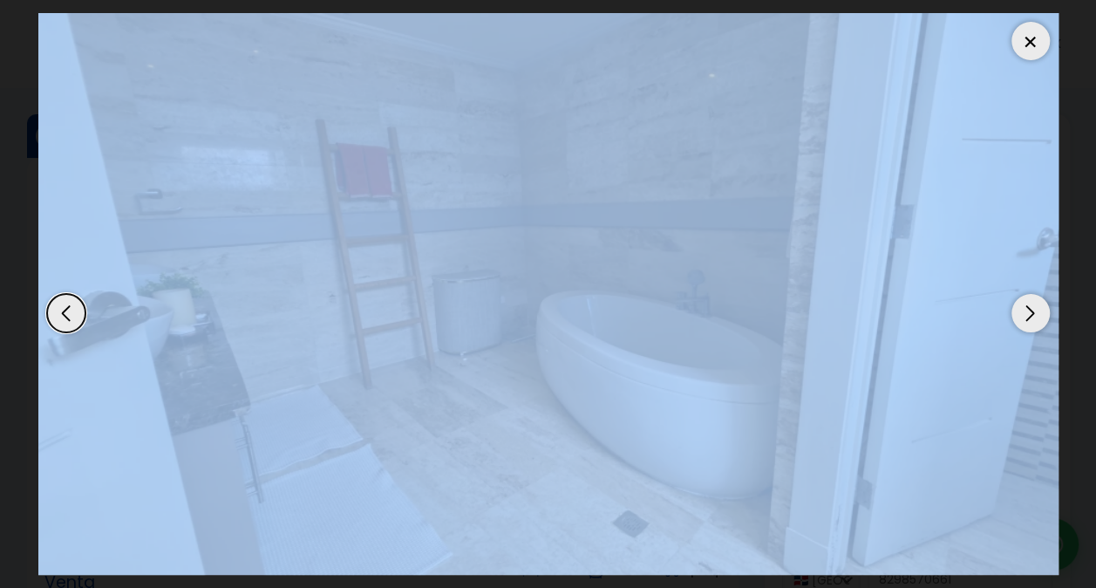
click at [1028, 309] on div "Next slide" at bounding box center [1031, 313] width 38 height 38
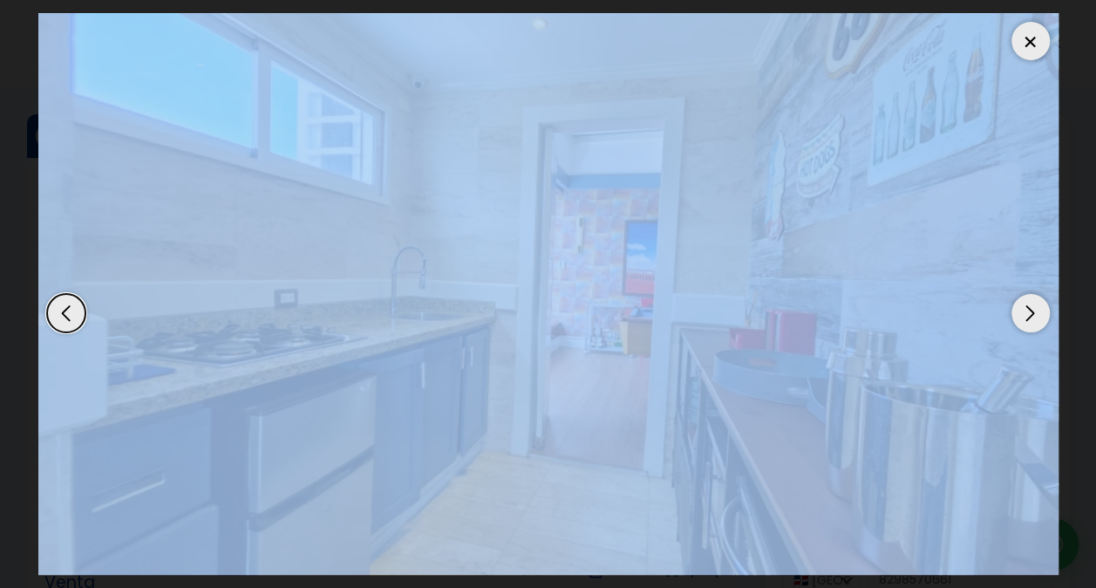
click at [874, 368] on img "15 / 16" at bounding box center [548, 294] width 1021 height 562
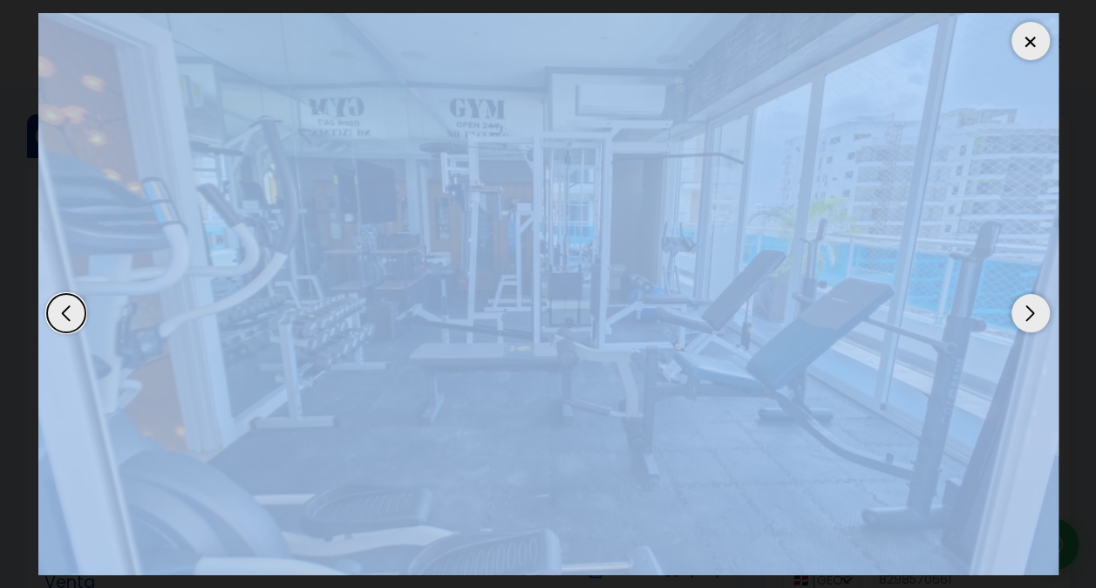
click at [55, 315] on div "Previous slide" at bounding box center [66, 313] width 38 height 38
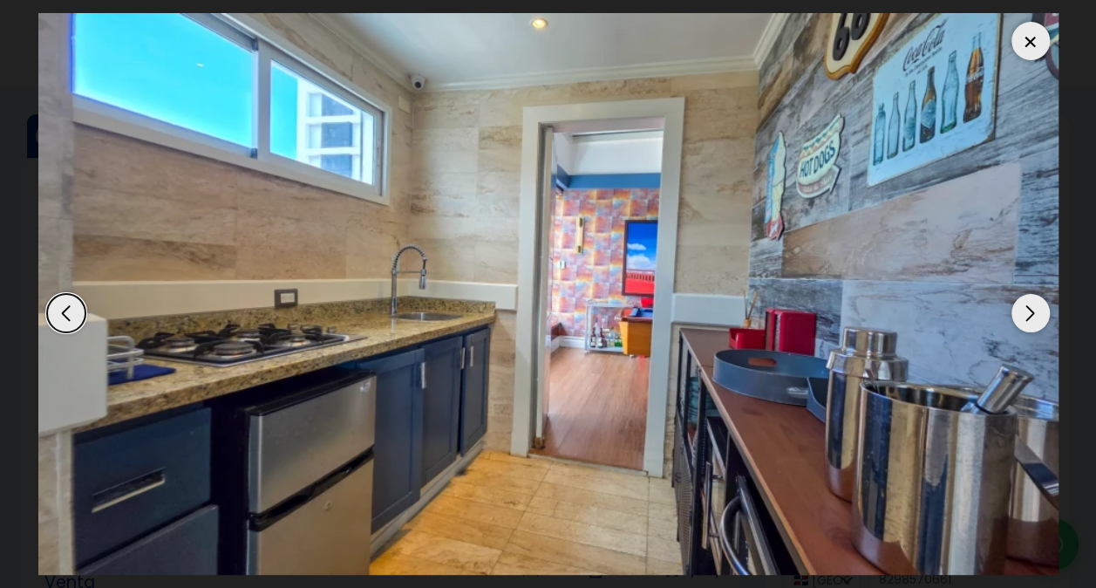
click at [1033, 311] on div "Next slide" at bounding box center [1031, 313] width 38 height 38
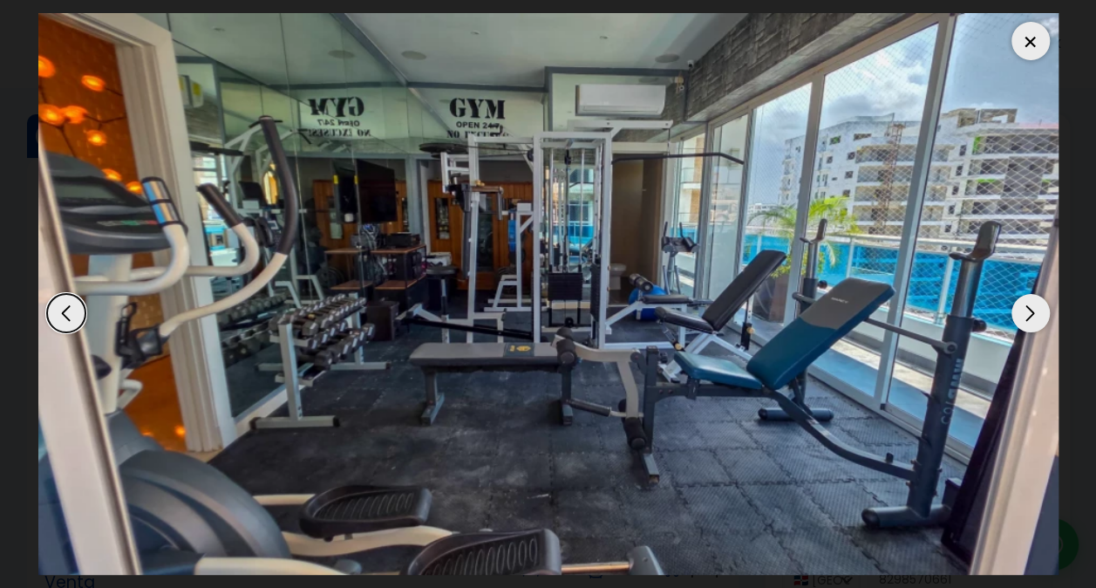
click at [1033, 311] on div "Next slide" at bounding box center [1031, 313] width 38 height 38
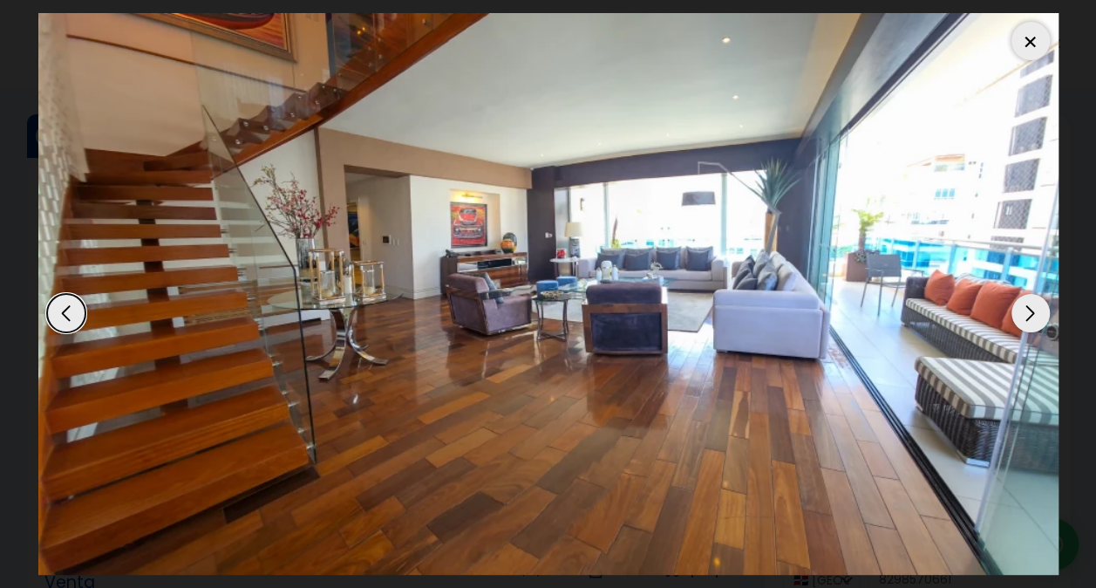
click at [1033, 311] on div "Next slide" at bounding box center [1031, 313] width 38 height 38
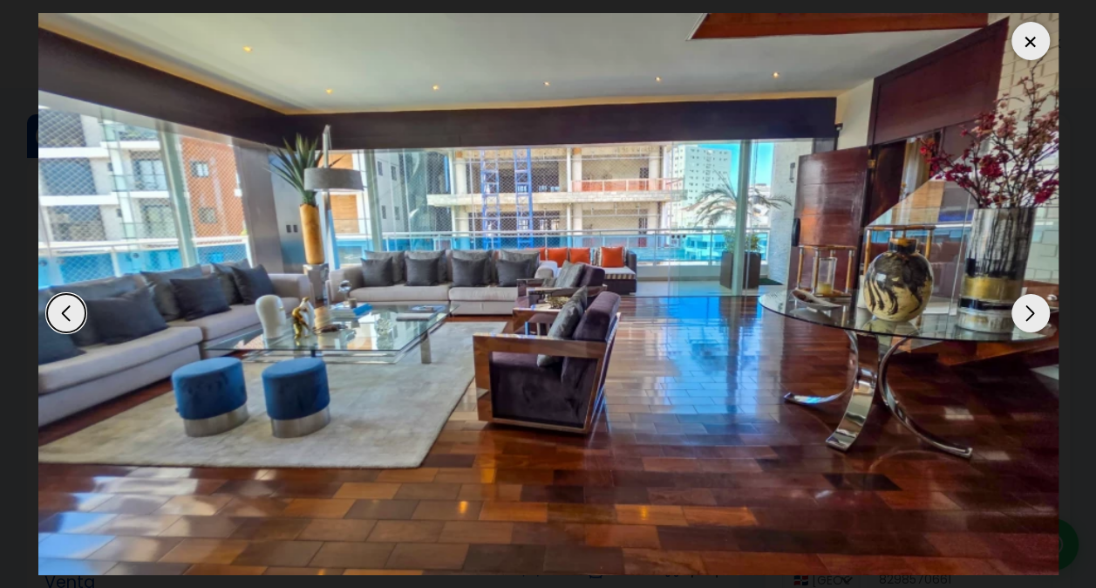
click at [1033, 311] on div "Next slide" at bounding box center [1031, 313] width 38 height 38
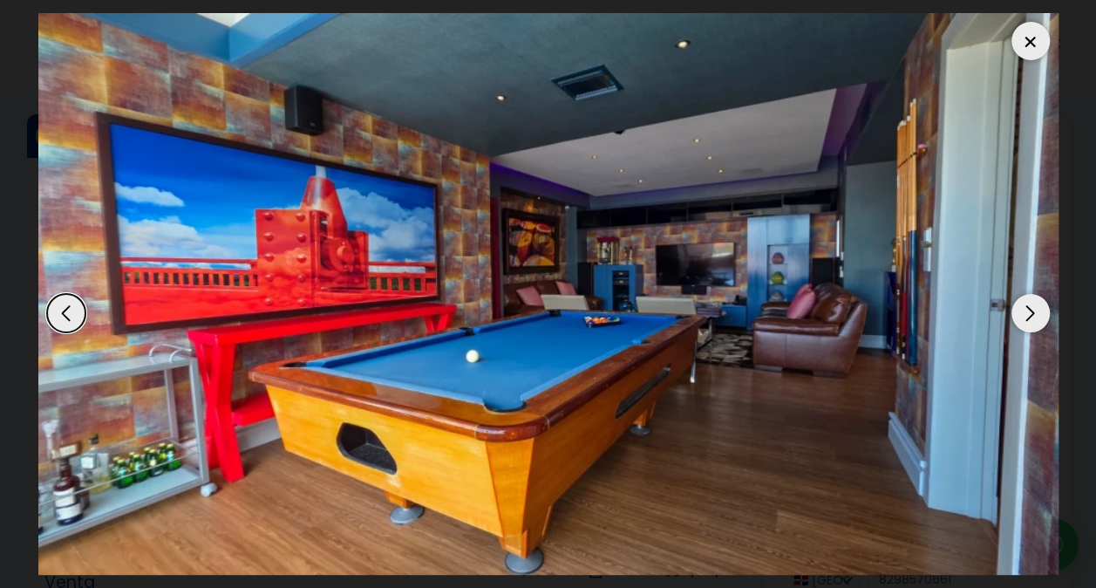
click at [1033, 311] on div "Next slide" at bounding box center [1031, 313] width 38 height 38
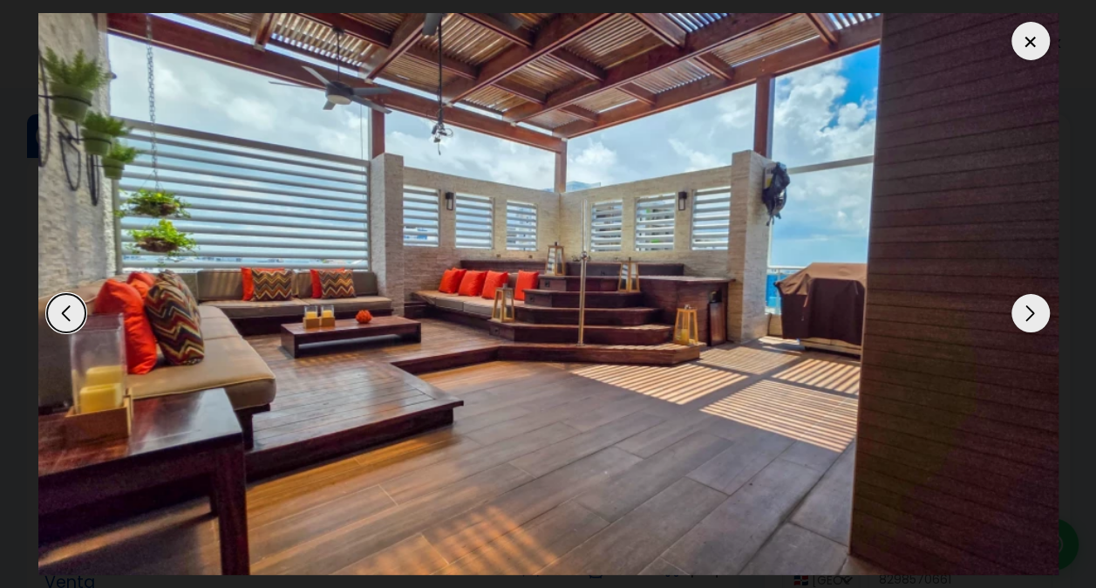
click at [1028, 46] on div at bounding box center [1031, 41] width 38 height 38
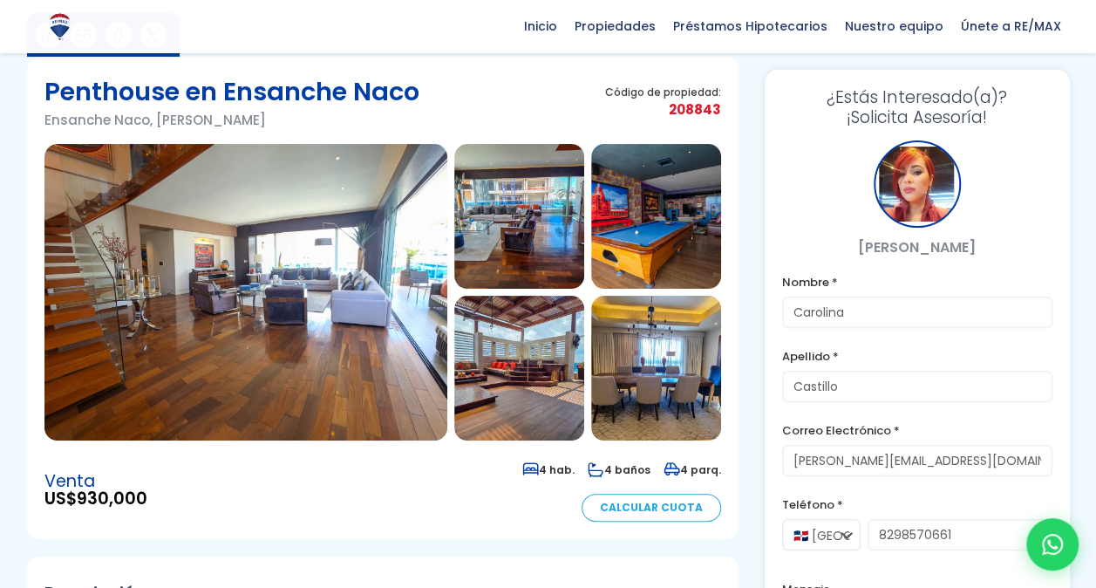
scroll to position [87, 0]
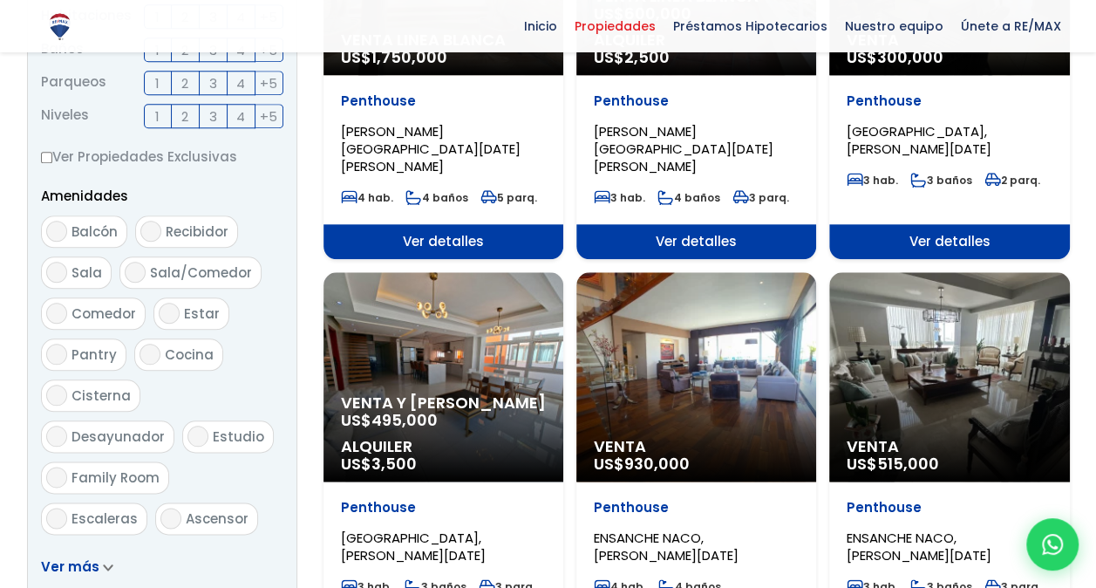
scroll to position [785, 0]
select select "150"
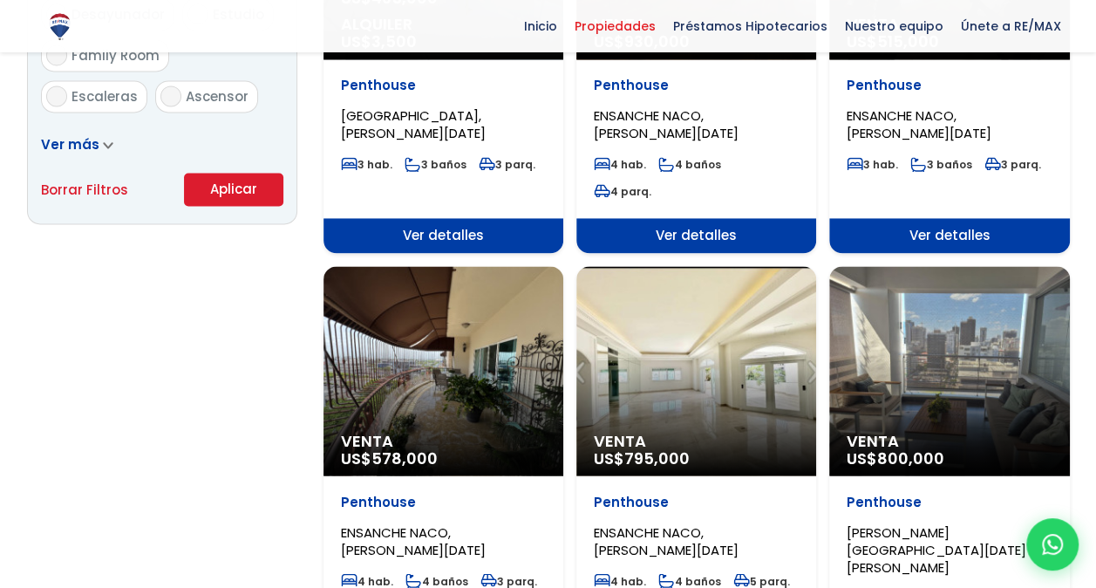
scroll to position [1221, 0]
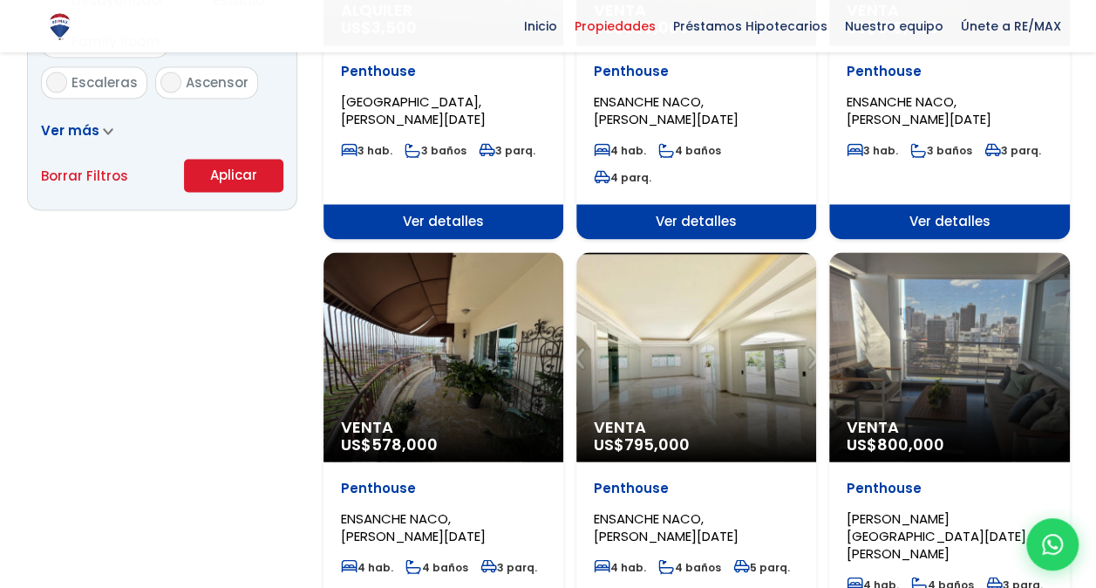
click at [710, 288] on div "Venta US$ 795,000" at bounding box center [697, 356] width 240 height 209
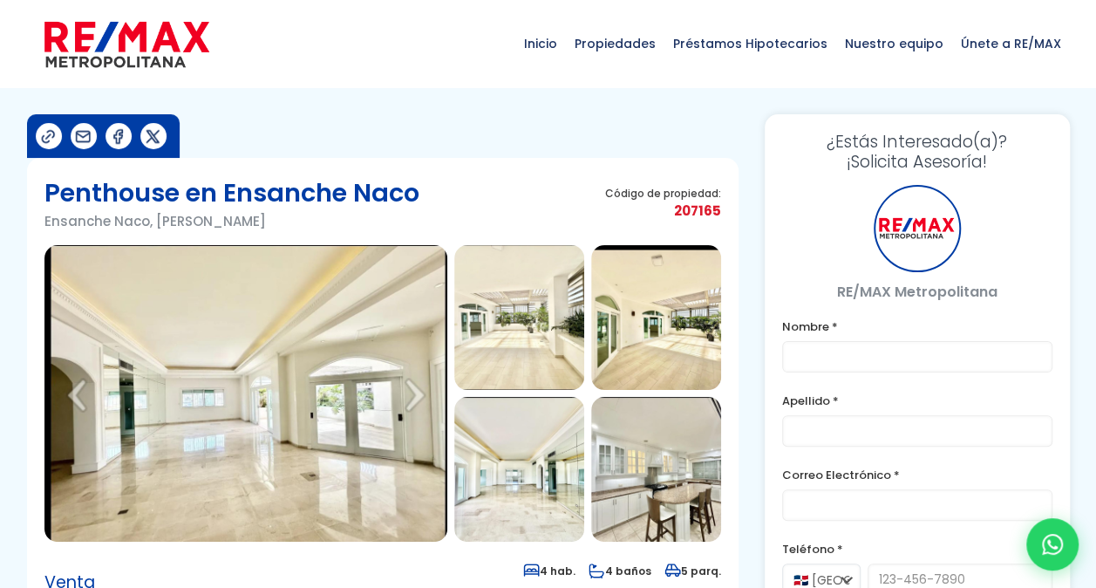
type input "Carolina"
type input "Castillo"
type input "[EMAIL_ADDRESS][DOMAIN_NAME]"
type input "8298570661"
click at [246, 402] on img at bounding box center [245, 393] width 403 height 297
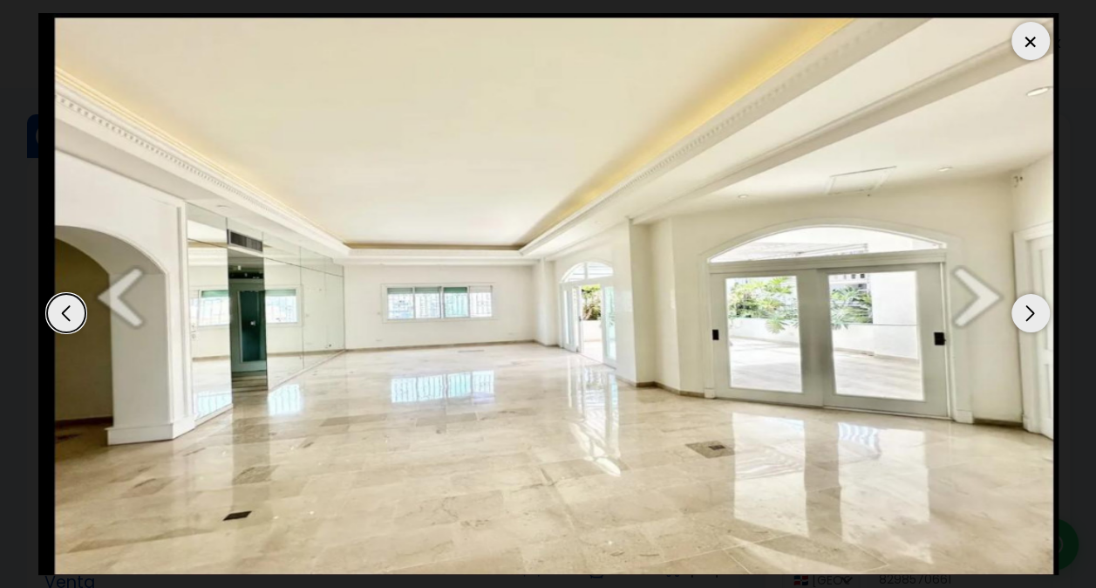
click at [1028, 316] on div "Next slide" at bounding box center [1031, 313] width 38 height 38
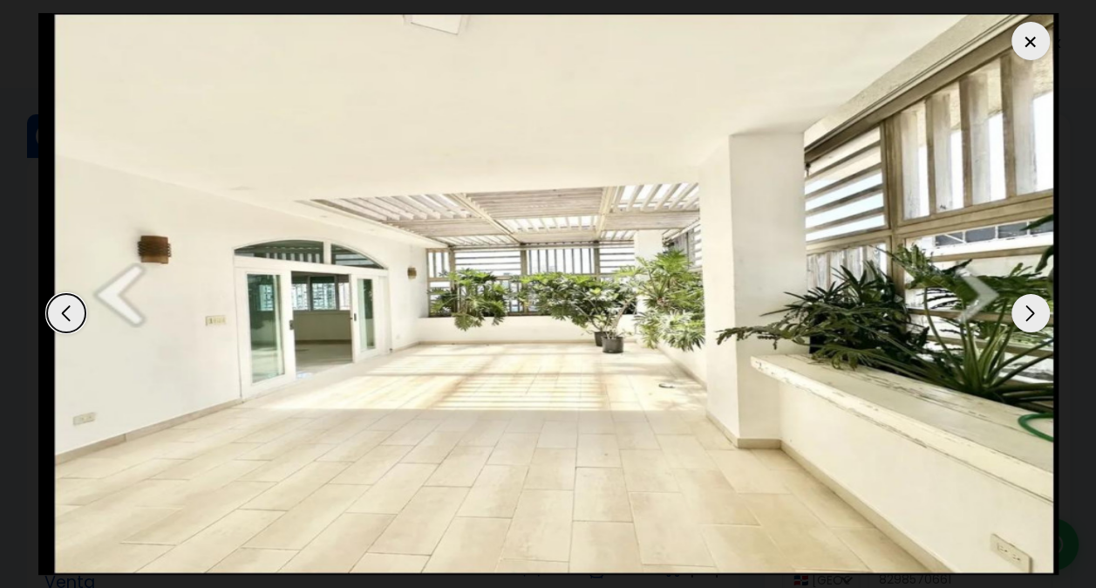
click at [1028, 315] on div "Next slide" at bounding box center [1031, 313] width 38 height 38
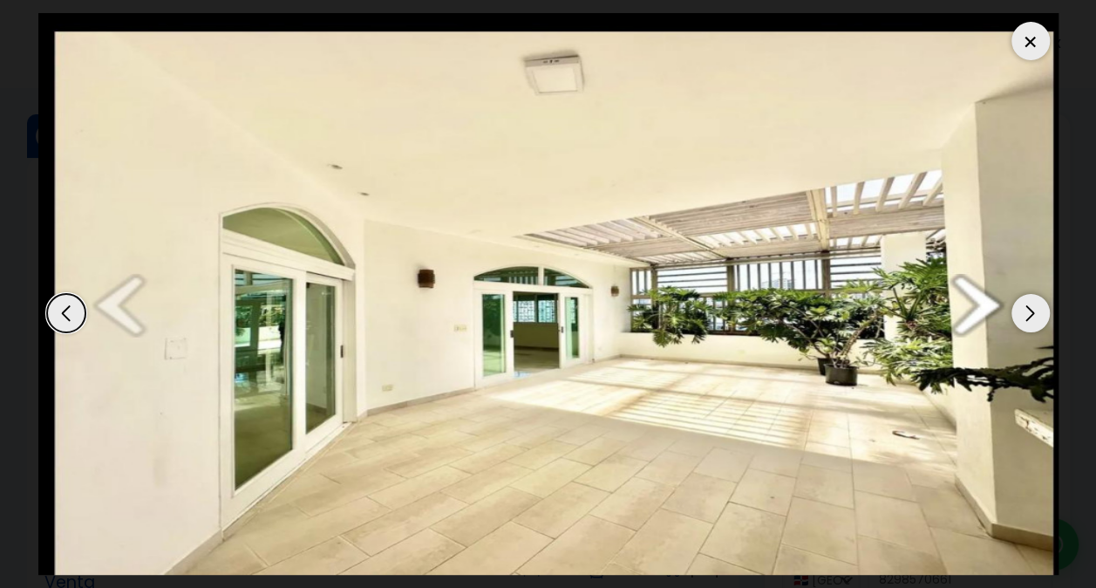
click at [1028, 315] on div "Next slide" at bounding box center [1031, 313] width 38 height 38
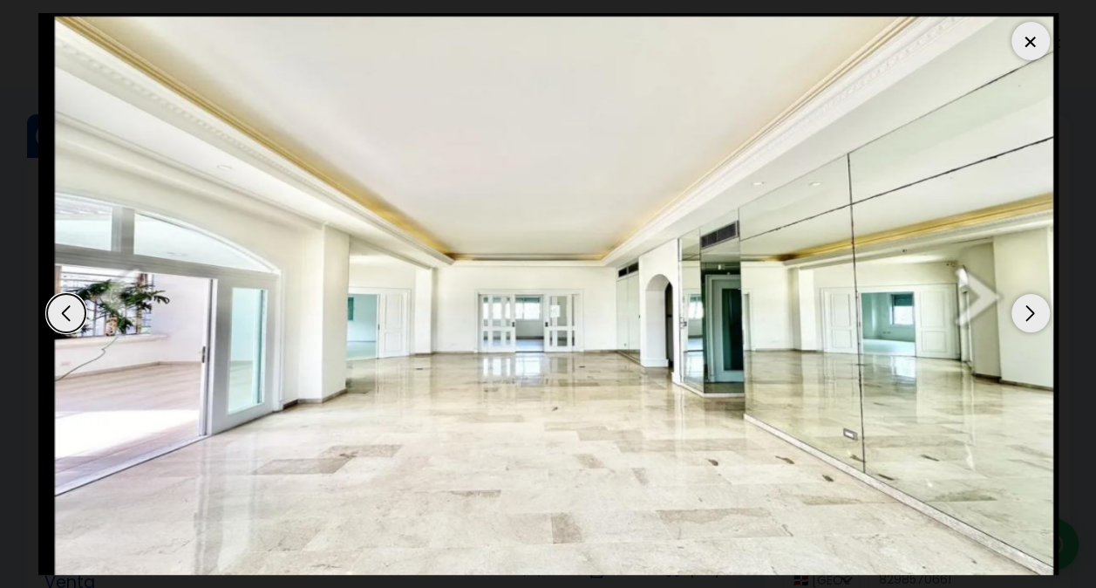
click at [1028, 315] on div "Next slide" at bounding box center [1031, 313] width 38 height 38
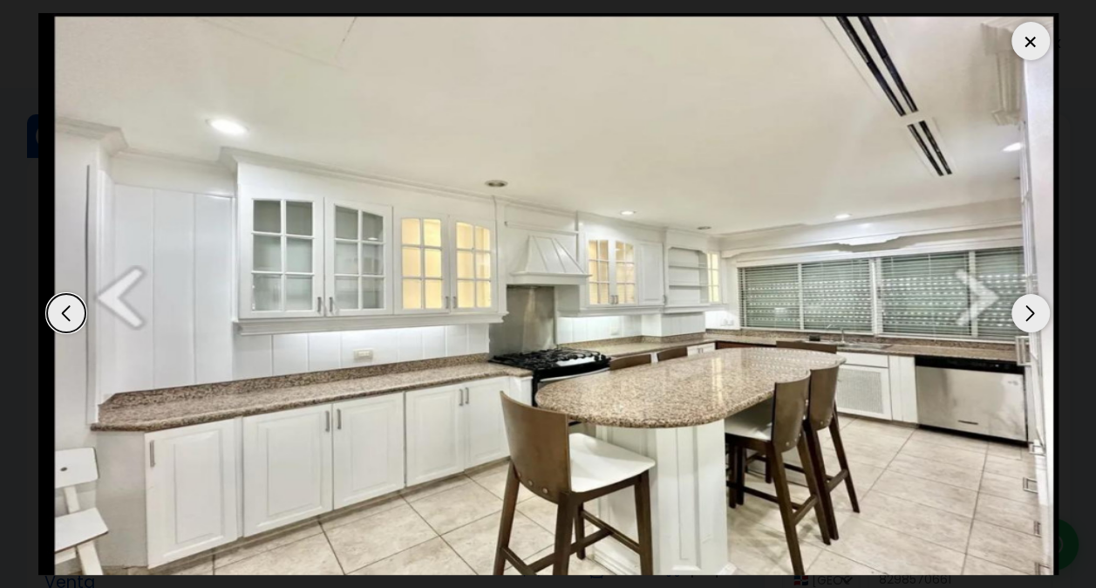
click at [1028, 315] on div "Next slide" at bounding box center [1031, 313] width 38 height 38
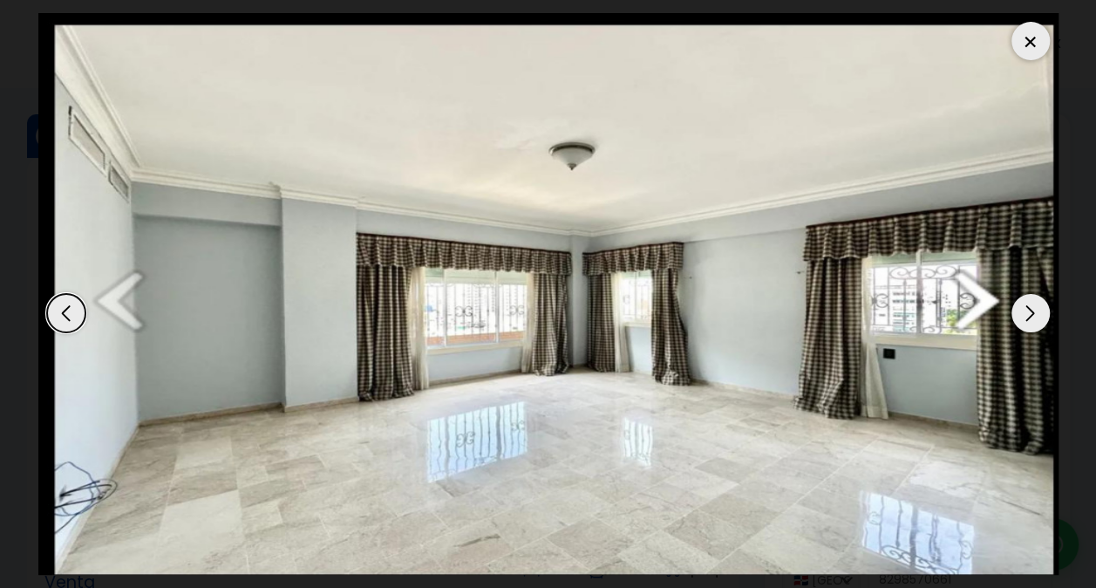
click at [1028, 315] on div "Next slide" at bounding box center [1031, 313] width 38 height 38
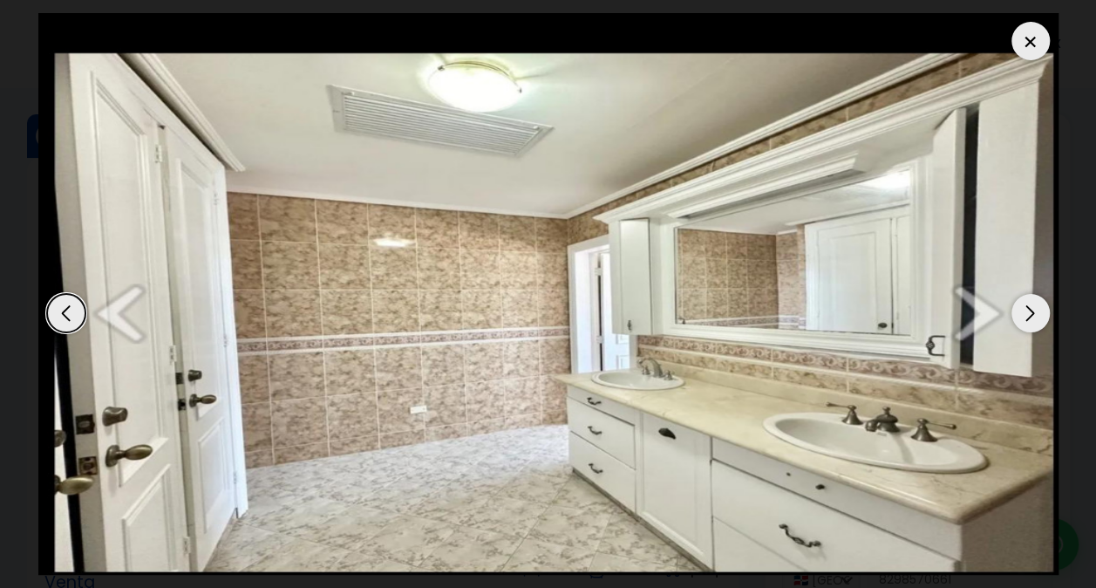
click at [1028, 315] on div "Next slide" at bounding box center [1031, 313] width 38 height 38
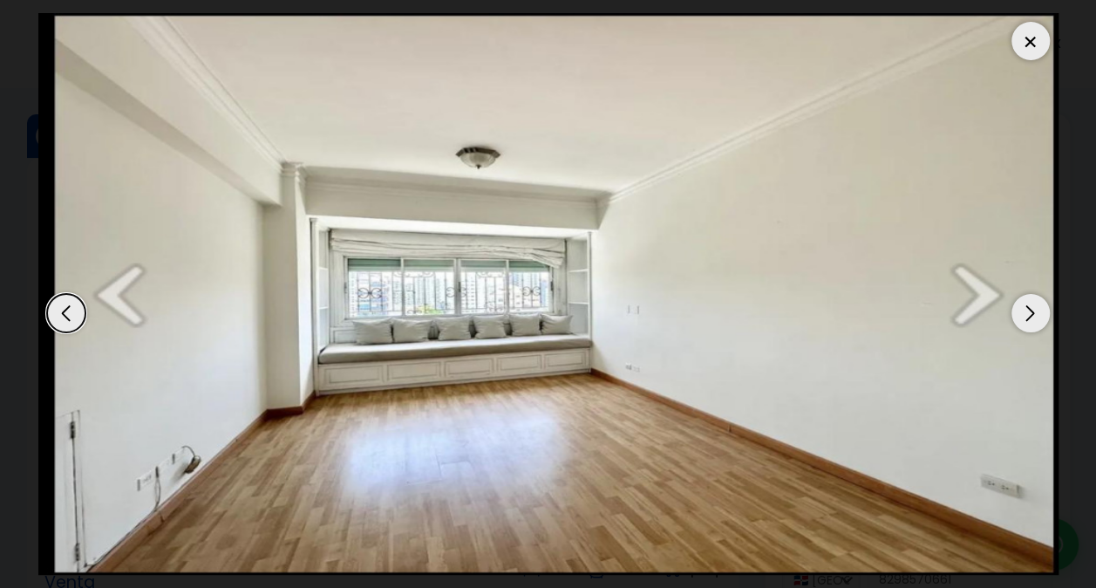
click at [1028, 315] on div "Next slide" at bounding box center [1031, 313] width 38 height 38
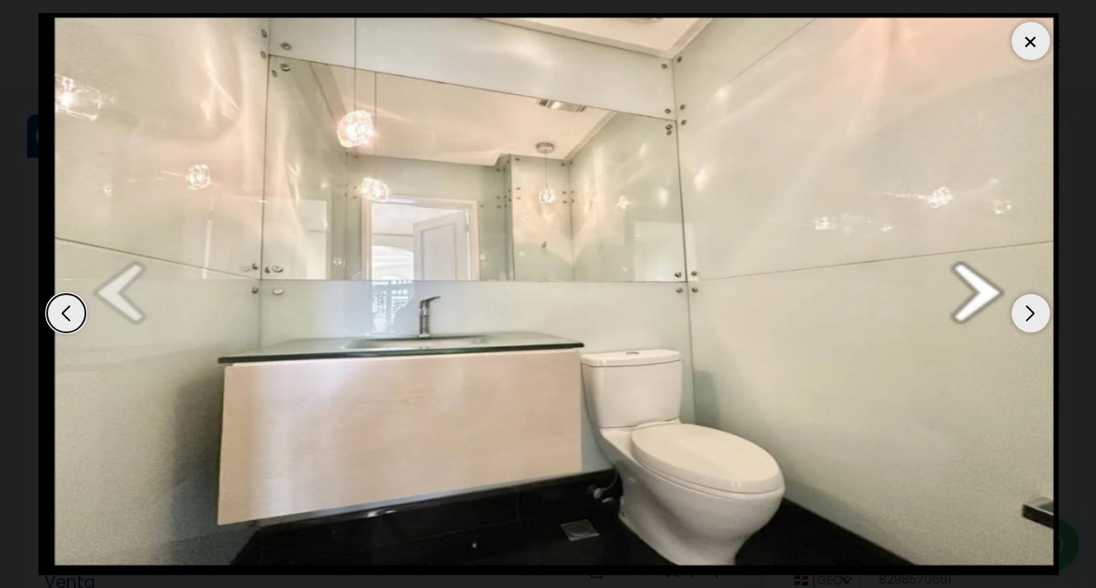
click at [1028, 315] on div "Next slide" at bounding box center [1031, 313] width 38 height 38
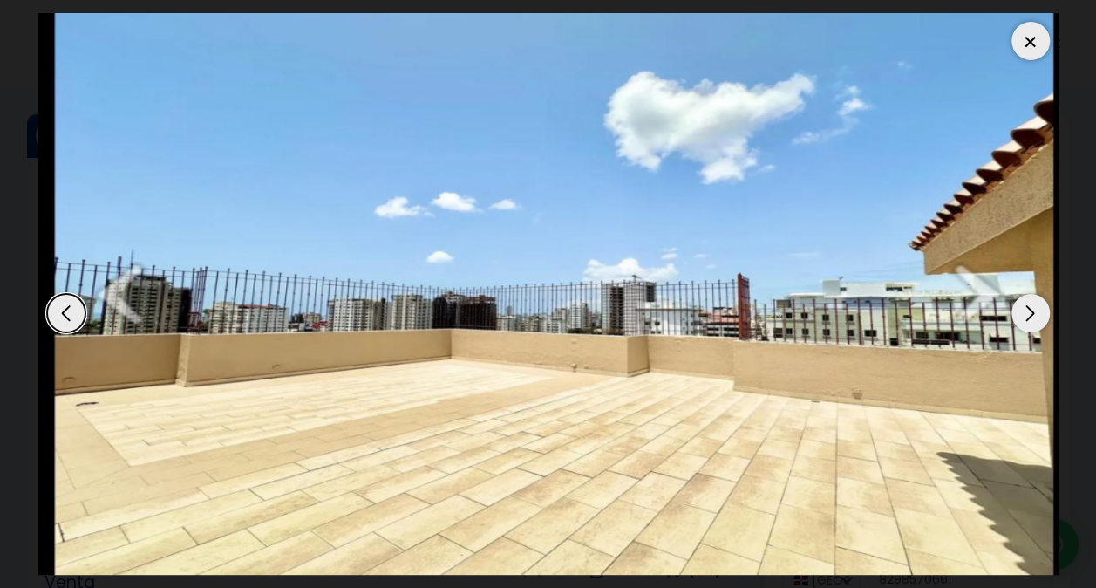
click at [1029, 310] on div "Next slide" at bounding box center [1031, 313] width 38 height 38
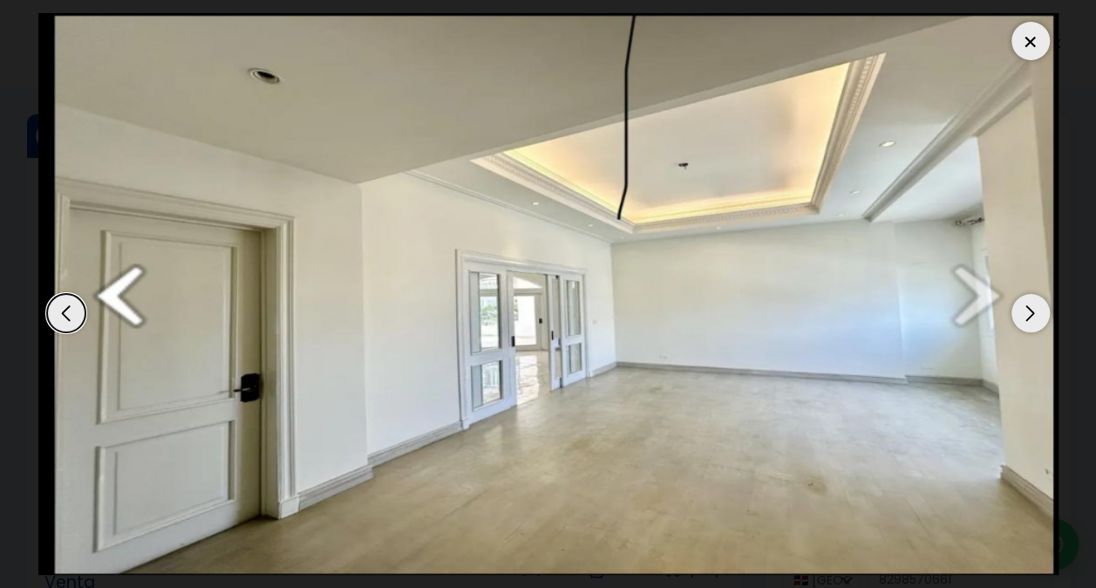
click at [1029, 310] on div "Next slide" at bounding box center [1031, 313] width 38 height 38
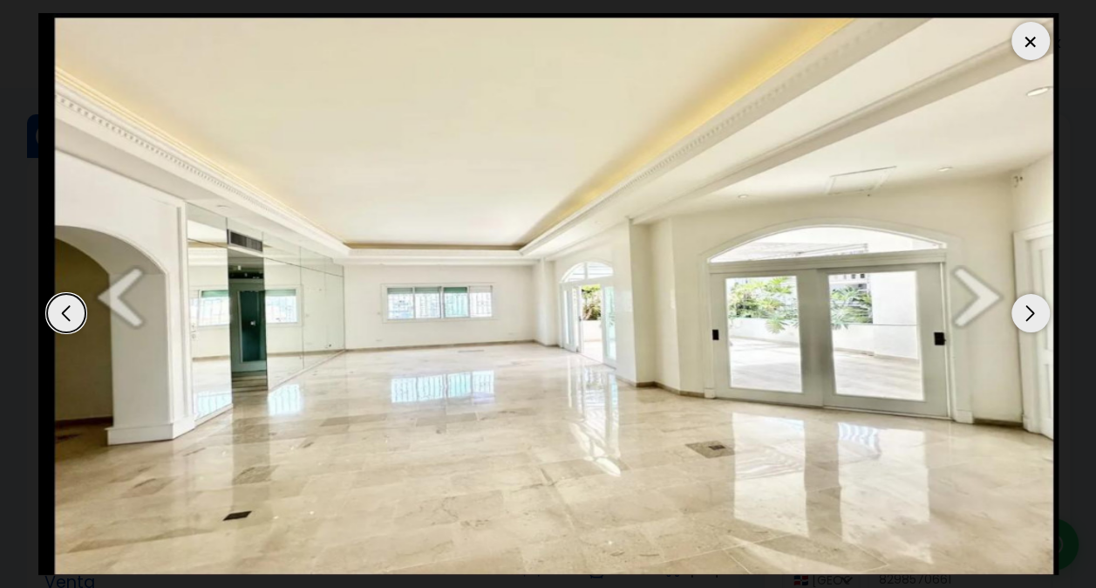
click at [1029, 310] on div "Next slide" at bounding box center [1031, 313] width 38 height 38
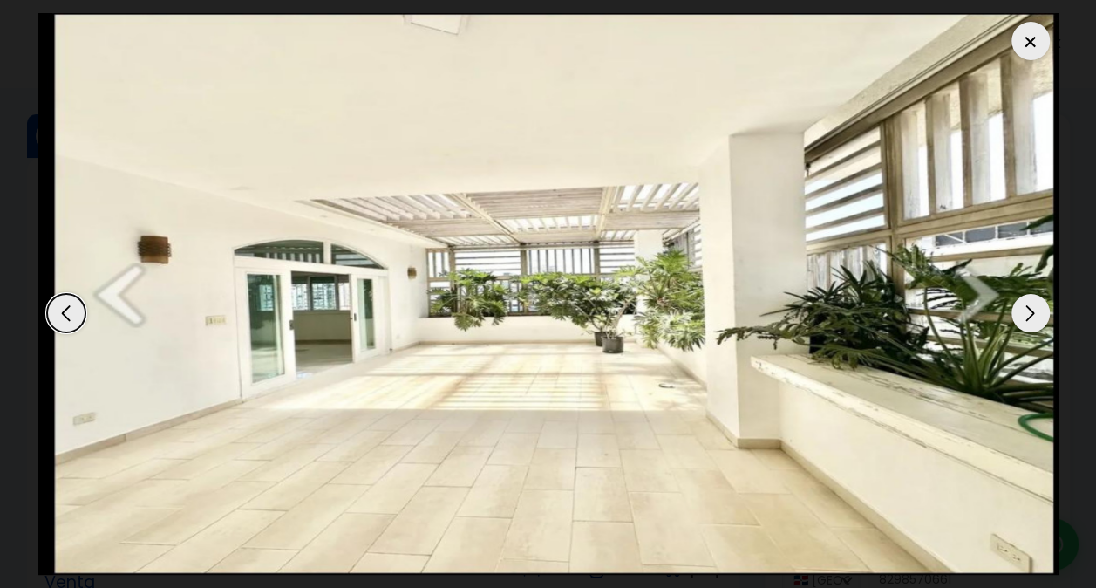
click at [1029, 310] on div "Next slide" at bounding box center [1031, 313] width 38 height 38
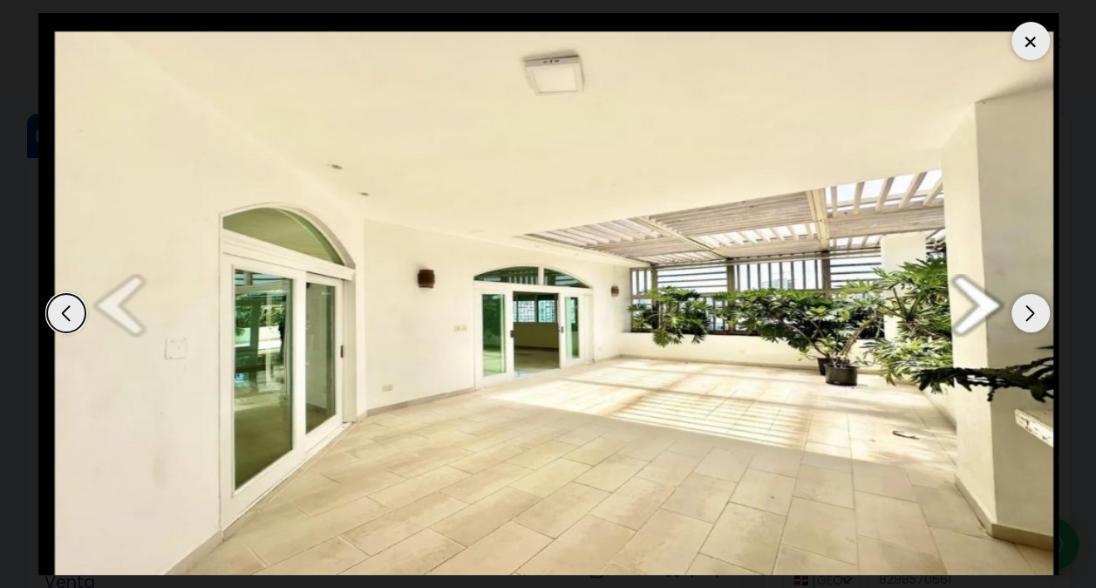
click at [1029, 310] on div "Next slide" at bounding box center [1031, 313] width 38 height 38
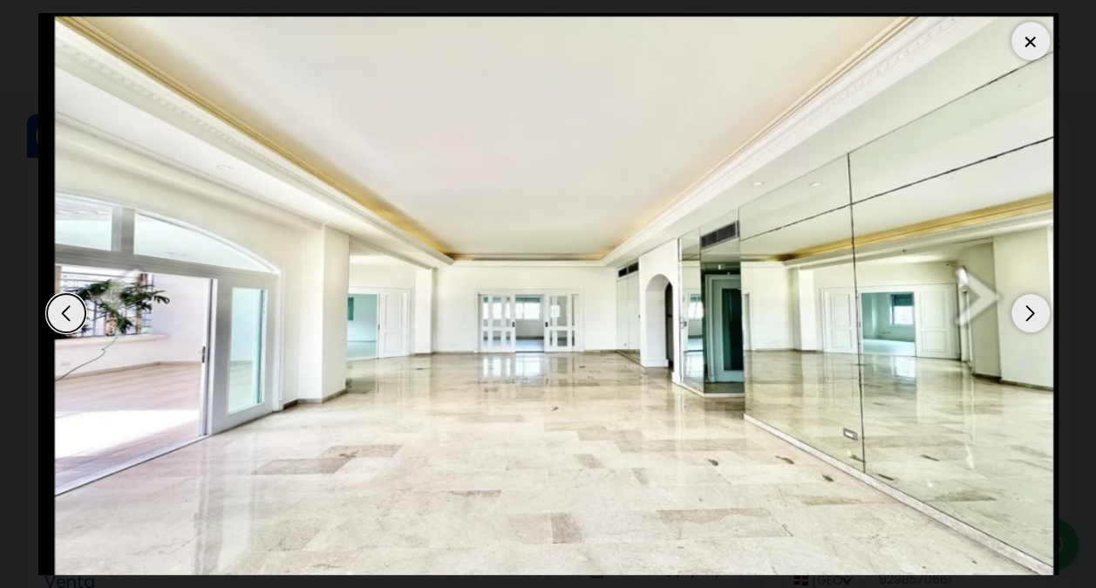
click at [1026, 314] on div "Next slide" at bounding box center [1031, 313] width 38 height 38
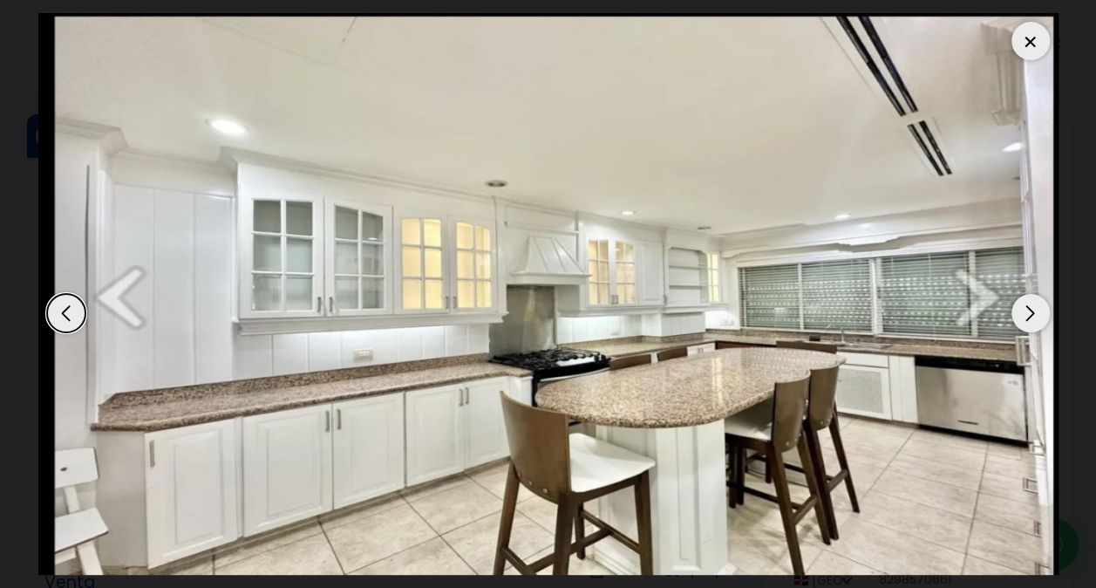
click at [1026, 314] on div "Next slide" at bounding box center [1031, 313] width 38 height 38
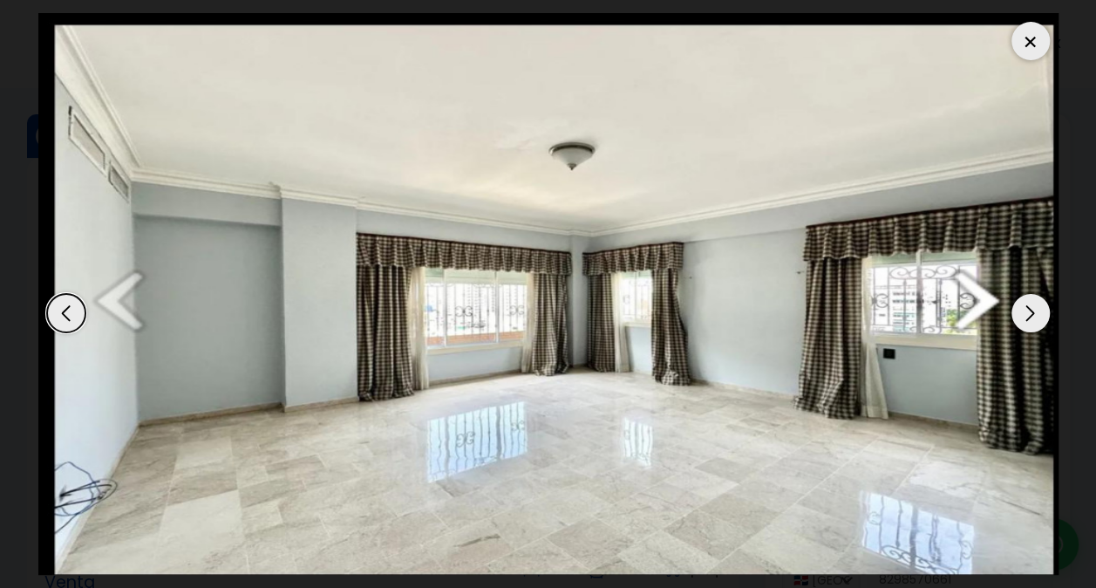
click at [1035, 49] on div at bounding box center [1031, 41] width 38 height 38
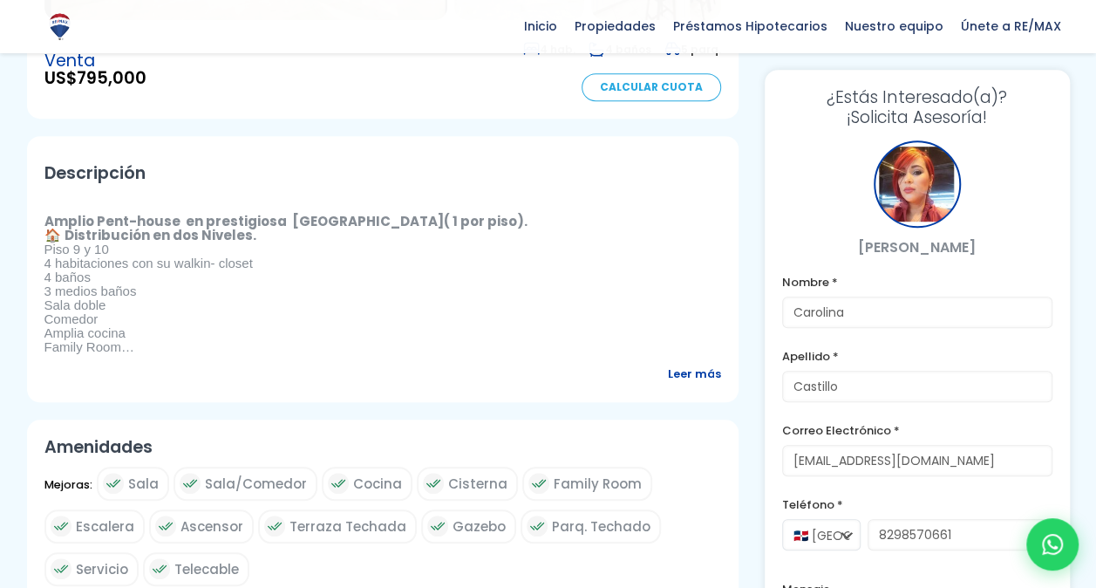
scroll to position [523, 0]
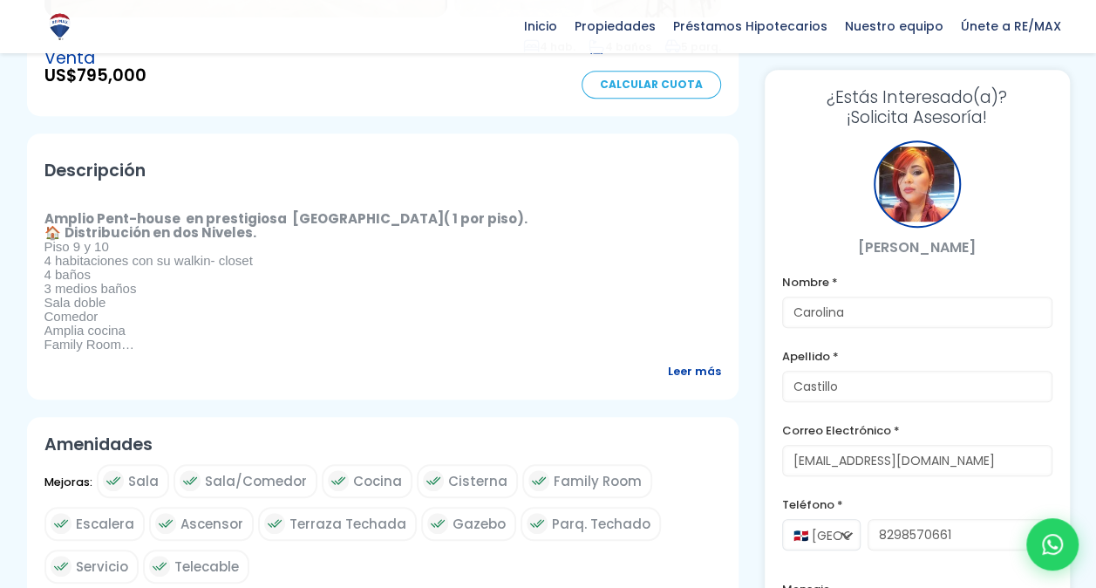
click at [685, 364] on span "Leer más" at bounding box center [694, 371] width 53 height 22
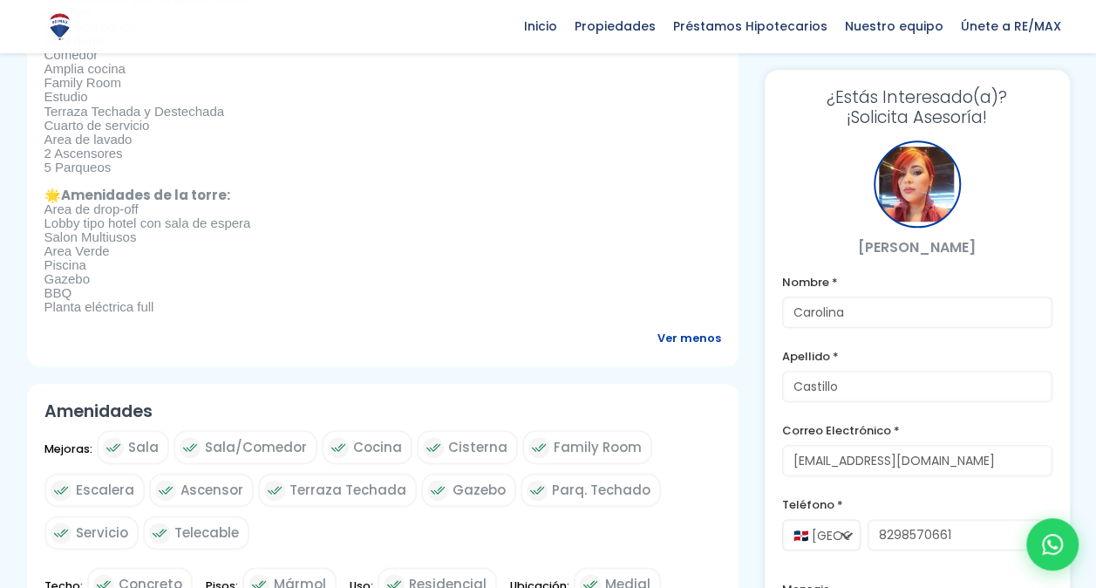
scroll to position [785, 0]
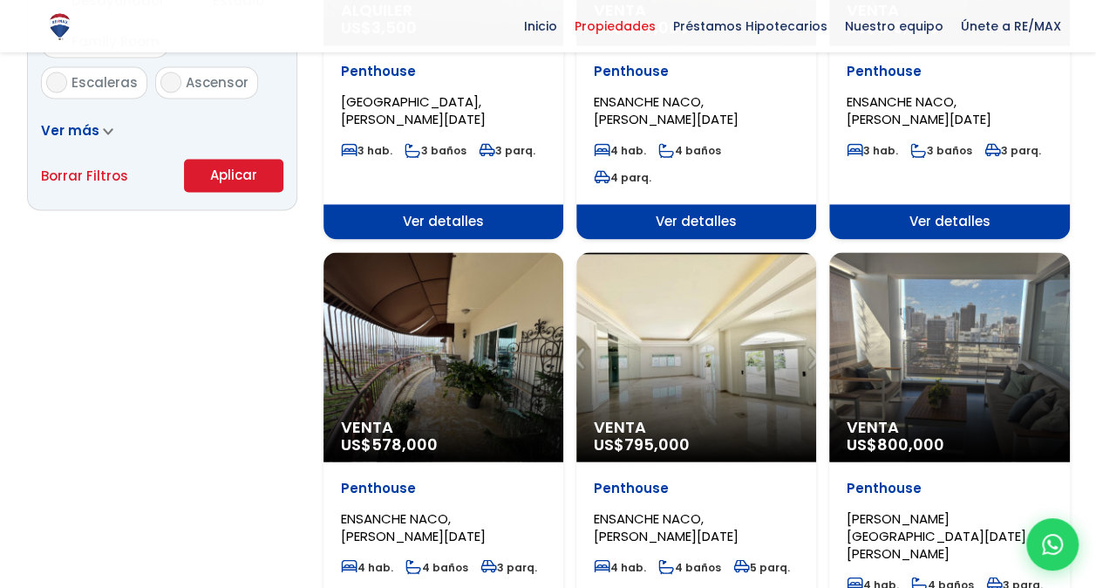
scroll to position [3875, 0]
select select "150"
click at [953, 324] on div "Venta US$ 800,000" at bounding box center [950, 356] width 240 height 209
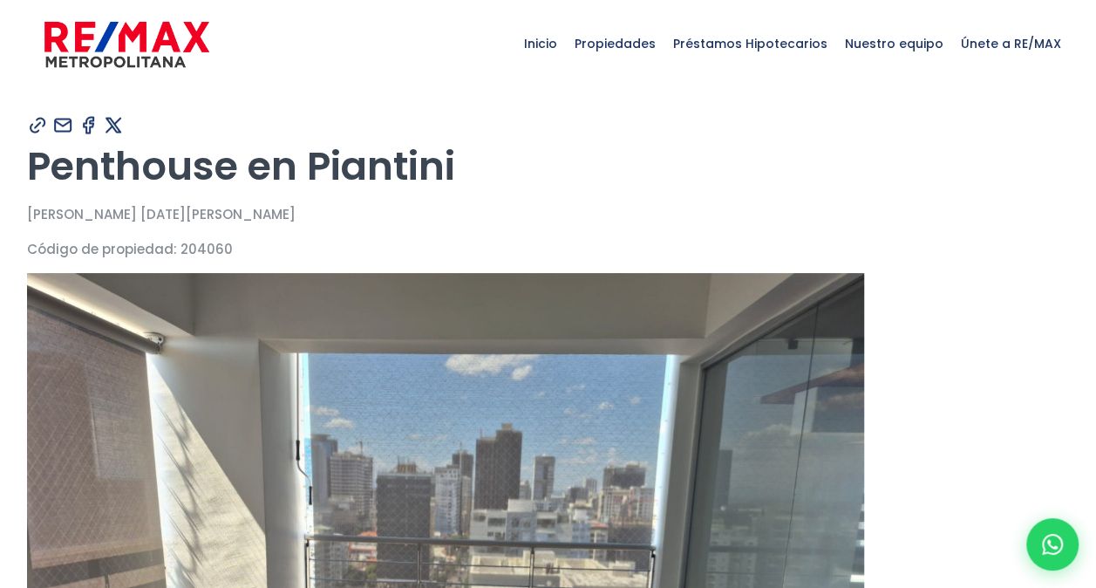
type input "Carolina"
type input "Castillo"
type input "[PERSON_NAME][EMAIL_ADDRESS][DOMAIN_NAME]"
type input "8298570661"
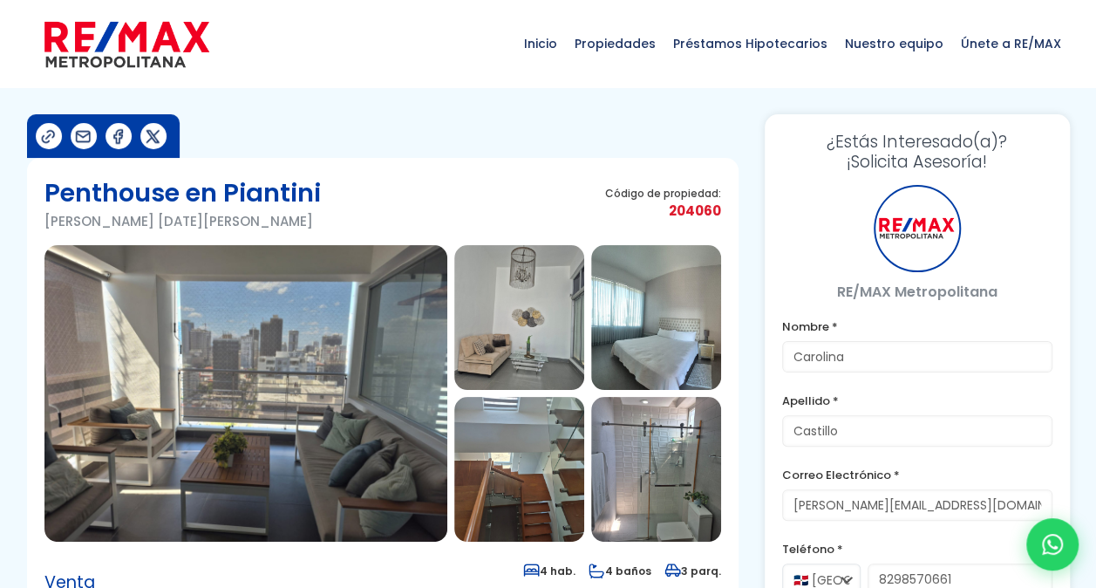
click at [280, 403] on img at bounding box center [245, 393] width 403 height 297
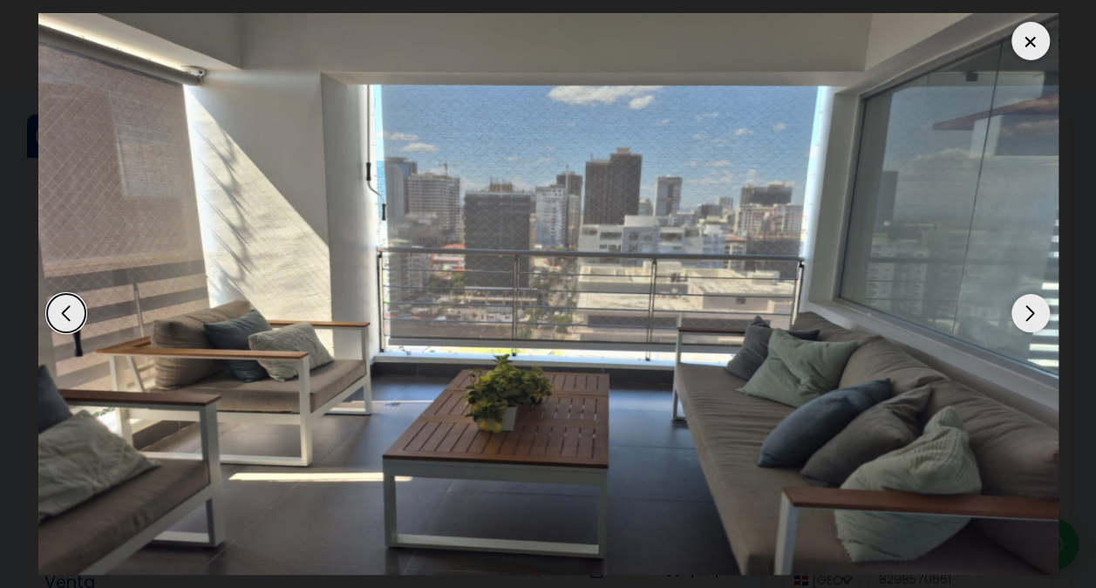
click at [1028, 326] on div "Next slide" at bounding box center [1031, 313] width 38 height 38
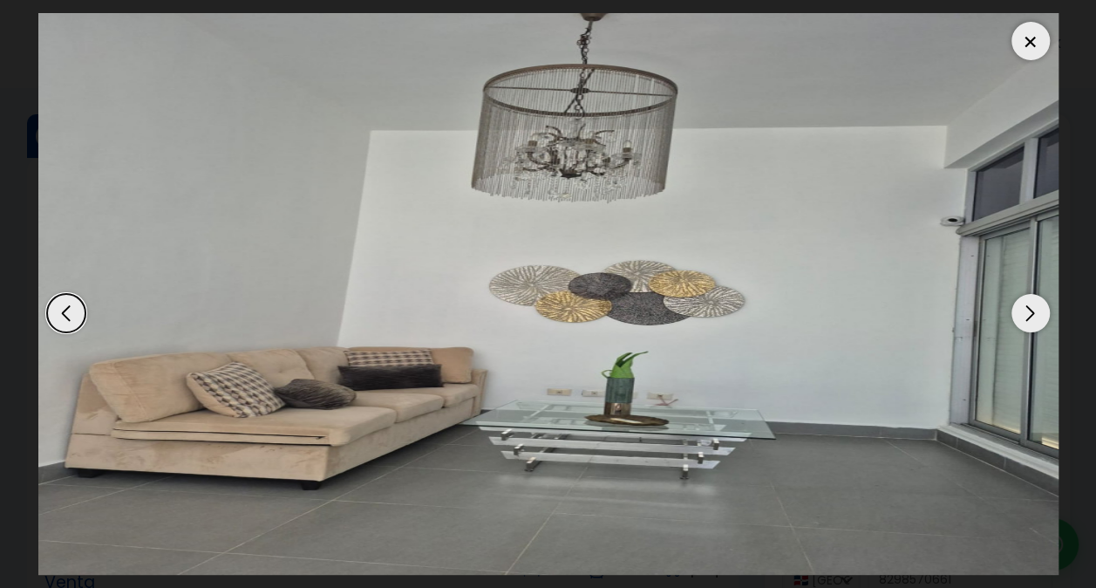
click at [1028, 326] on div "Next slide" at bounding box center [1031, 313] width 38 height 38
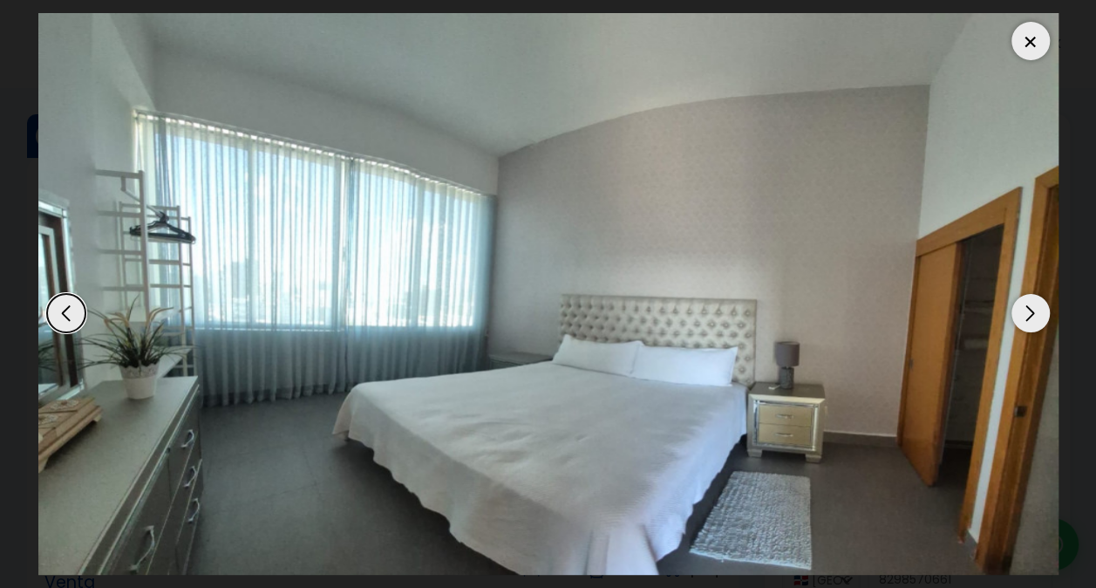
click at [1028, 326] on div "Next slide" at bounding box center [1031, 313] width 38 height 38
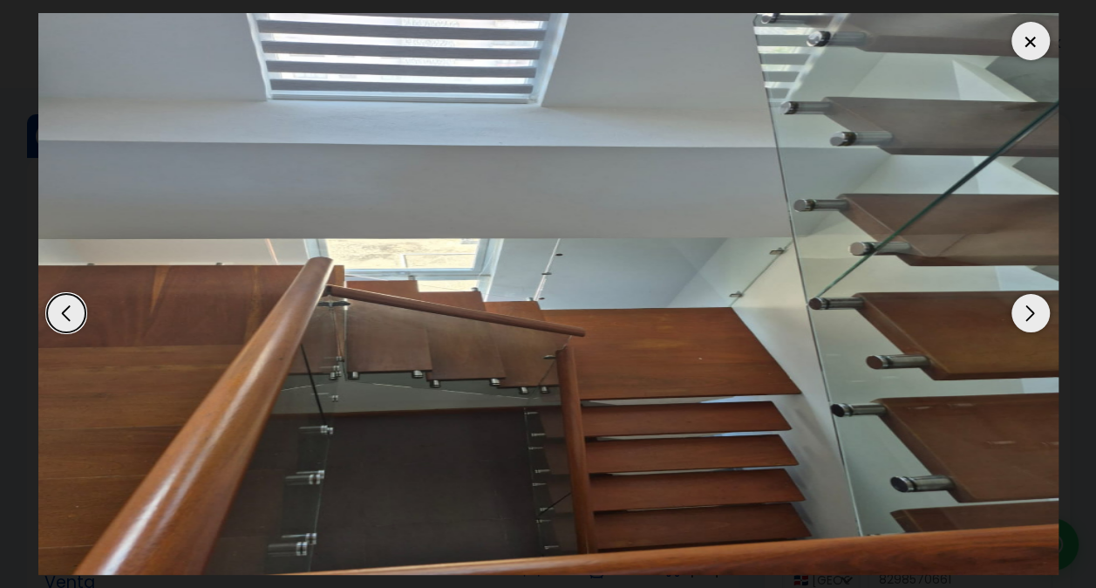
click at [1028, 326] on div "Next slide" at bounding box center [1031, 313] width 38 height 38
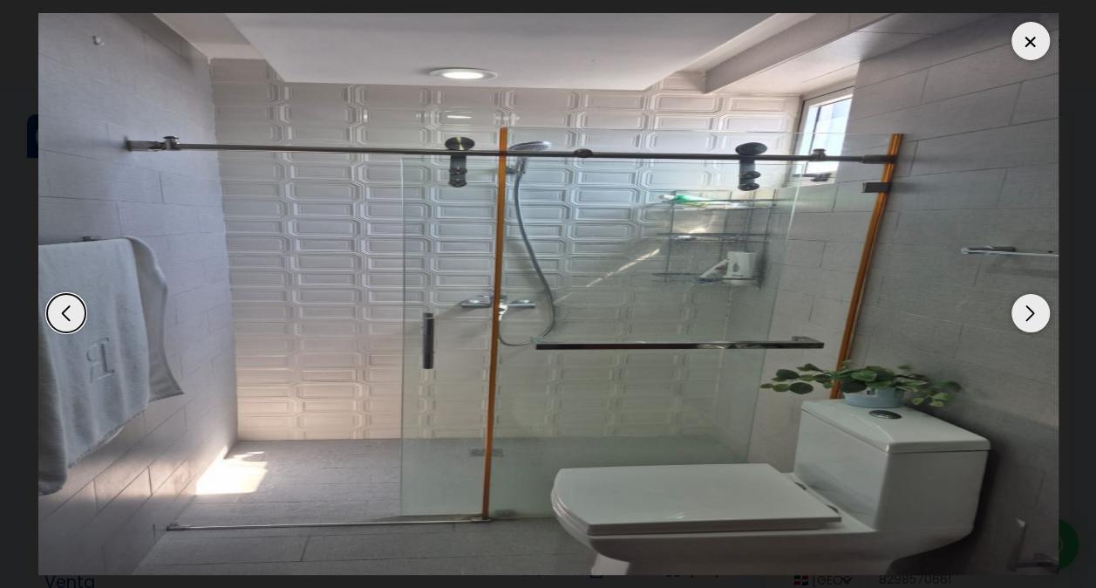
click at [1028, 326] on div "Next slide" at bounding box center [1031, 313] width 38 height 38
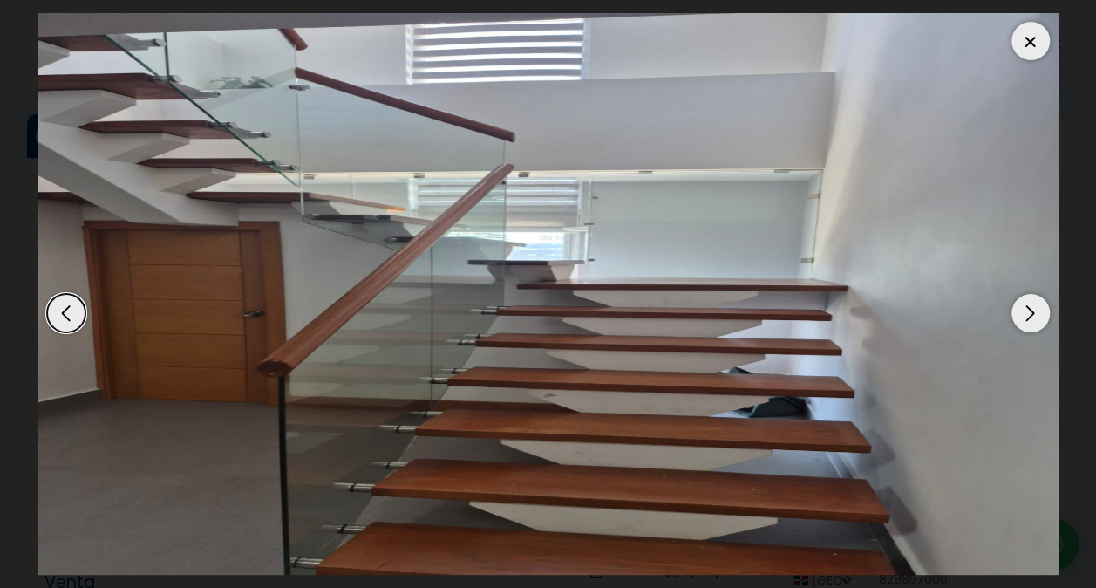
click at [1028, 326] on div "Next slide" at bounding box center [1031, 313] width 38 height 38
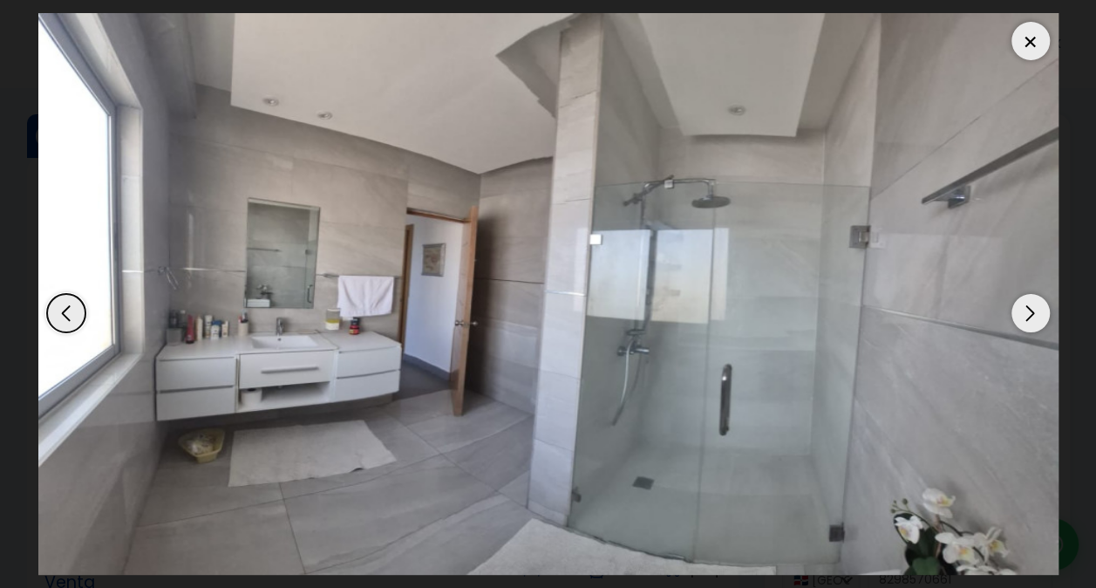
click at [1028, 326] on div "Next slide" at bounding box center [1031, 313] width 38 height 38
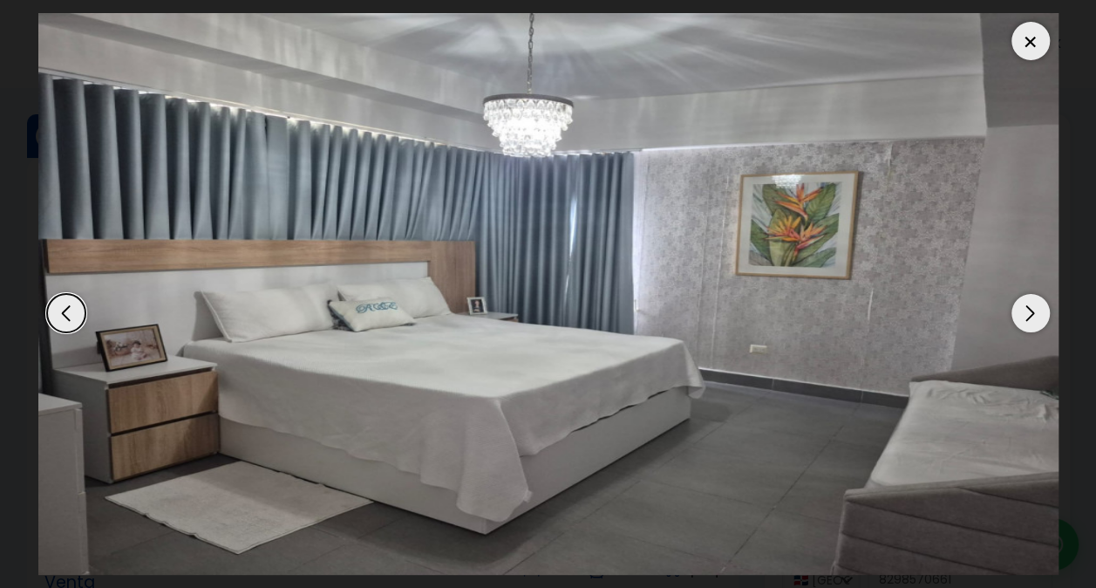
click at [1028, 326] on div "Next slide" at bounding box center [1031, 313] width 38 height 38
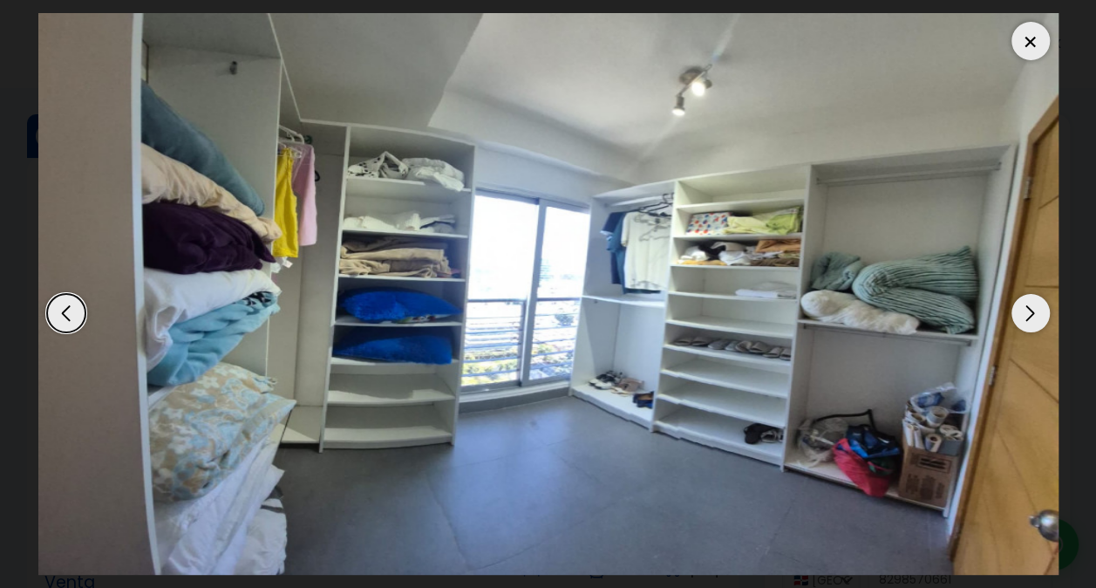
click at [1028, 326] on div "Next slide" at bounding box center [1031, 313] width 38 height 38
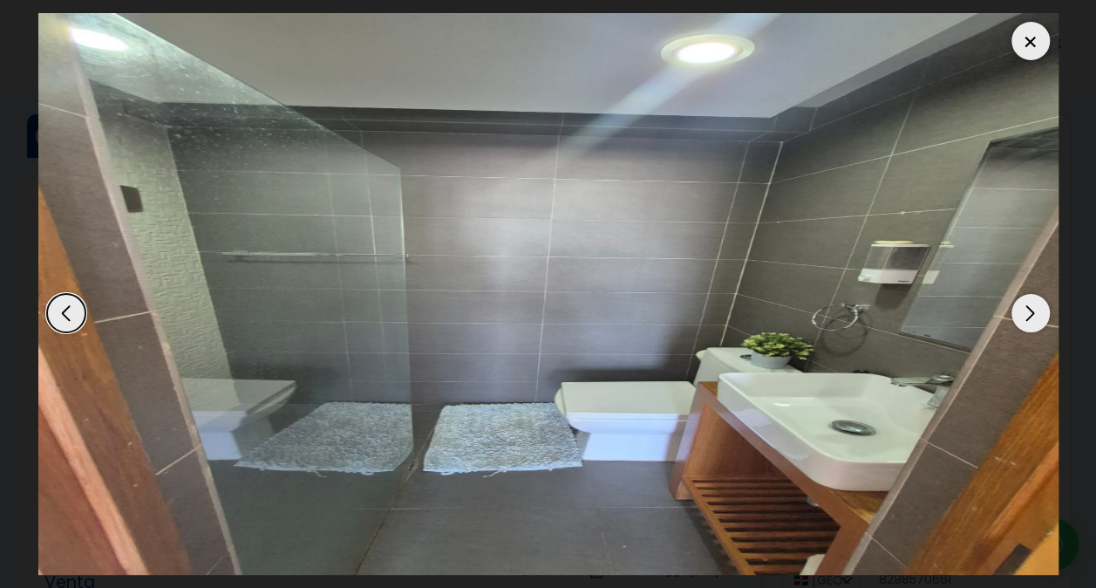
click at [1042, 44] on div at bounding box center [1031, 41] width 38 height 38
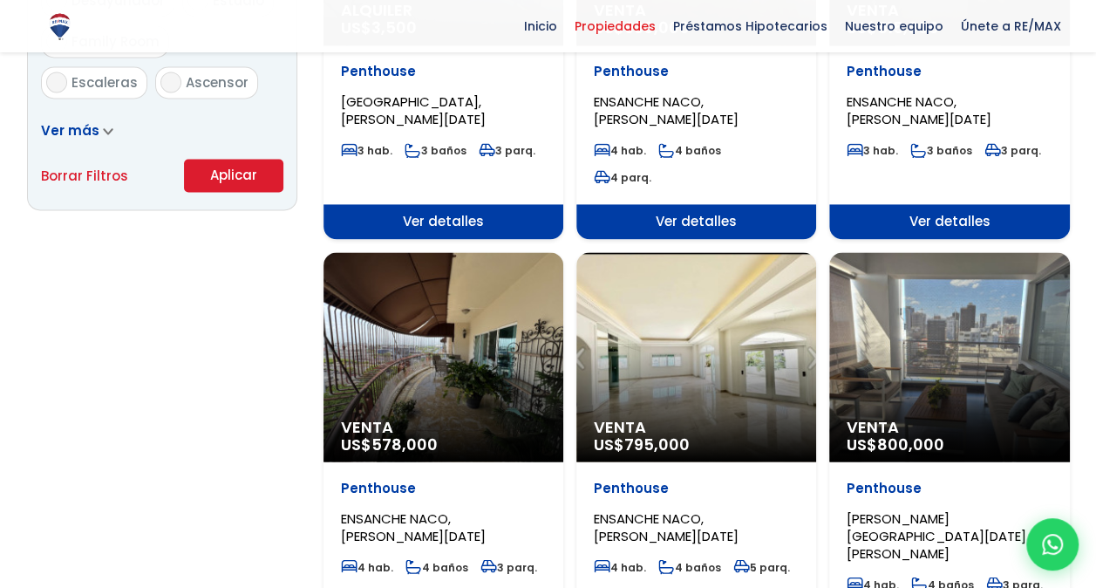
scroll to position [3875, 0]
select select "150"
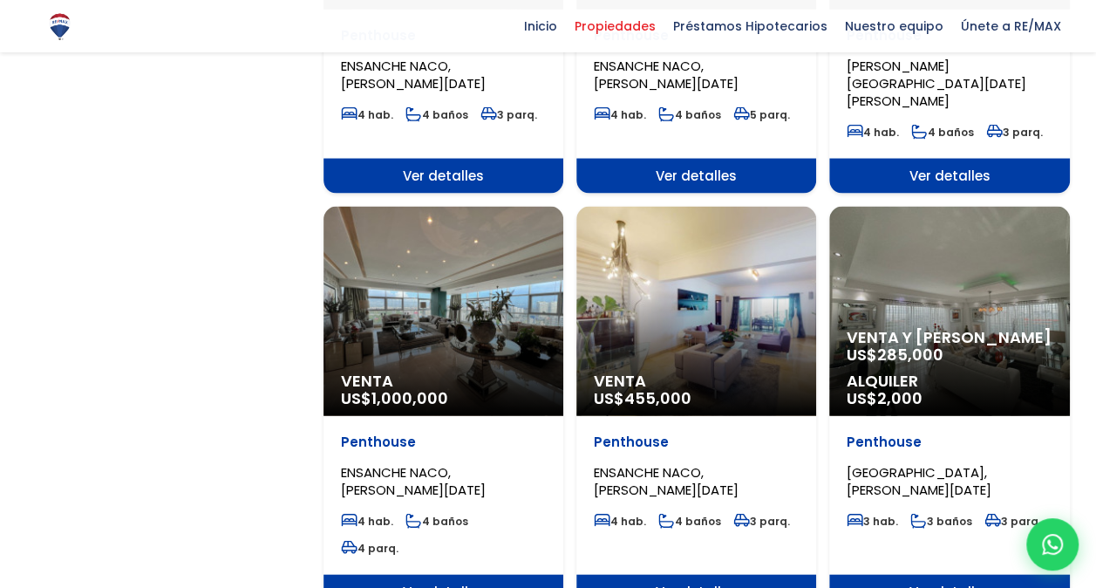
scroll to position [1657, 0]
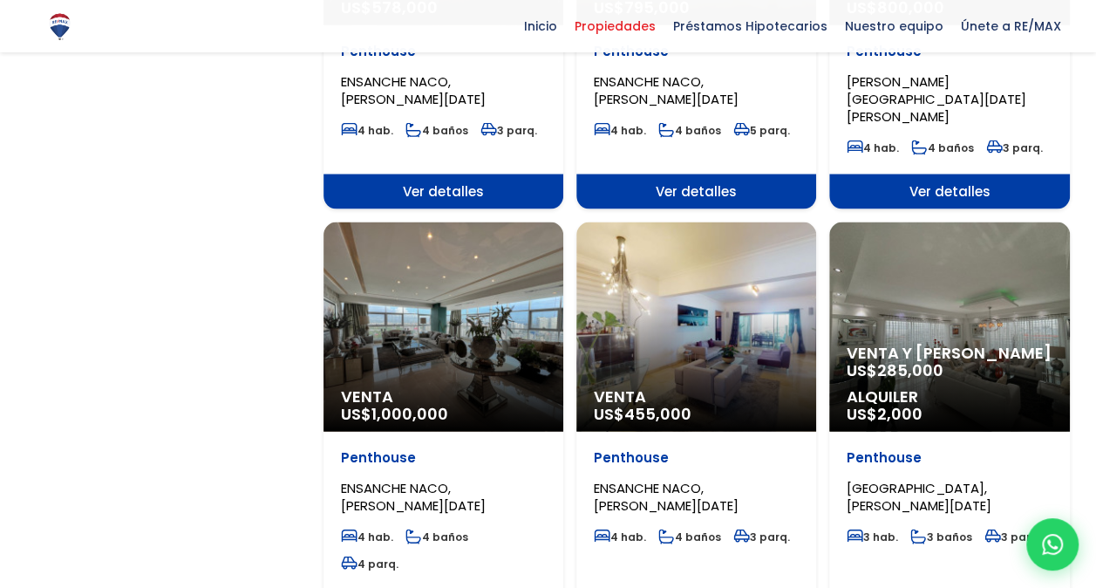
click at [465, 289] on div "Venta US$ 1,000,000" at bounding box center [444, 326] width 240 height 209
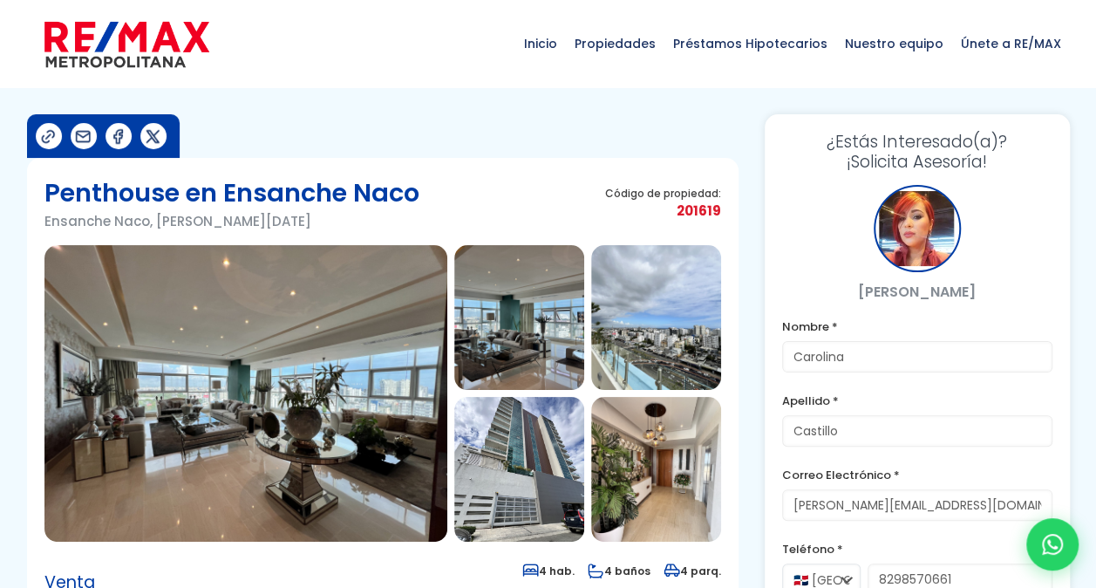
click at [301, 369] on img at bounding box center [245, 393] width 403 height 297
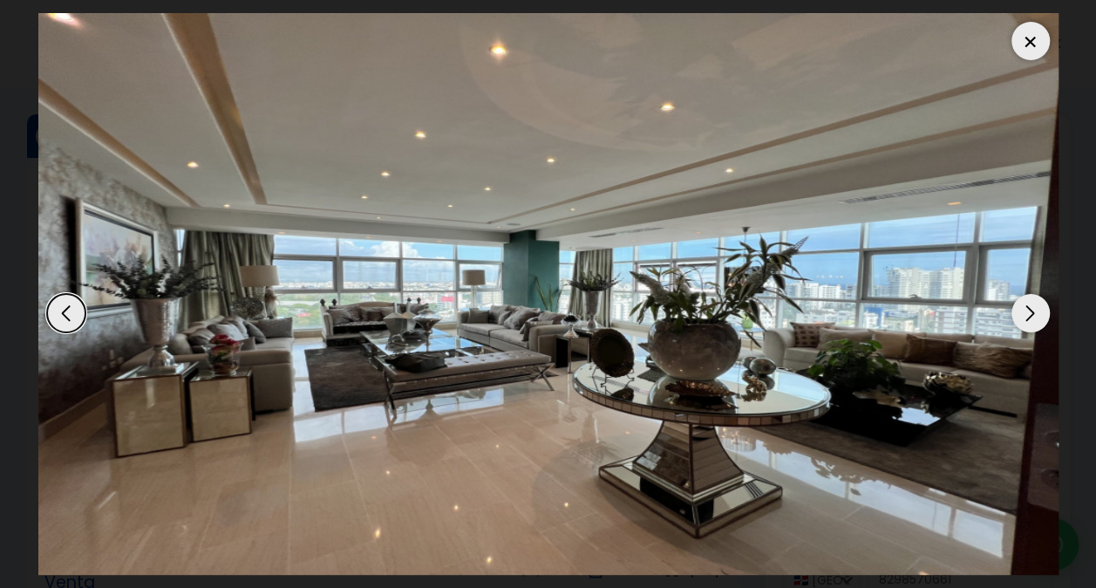
click at [1029, 312] on div "Next slide" at bounding box center [1031, 313] width 38 height 38
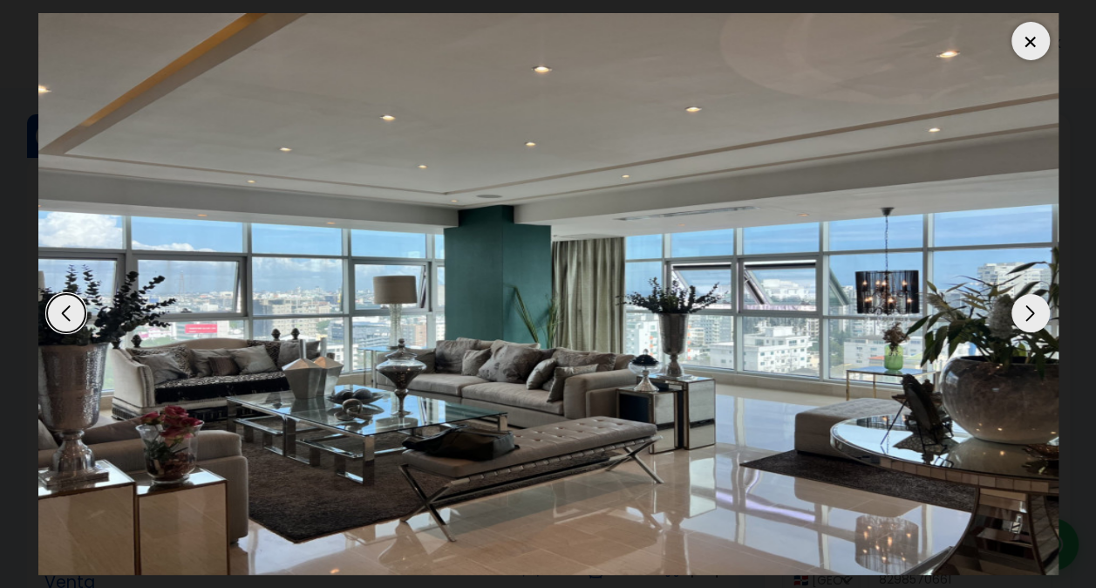
click at [1029, 312] on div "Next slide" at bounding box center [1031, 313] width 38 height 38
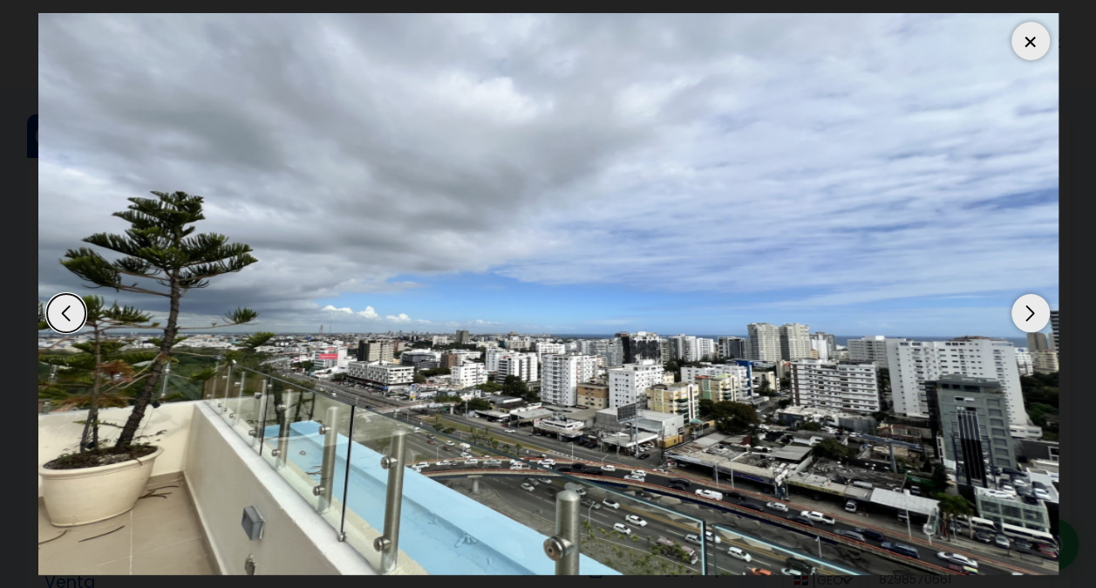
click at [1029, 312] on div "Next slide" at bounding box center [1031, 313] width 38 height 38
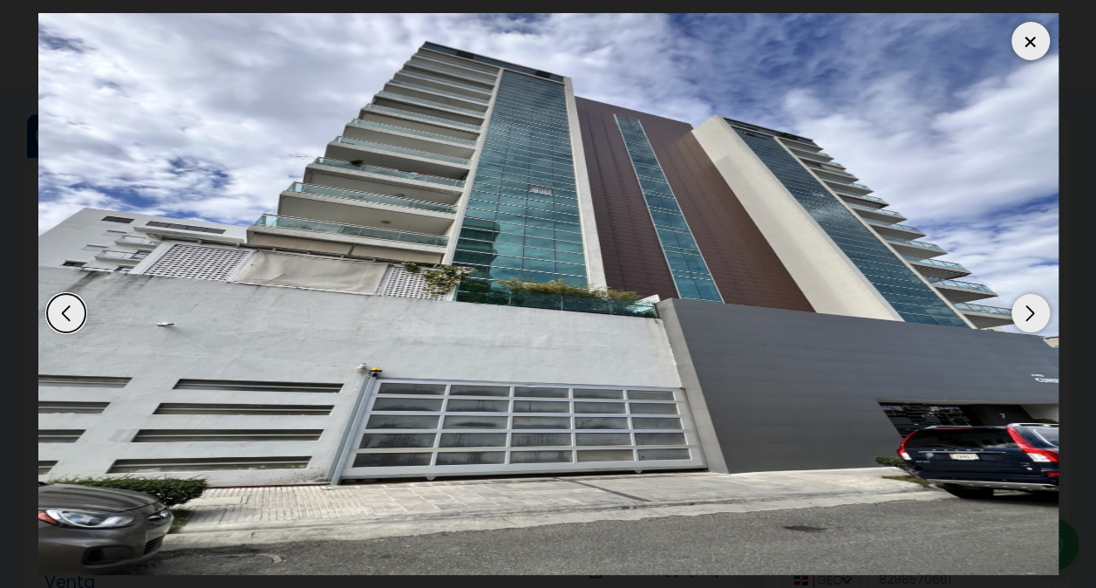
click at [1029, 312] on div "Next slide" at bounding box center [1031, 313] width 38 height 38
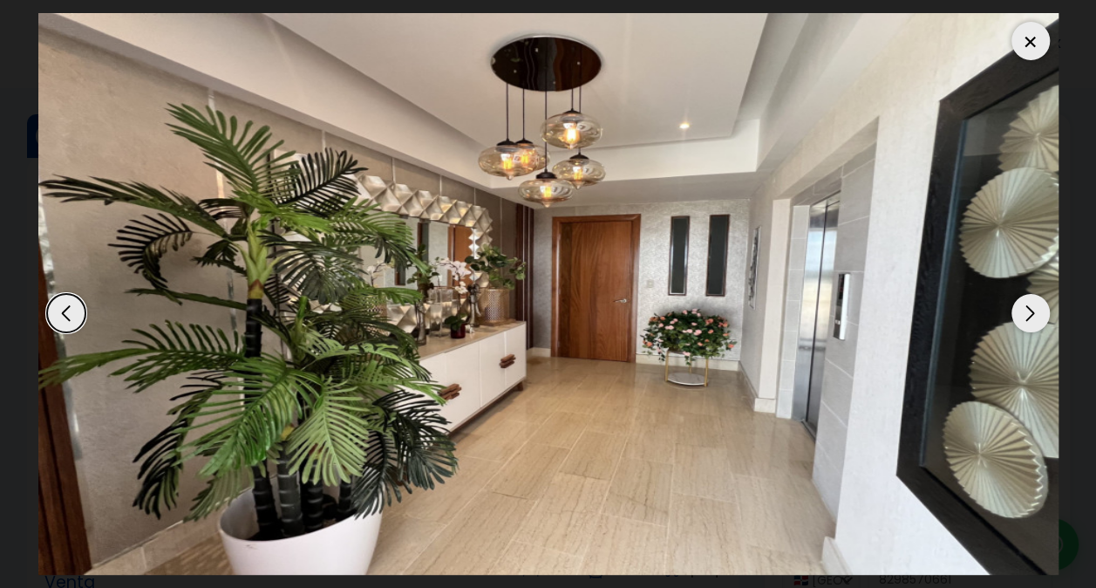
click at [1029, 312] on div "Next slide" at bounding box center [1031, 313] width 38 height 38
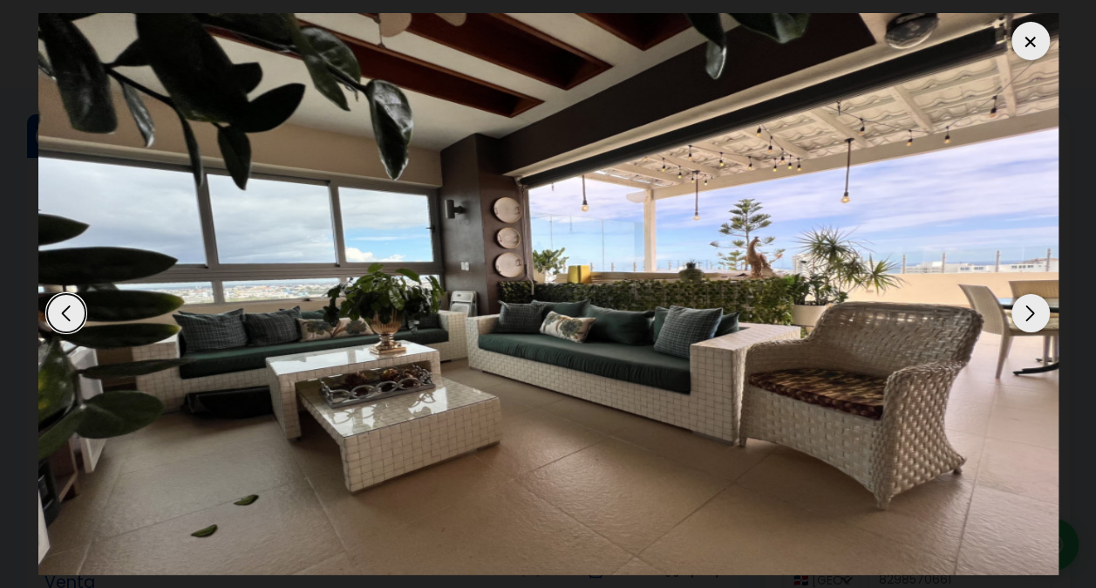
click at [1029, 312] on div "Next slide" at bounding box center [1031, 313] width 38 height 38
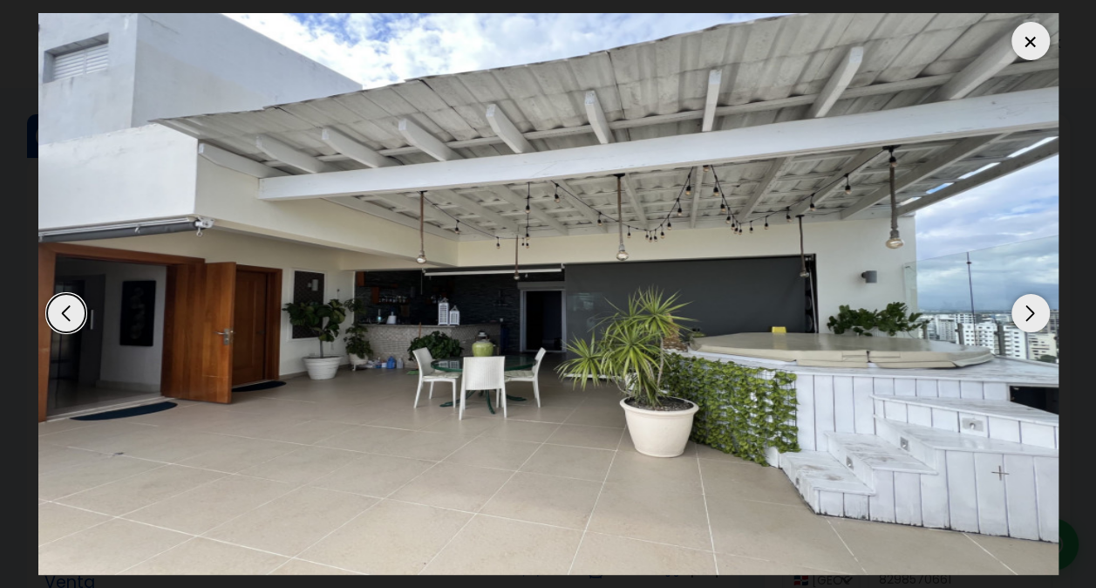
click at [1029, 312] on div "Next slide" at bounding box center [1031, 313] width 38 height 38
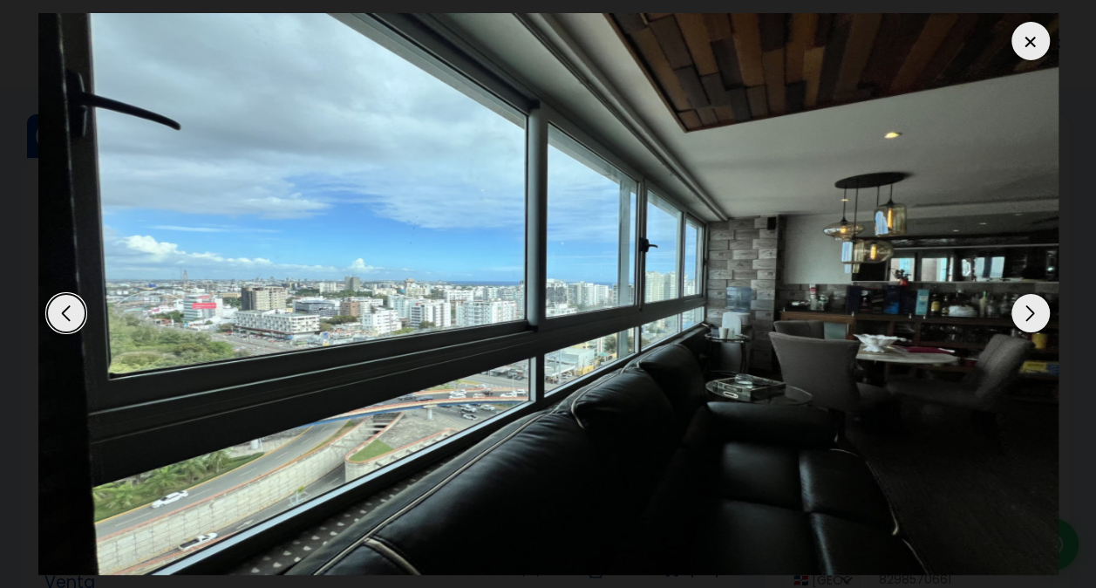
click at [1033, 311] on div "Next slide" at bounding box center [1031, 313] width 38 height 38
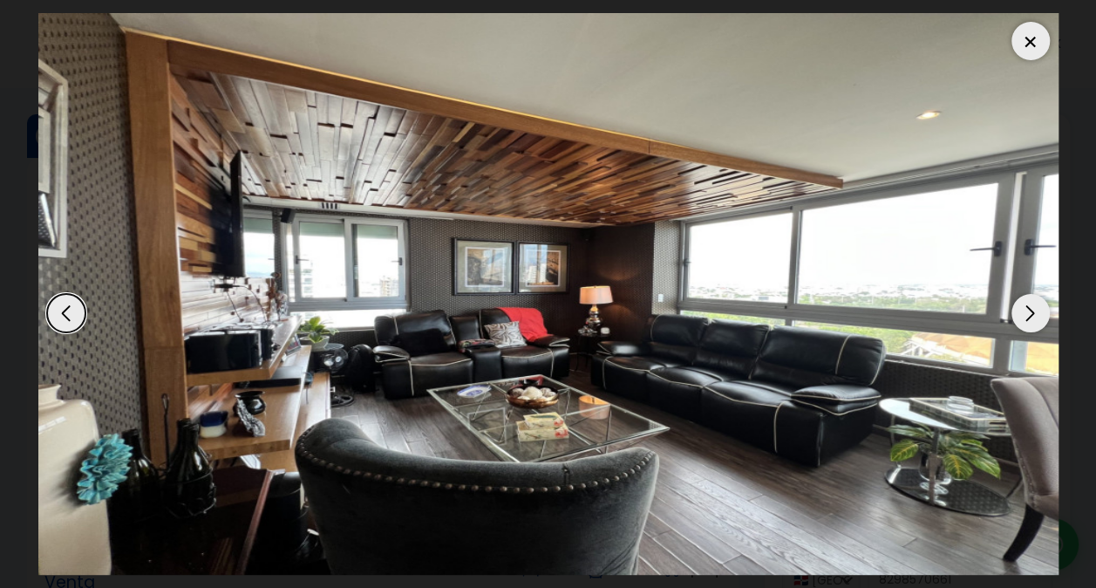
click at [1033, 311] on div "Next slide" at bounding box center [1031, 313] width 38 height 38
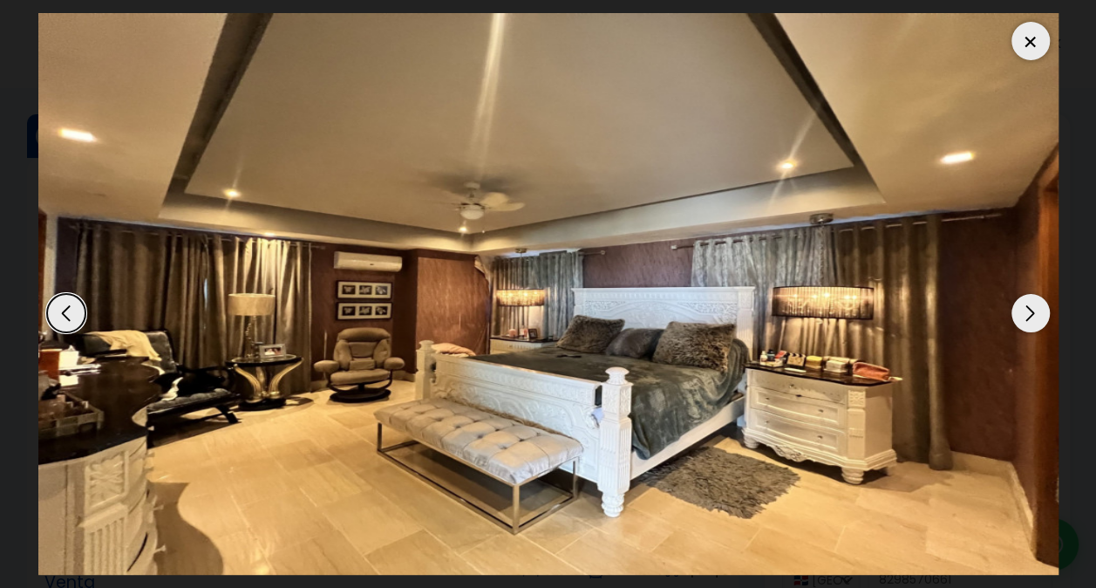
click at [1033, 311] on div "Next slide" at bounding box center [1031, 313] width 38 height 38
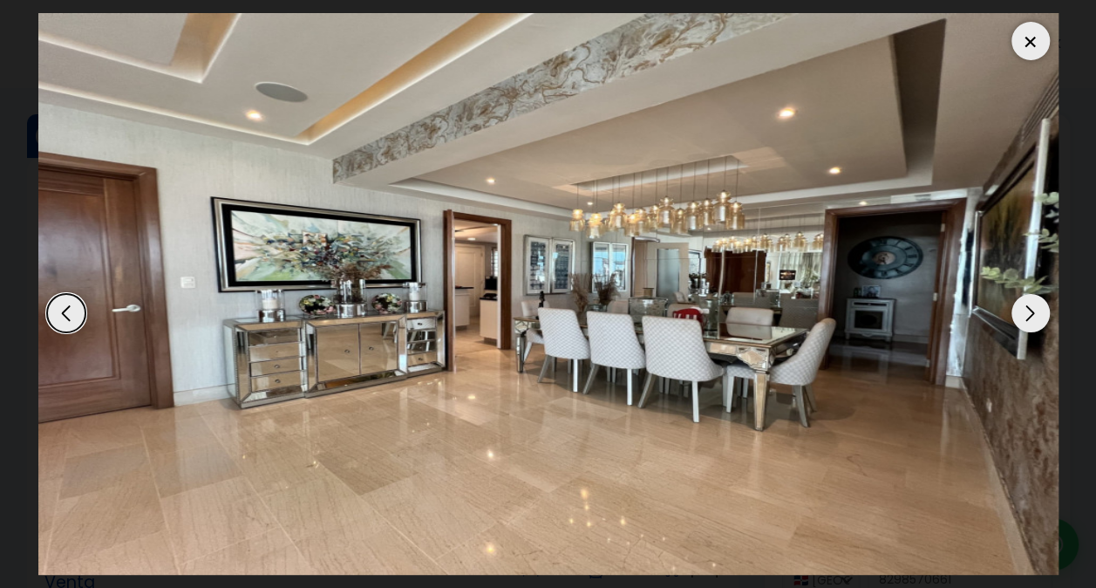
click at [1033, 311] on div "Next slide" at bounding box center [1031, 313] width 38 height 38
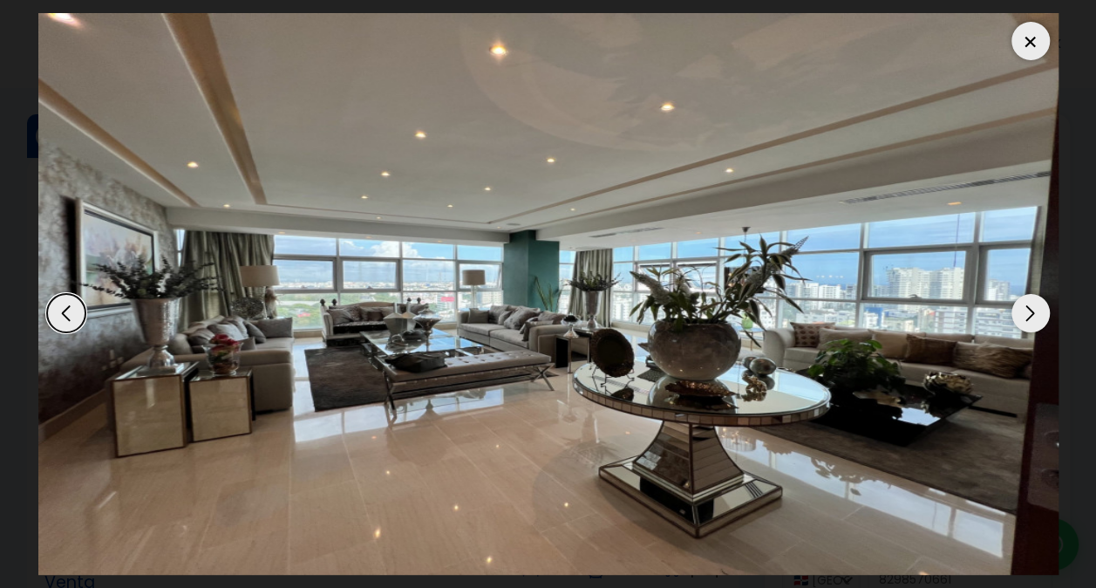
click at [1033, 311] on div "Next slide" at bounding box center [1031, 313] width 38 height 38
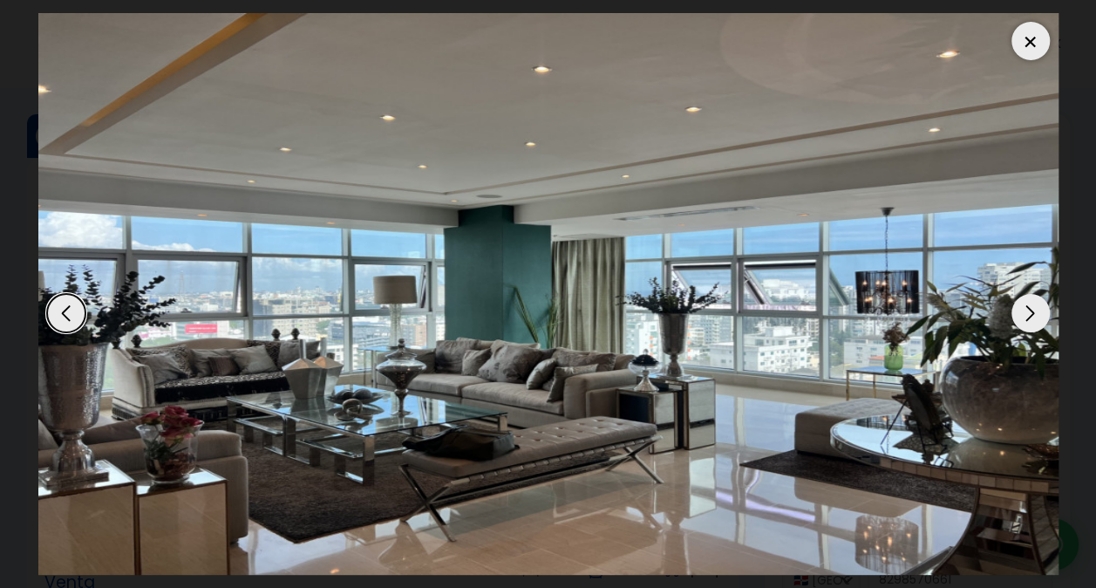
click at [1033, 43] on div at bounding box center [1031, 41] width 38 height 38
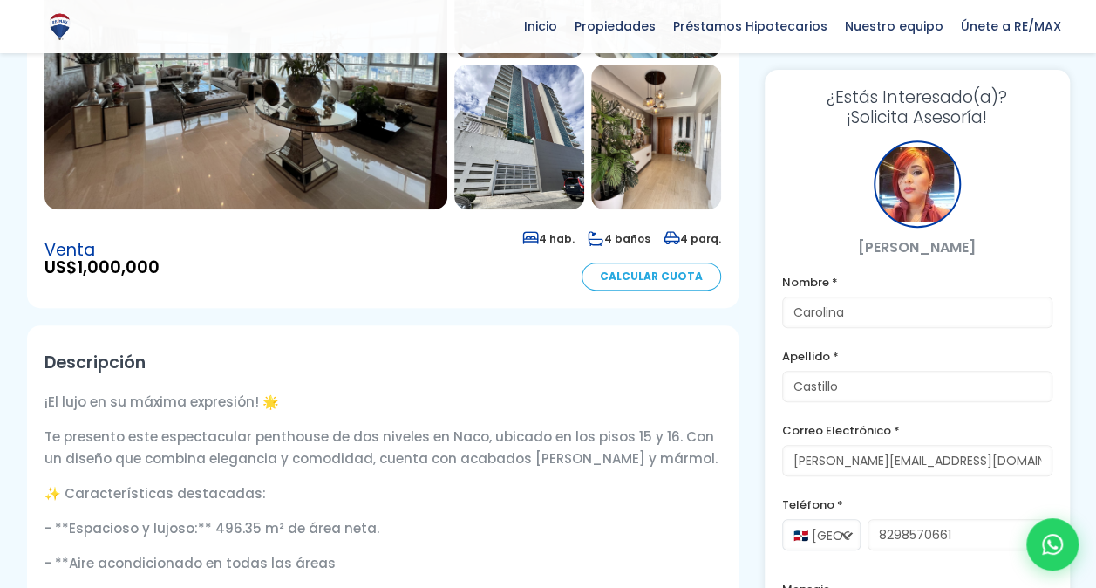
scroll to position [349, 0]
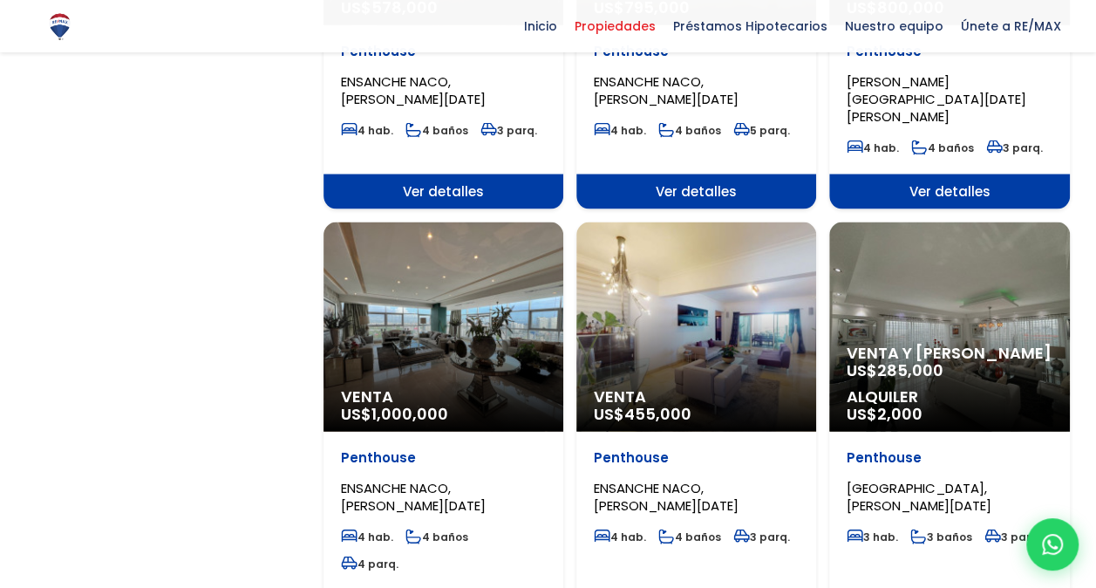
scroll to position [1657, 0]
select select "150"
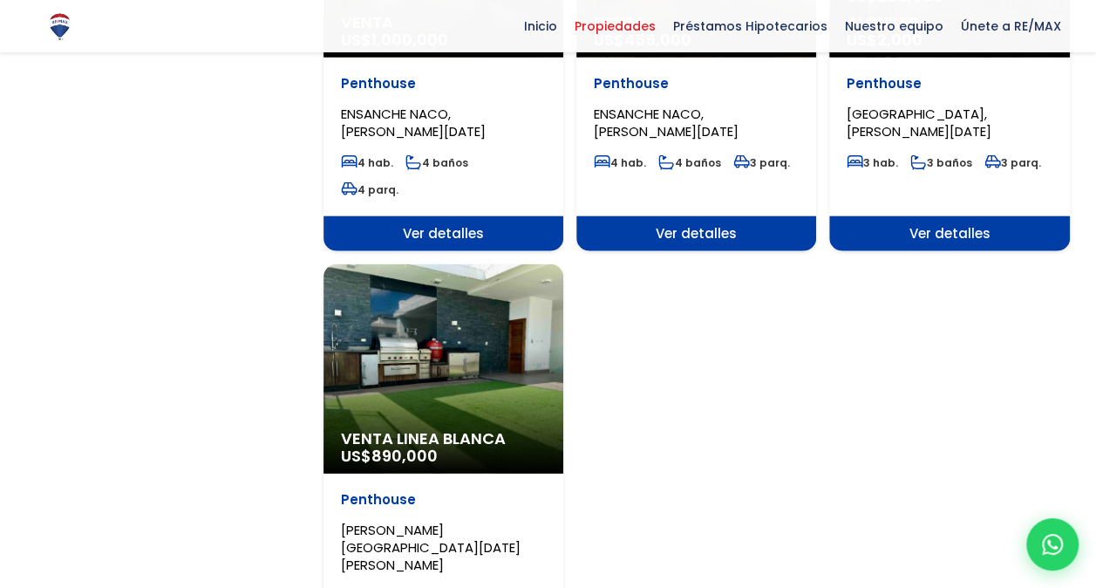
scroll to position [2093, 0]
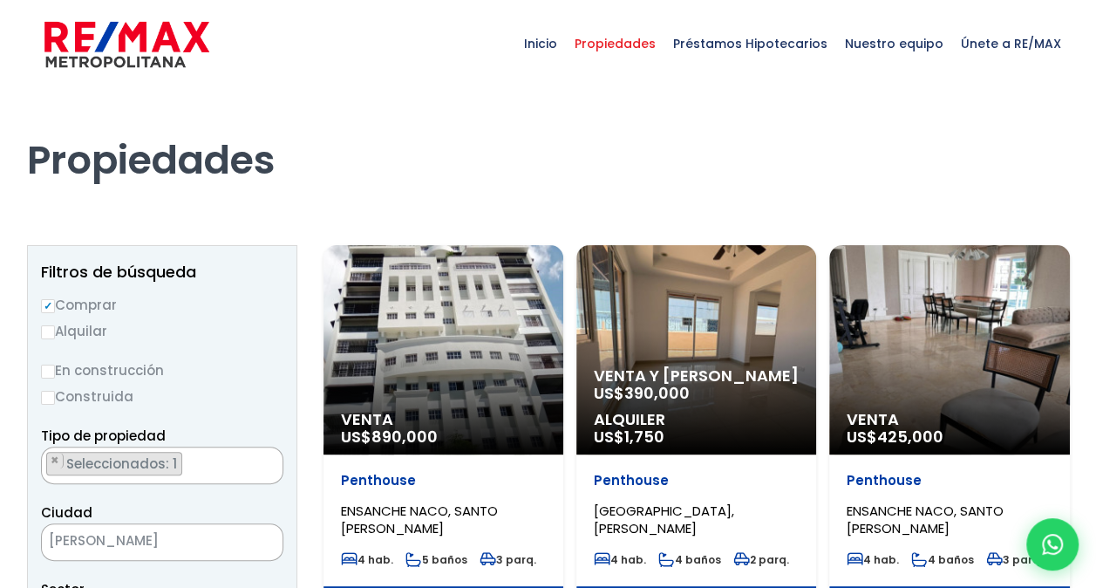
select select "150"
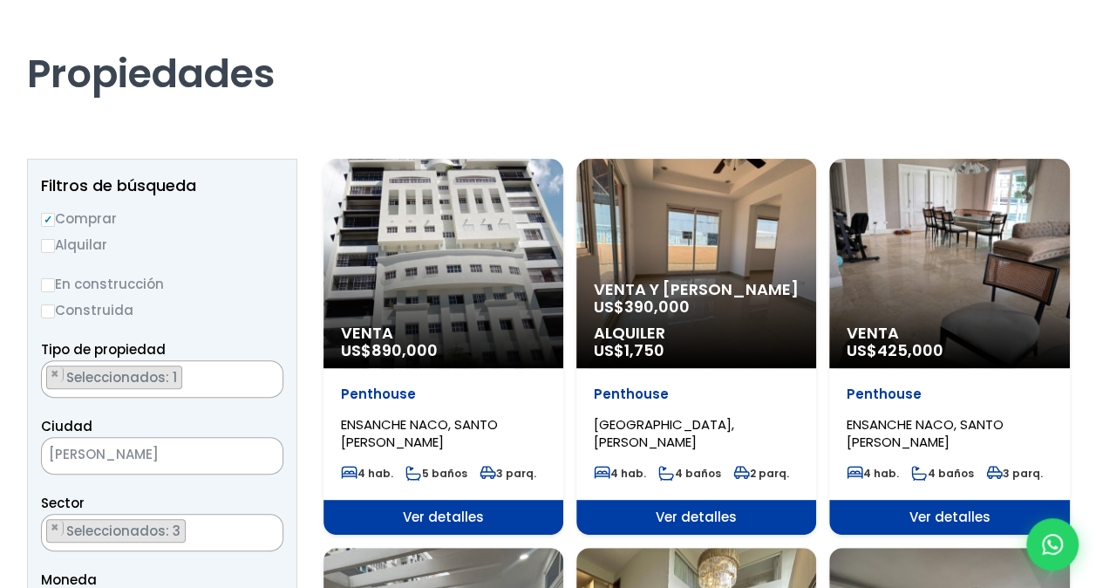
scroll to position [87, 0]
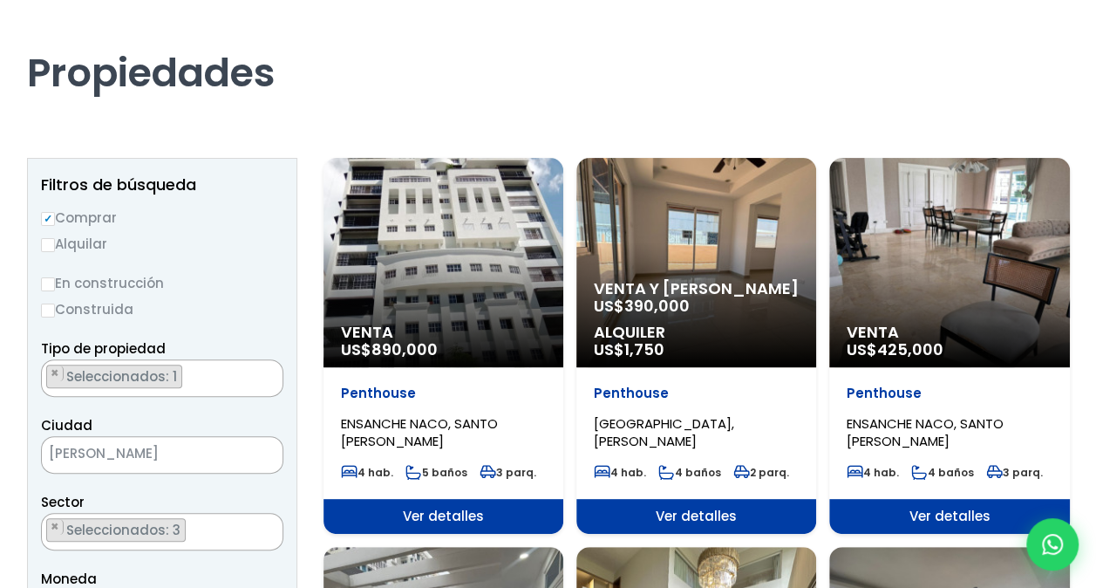
click at [430, 273] on div "Venta US$ 890,000" at bounding box center [444, 262] width 240 height 209
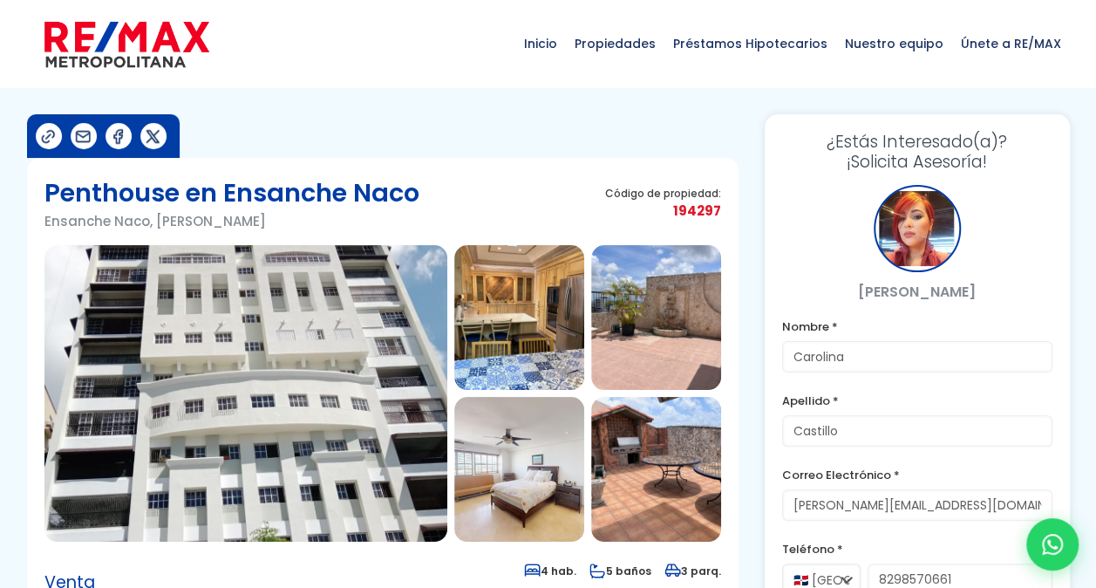
click at [337, 309] on img at bounding box center [245, 393] width 403 height 297
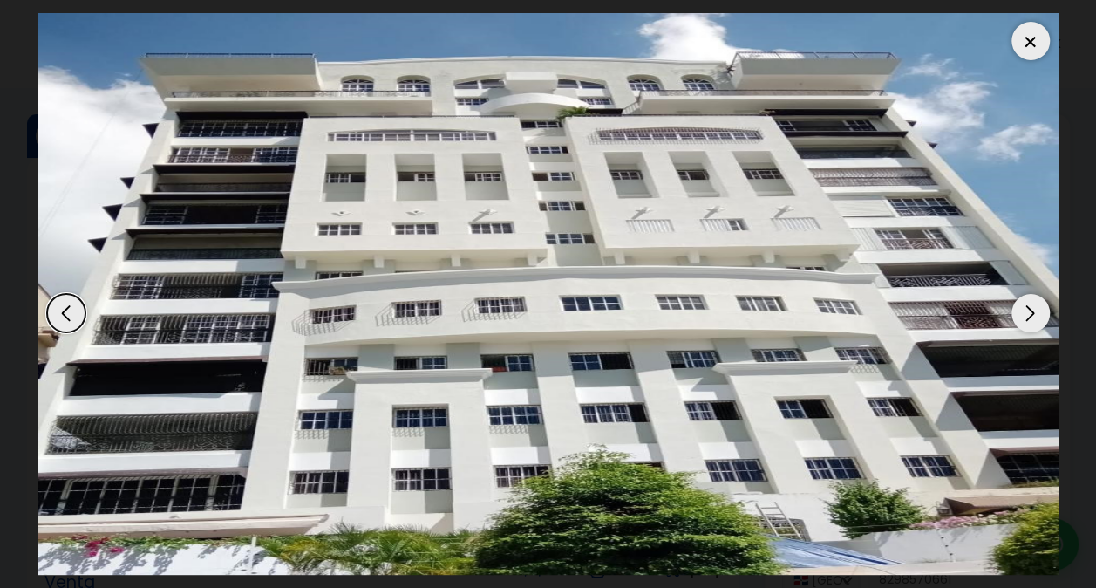
click at [1035, 312] on div "Next slide" at bounding box center [1031, 313] width 38 height 38
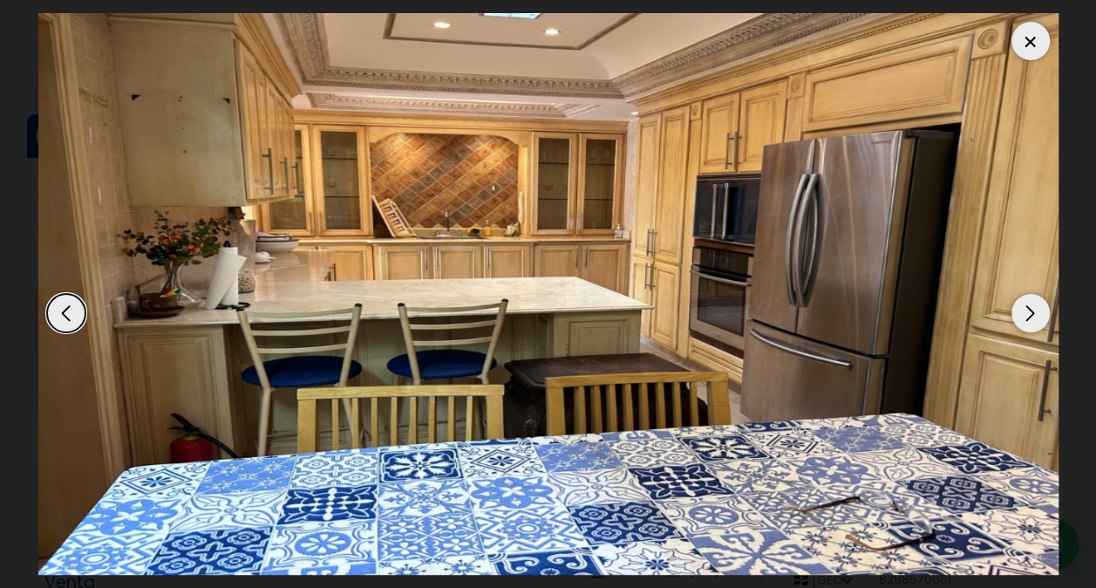
click at [1035, 312] on div "Next slide" at bounding box center [1031, 313] width 38 height 38
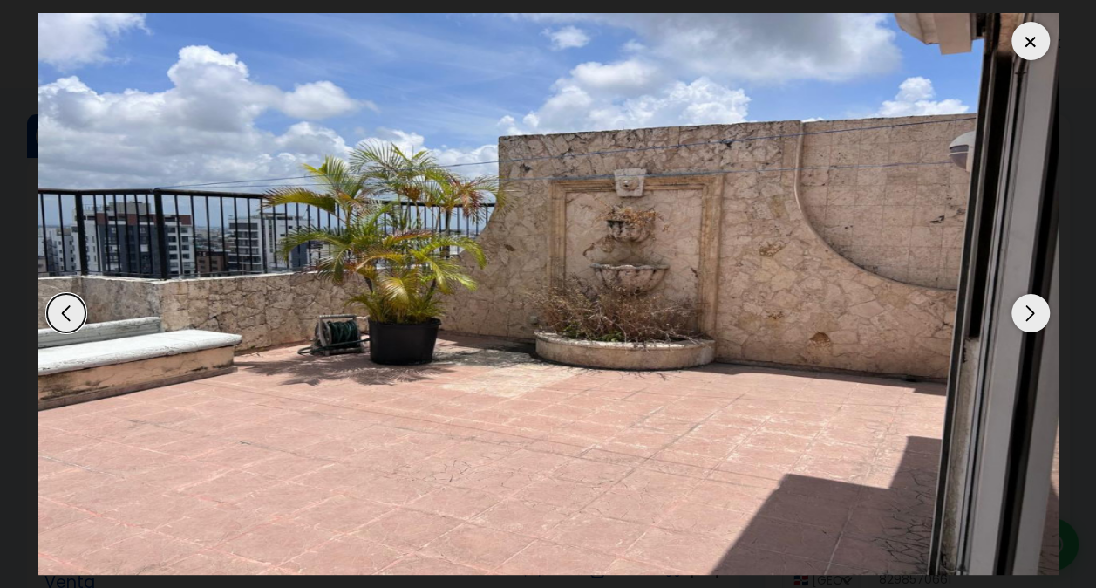
click at [1035, 312] on div "Next slide" at bounding box center [1031, 313] width 38 height 38
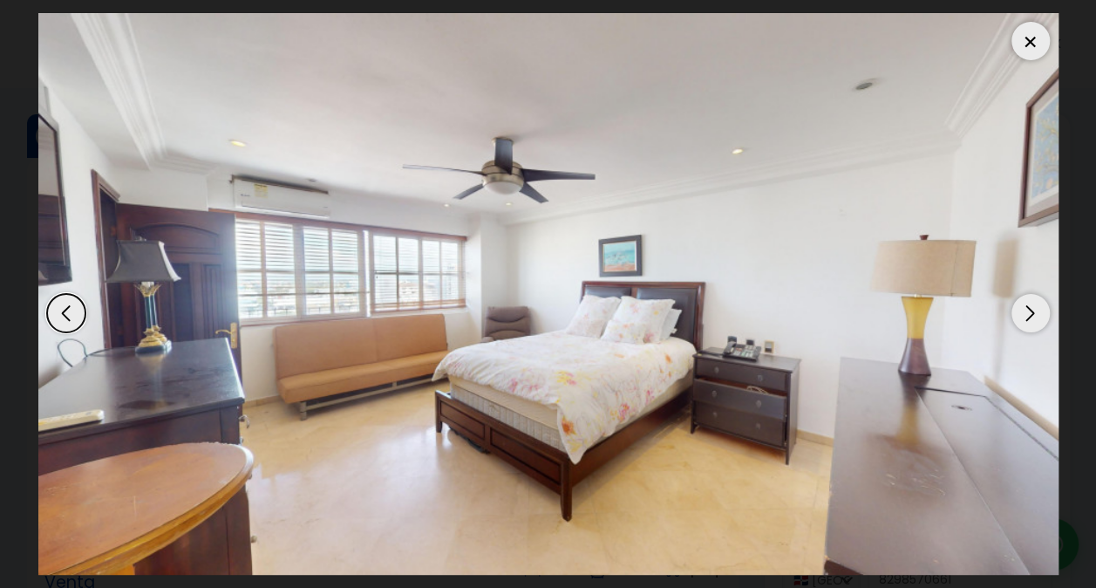
click at [1035, 312] on div "Next slide" at bounding box center [1031, 313] width 38 height 38
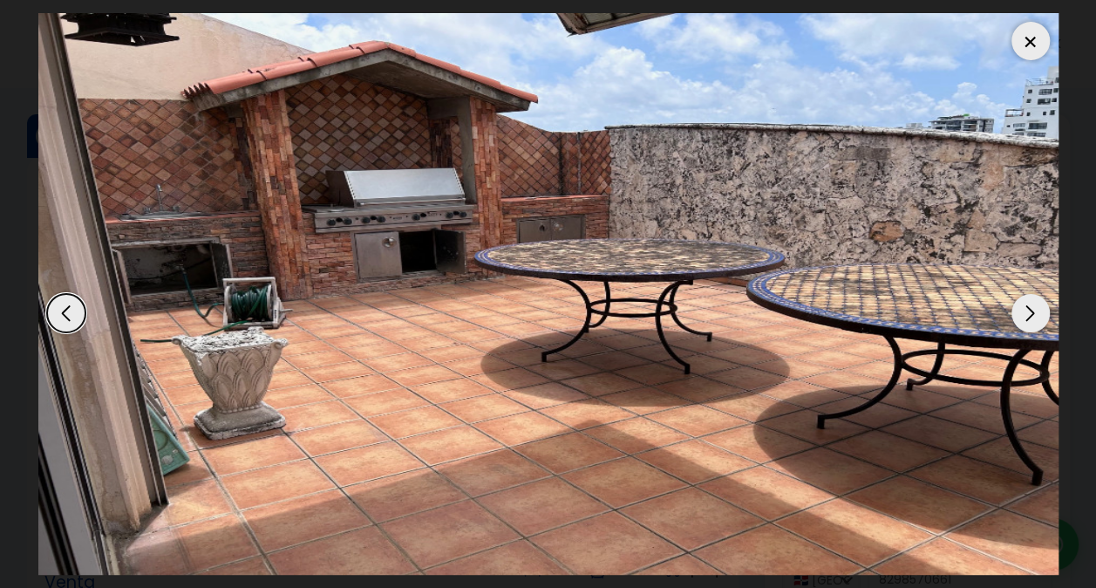
click at [1035, 312] on div "Next slide" at bounding box center [1031, 313] width 38 height 38
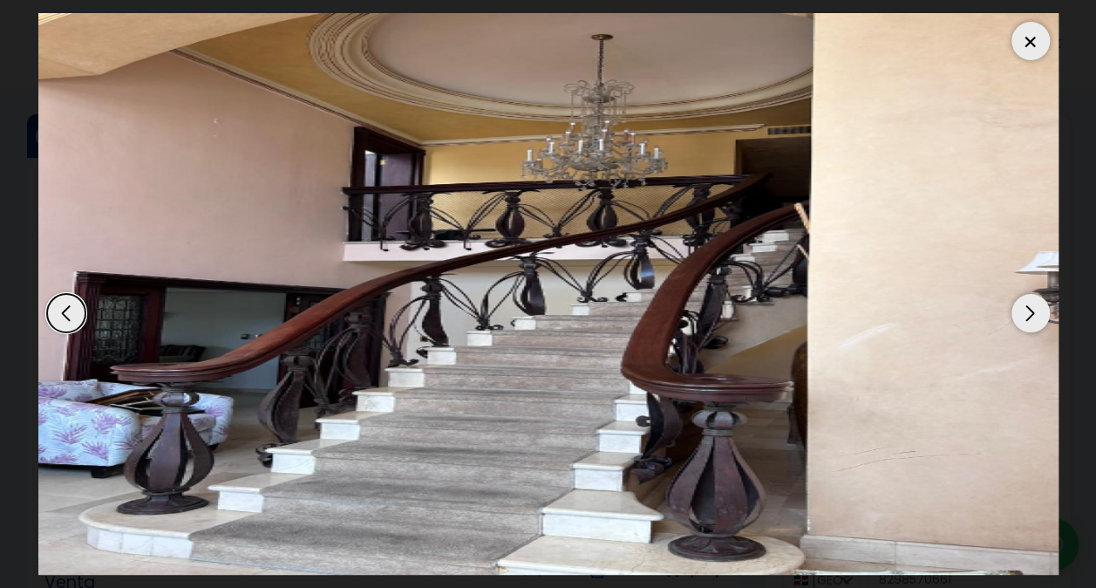
click at [1035, 312] on div "Next slide" at bounding box center [1031, 313] width 38 height 38
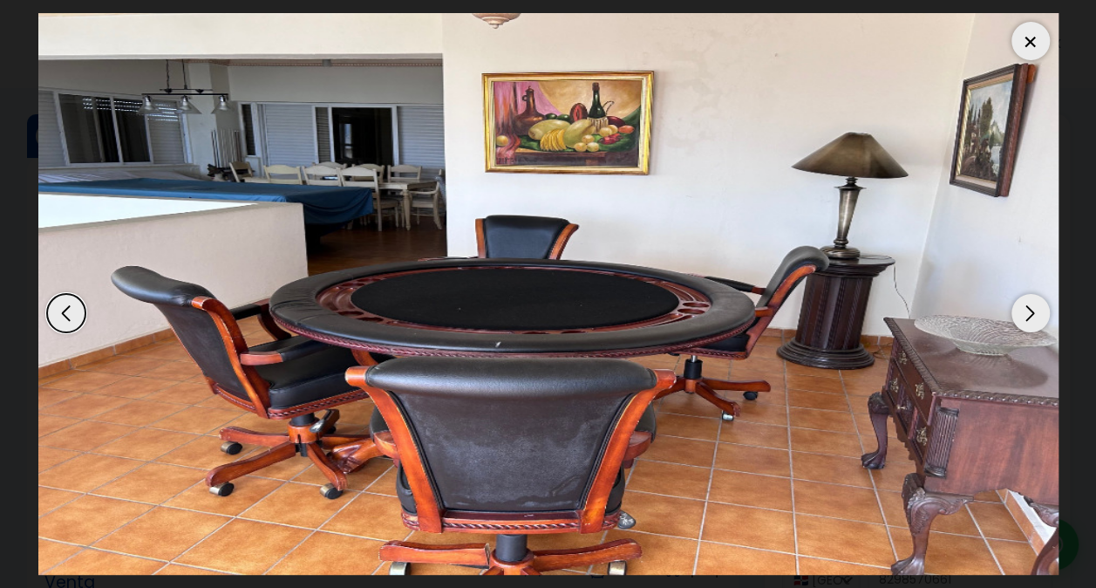
click at [1035, 312] on div "Next slide" at bounding box center [1031, 313] width 38 height 38
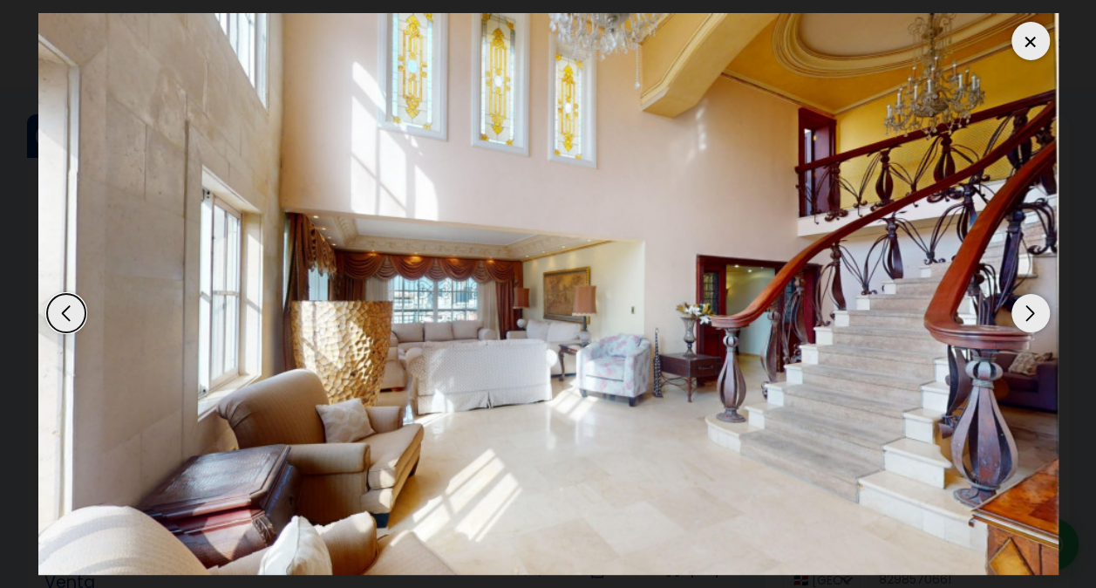
click at [1035, 312] on div "Next slide" at bounding box center [1031, 313] width 38 height 38
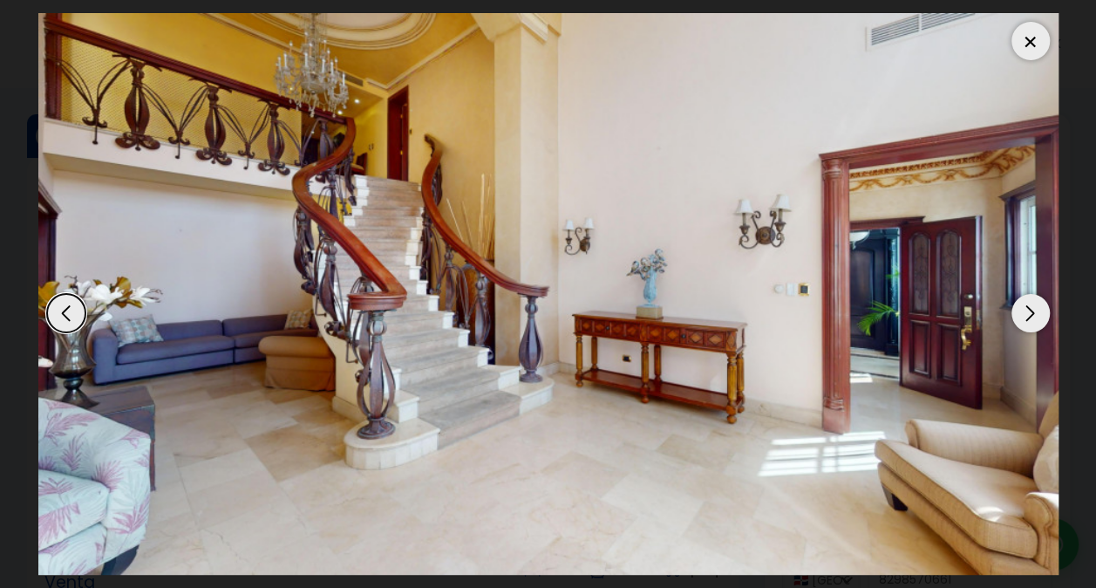
click at [1035, 312] on div "Next slide" at bounding box center [1031, 313] width 38 height 38
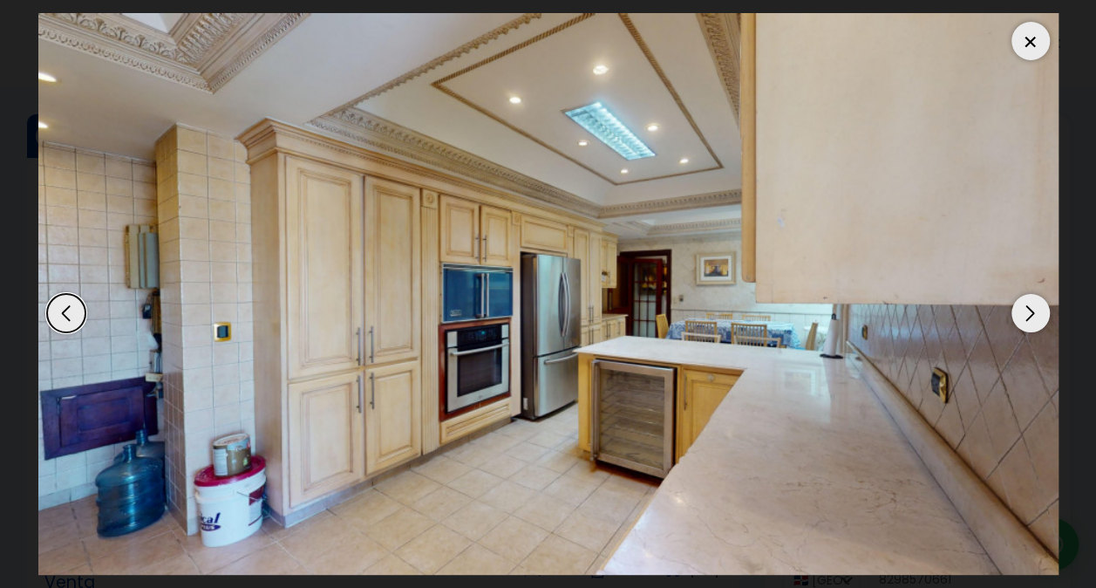
click at [1042, 309] on div "Next slide" at bounding box center [1031, 313] width 38 height 38
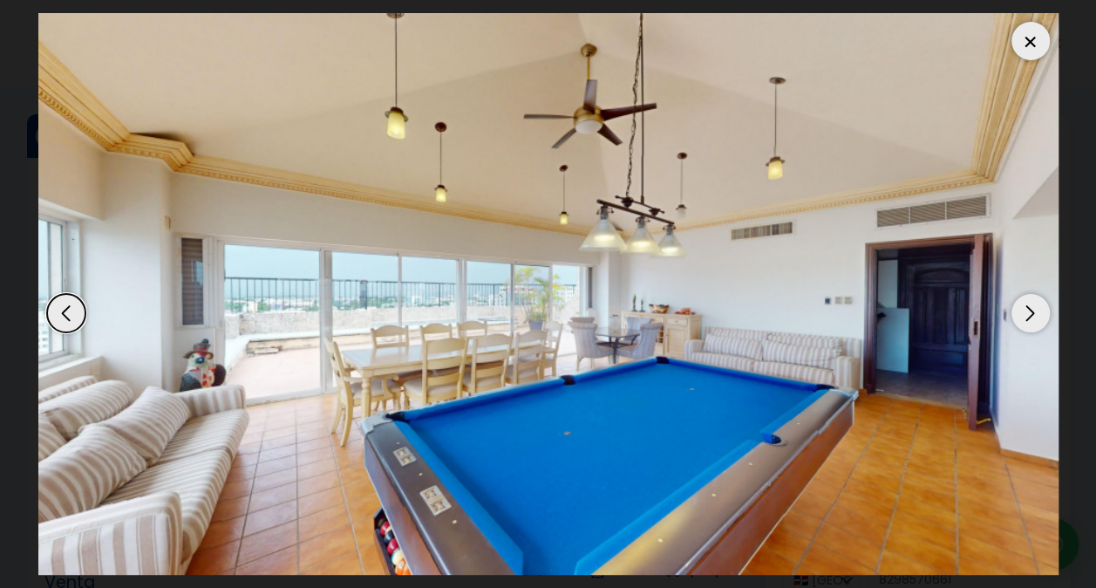
click at [1043, 309] on div "Next slide" at bounding box center [1031, 313] width 38 height 38
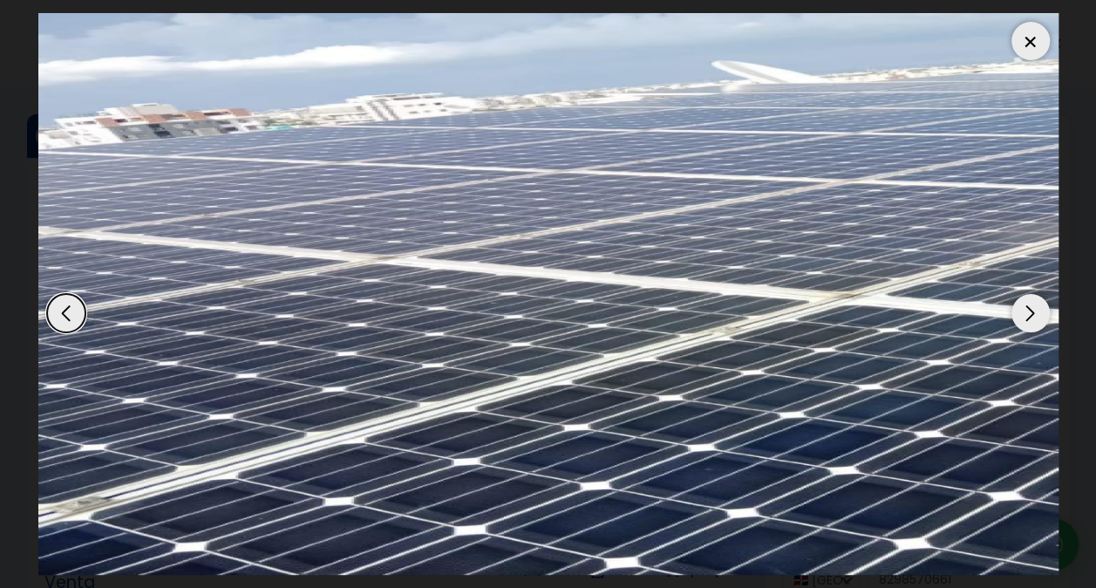
click at [1046, 307] on div "Next slide" at bounding box center [1031, 313] width 38 height 38
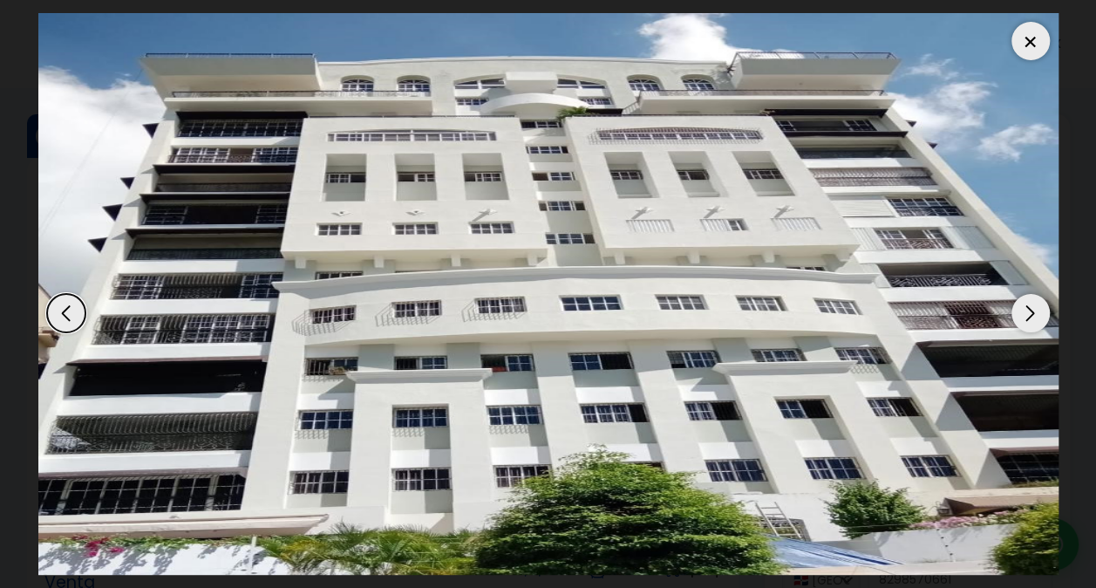
click at [1046, 307] on div "Next slide" at bounding box center [1031, 313] width 38 height 38
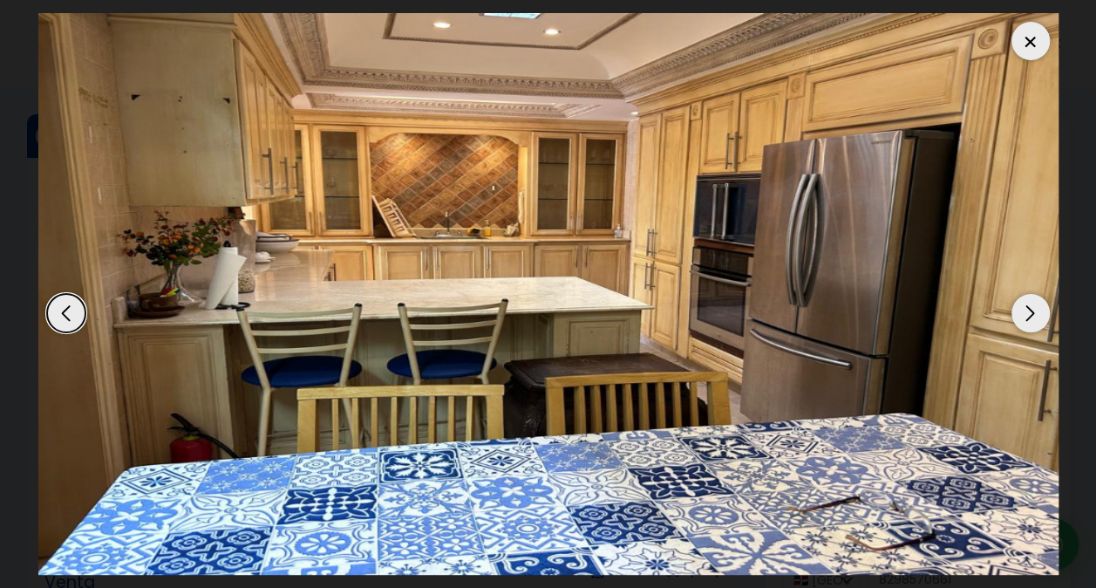
click at [1046, 307] on div "Next slide" at bounding box center [1031, 313] width 38 height 38
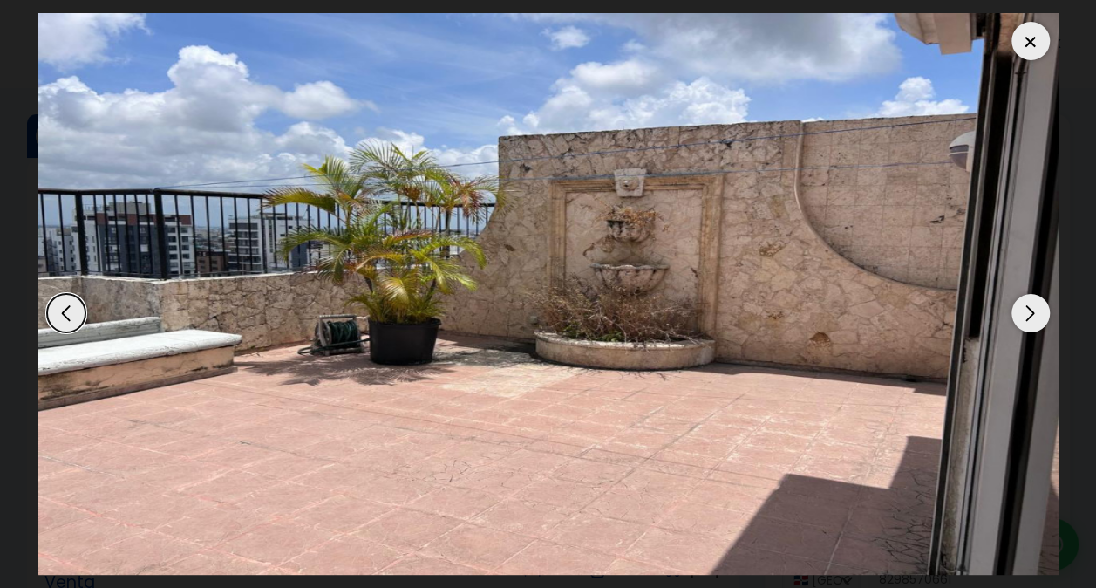
click at [1046, 307] on div "Next slide" at bounding box center [1031, 313] width 38 height 38
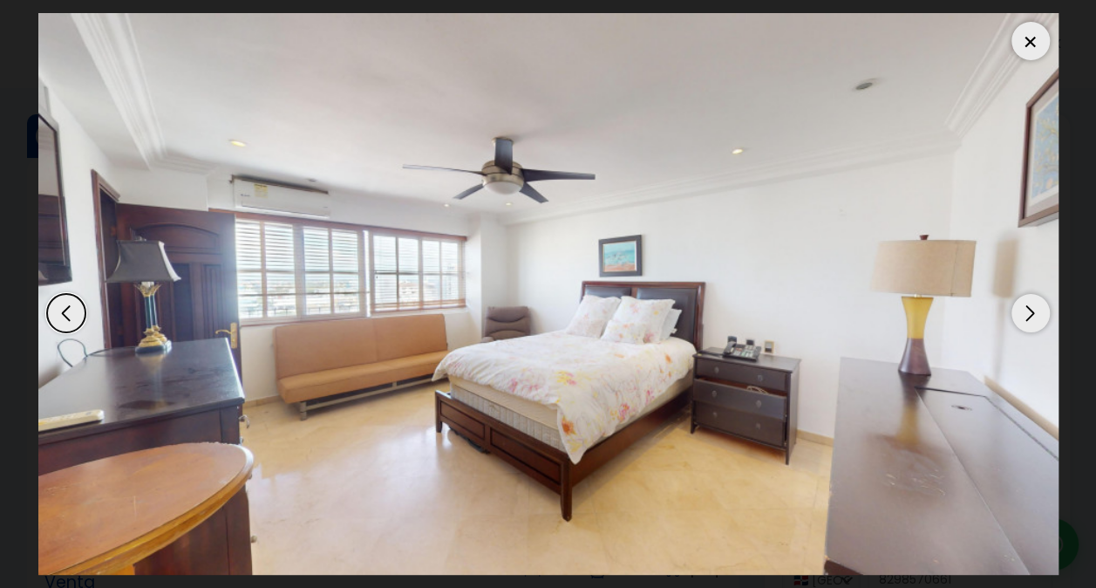
click at [1029, 40] on div at bounding box center [1031, 41] width 38 height 38
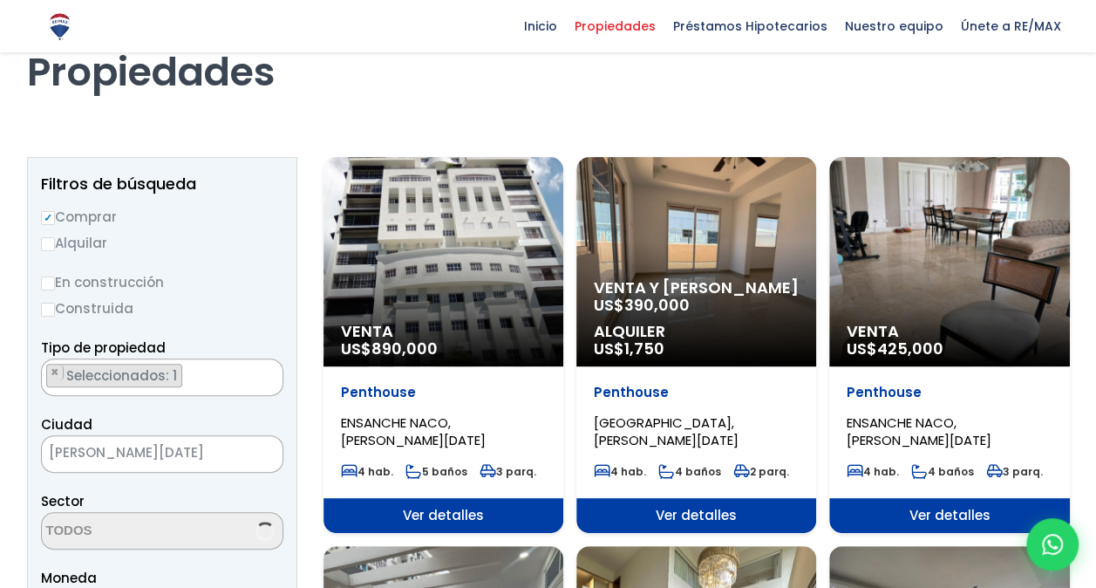
scroll to position [3875, 0]
select select "150"
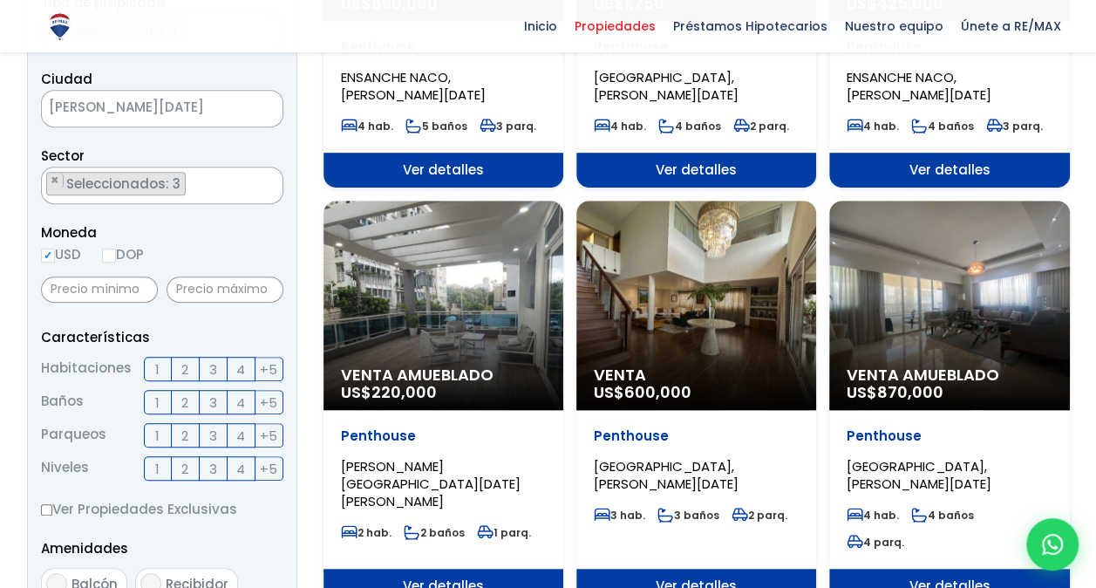
scroll to position [436, 0]
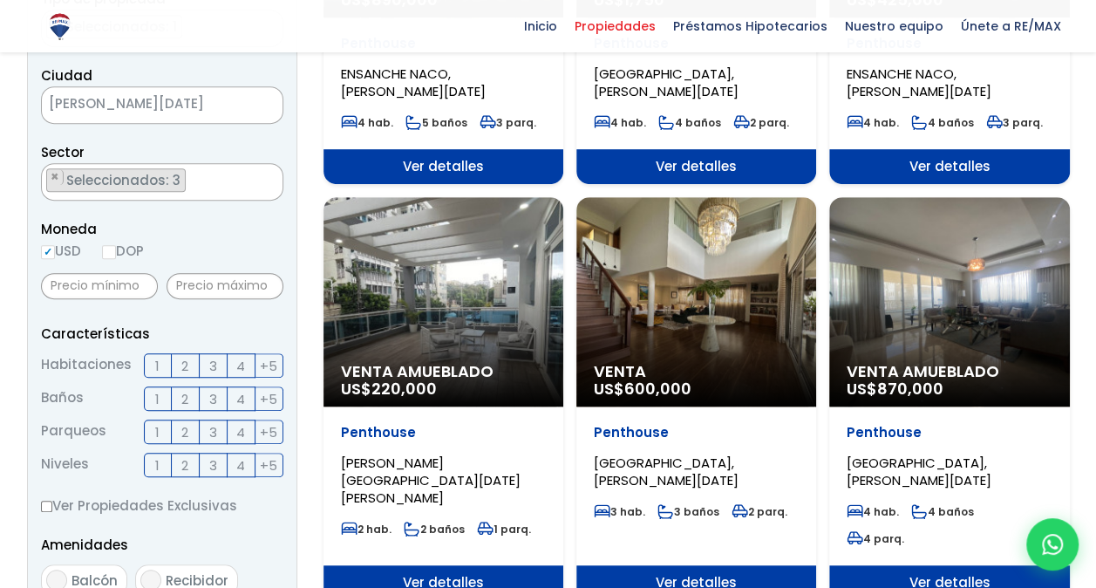
click at [734, 290] on div "Venta US$ 600,000" at bounding box center [697, 301] width 240 height 209
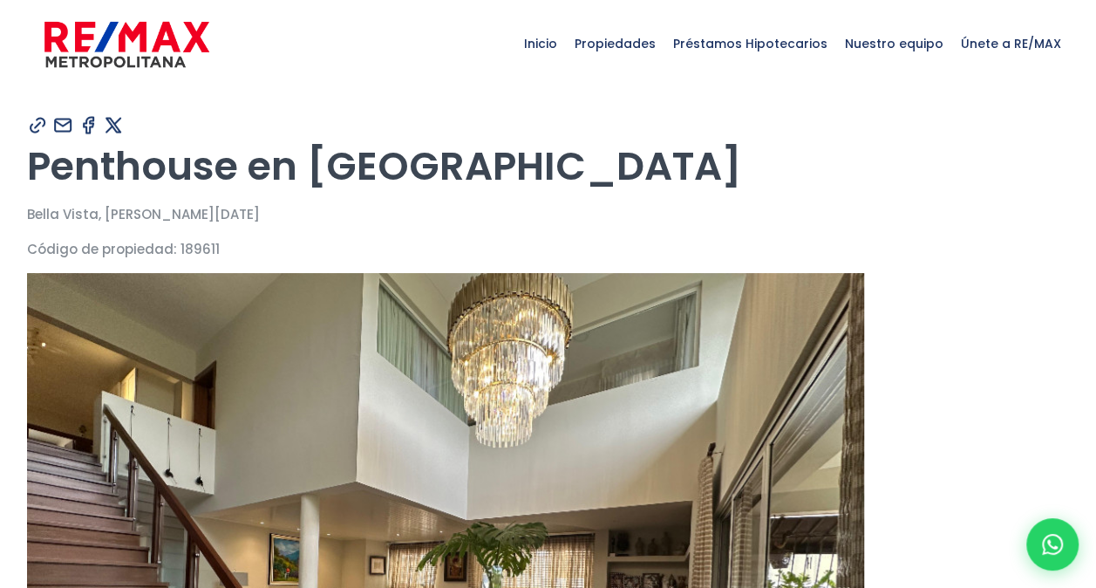
type input "Carolina"
type input "Castillo"
type input "[PERSON_NAME][EMAIL_ADDRESS][DOMAIN_NAME]"
type input "8298570661"
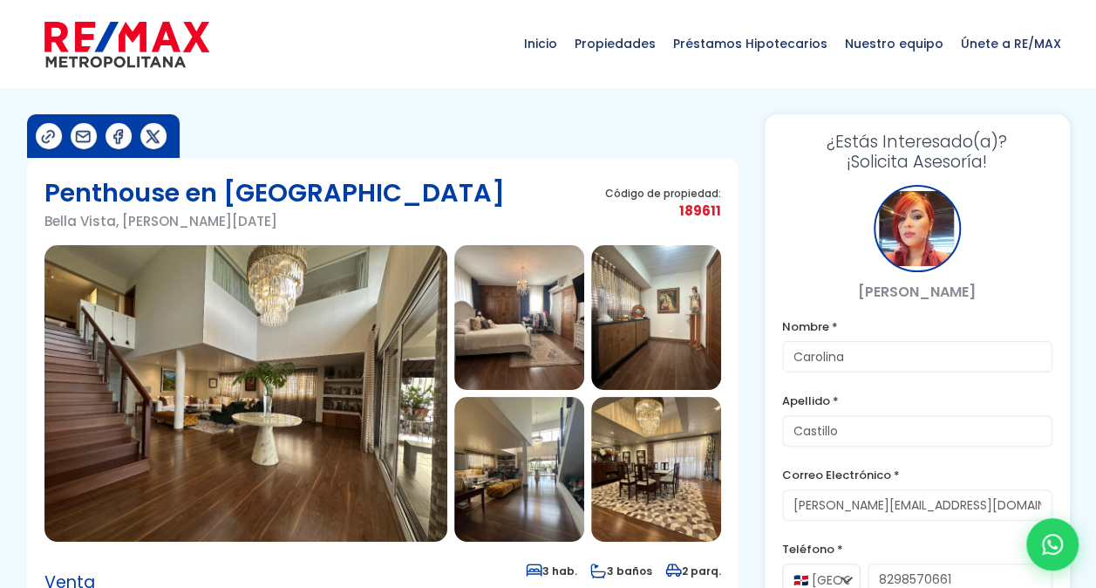
click at [303, 340] on img at bounding box center [245, 393] width 403 height 297
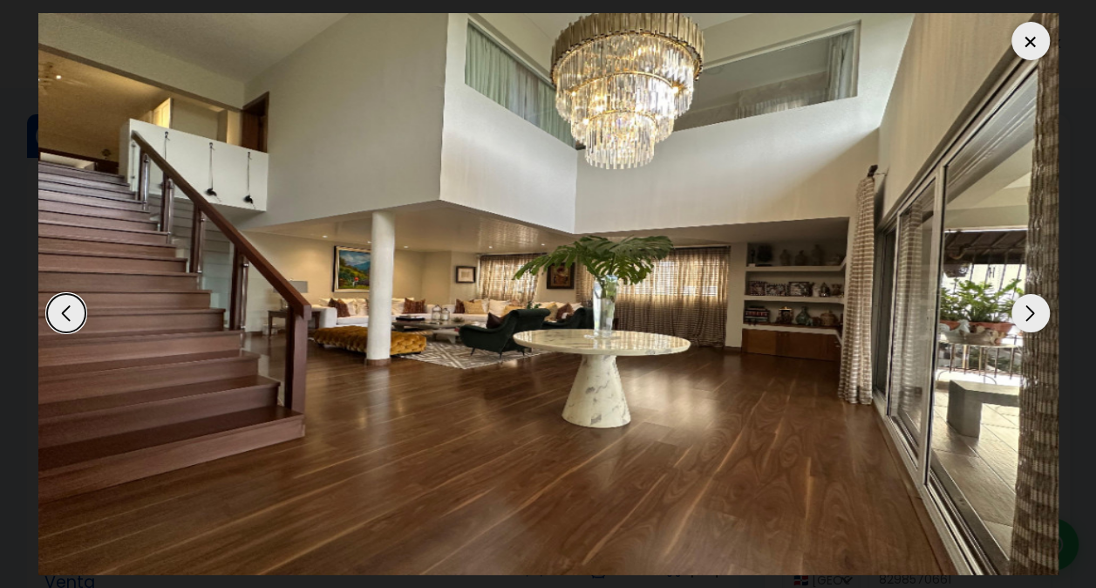
click at [1031, 315] on div "Next slide" at bounding box center [1031, 313] width 38 height 38
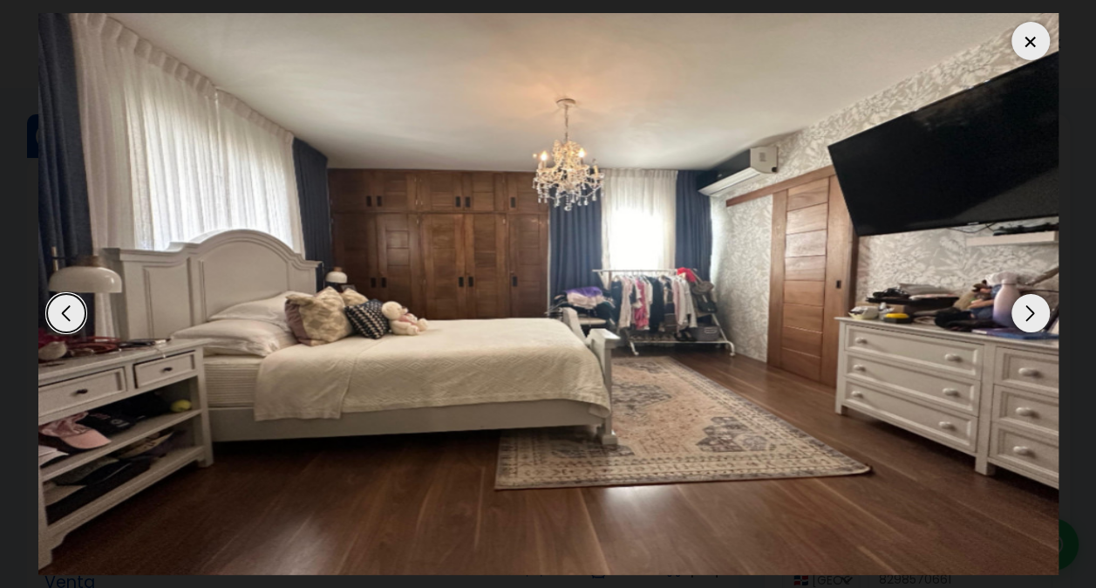
click at [1031, 315] on div "Next slide" at bounding box center [1031, 313] width 38 height 38
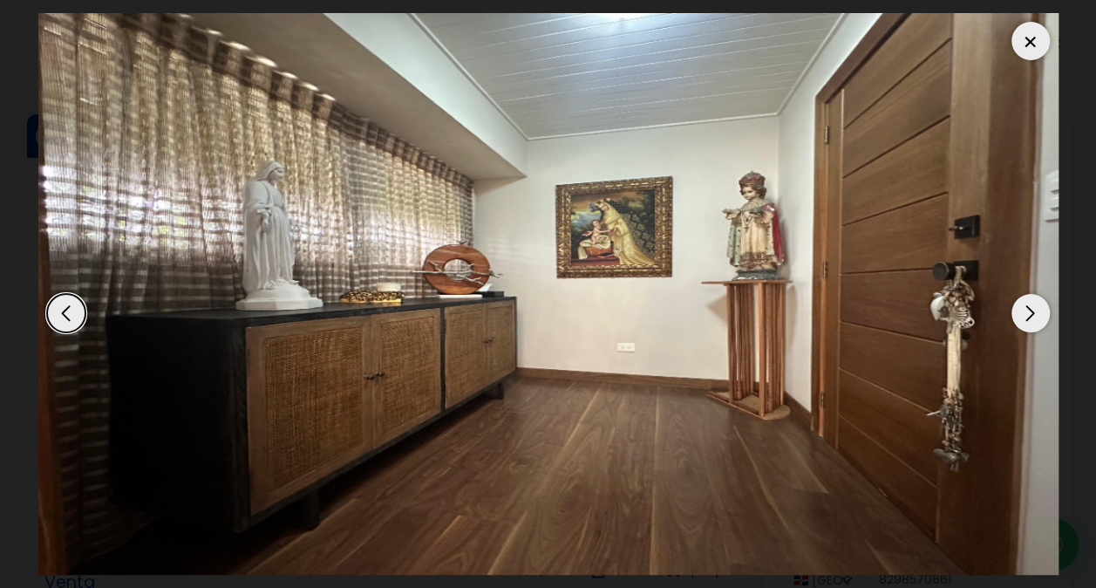
click at [1031, 315] on div "Next slide" at bounding box center [1031, 313] width 38 height 38
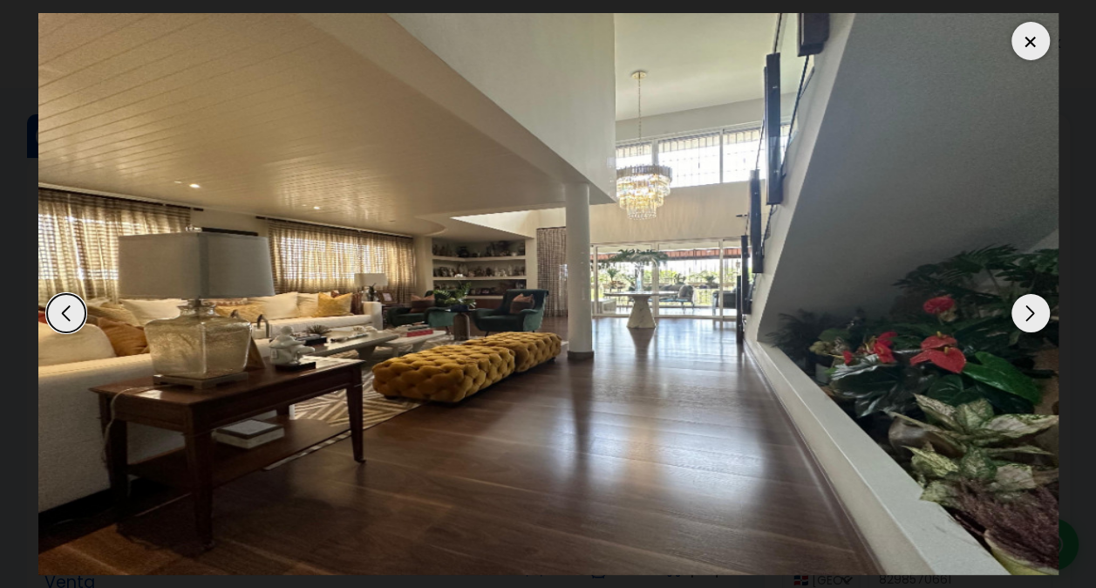
click at [1031, 315] on div "Next slide" at bounding box center [1031, 313] width 38 height 38
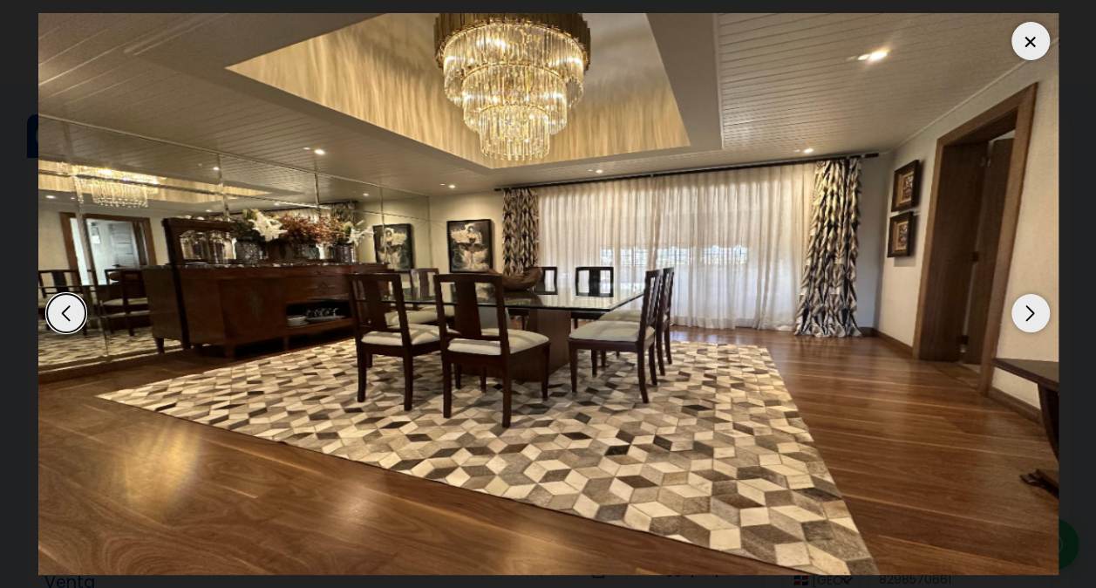
click at [1031, 315] on div "Next slide" at bounding box center [1031, 313] width 38 height 38
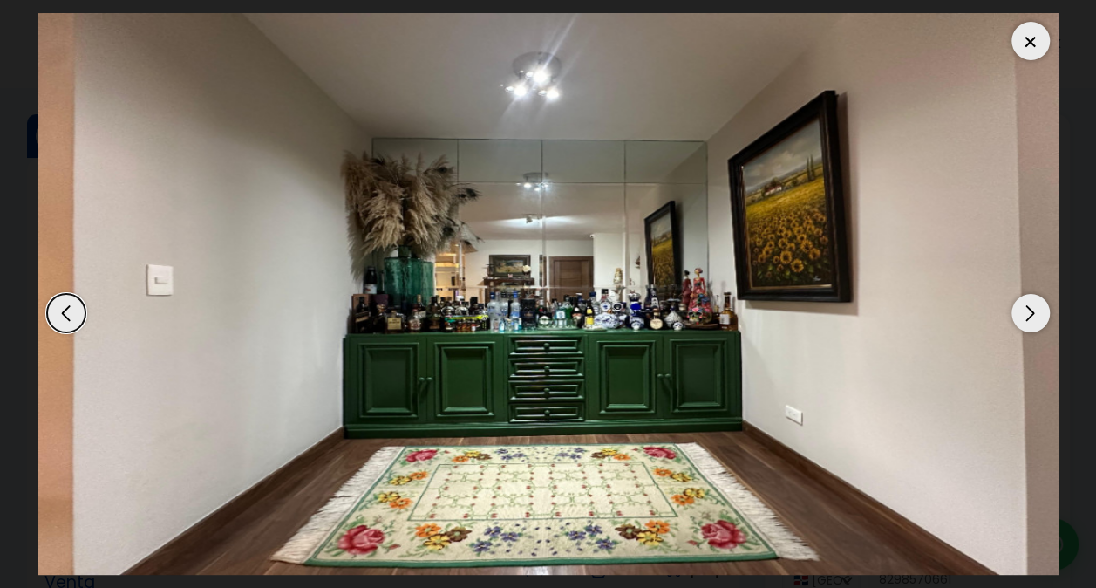
click at [1031, 314] on div "Next slide" at bounding box center [1031, 313] width 38 height 38
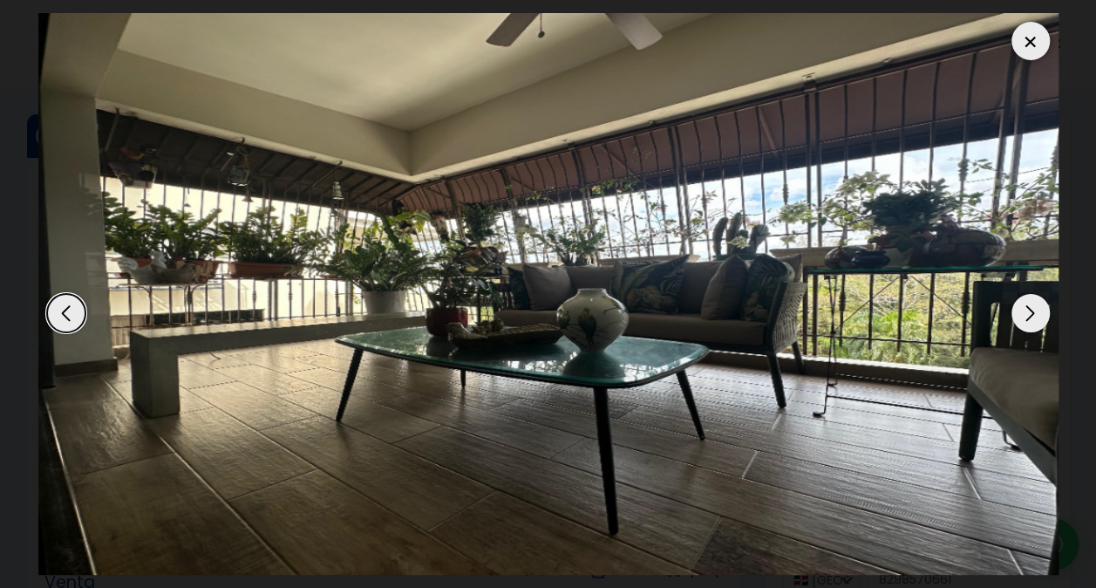
click at [1031, 314] on div "Next slide" at bounding box center [1031, 313] width 38 height 38
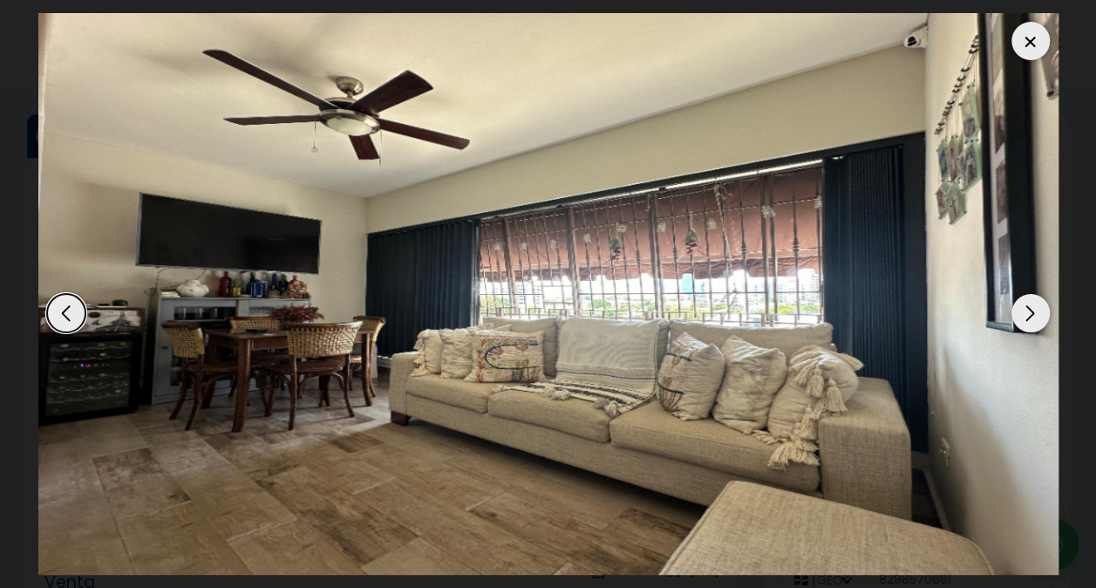
click at [1031, 314] on div "Next slide" at bounding box center [1031, 313] width 38 height 38
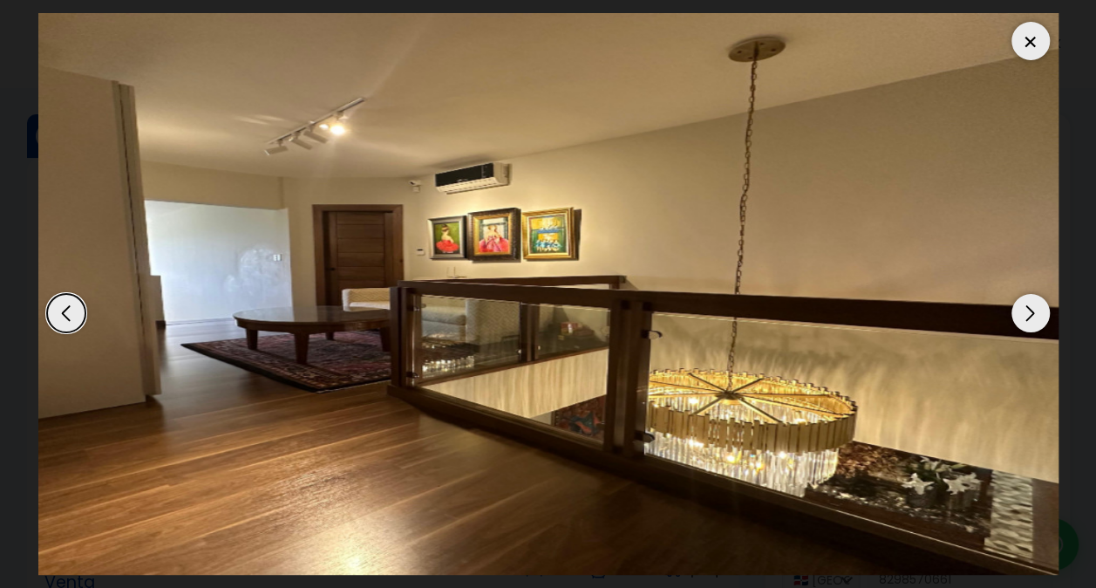
click at [1031, 314] on div "Next slide" at bounding box center [1031, 313] width 38 height 38
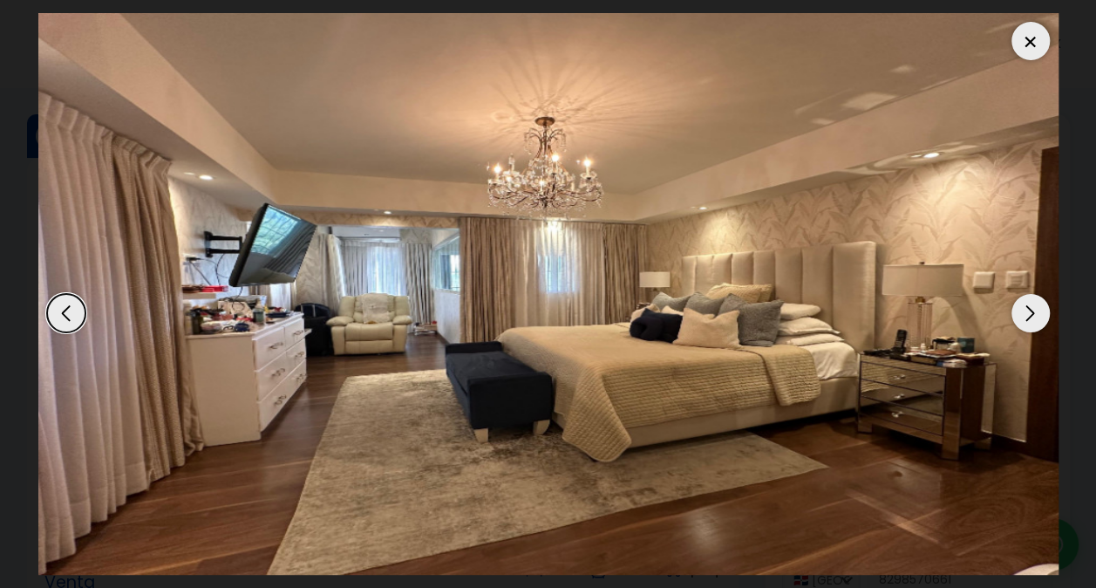
click at [1031, 314] on div "Next slide" at bounding box center [1031, 313] width 38 height 38
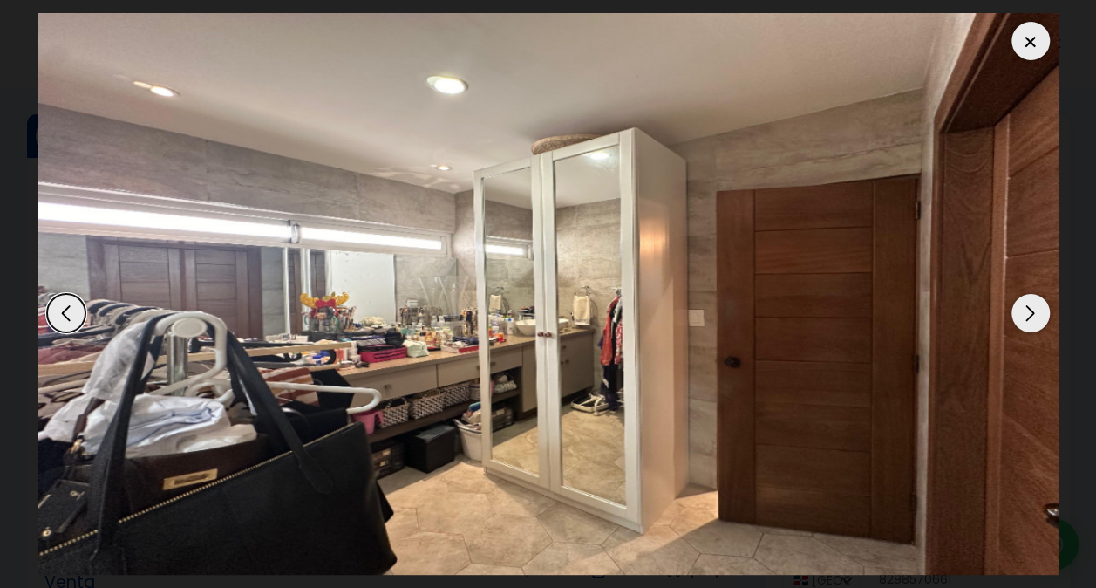
click at [1031, 314] on div "Next slide" at bounding box center [1031, 313] width 38 height 38
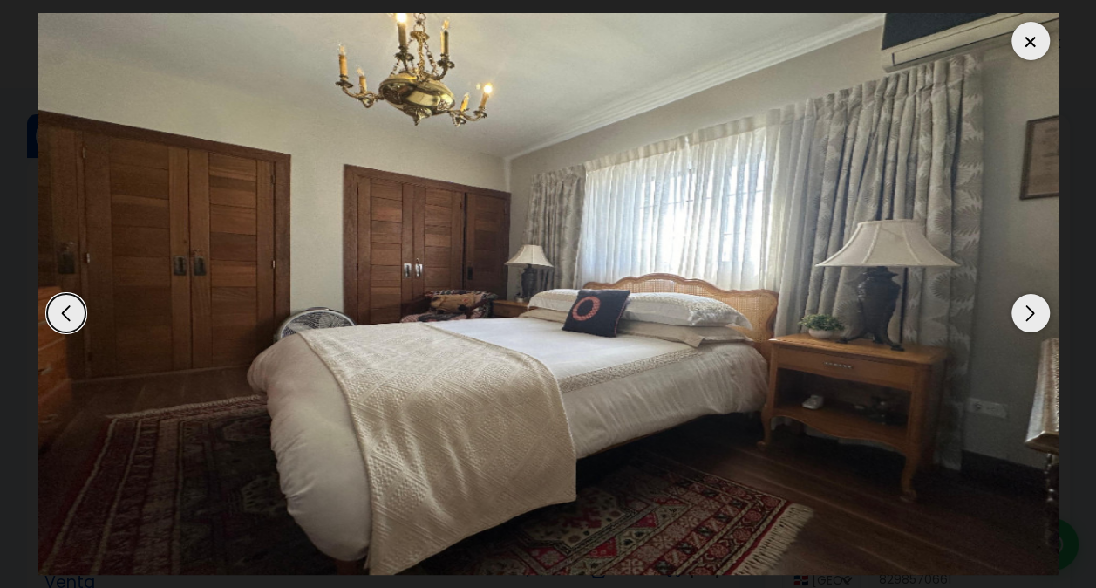
click at [1031, 314] on div "Next slide" at bounding box center [1031, 313] width 38 height 38
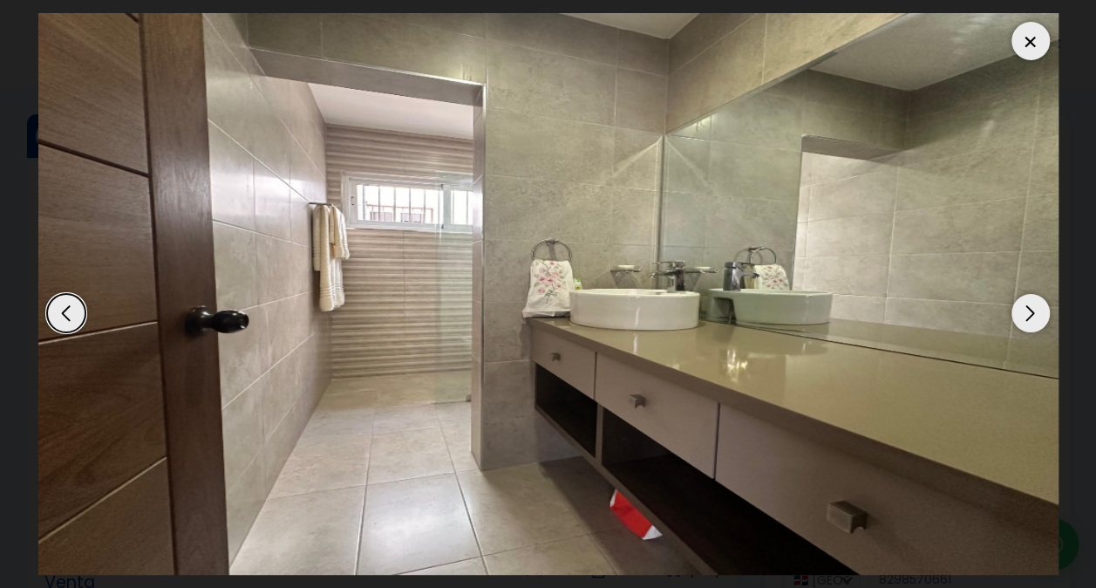
click at [1031, 314] on div "Next slide" at bounding box center [1031, 313] width 38 height 38
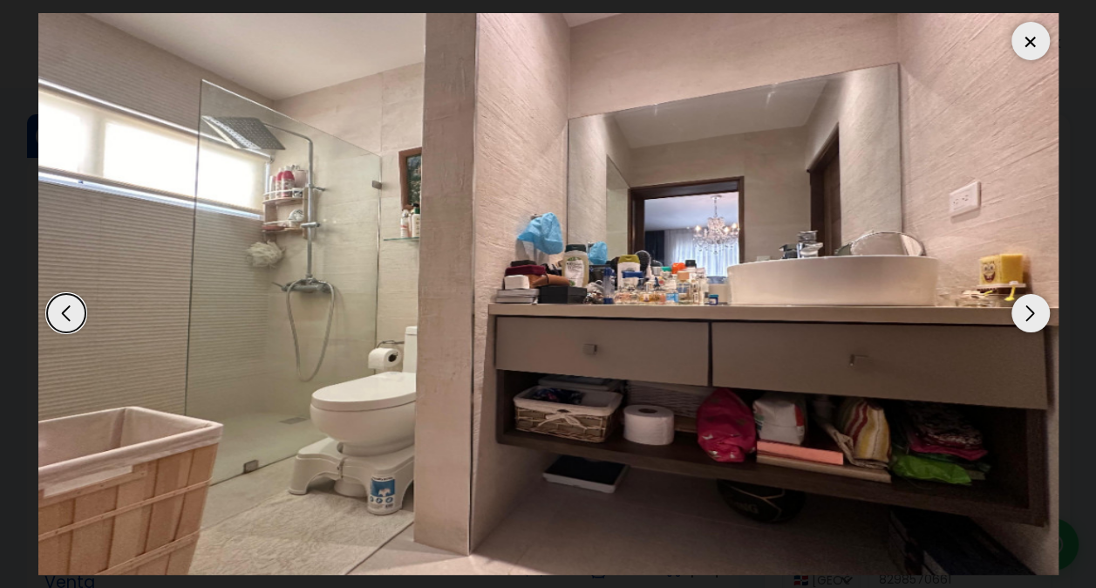
click at [1031, 314] on div "Next slide" at bounding box center [1031, 313] width 38 height 38
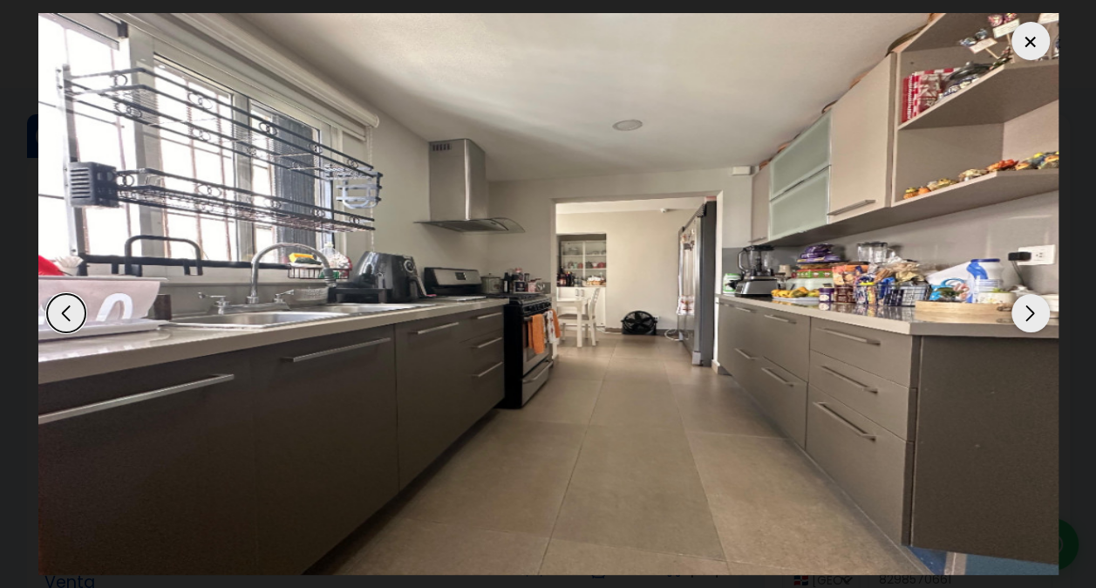
click at [1031, 314] on div "Next slide" at bounding box center [1031, 313] width 38 height 38
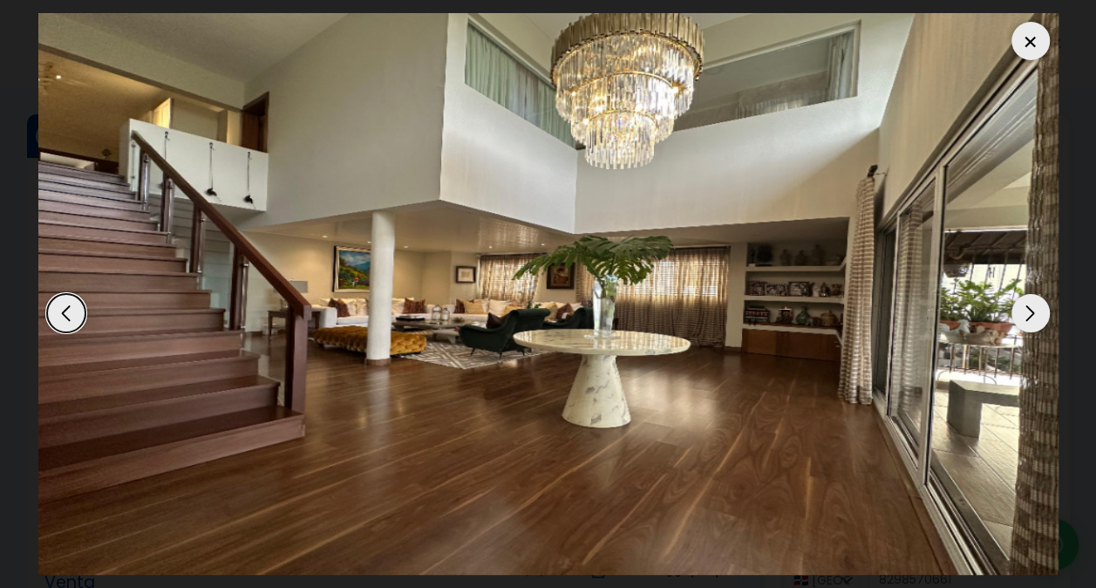
click at [65, 305] on div "Previous slide" at bounding box center [66, 313] width 38 height 38
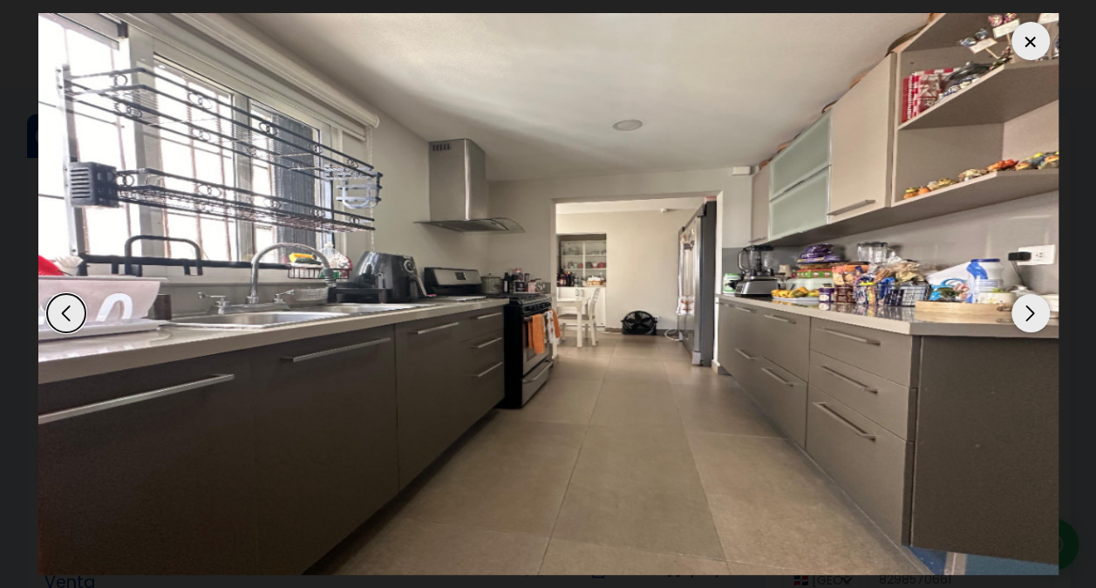
click at [1025, 39] on div at bounding box center [1031, 41] width 38 height 38
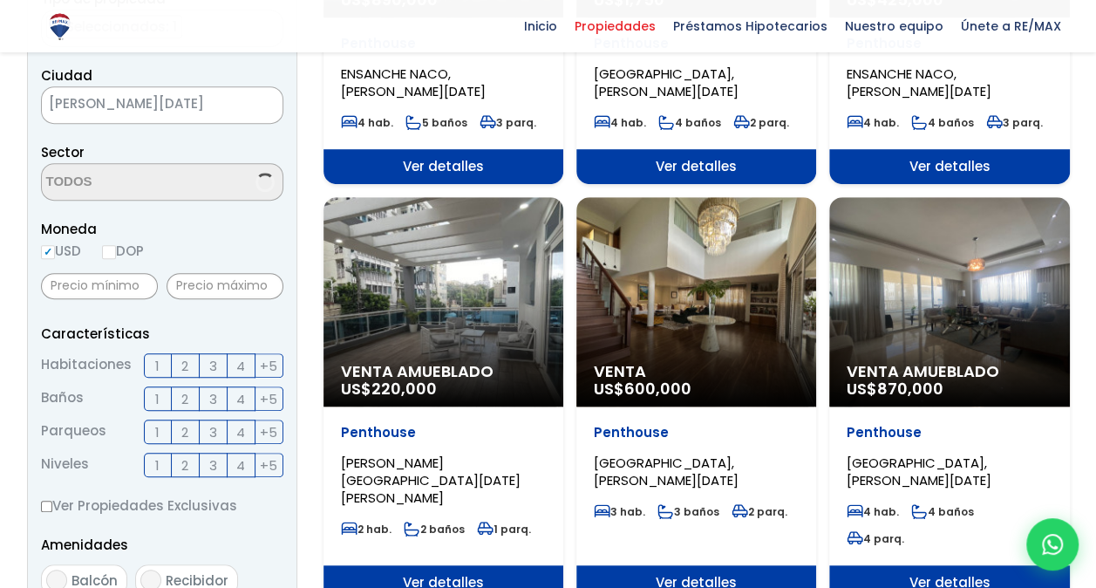
scroll to position [3875, 0]
select select "150"
click at [971, 304] on div "Venta Amueblado US$ 870,000" at bounding box center [950, 301] width 240 height 209
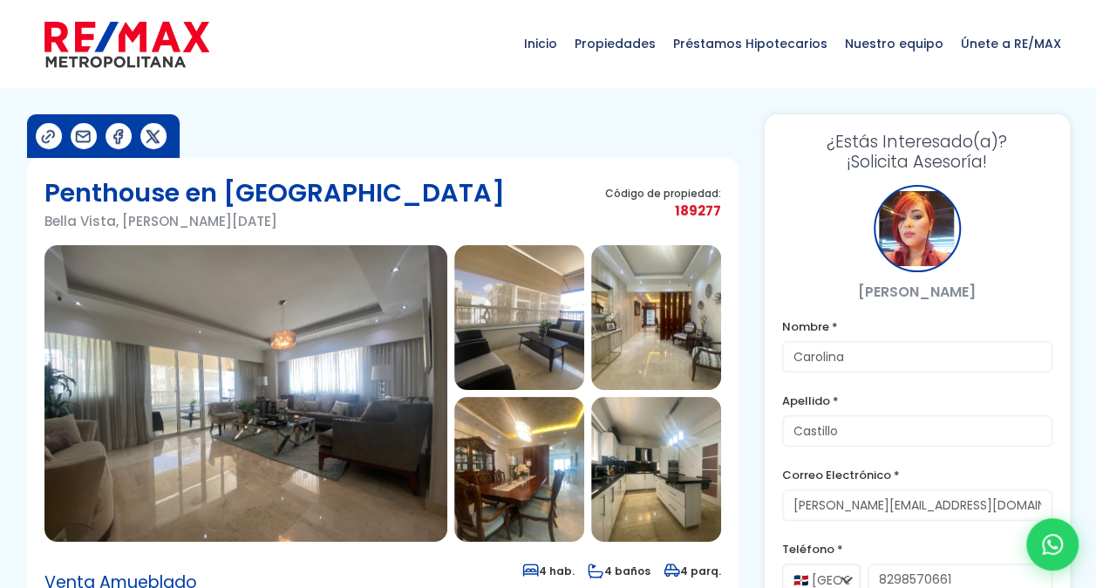
click at [290, 412] on img at bounding box center [245, 393] width 403 height 297
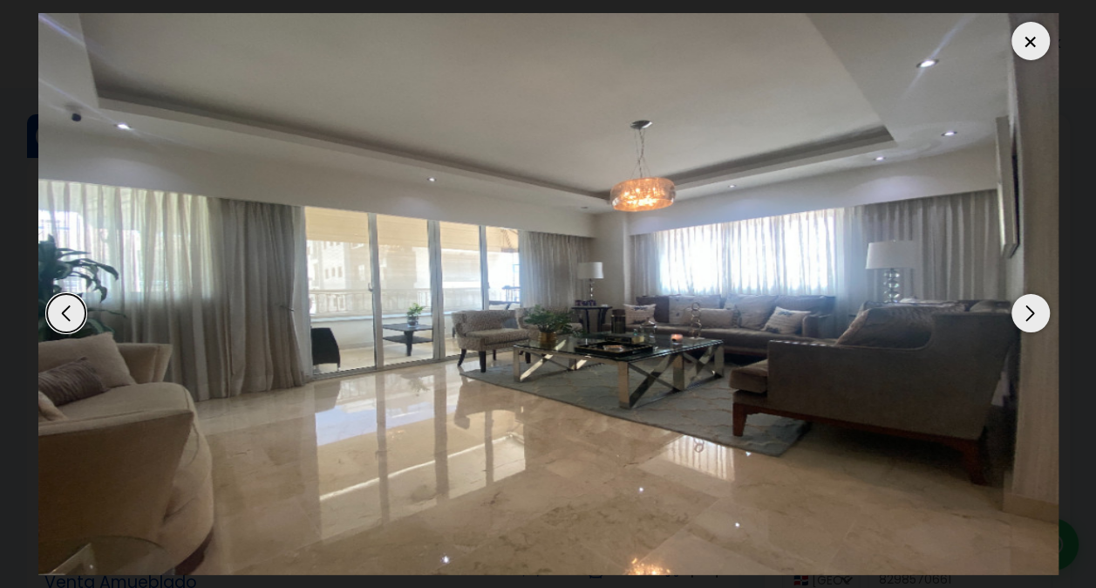
click at [1036, 309] on div "Next slide" at bounding box center [1031, 313] width 38 height 38
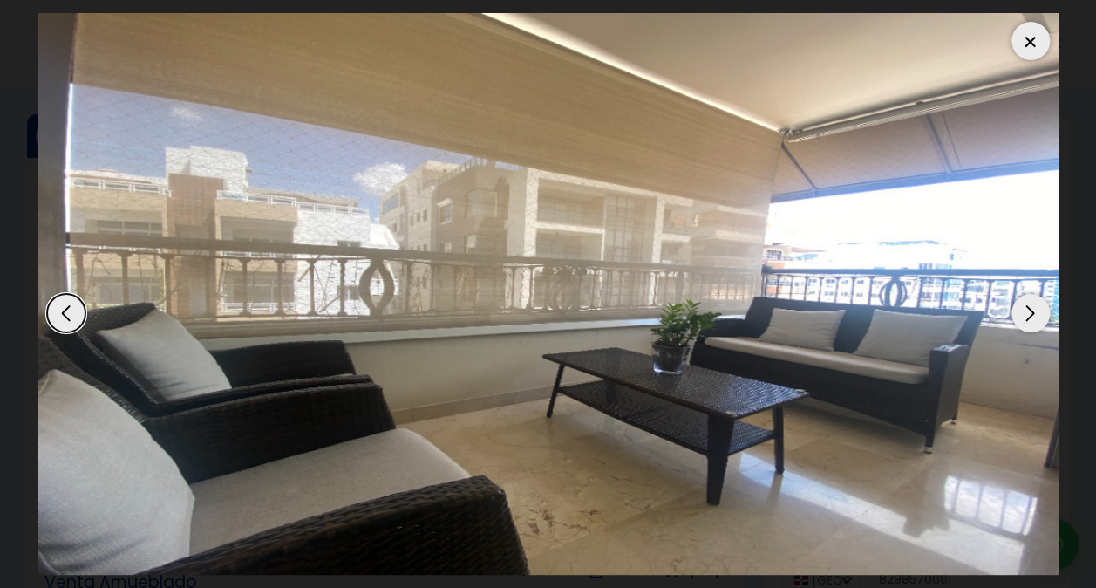
click at [1036, 309] on div "Next slide" at bounding box center [1031, 313] width 38 height 38
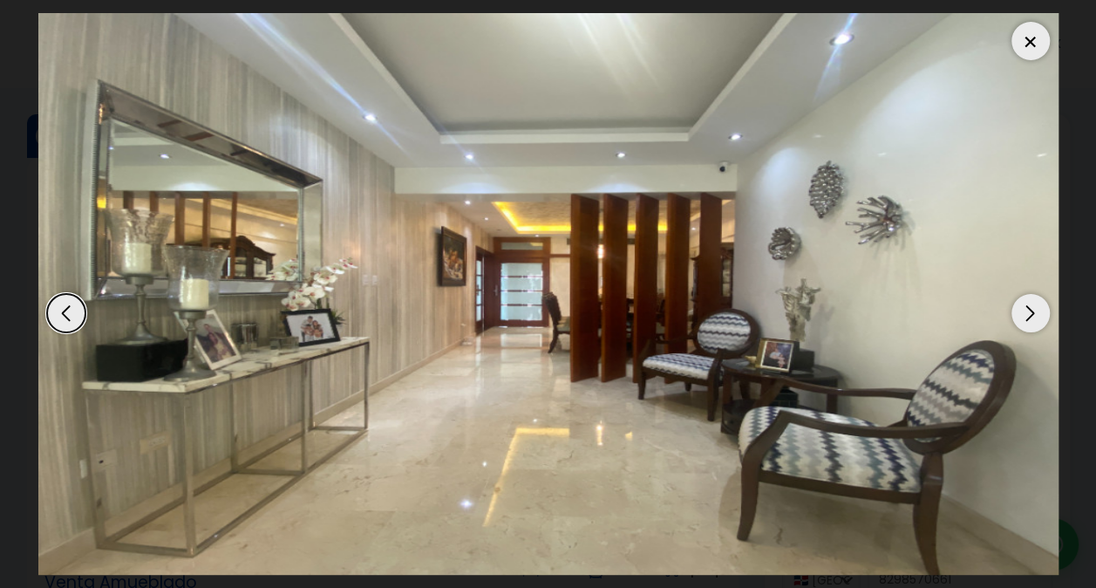
click at [1036, 309] on div "Next slide" at bounding box center [1031, 313] width 38 height 38
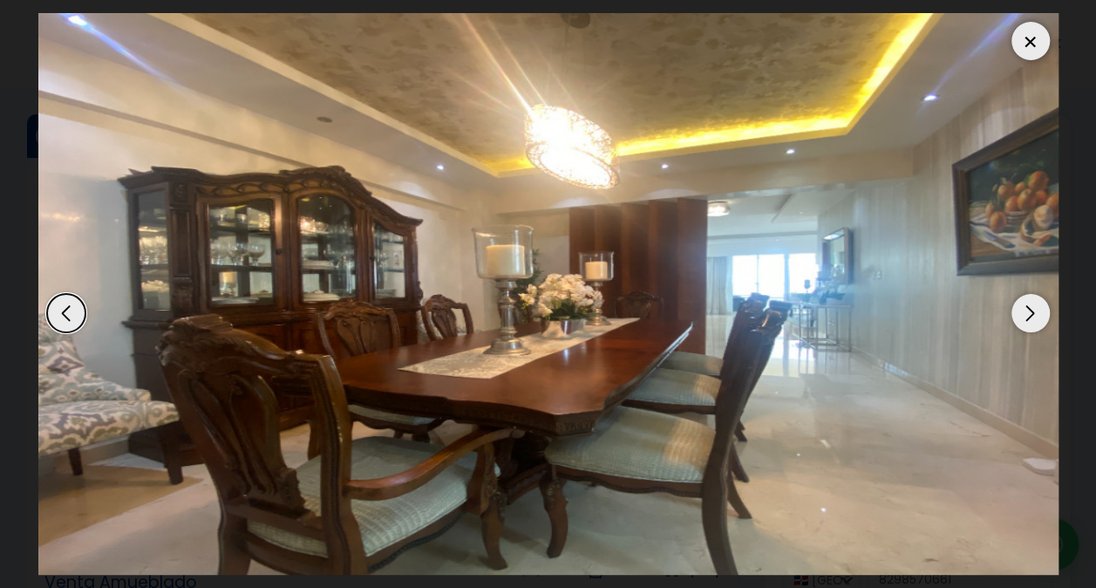
click at [1036, 309] on div "Next slide" at bounding box center [1031, 313] width 38 height 38
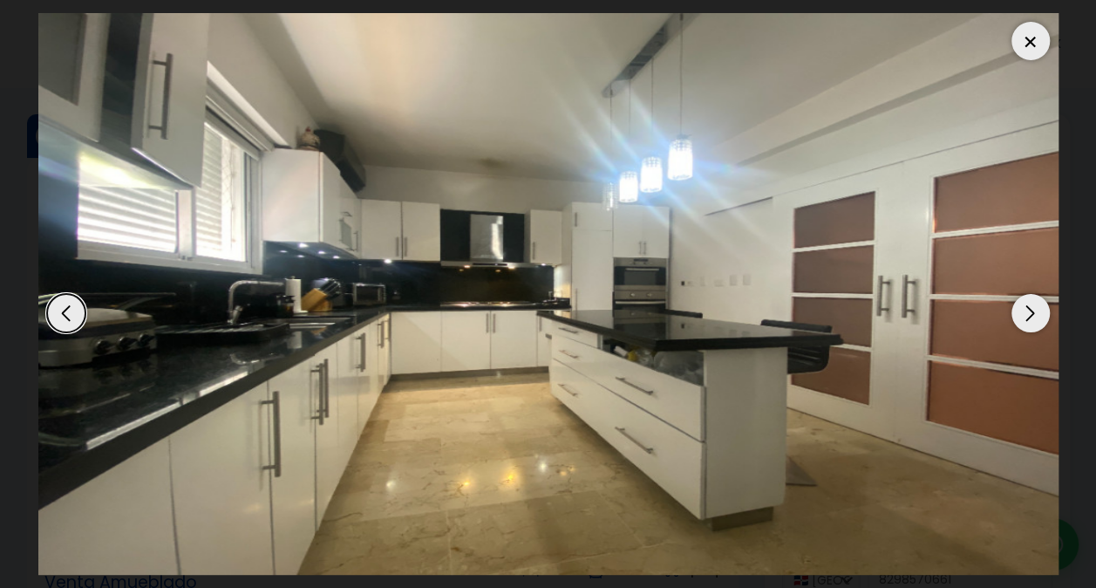
click at [1036, 309] on div "Next slide" at bounding box center [1031, 313] width 38 height 38
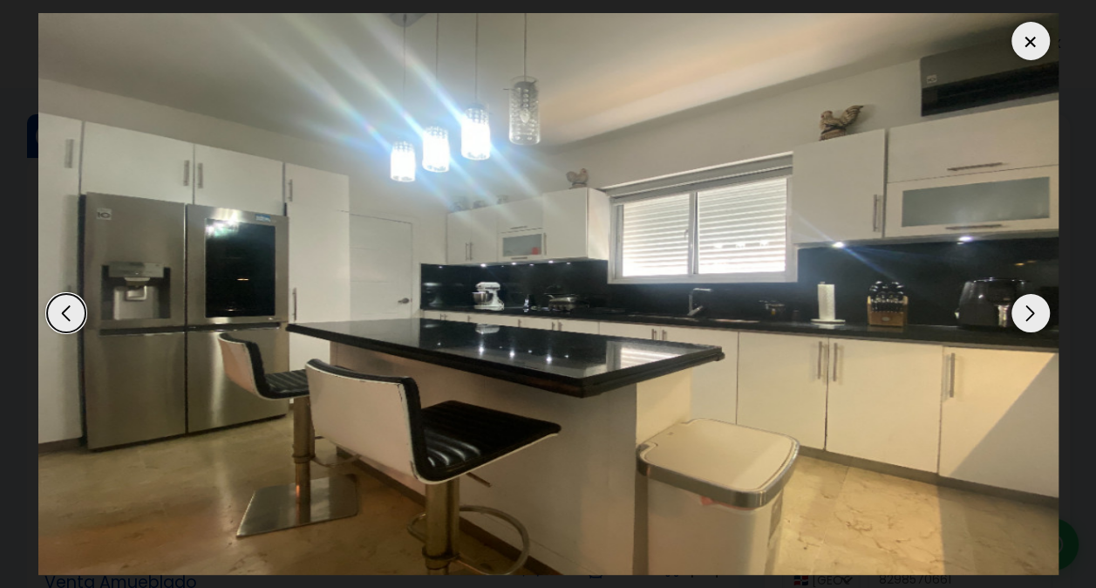
click at [1036, 309] on div "Next slide" at bounding box center [1031, 313] width 38 height 38
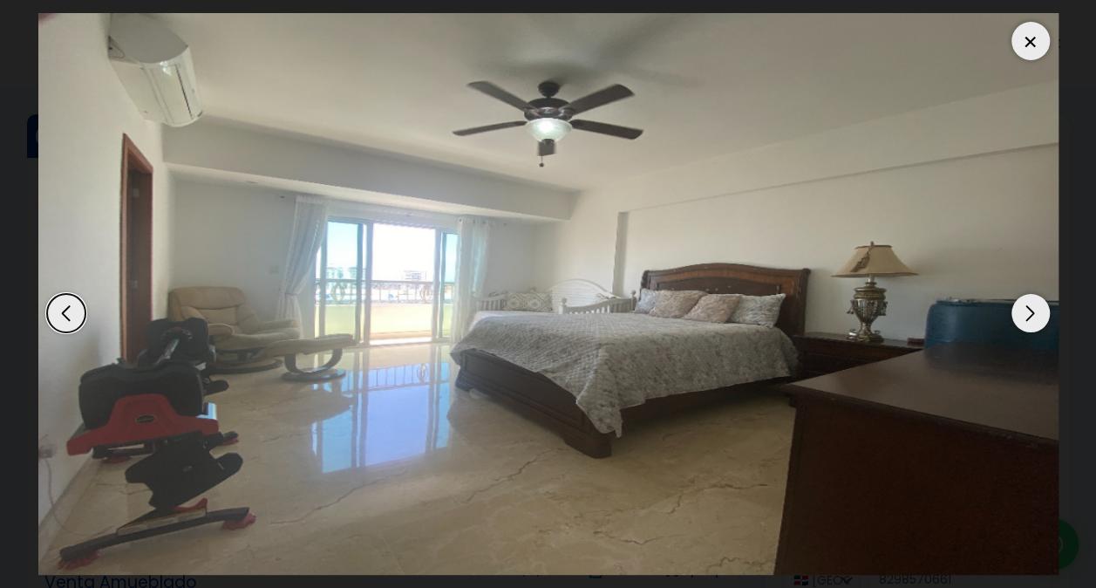
click at [1036, 309] on div "Next slide" at bounding box center [1031, 313] width 38 height 38
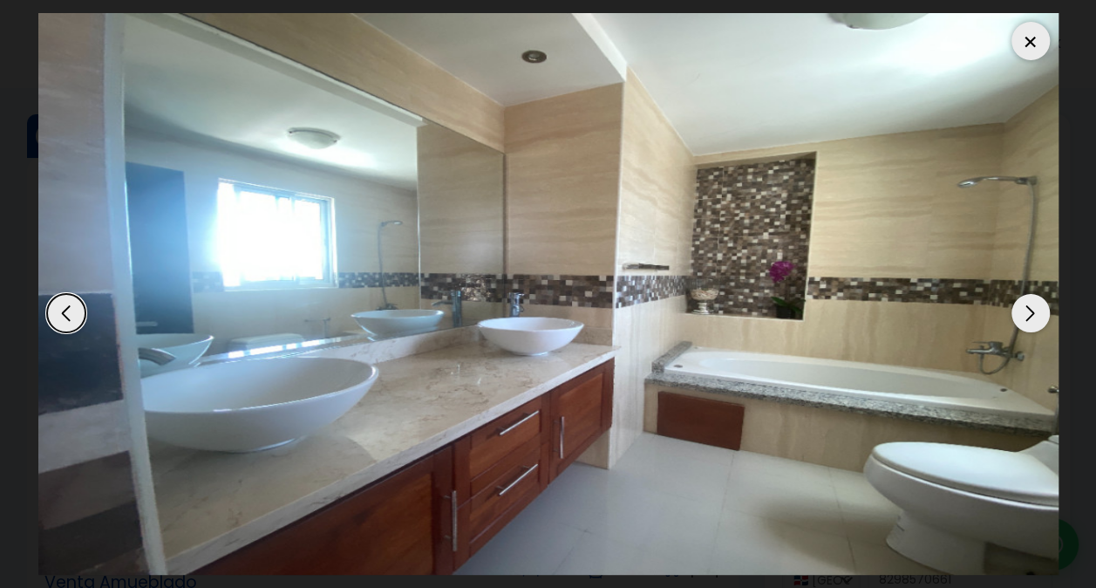
click at [1036, 309] on div "Next slide" at bounding box center [1031, 313] width 38 height 38
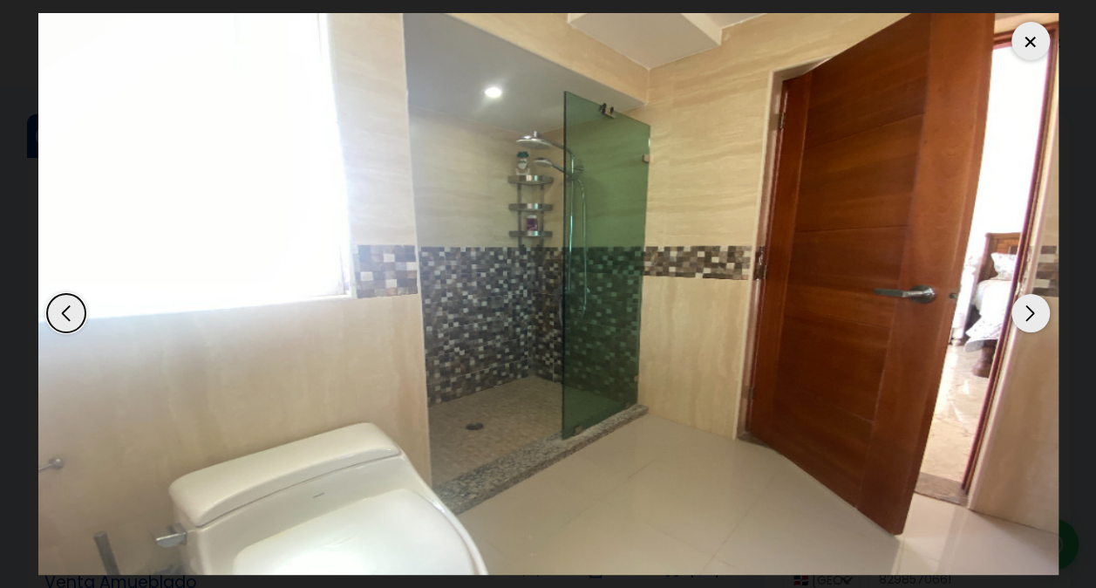
click at [1027, 52] on div at bounding box center [1031, 41] width 38 height 38
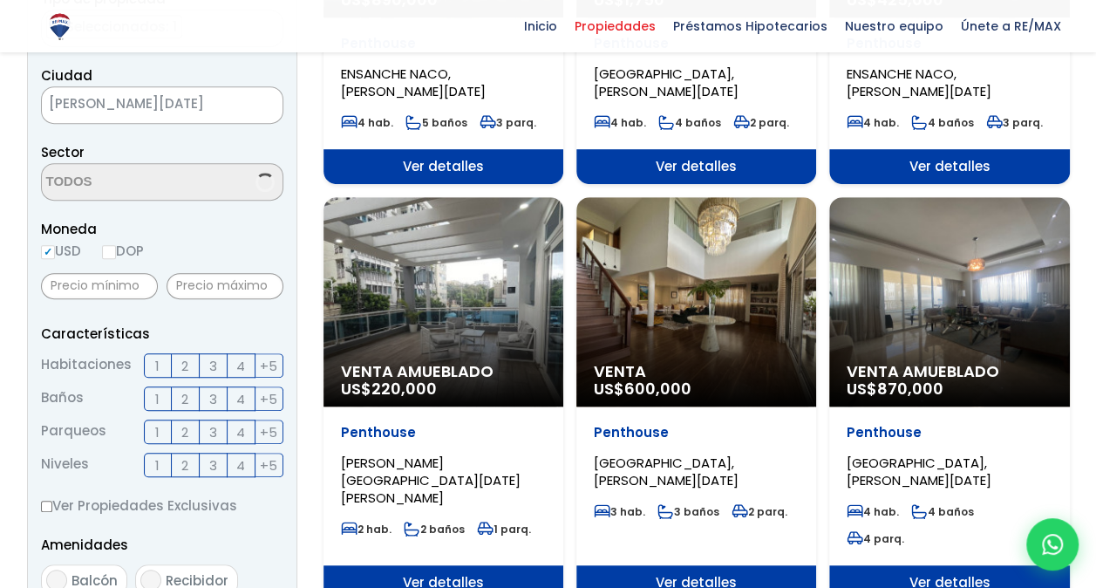
scroll to position [436, 0]
select select "150"
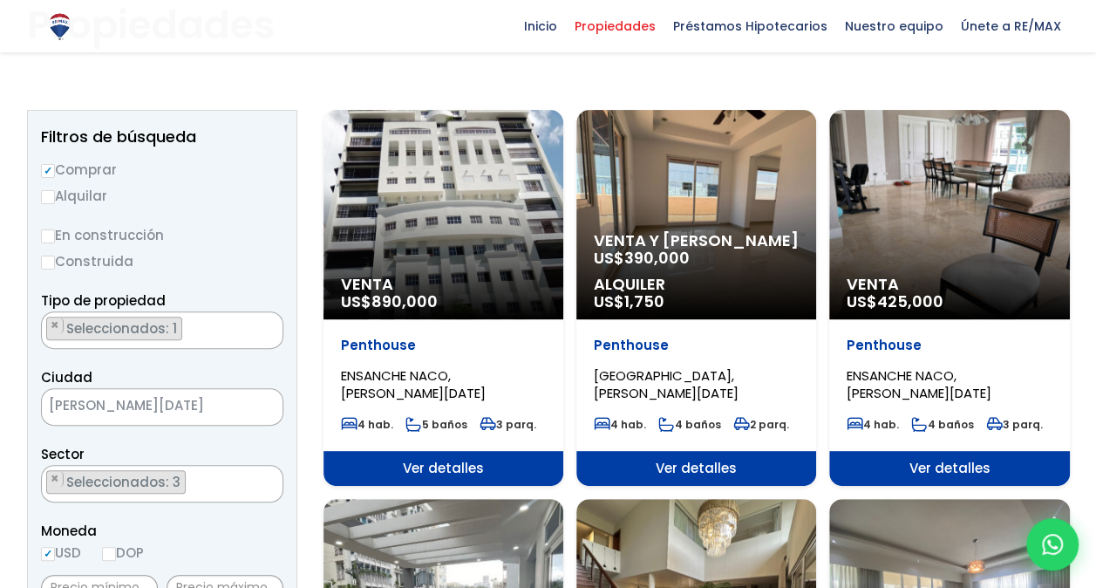
scroll to position [87, 0]
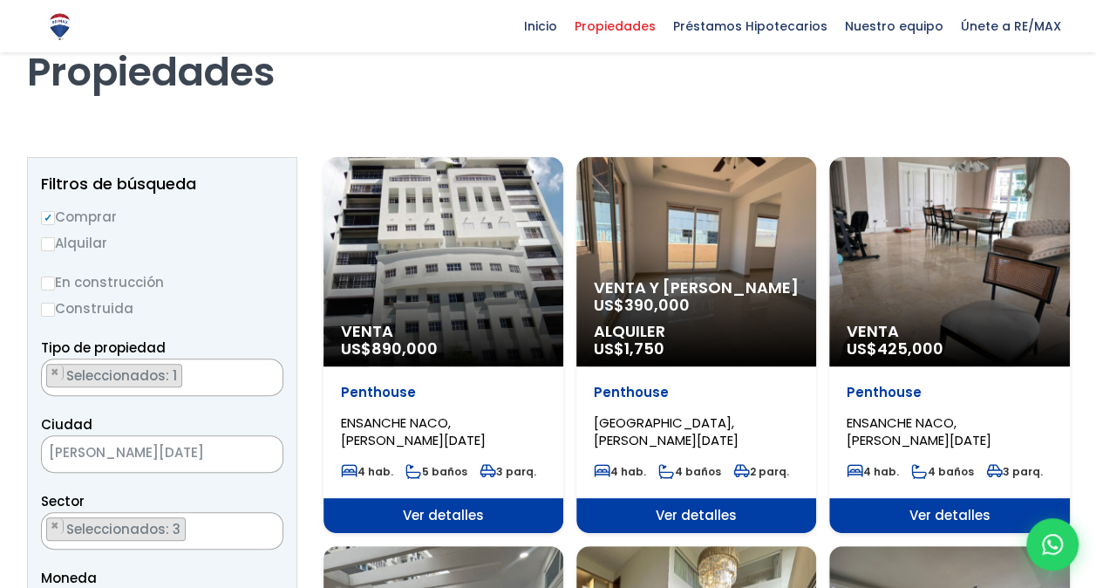
click at [984, 258] on div "Venta US$ 425,000" at bounding box center [950, 261] width 240 height 209
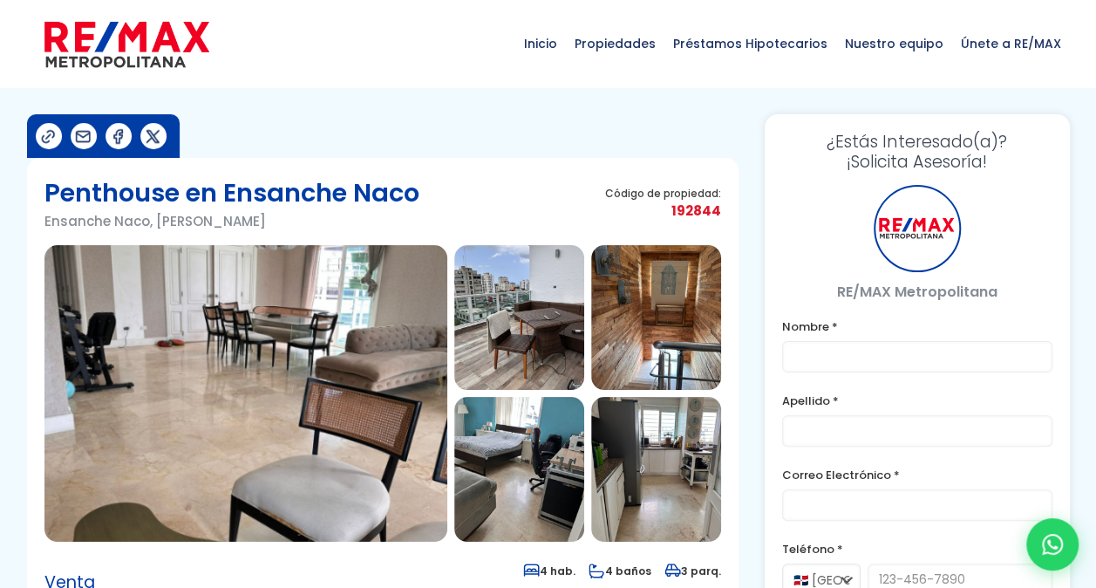
type input "Carolina"
type input "Castillo"
type input "[PERSON_NAME][EMAIL_ADDRESS][DOMAIN_NAME]"
type input "8298570661"
click at [295, 361] on img at bounding box center [245, 393] width 403 height 297
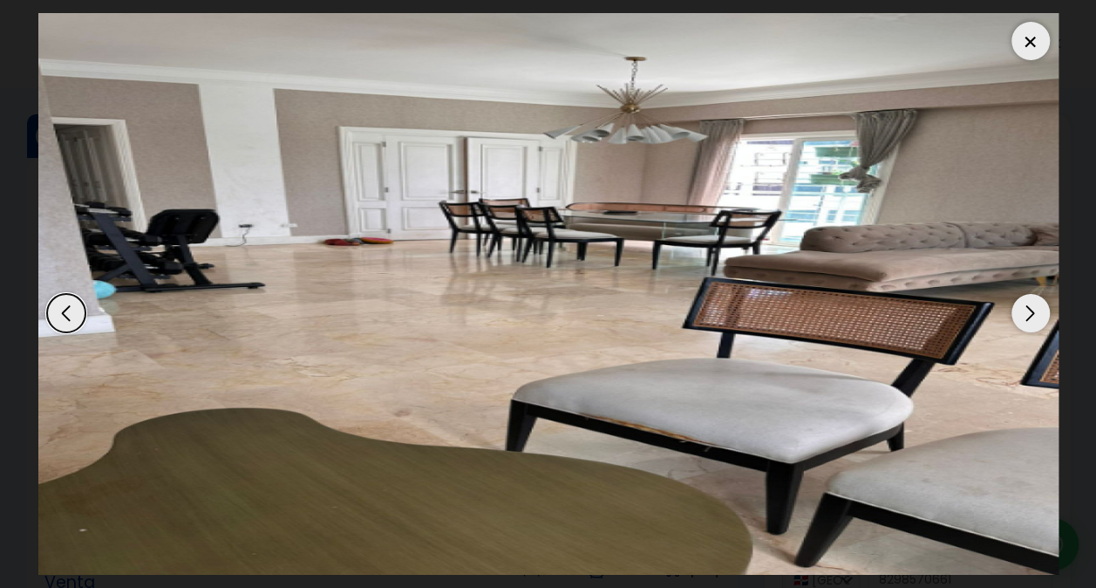
click at [1035, 311] on div "Next slide" at bounding box center [1031, 313] width 38 height 38
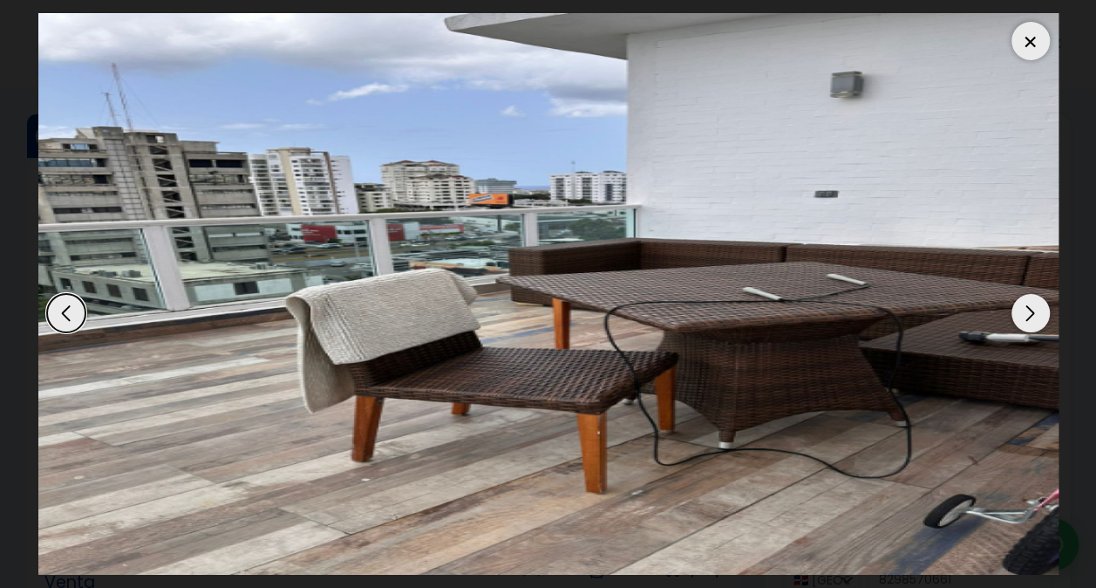
click at [1035, 311] on div "Next slide" at bounding box center [1031, 313] width 38 height 38
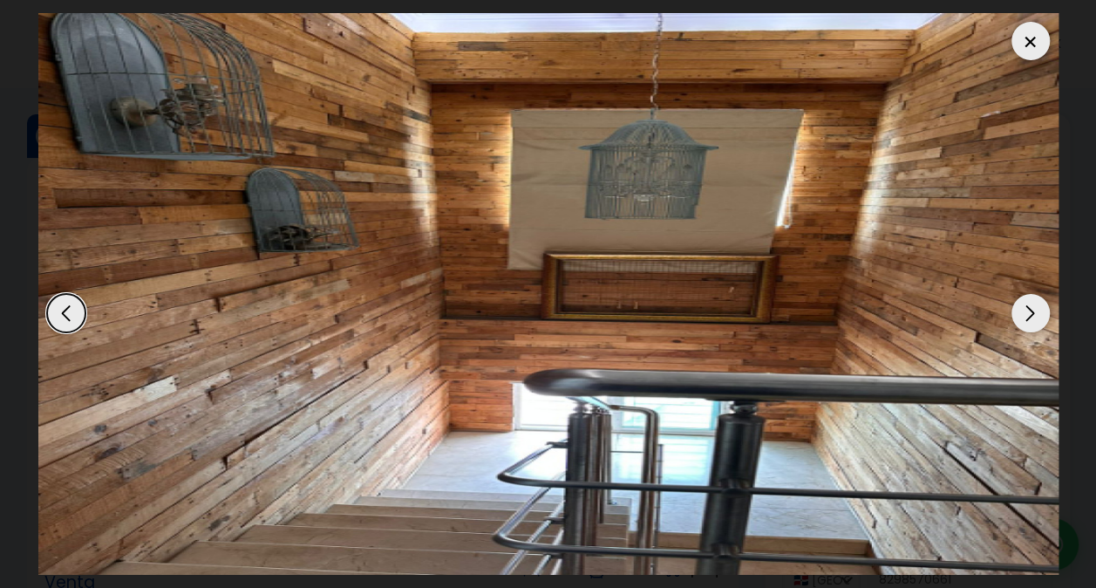
click at [1035, 311] on div "Next slide" at bounding box center [1031, 313] width 38 height 38
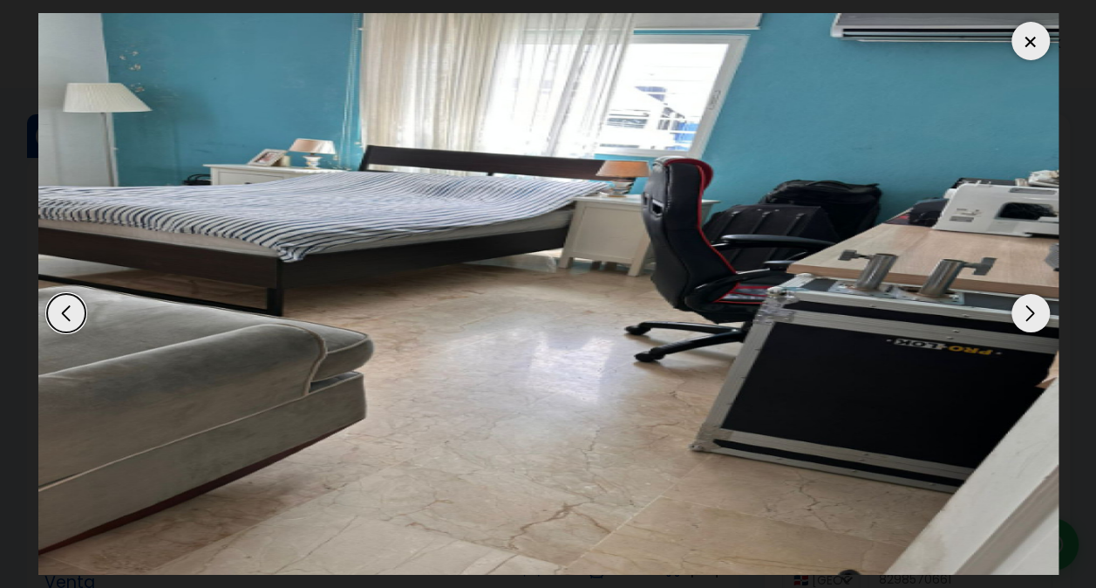
click at [1035, 311] on div "Next slide" at bounding box center [1031, 313] width 38 height 38
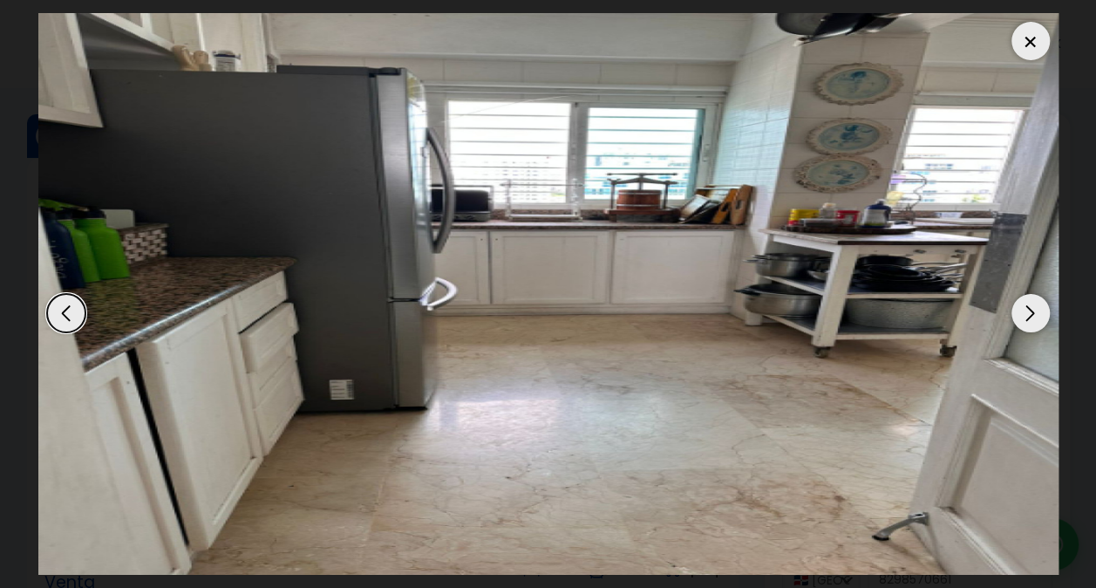
click at [1035, 311] on div "Next slide" at bounding box center [1031, 313] width 38 height 38
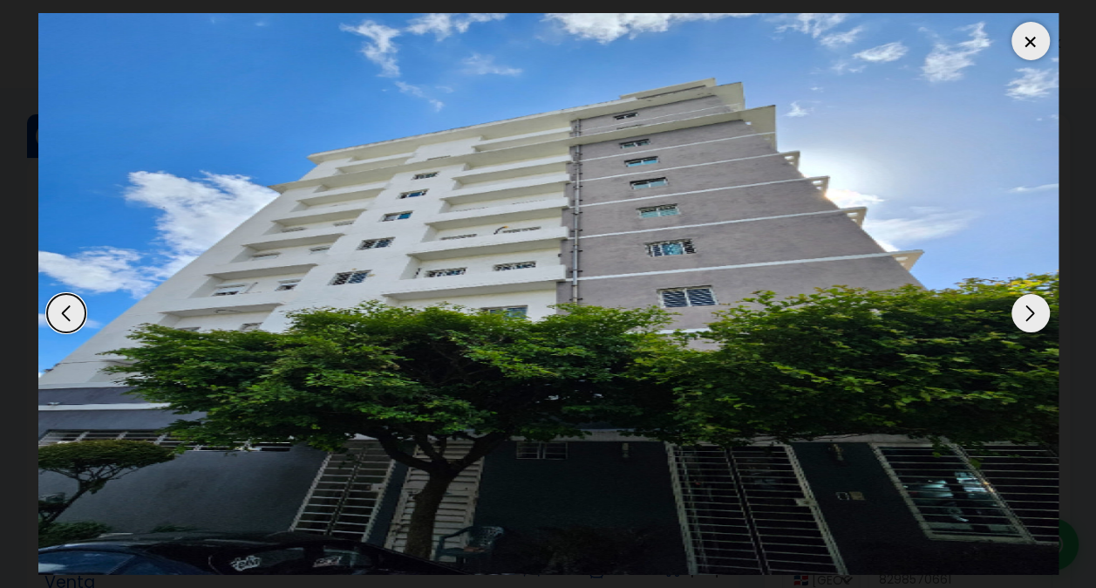
click at [1035, 311] on div "Next slide" at bounding box center [1031, 313] width 38 height 38
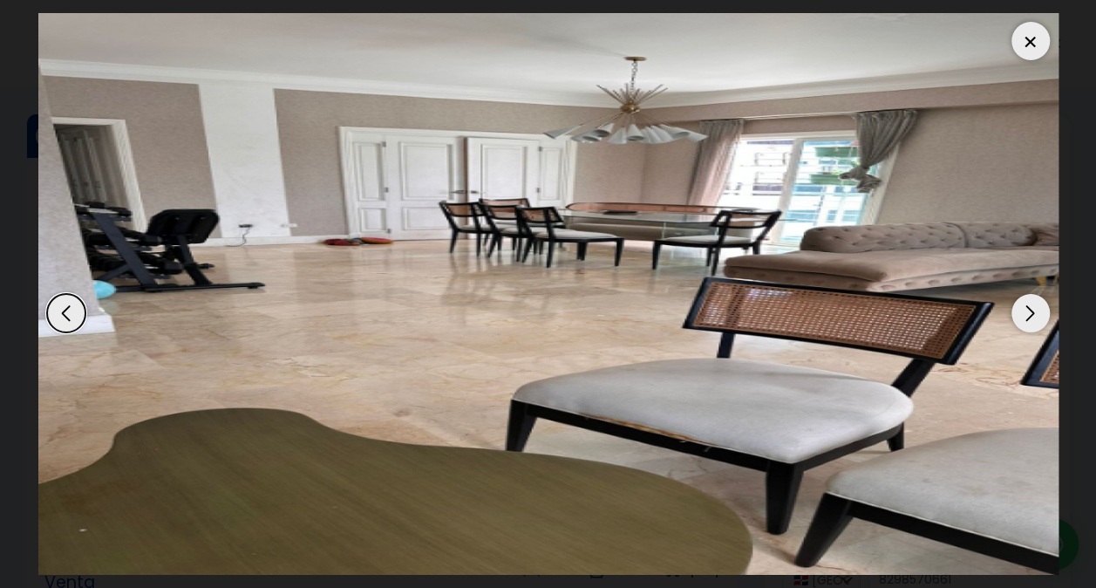
click at [1035, 311] on div "Next slide" at bounding box center [1031, 313] width 38 height 38
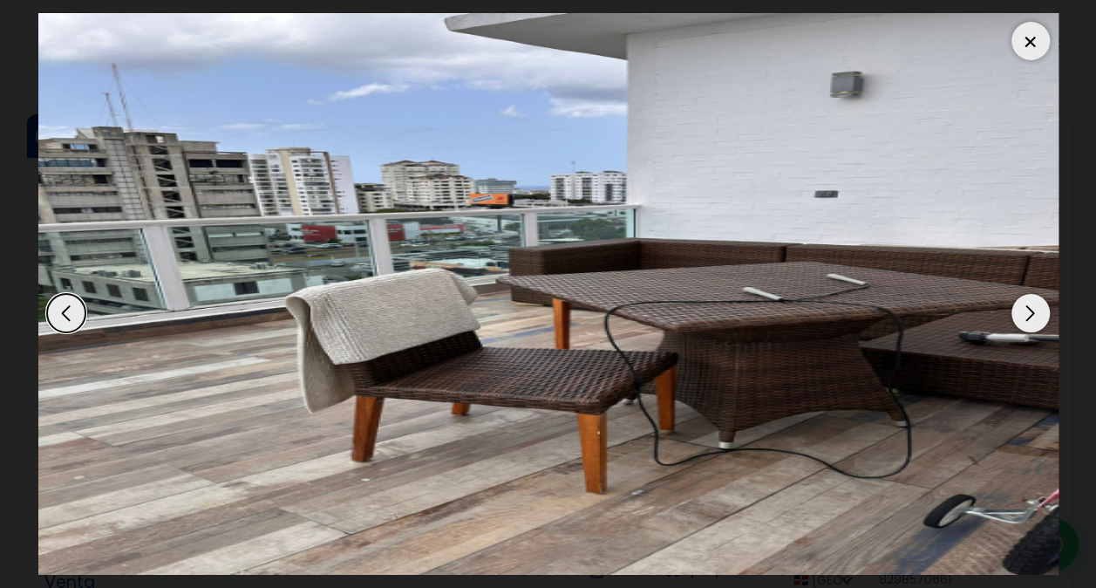
click at [1035, 311] on div "Next slide" at bounding box center [1031, 313] width 38 height 38
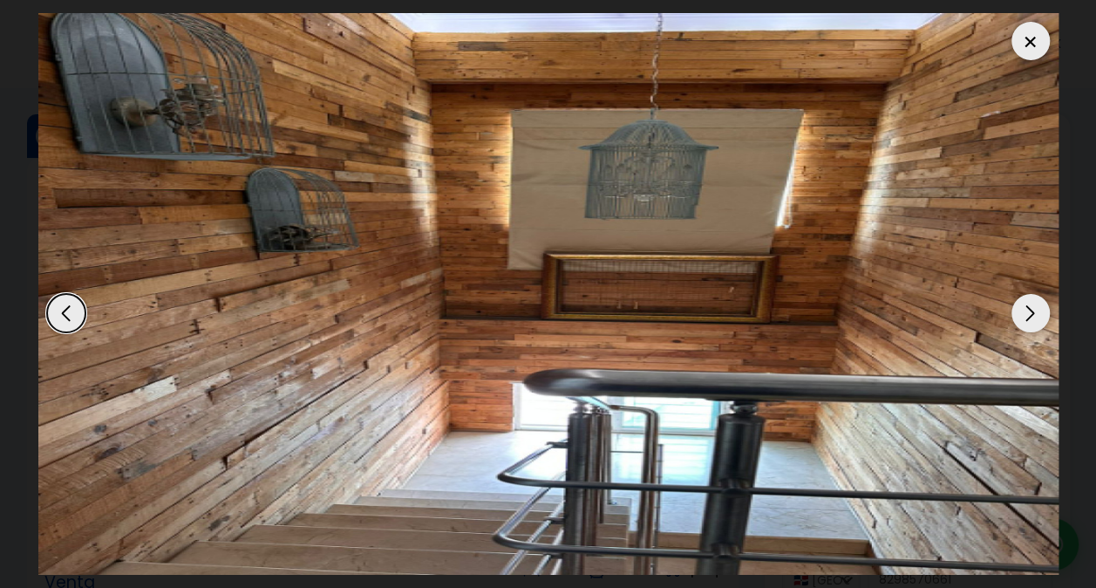
click at [1030, 50] on div at bounding box center [1031, 41] width 38 height 38
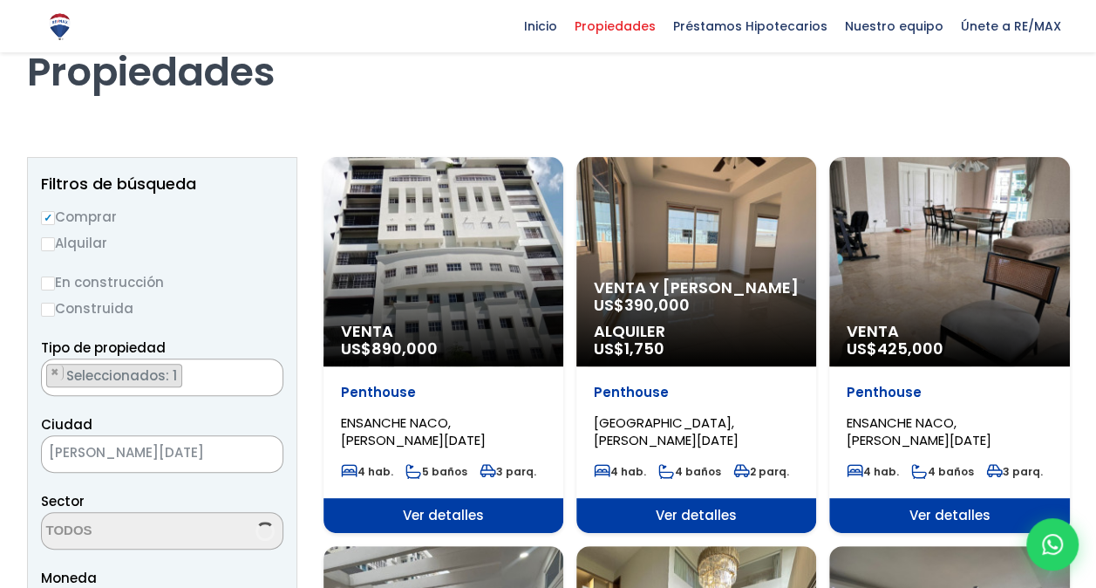
scroll to position [87, 0]
select select "150"
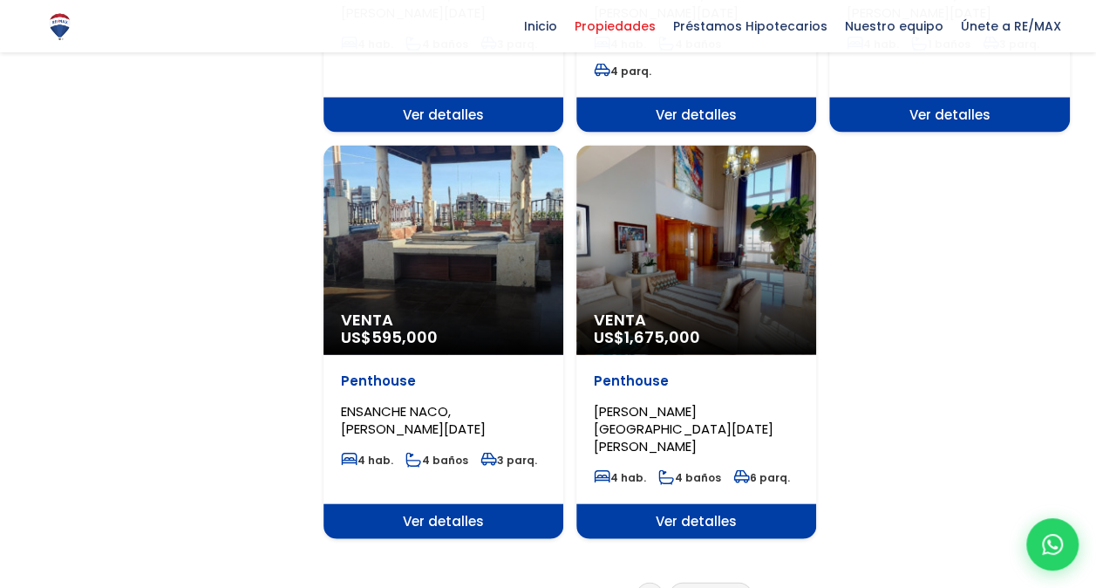
scroll to position [1745, 0]
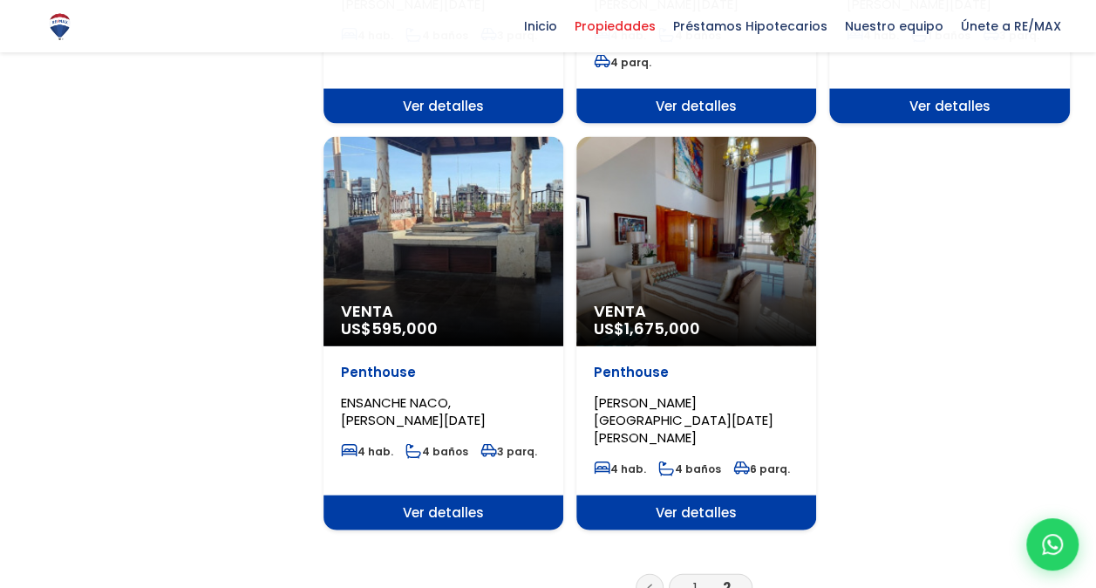
click at [464, 149] on div "Venta US$ 595,000" at bounding box center [444, 241] width 240 height 209
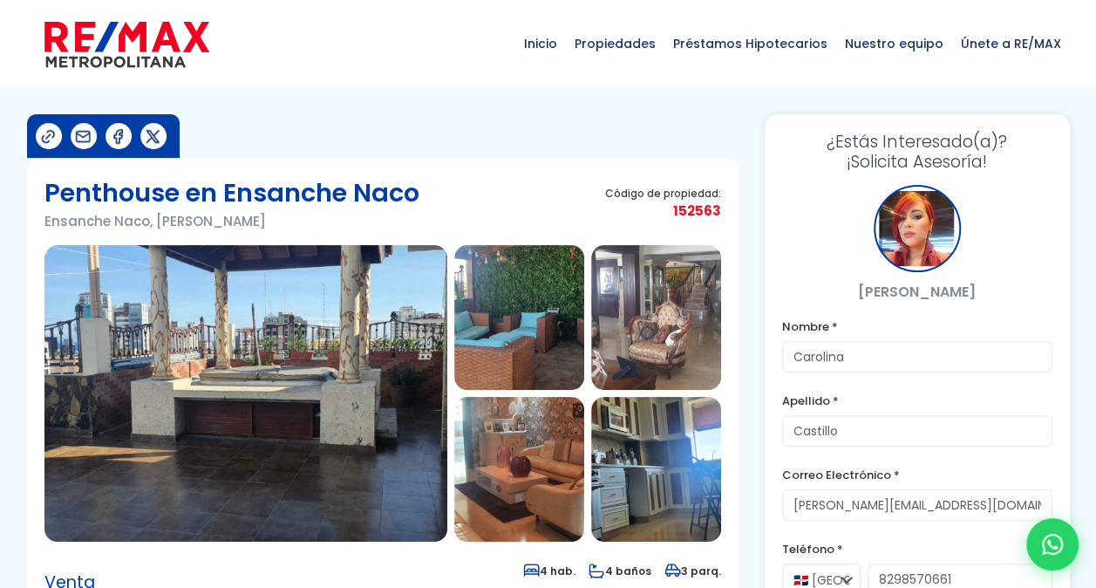
click at [237, 379] on img at bounding box center [245, 393] width 403 height 297
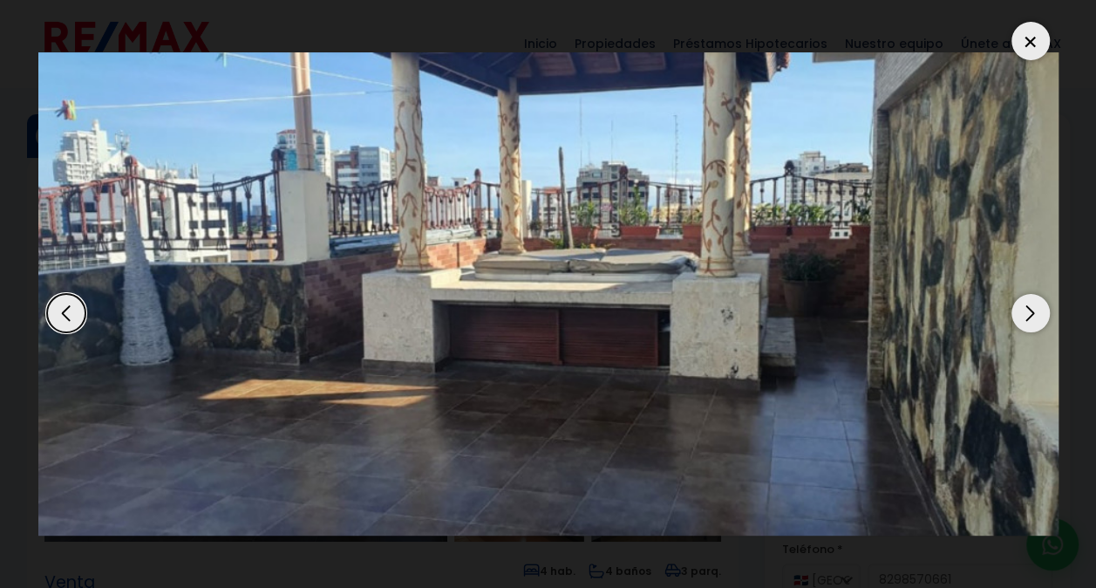
click at [1029, 309] on div "Next slide" at bounding box center [1031, 313] width 38 height 38
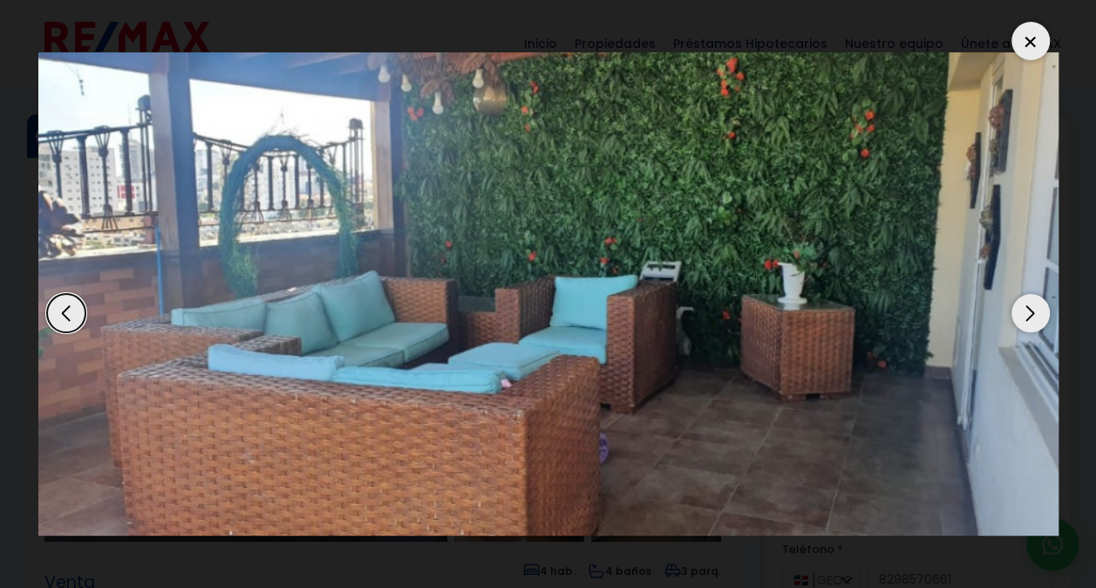
click at [1029, 309] on div "Next slide" at bounding box center [1031, 313] width 38 height 38
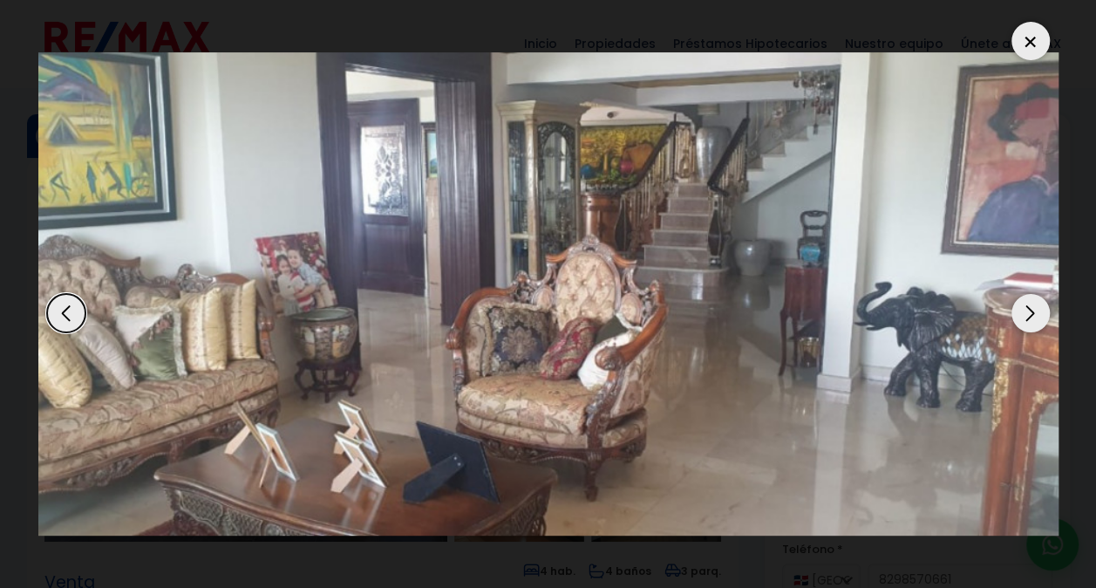
click at [1029, 309] on div "Next slide" at bounding box center [1031, 313] width 38 height 38
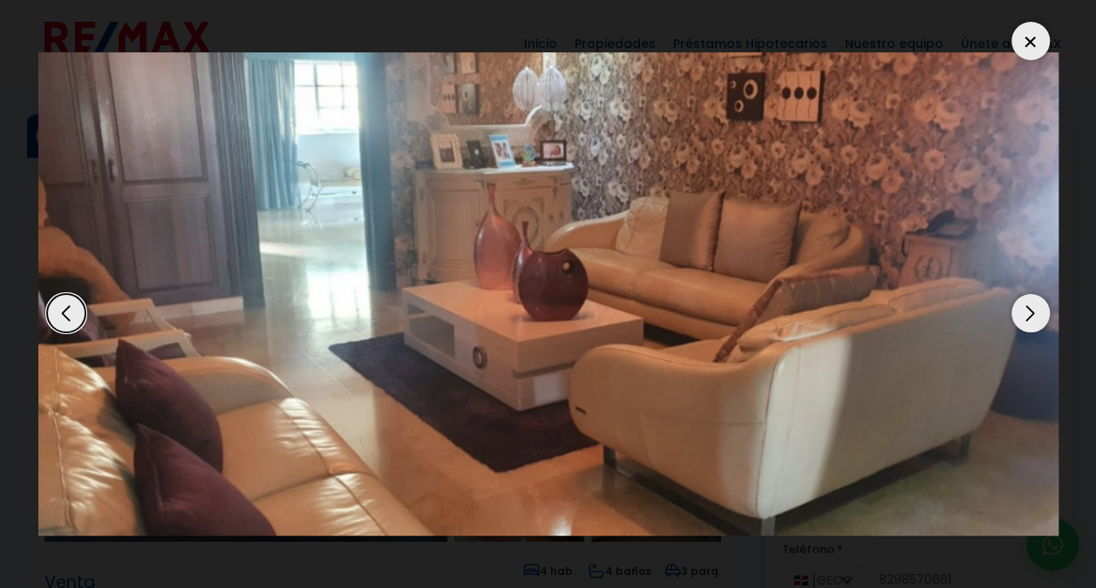
click at [1029, 309] on div "Next slide" at bounding box center [1031, 313] width 38 height 38
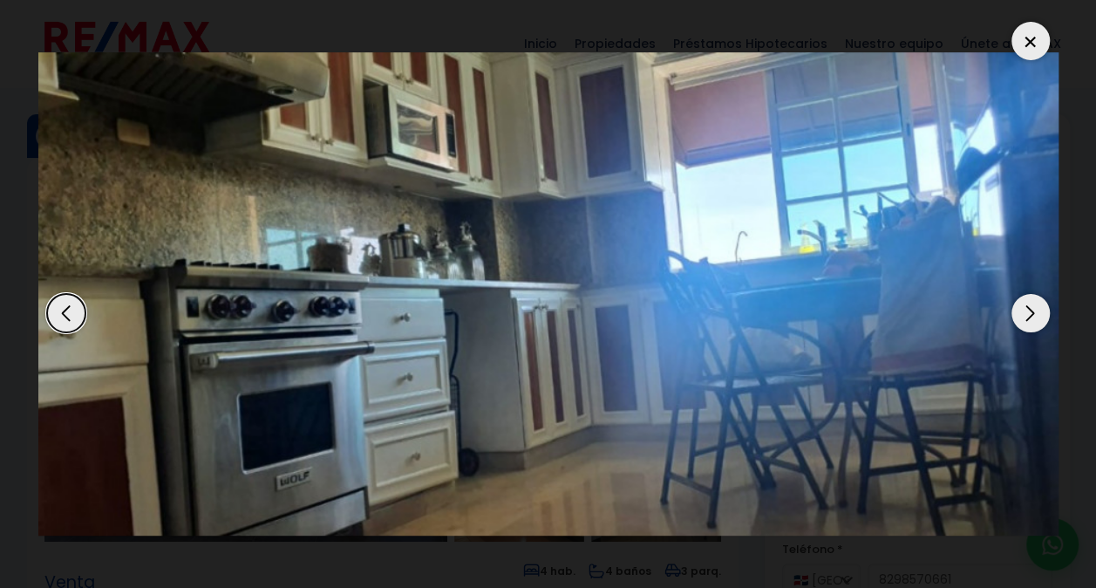
click at [1029, 309] on div "Next slide" at bounding box center [1031, 313] width 38 height 38
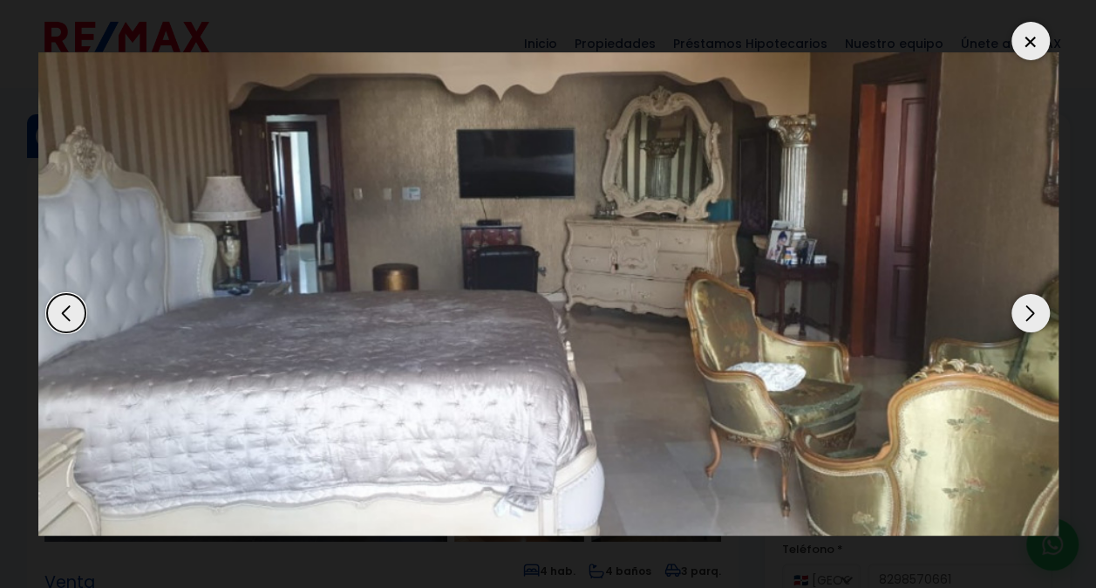
click at [1029, 309] on div "Next slide" at bounding box center [1031, 313] width 38 height 38
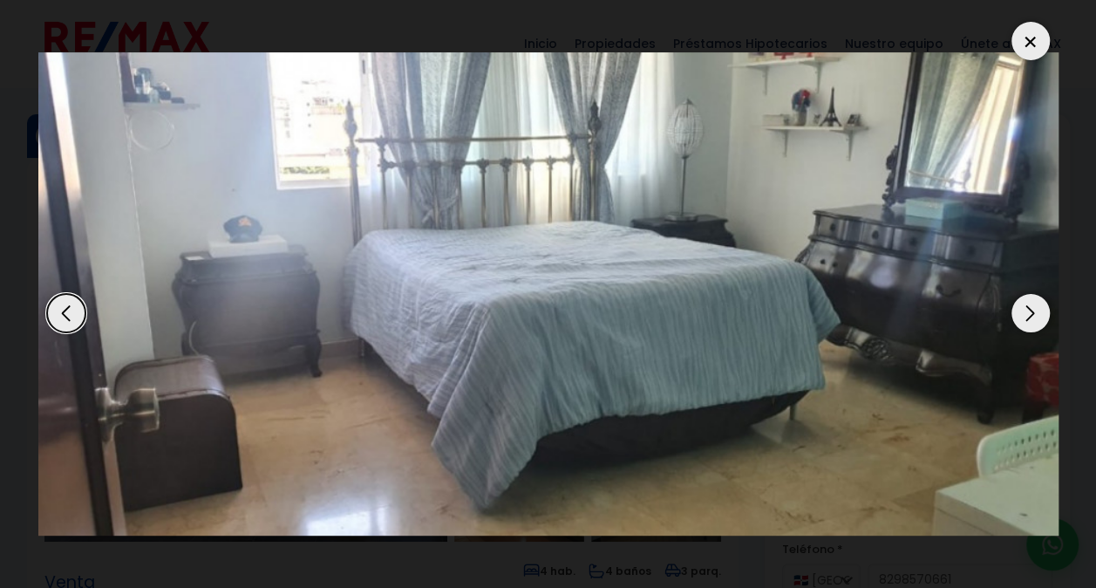
click at [1029, 309] on div "Next slide" at bounding box center [1031, 313] width 38 height 38
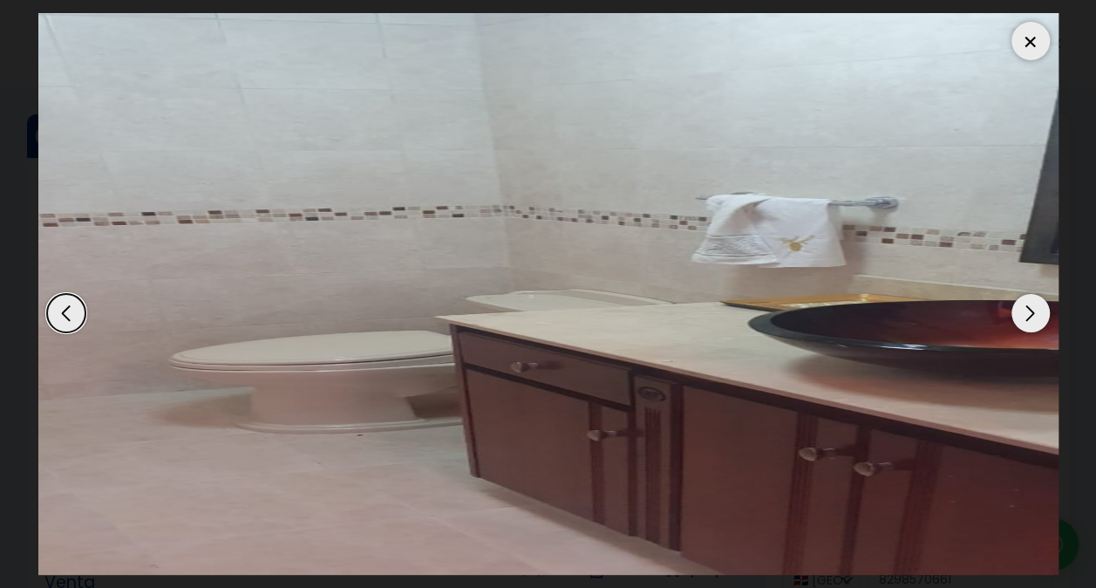
click at [1029, 309] on div "Next slide" at bounding box center [1031, 313] width 38 height 38
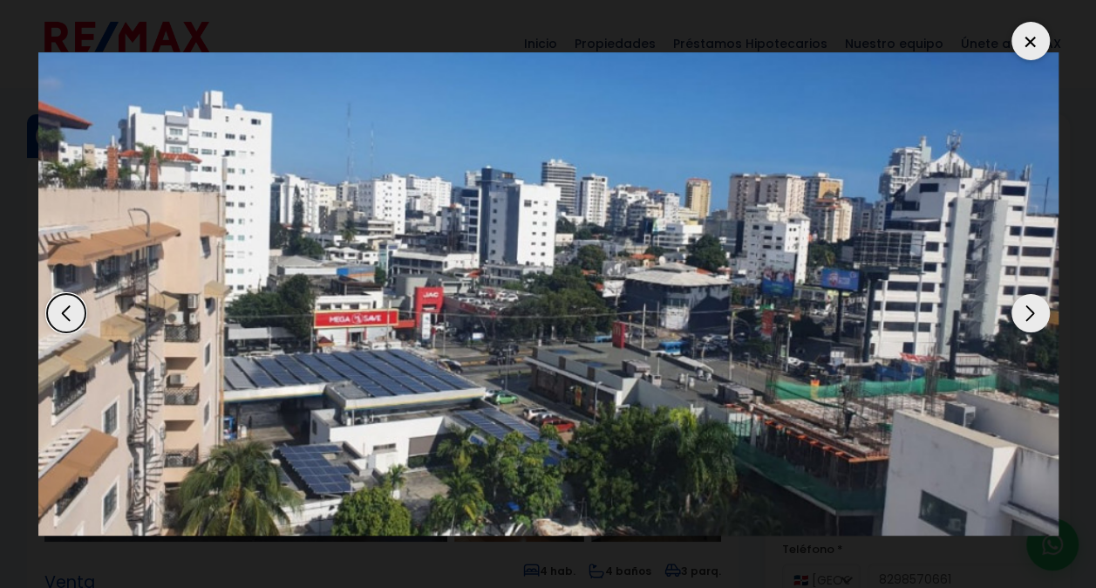
click at [1029, 309] on div "Next slide" at bounding box center [1031, 313] width 38 height 38
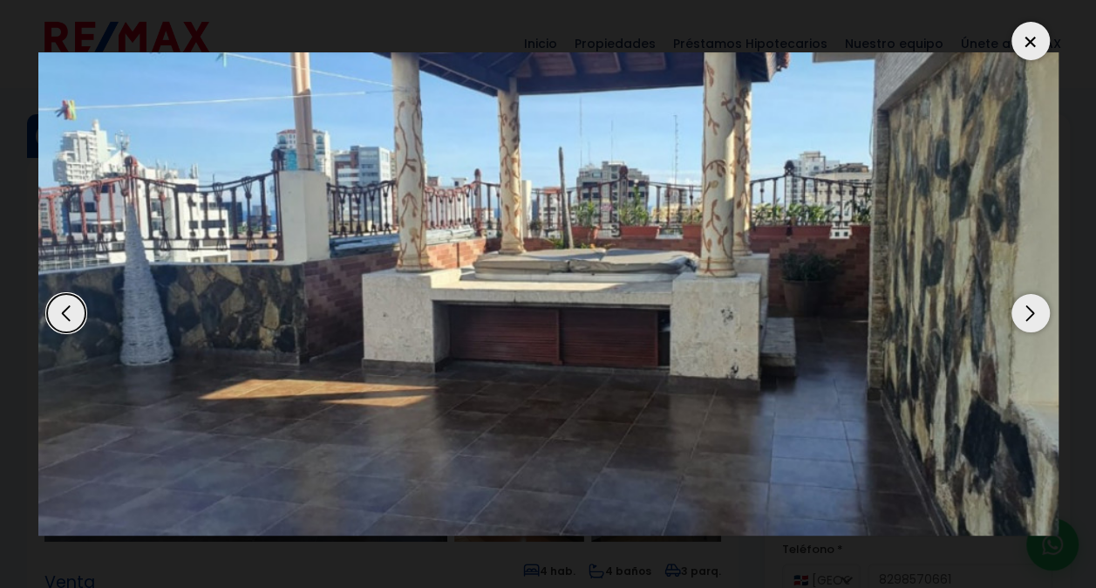
click at [1022, 46] on div at bounding box center [1031, 41] width 38 height 38
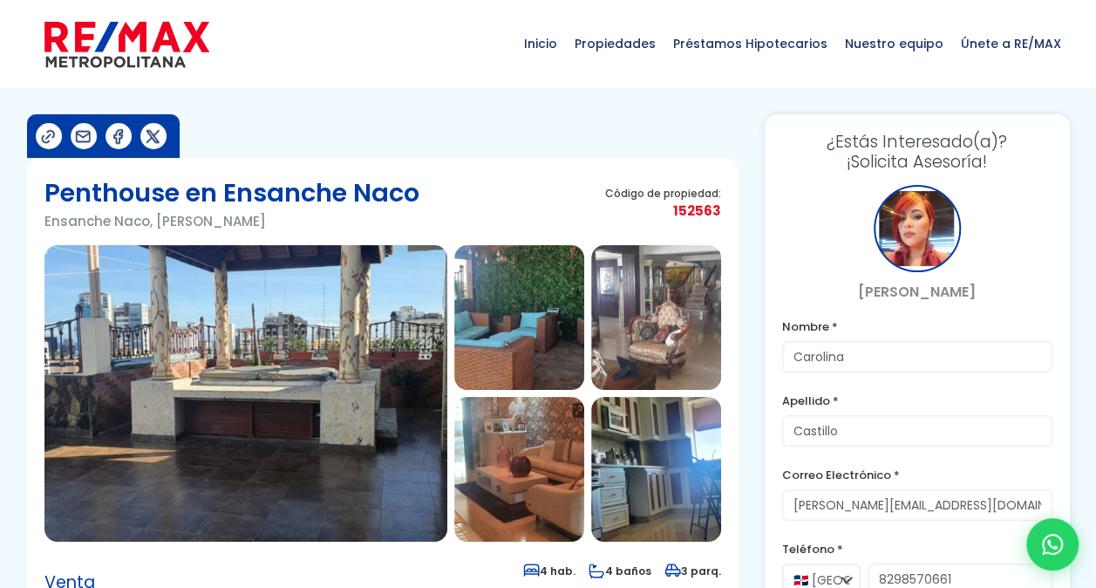
click at [130, 34] on img at bounding box center [126, 44] width 165 height 52
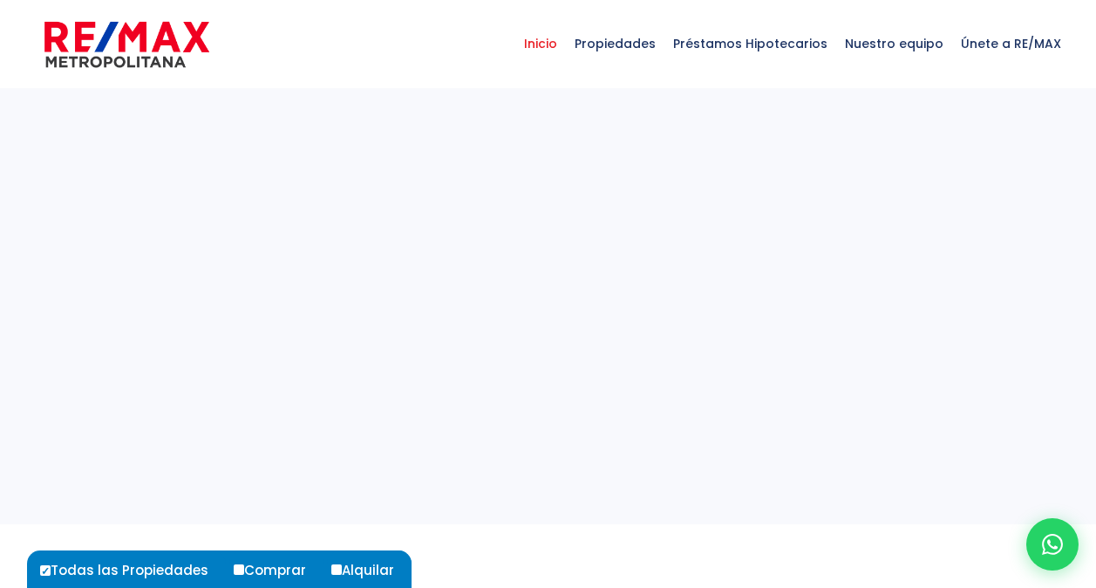
select select
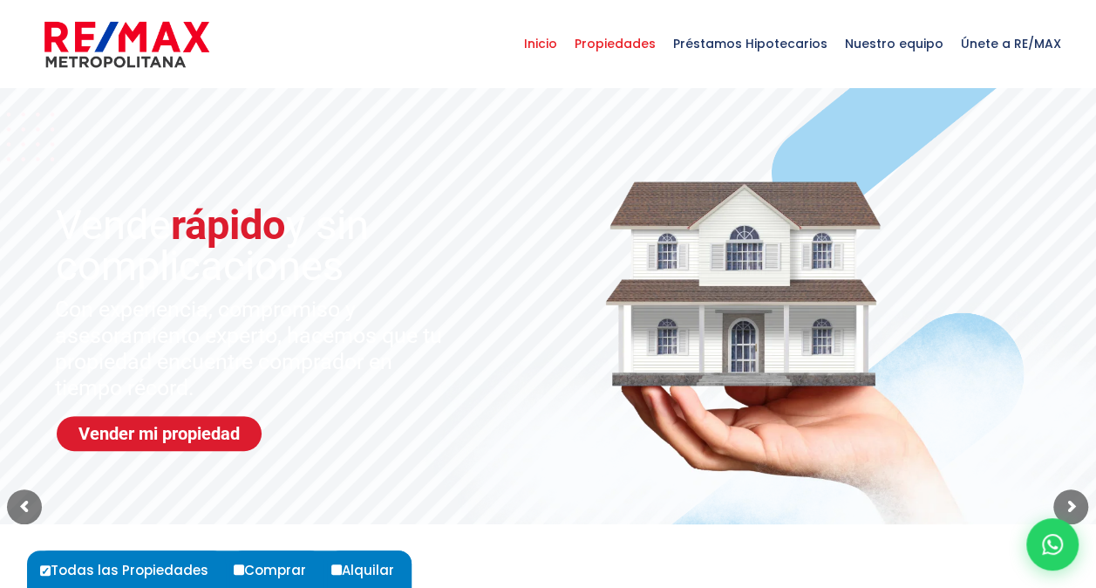
click at [639, 41] on span "Propiedades" at bounding box center [615, 43] width 99 height 52
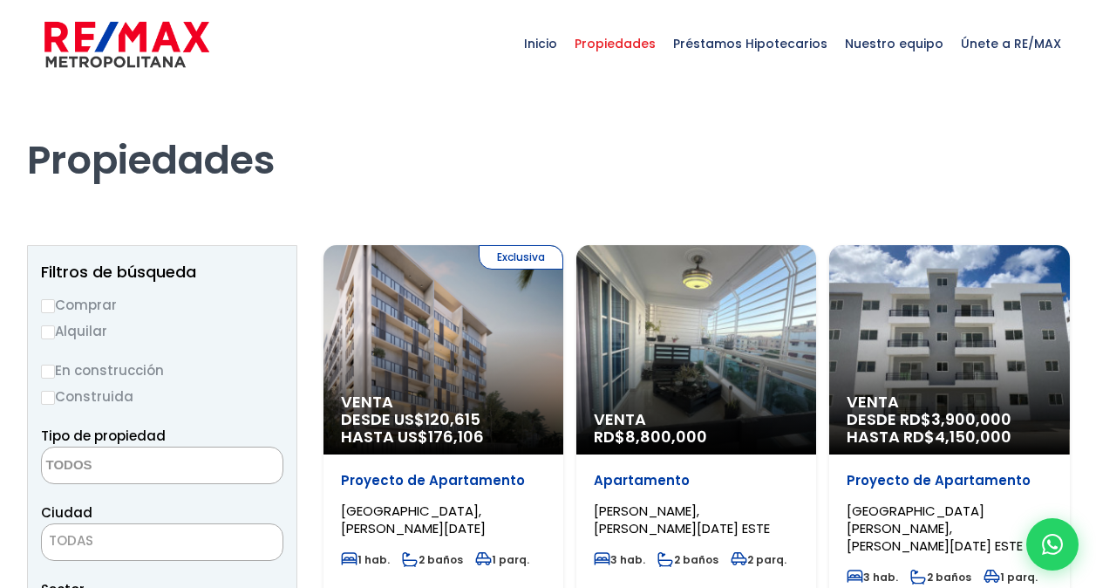
select select
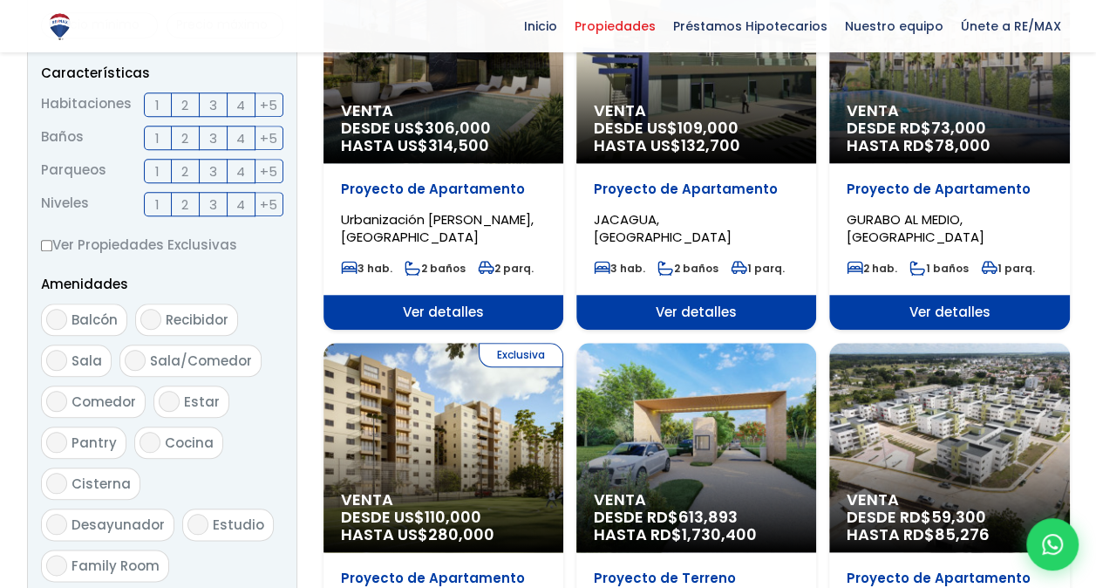
scroll to position [698, 0]
